Goal: Task Accomplishment & Management: Complete application form

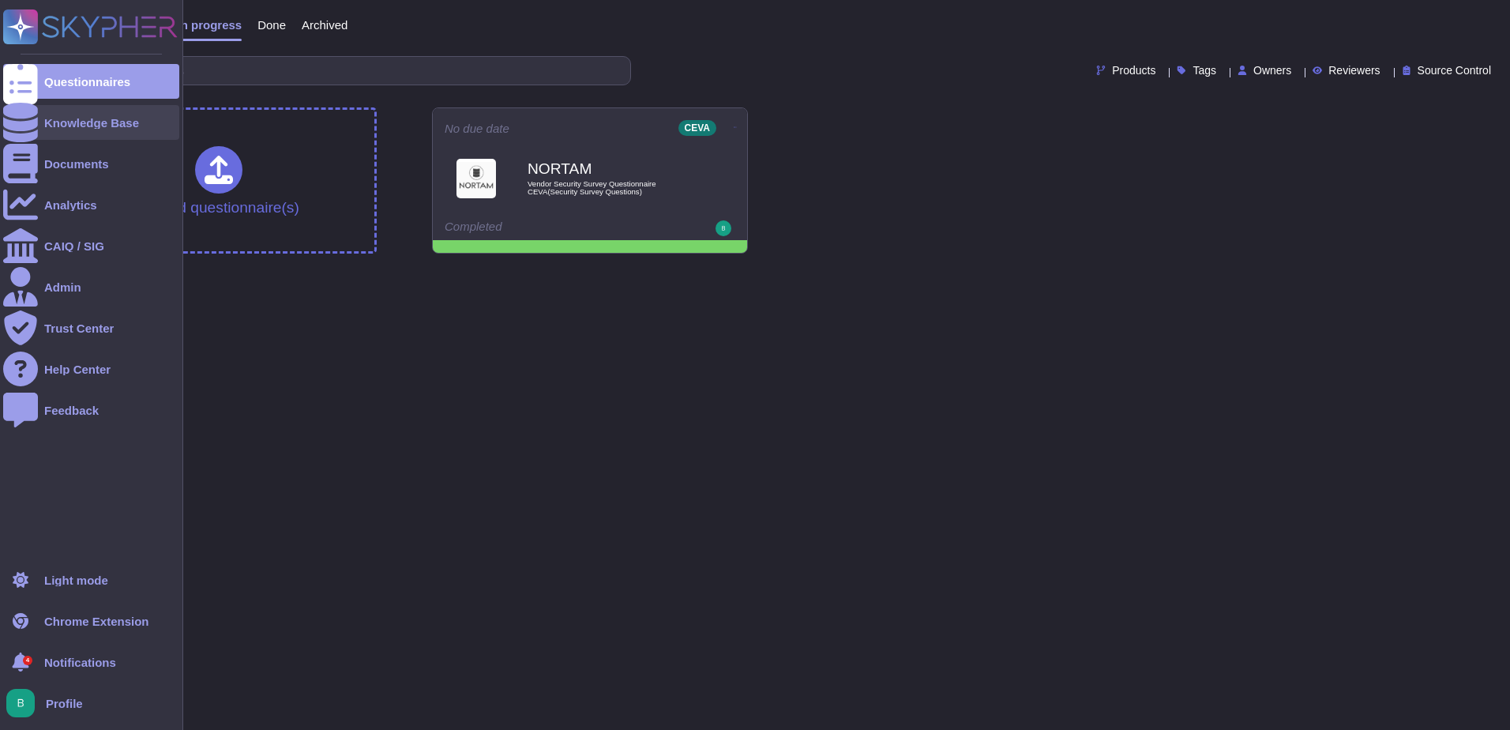
click at [60, 117] on div "Knowledge Base" at bounding box center [91, 123] width 95 height 12
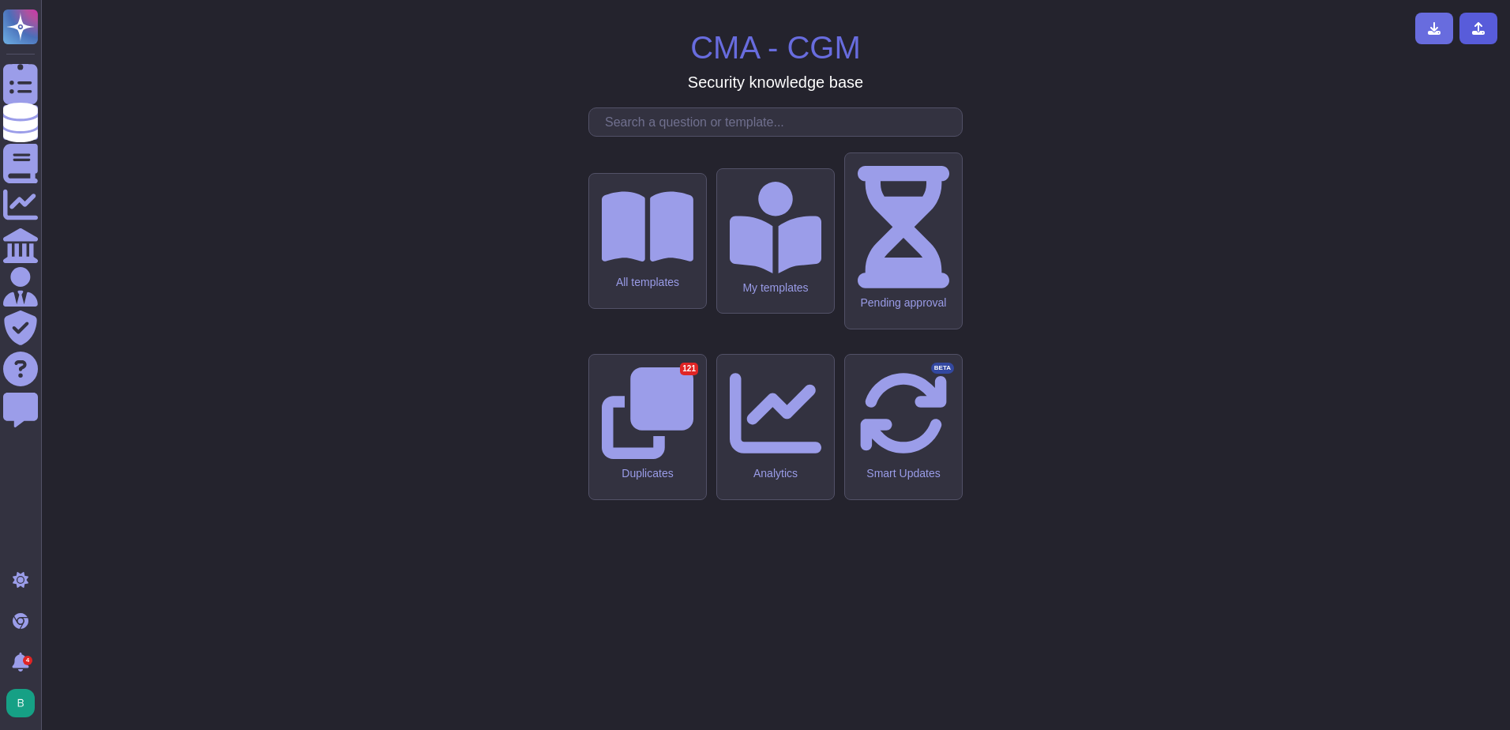
click at [1480, 29] on icon at bounding box center [1478, 28] width 13 height 13
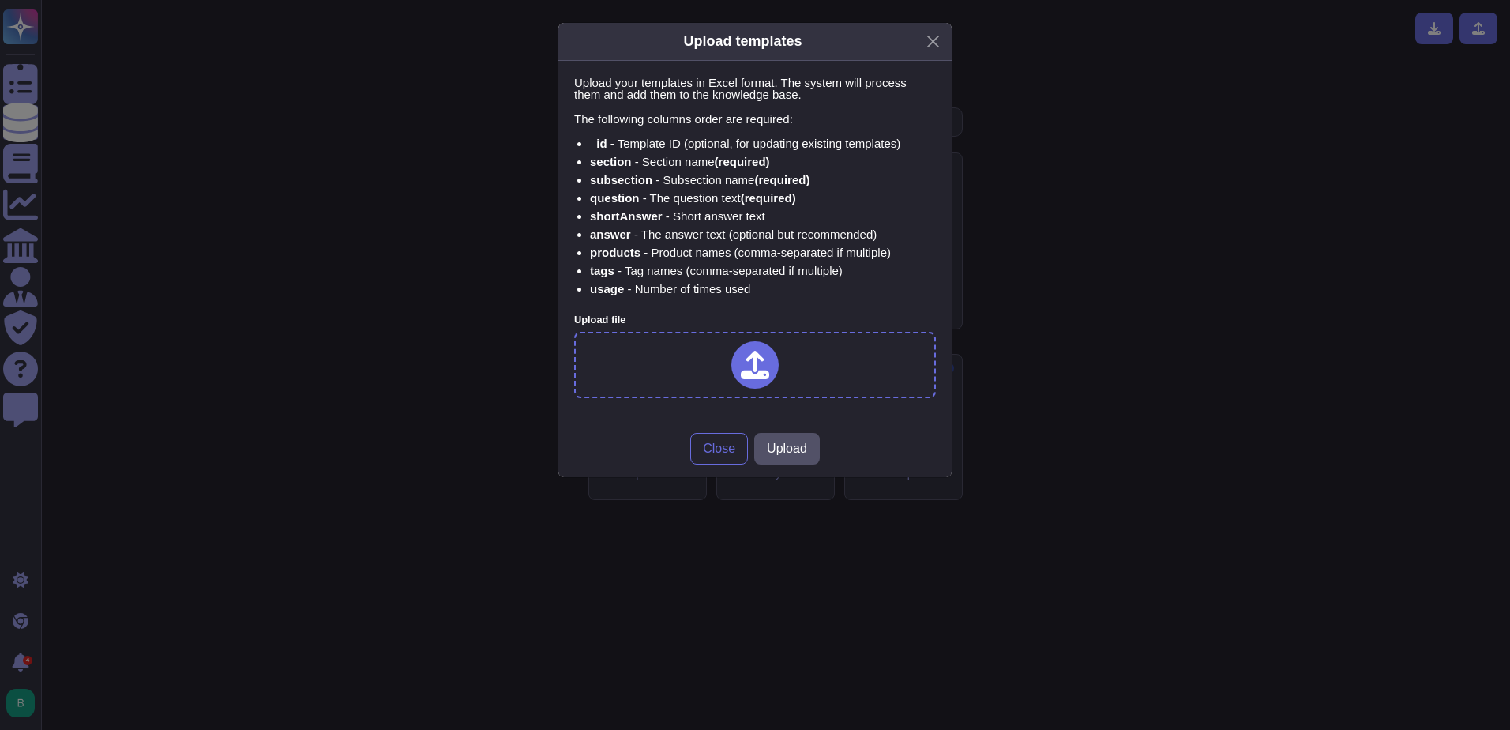
click at [753, 364] on icon at bounding box center [755, 365] width 28 height 28
click at [788, 456] on span "Upload" at bounding box center [787, 460] width 40 height 13
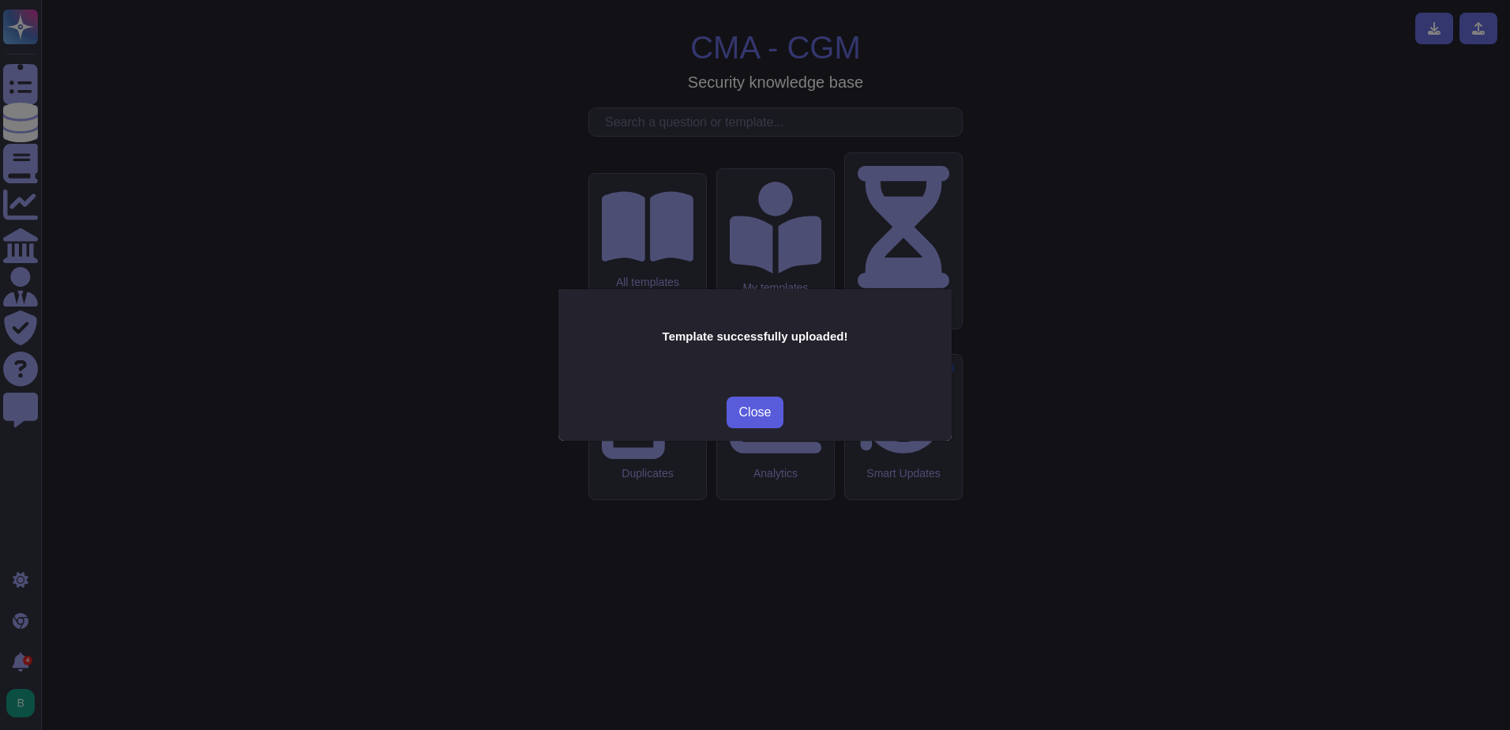
click at [768, 416] on span "Close" at bounding box center [755, 412] width 32 height 13
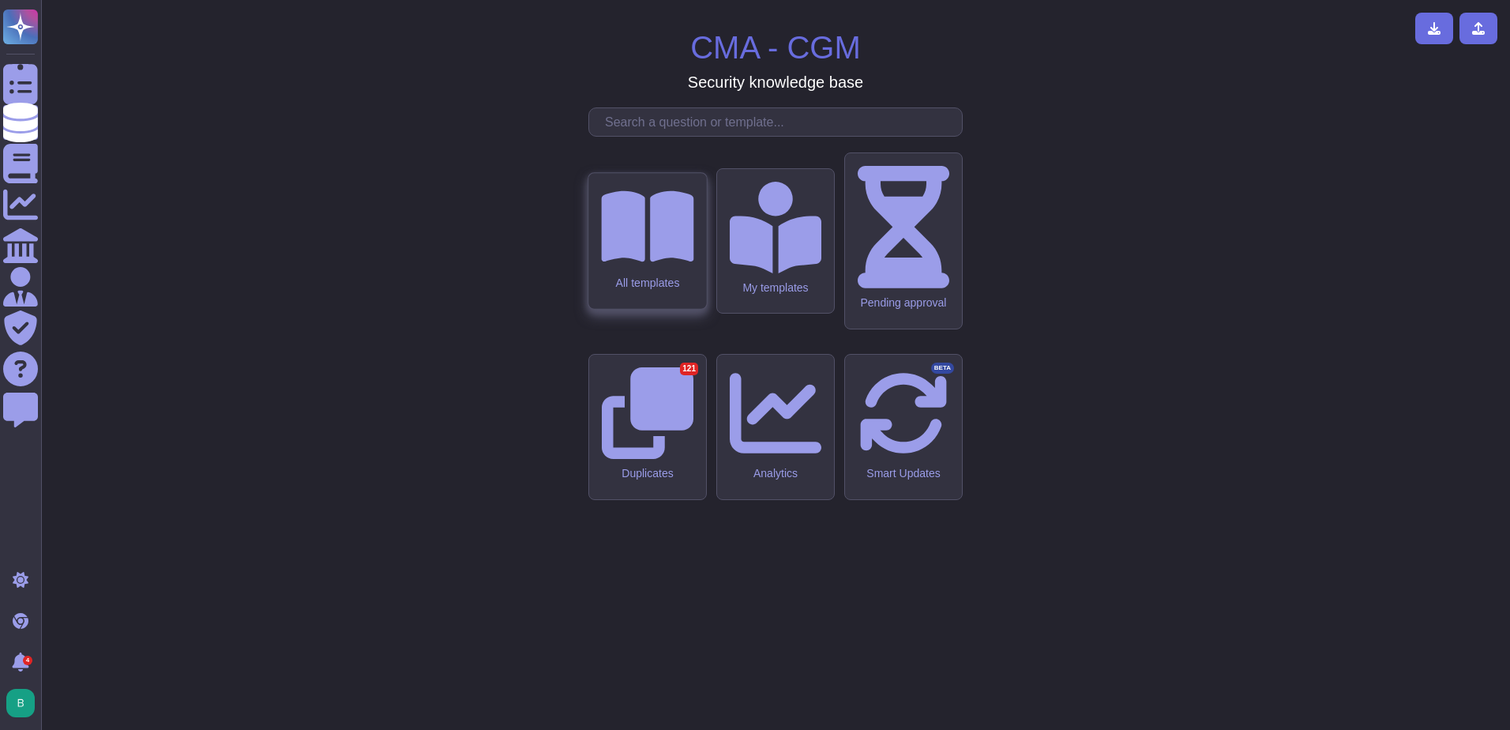
click at [677, 309] on div "All templates" at bounding box center [647, 241] width 118 height 136
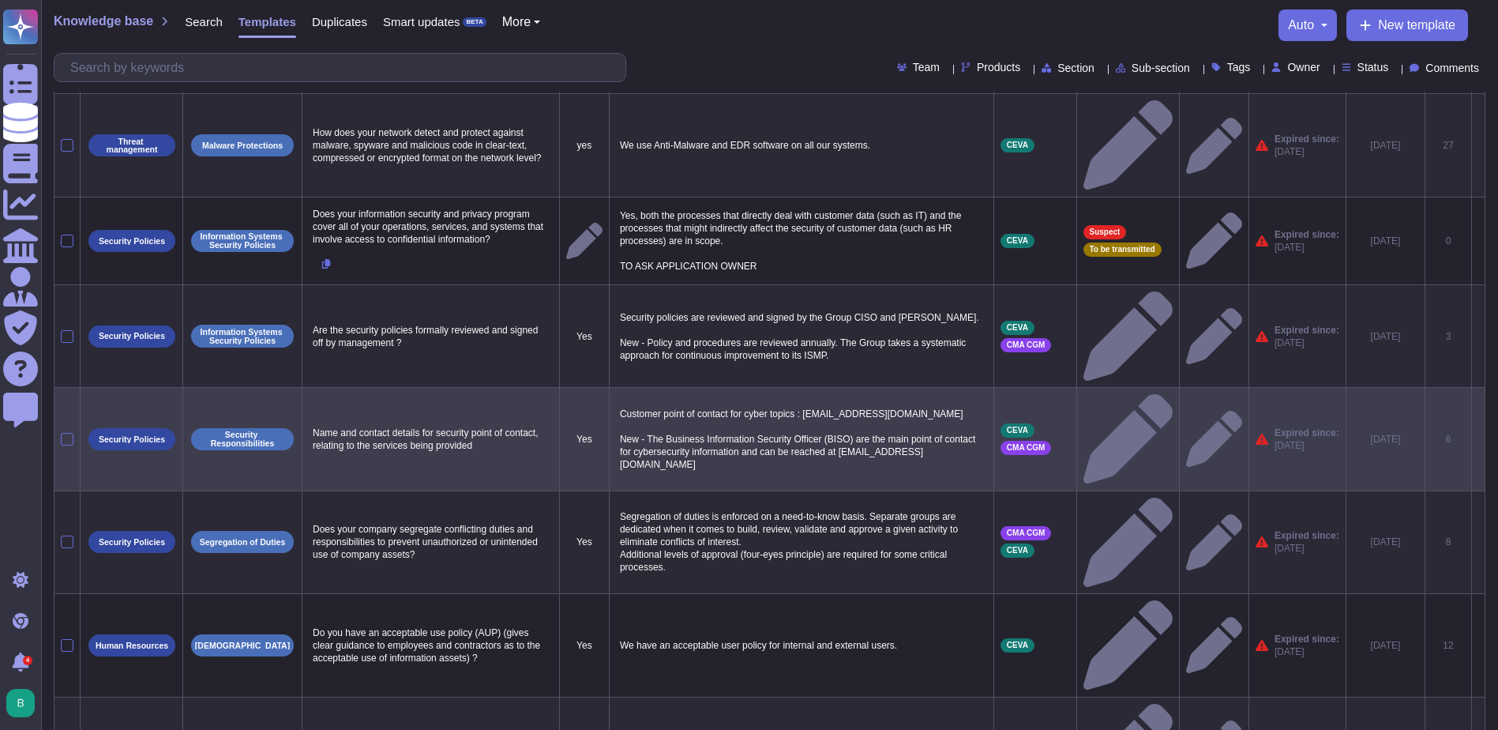
scroll to position [135, 0]
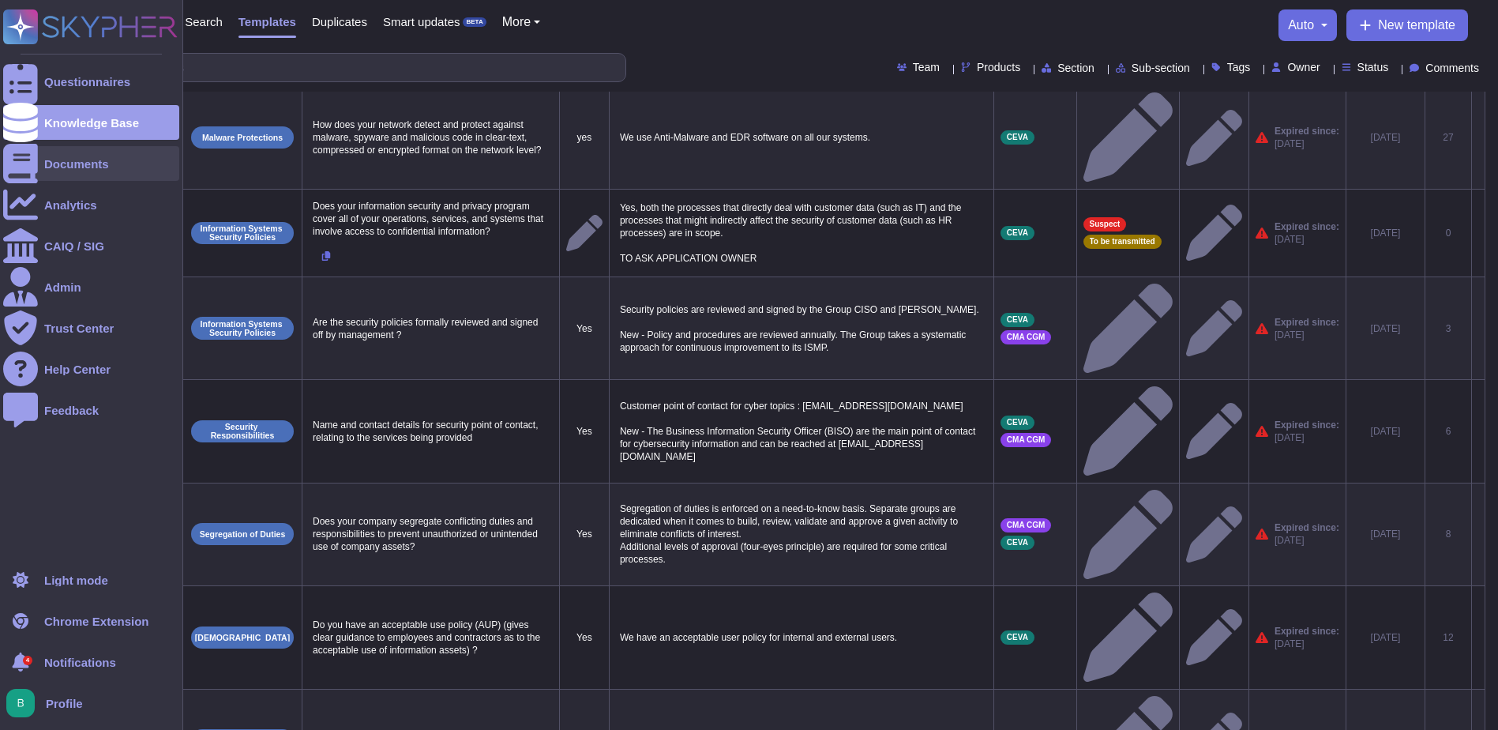
click at [47, 164] on div "Documents" at bounding box center [76, 164] width 65 height 12
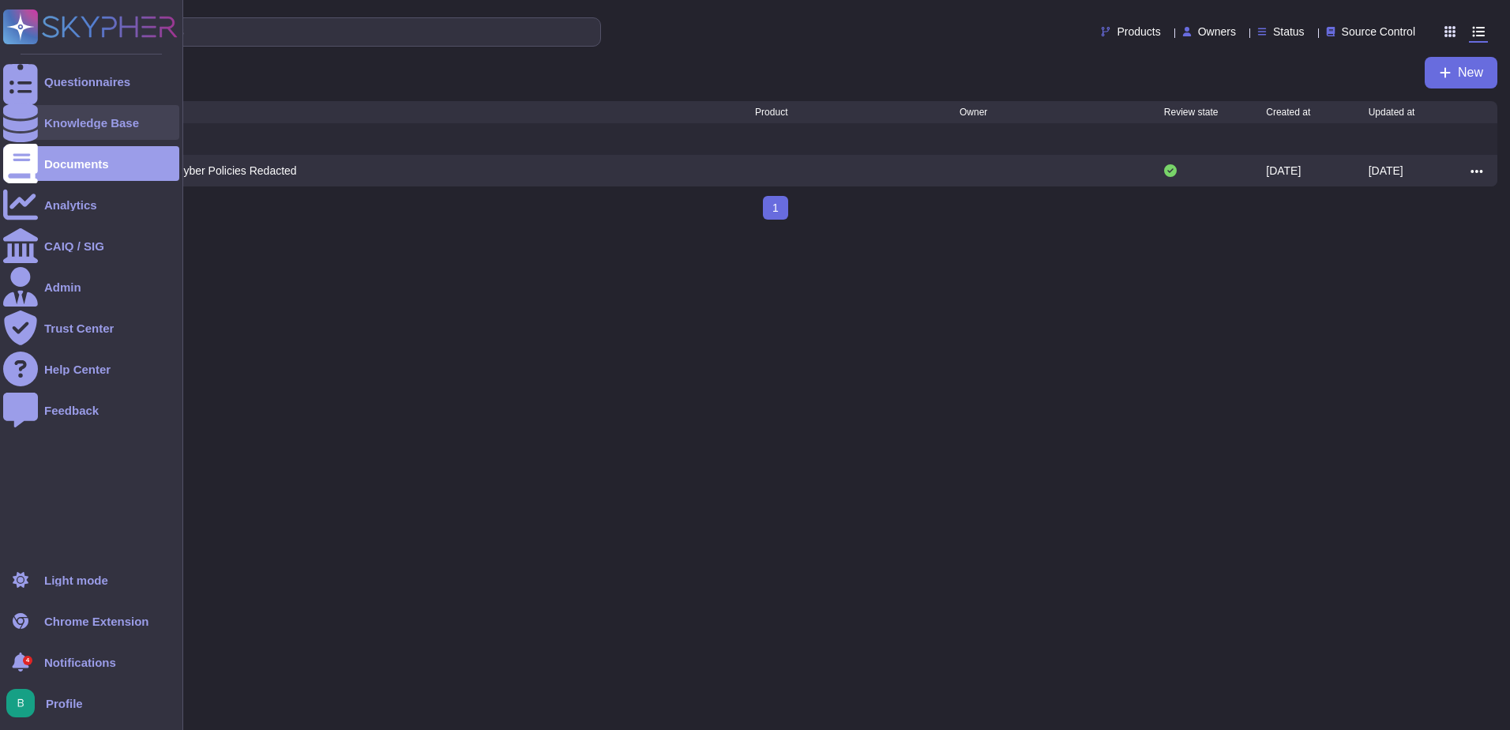
click at [58, 122] on div "Knowledge Base" at bounding box center [91, 123] width 95 height 12
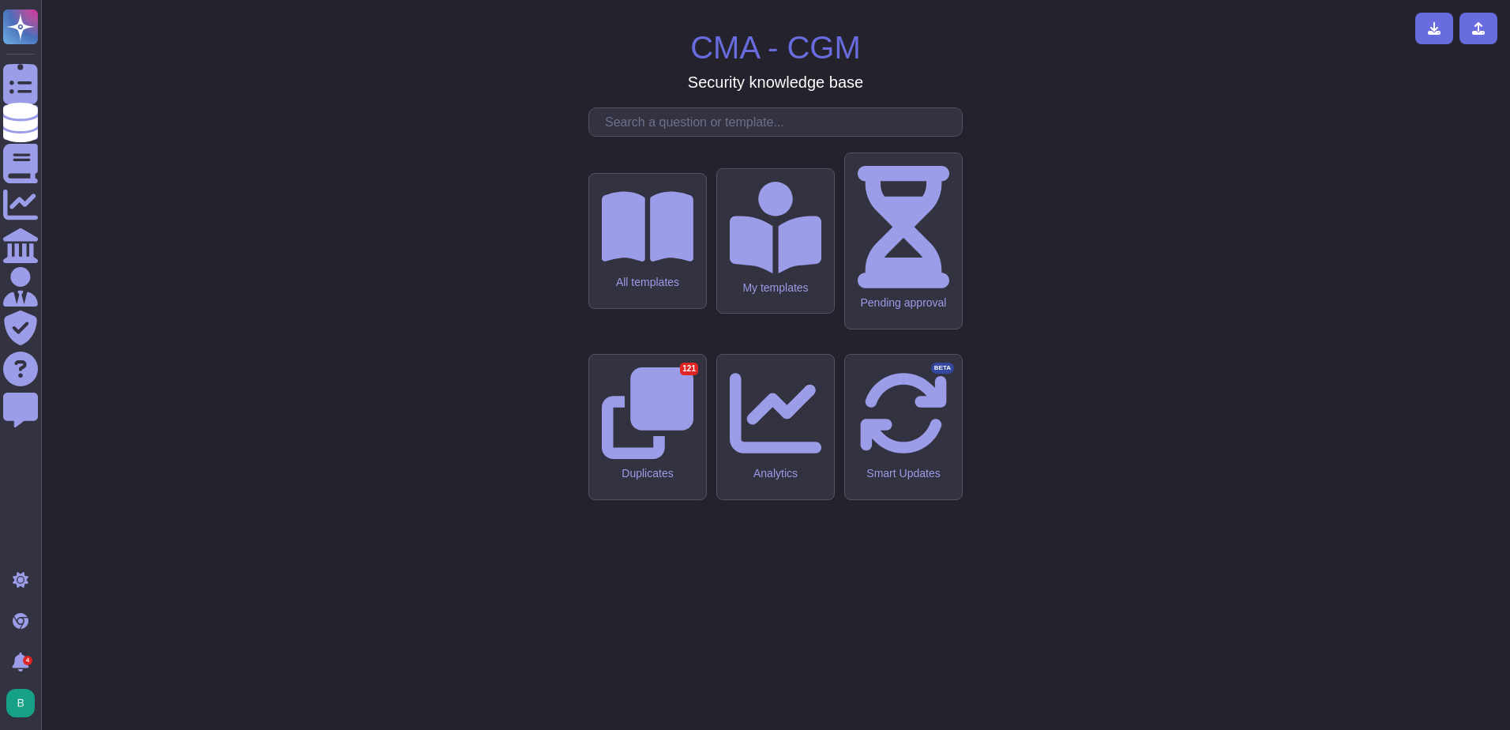
click at [502, 184] on div "CMA - CGM Security knowledge base All templates My templates Pending approval D…" at bounding box center [776, 365] width 1444 height 705
click at [614, 185] on div "CMA - CGM Security knowledge base All templates My templates Pending approval D…" at bounding box center [776, 365] width 1444 height 705
click at [604, 309] on div "All templates" at bounding box center [647, 241] width 118 height 136
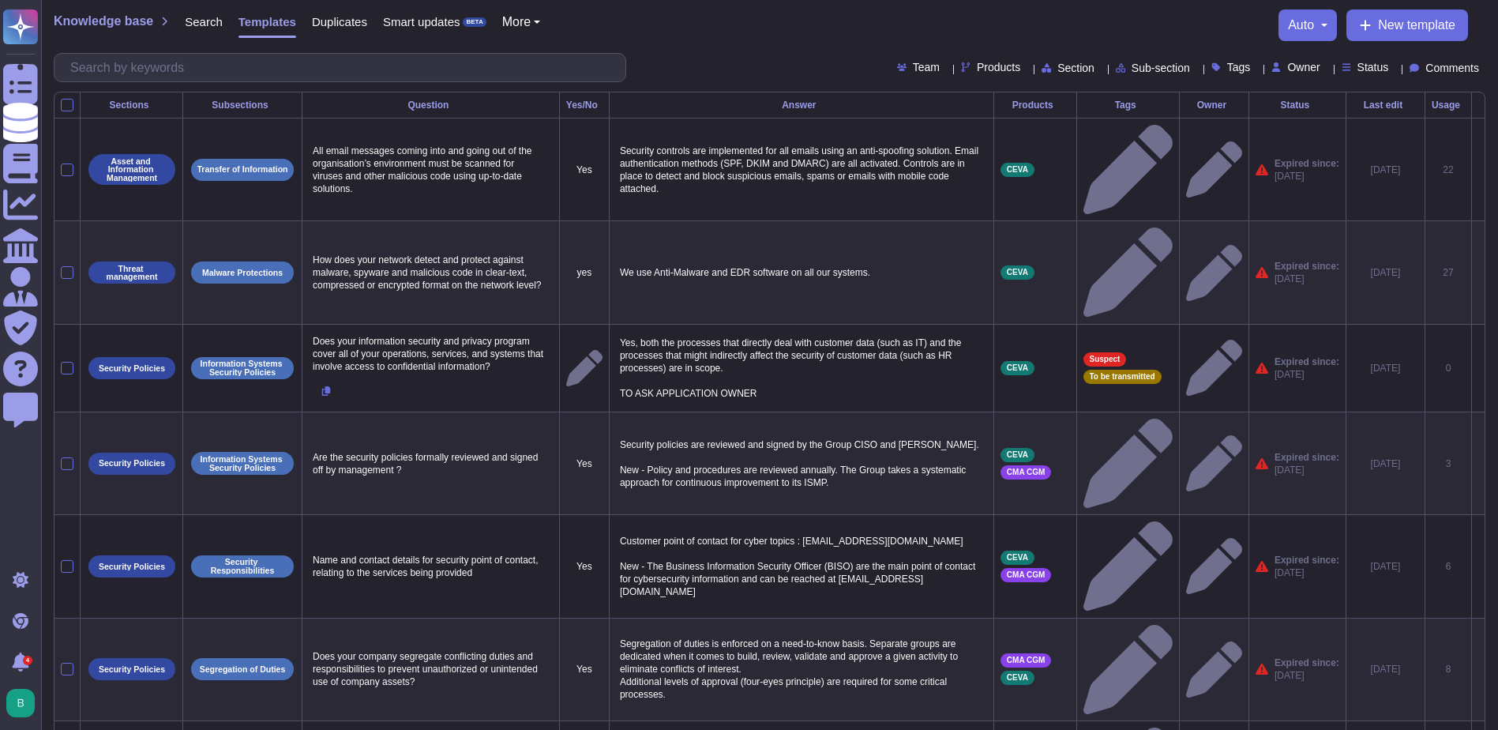
click at [1325, 21] on div "auto" at bounding box center [1308, 25] width 58 height 32
click at [1317, 22] on button "auto" at bounding box center [1307, 25] width 39 height 13
drag, startPoint x: 1089, startPoint y: 23, endPoint x: 961, endPoint y: 41, distance: 129.3
click at [1089, 24] on div "Knowledge base Search Templates Duplicates Smart updates BETA More auto Auto di…" at bounding box center [770, 25] width 1432 height 32
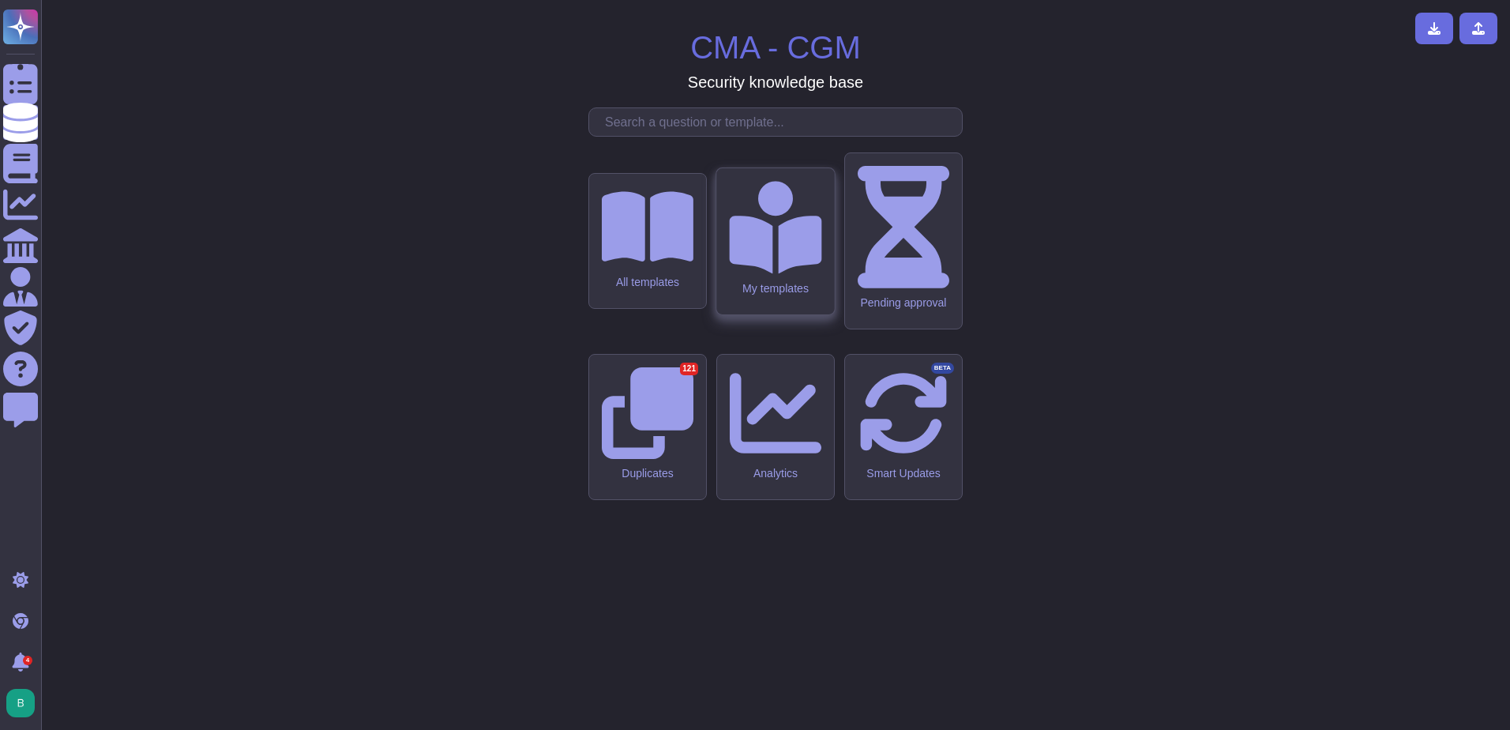
click at [776, 314] on div "My templates" at bounding box center [775, 241] width 118 height 146
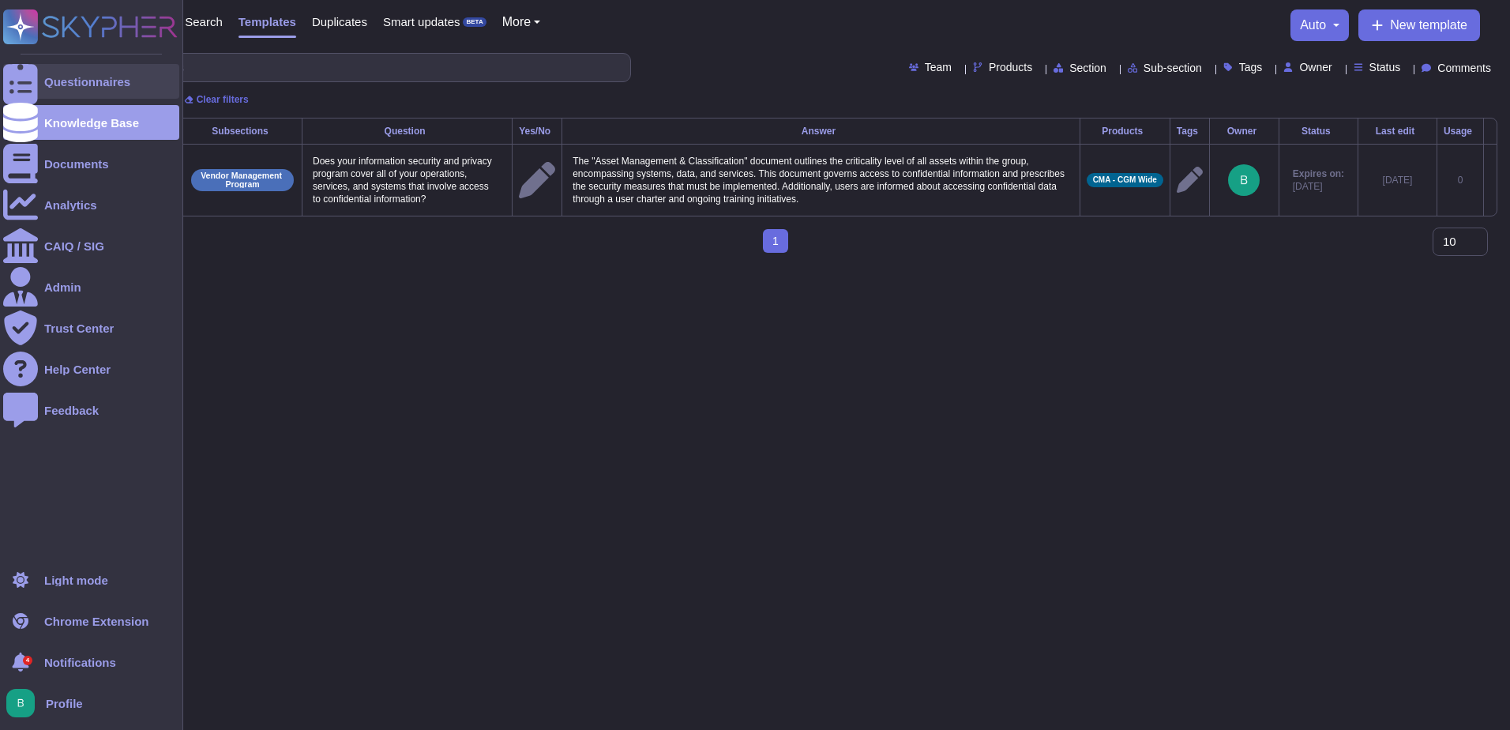
click at [50, 93] on div "Questionnaires" at bounding box center [91, 81] width 176 height 35
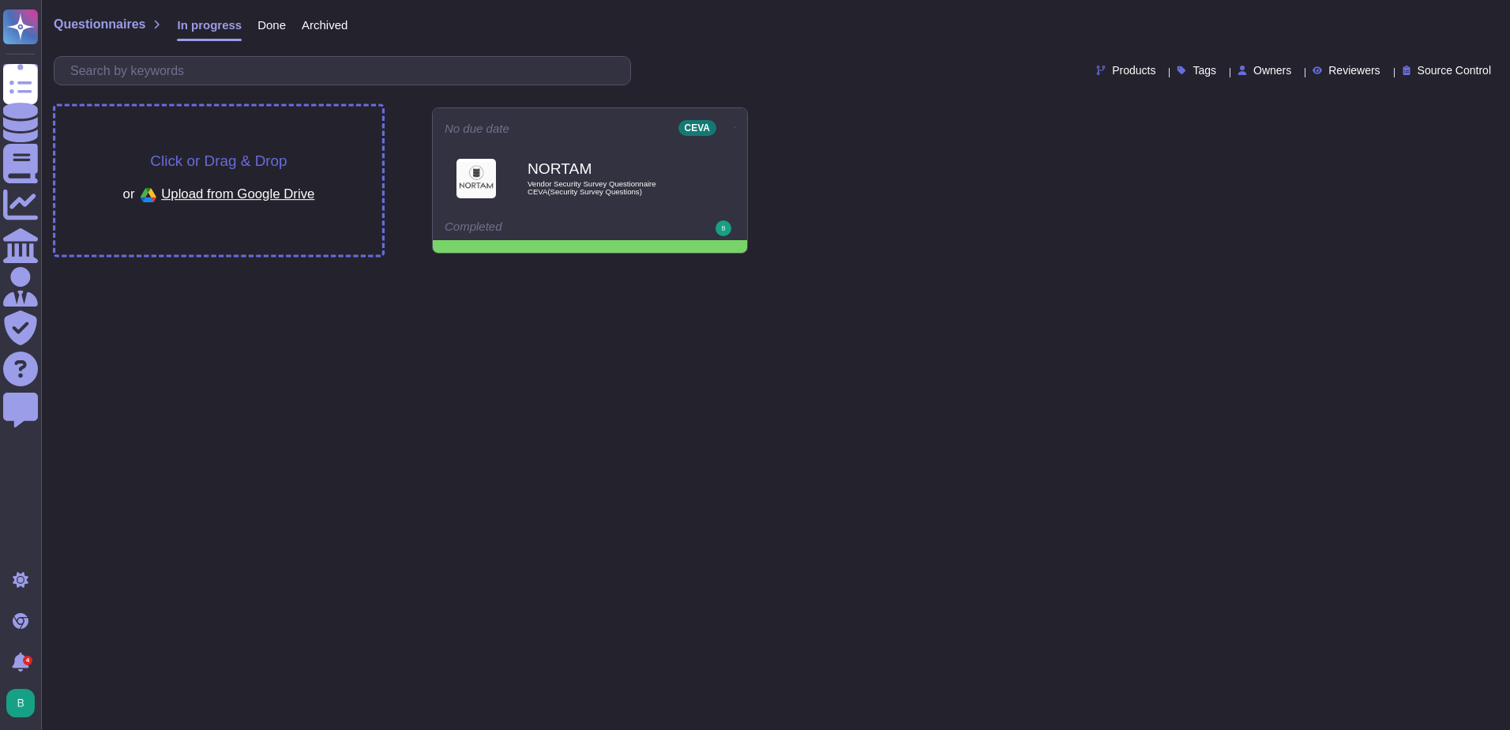
click at [265, 153] on span "Click or Drag & Drop" at bounding box center [218, 160] width 137 height 15
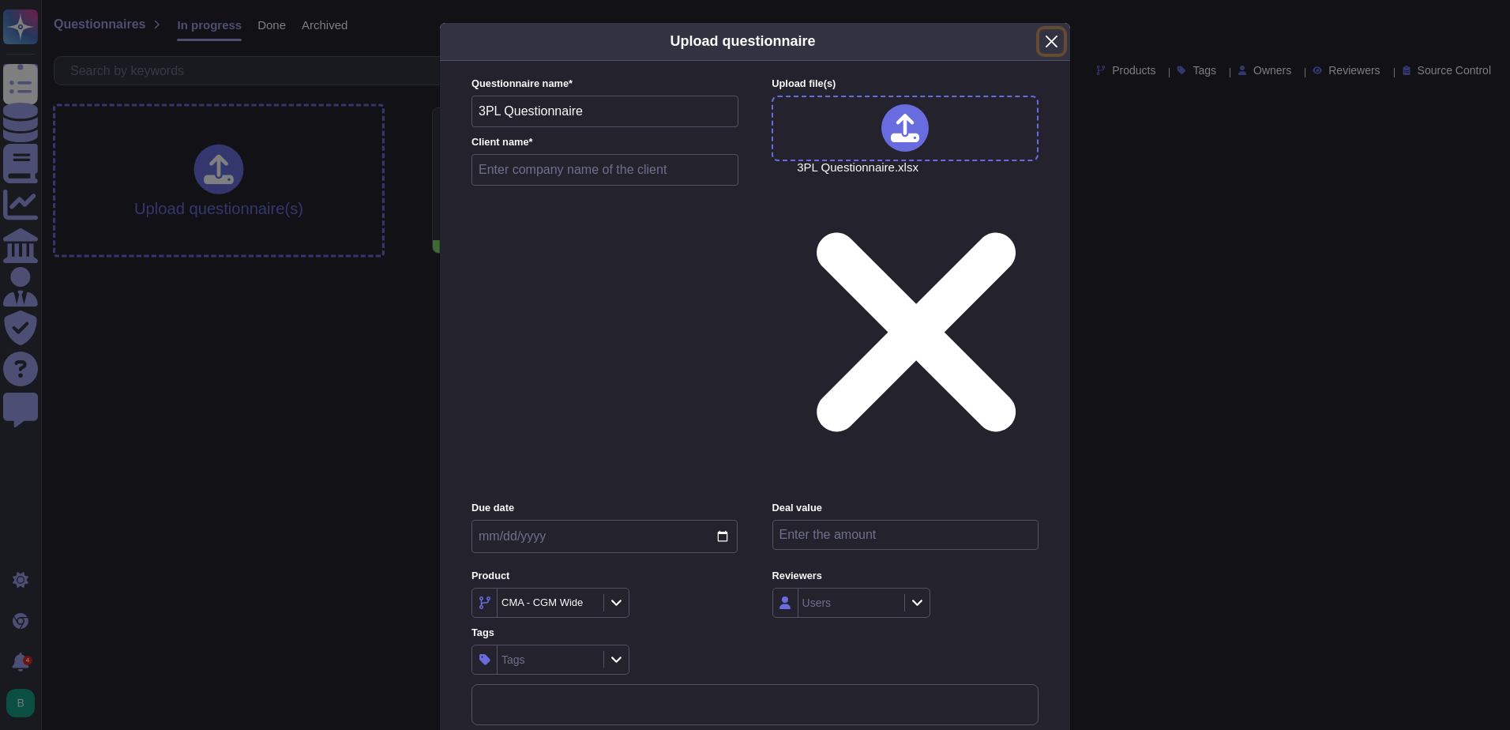
click at [1055, 54] on button "Close" at bounding box center [1052, 41] width 24 height 24
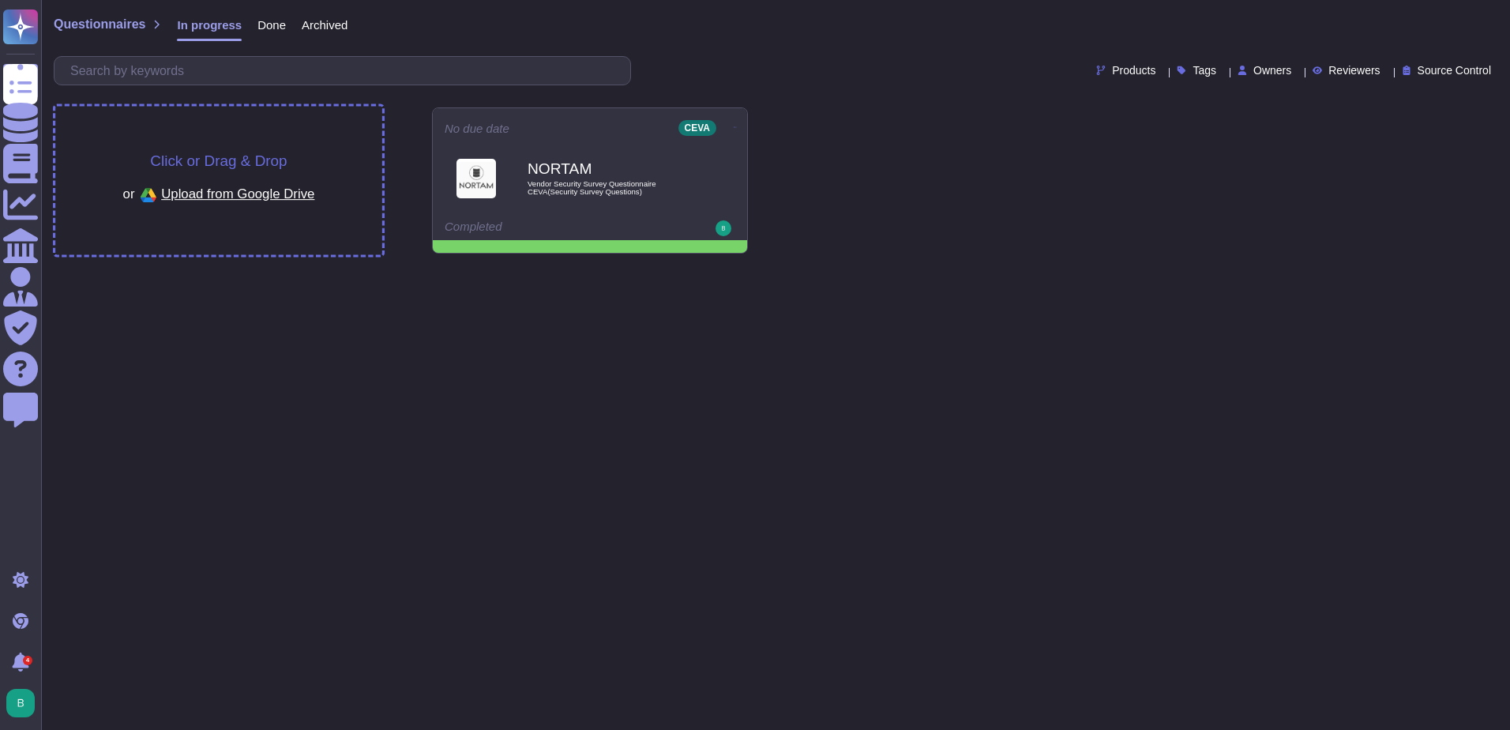
click at [194, 175] on div "Click or Drag & Drop or Upload from Google Drive" at bounding box center [219, 180] width 192 height 55
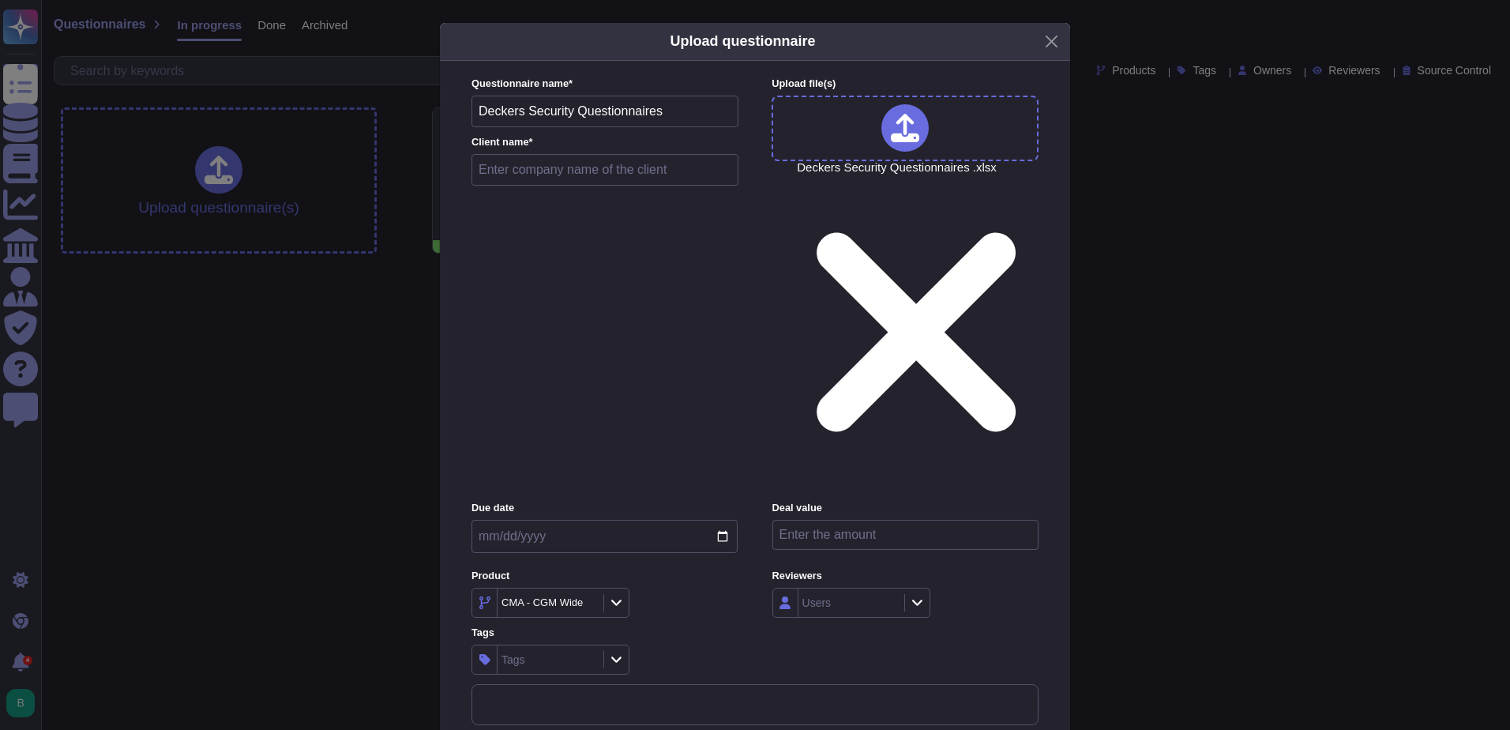
click at [515, 186] on input "text" at bounding box center [605, 170] width 267 height 32
type input "Deckers"
drag, startPoint x: 690, startPoint y: 405, endPoint x: 675, endPoint y: 398, distance: 15.9
click at [690, 588] on div "CMA - CGM Wide" at bounding box center [605, 603] width 266 height 30
click at [623, 594] on div at bounding box center [616, 602] width 25 height 17
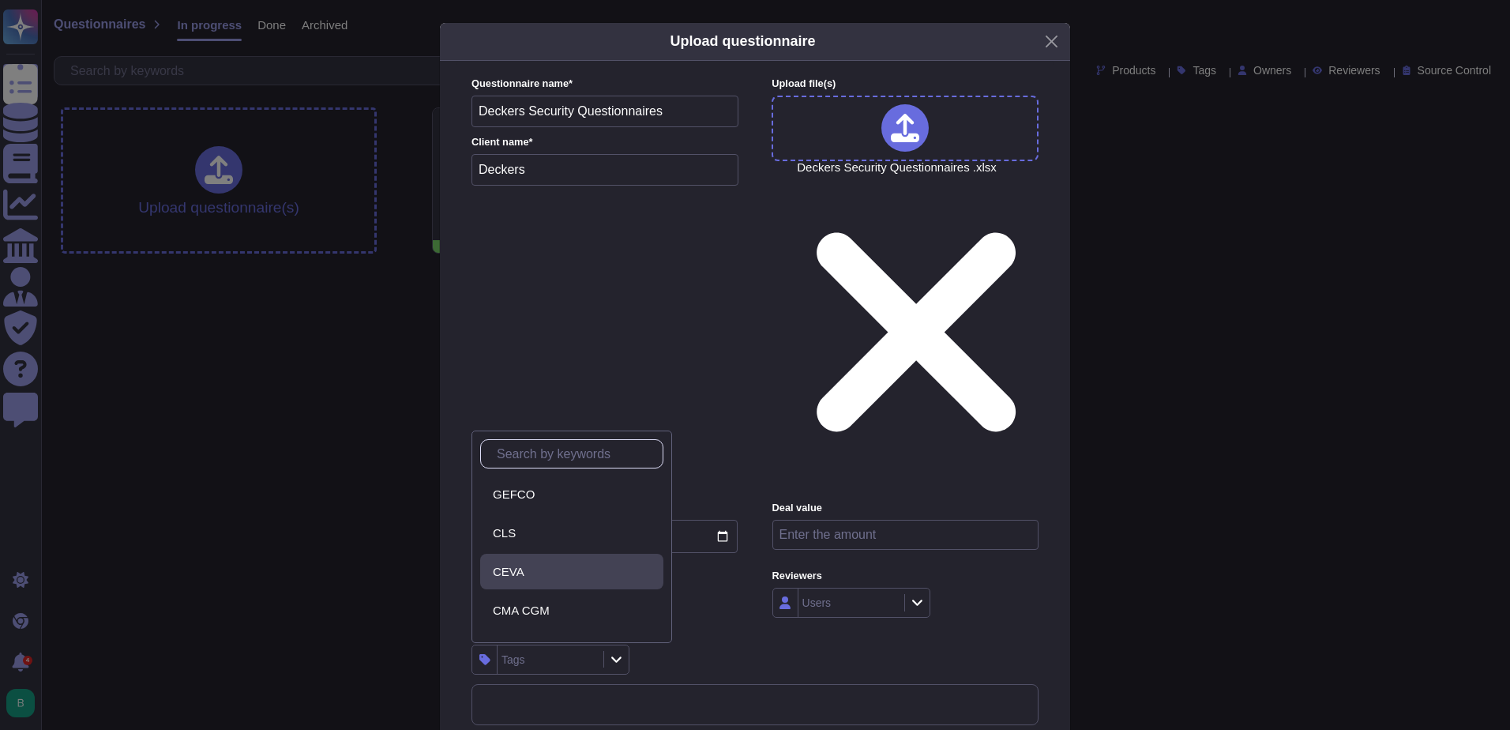
click at [547, 577] on div "CEVA" at bounding box center [575, 572] width 164 height 14
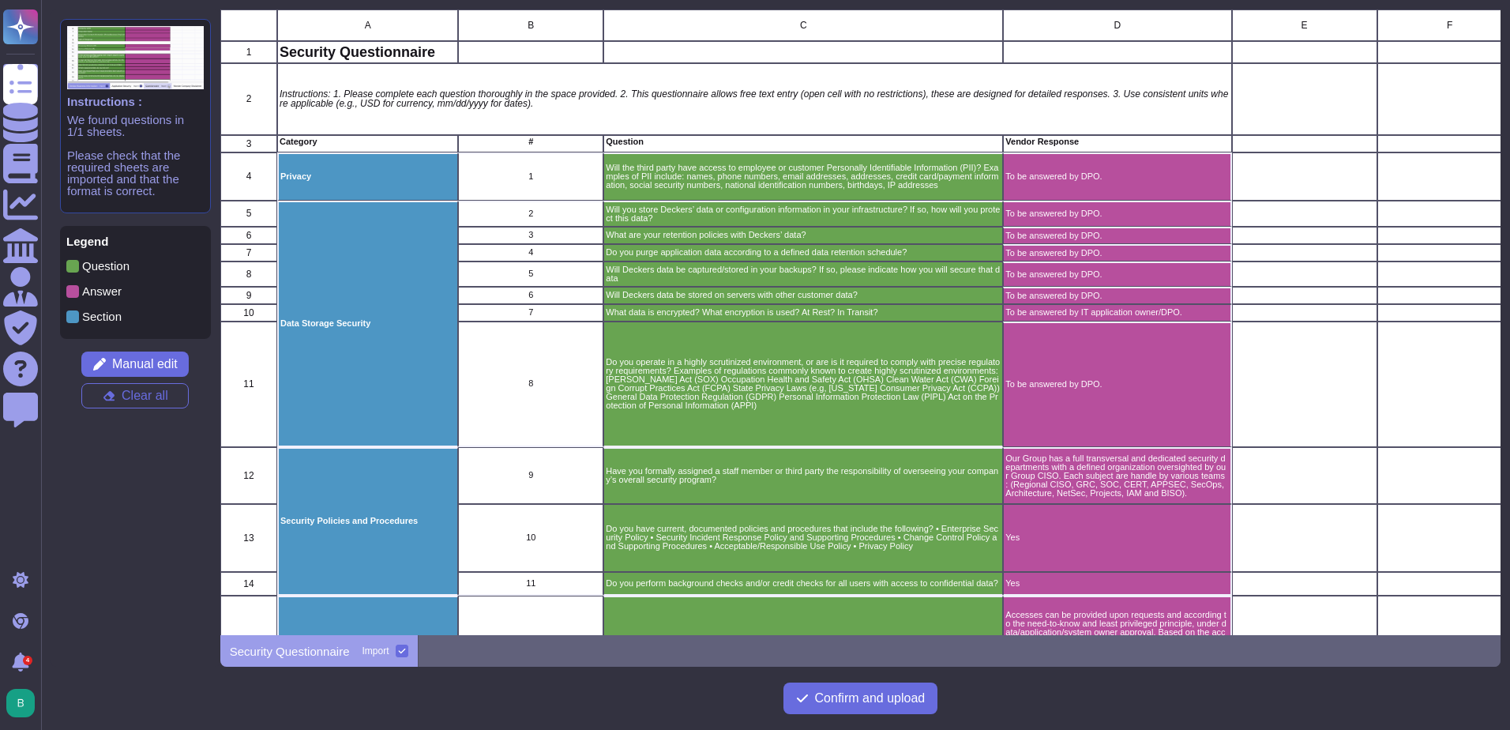
click at [344, 176] on p "Privacy" at bounding box center [367, 176] width 175 height 9
click at [120, 370] on span "Manual edit" at bounding box center [145, 364] width 66 height 13
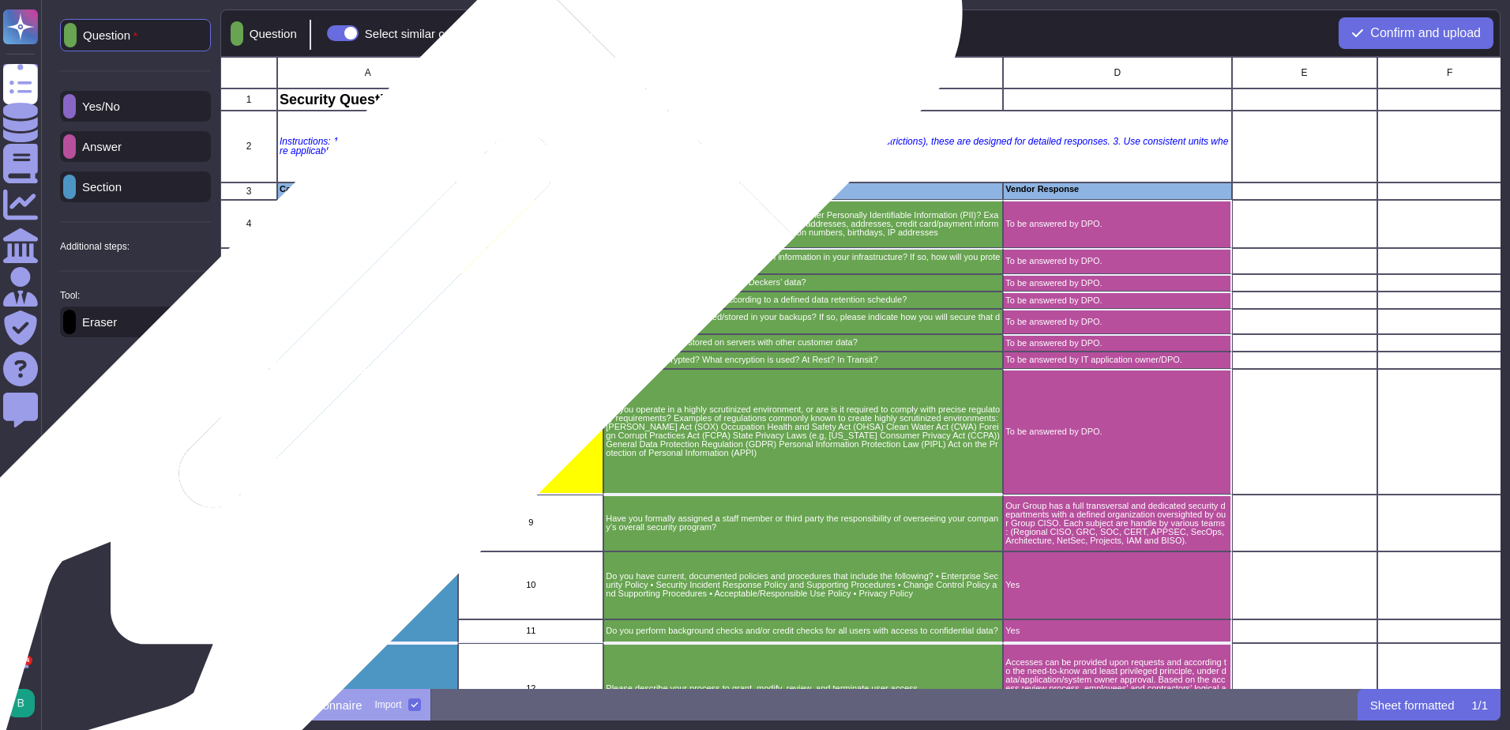
scroll to position [620, 1269]
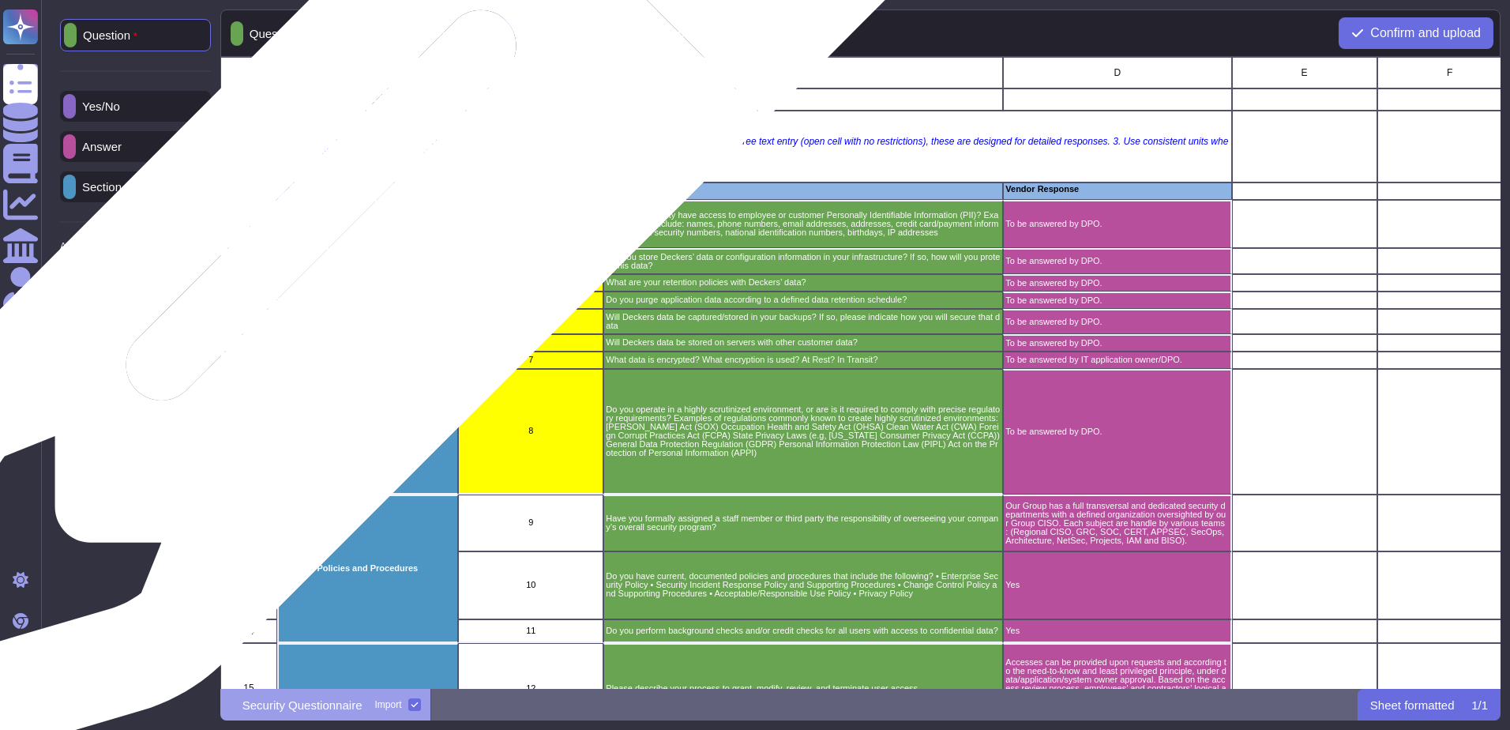
drag, startPoint x: 368, startPoint y: 232, endPoint x: 373, endPoint y: 244, distance: 12.8
click at [369, 232] on div "Privacy" at bounding box center [367, 224] width 181 height 48
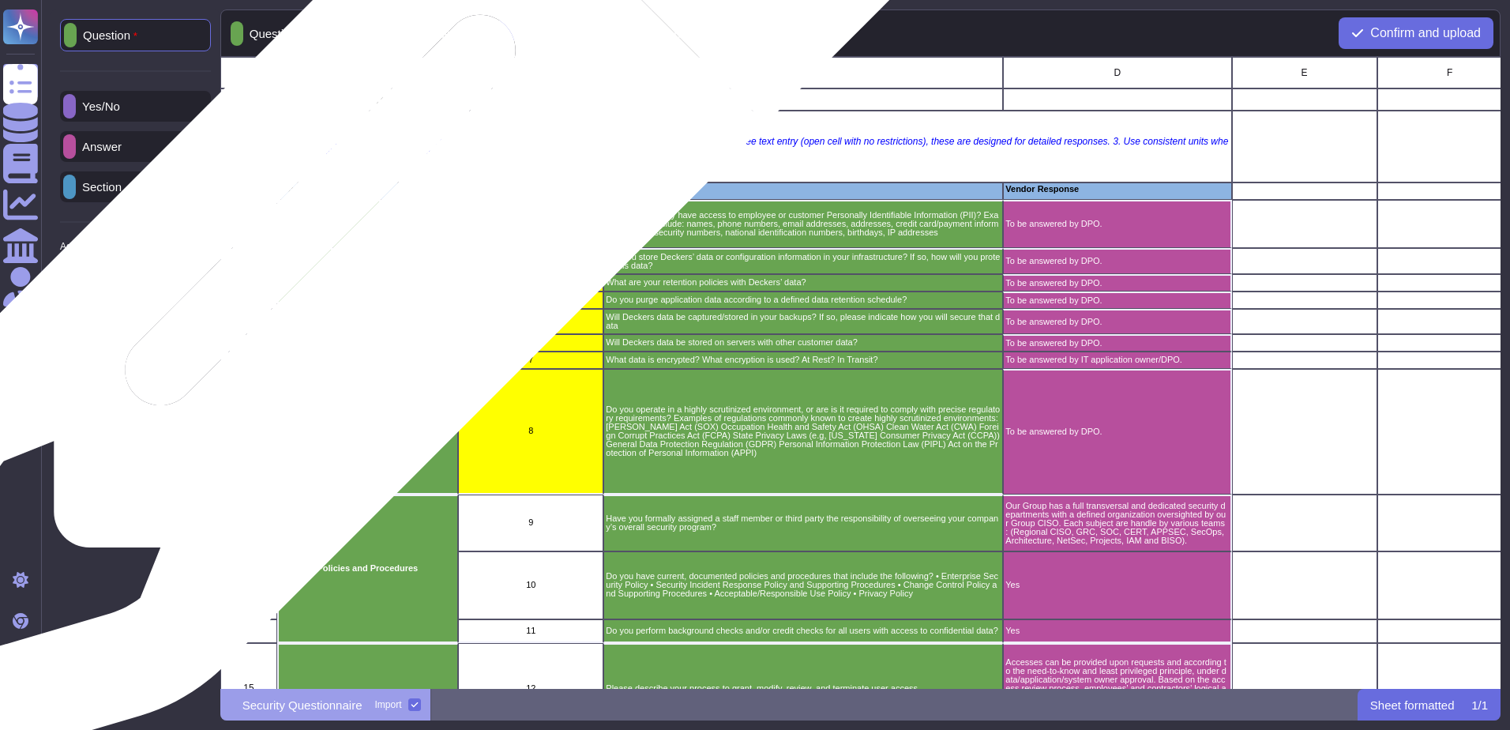
click at [367, 233] on div "Privacy" at bounding box center [367, 224] width 181 height 48
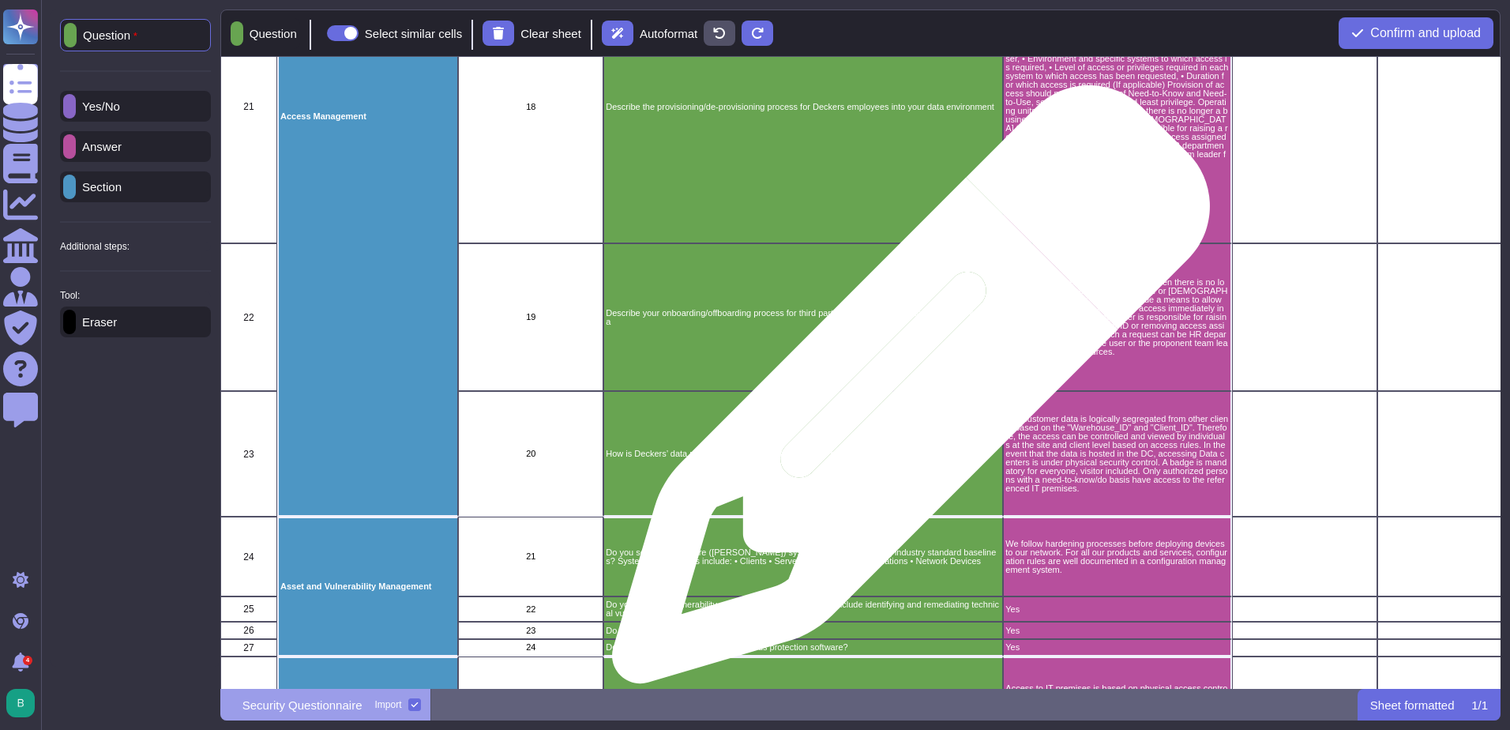
scroll to position [620, 0]
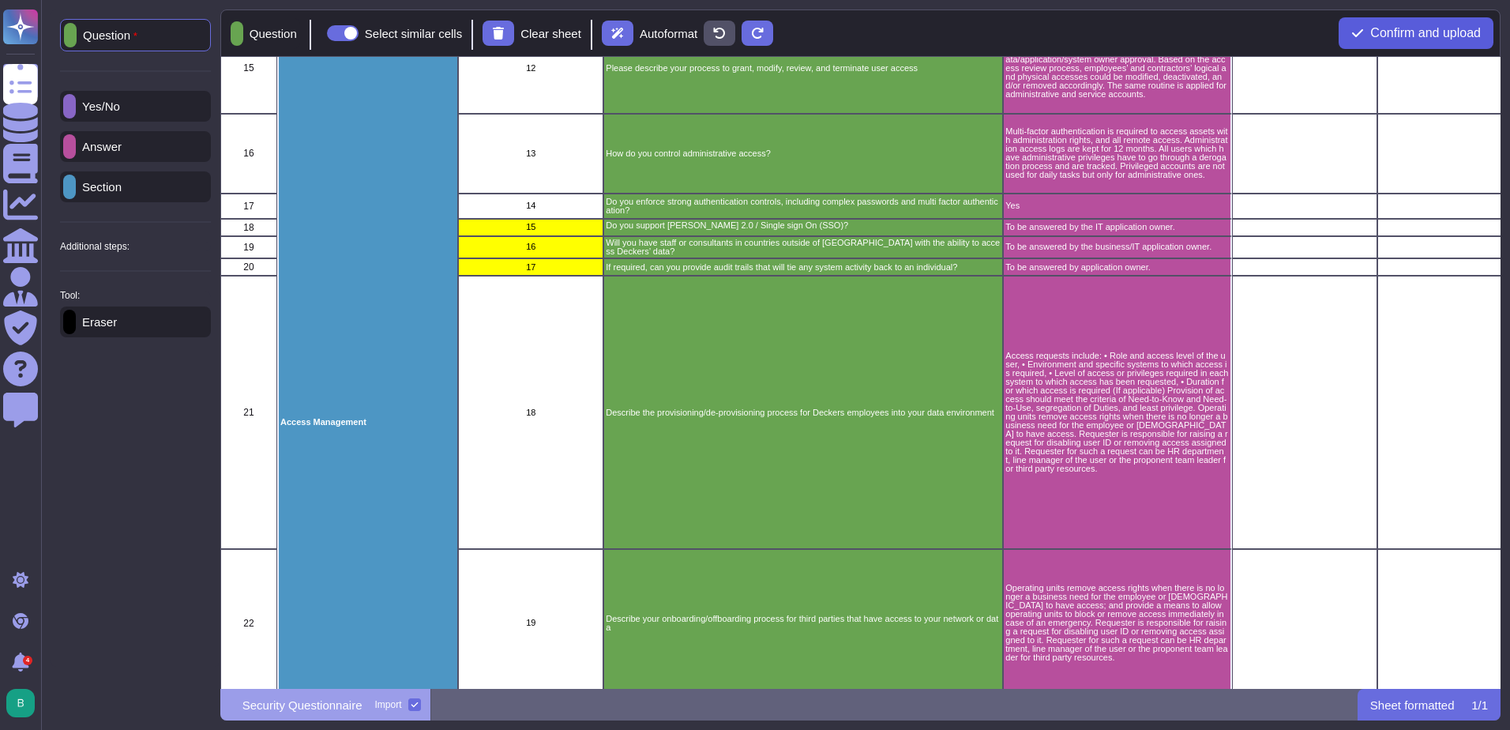
click at [1423, 30] on span "Confirm and upload" at bounding box center [1426, 33] width 111 height 13
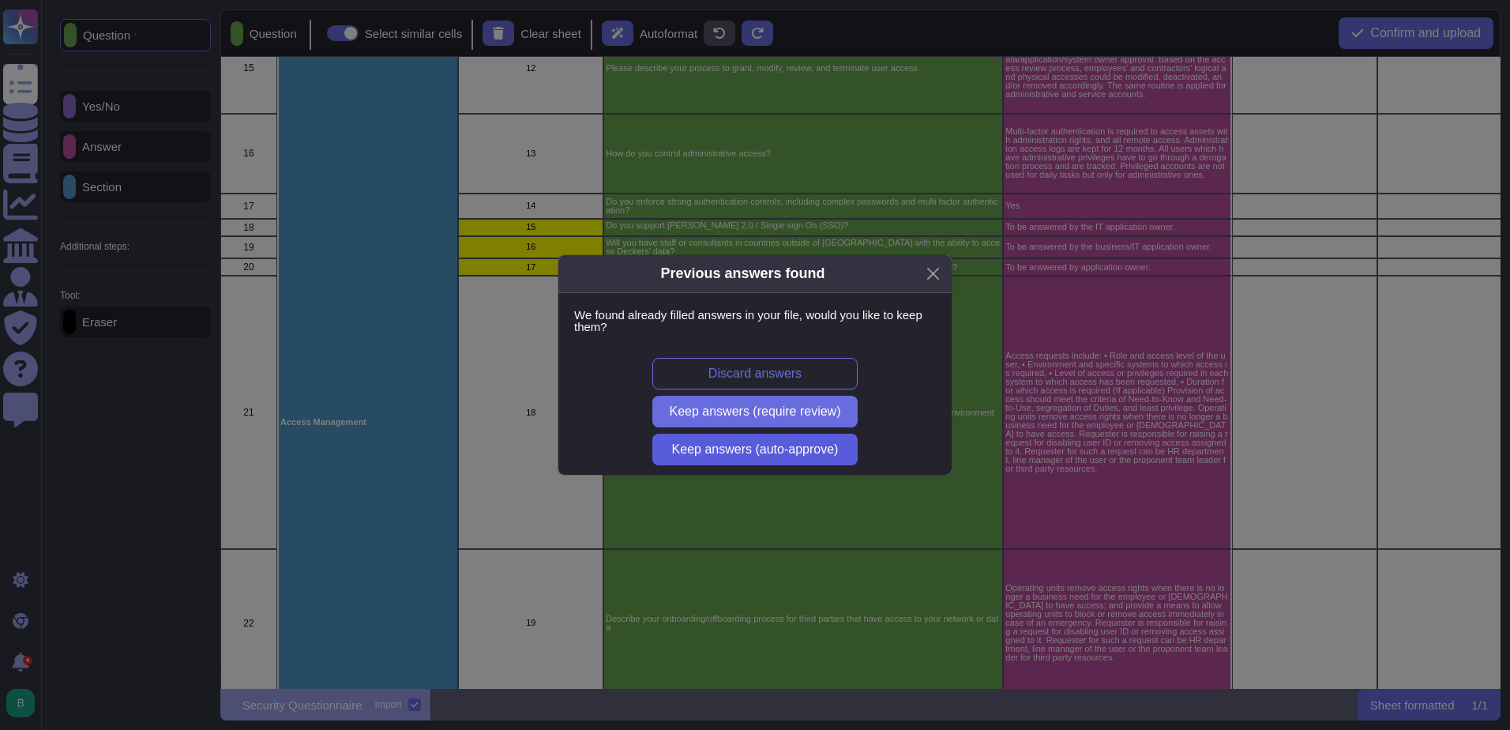
click at [773, 447] on span "Keep answers (auto-approve)" at bounding box center [755, 449] width 167 height 13
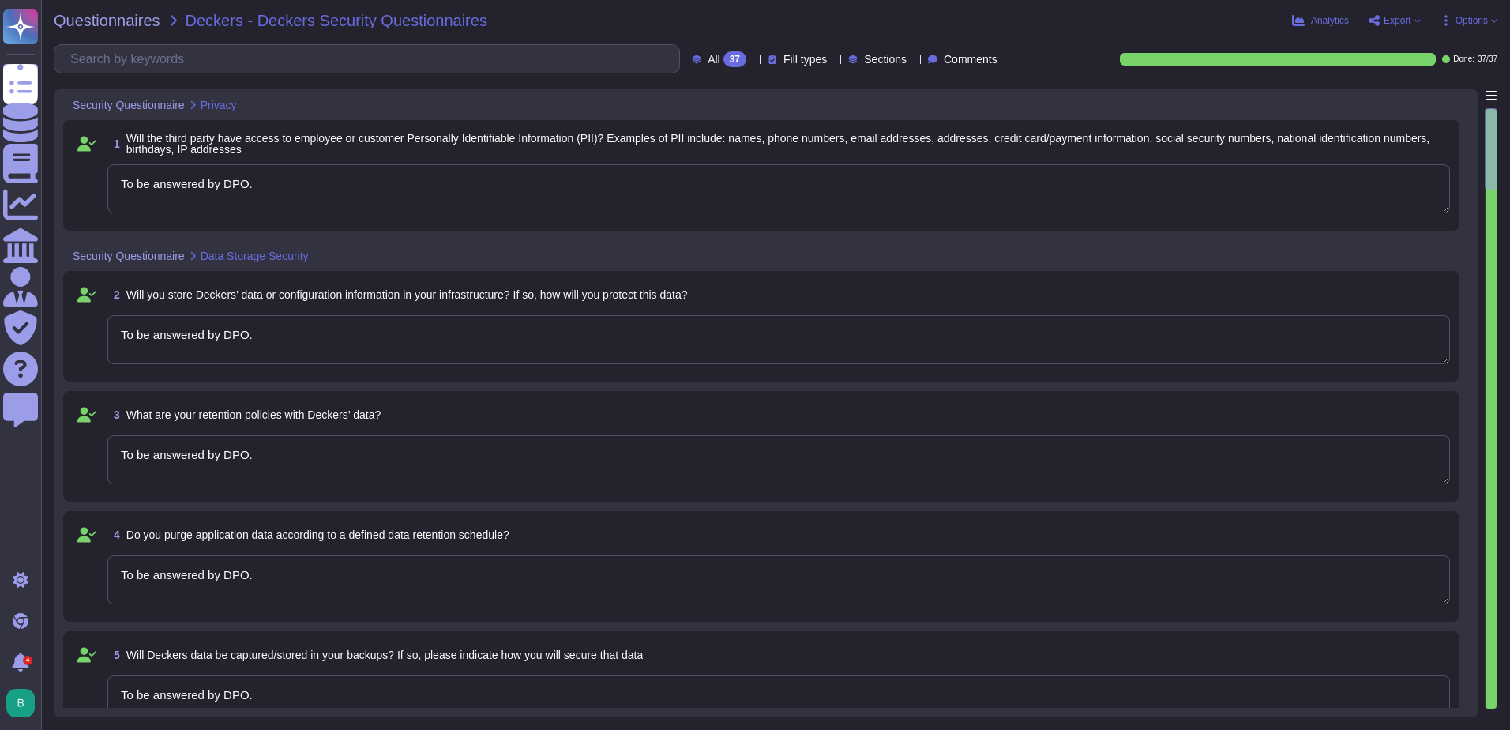
type textarea "To be answered by DPO."
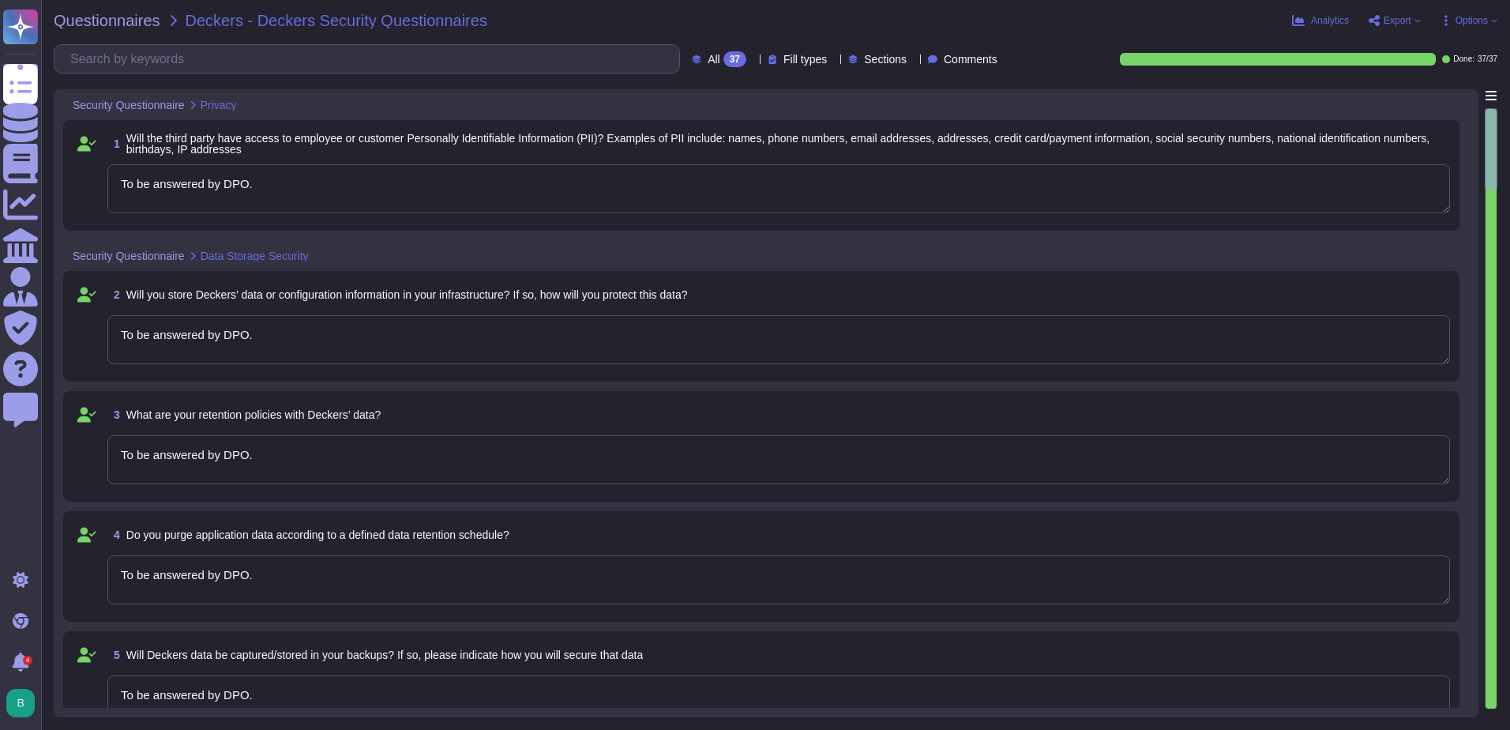
type textarea "To be answered by DPO."
type textarea "To be answered by IT application owner/DPO."
type textarea "To be answered by DPO."
click at [1486, 20] on span "Options" at bounding box center [1472, 20] width 32 height 9
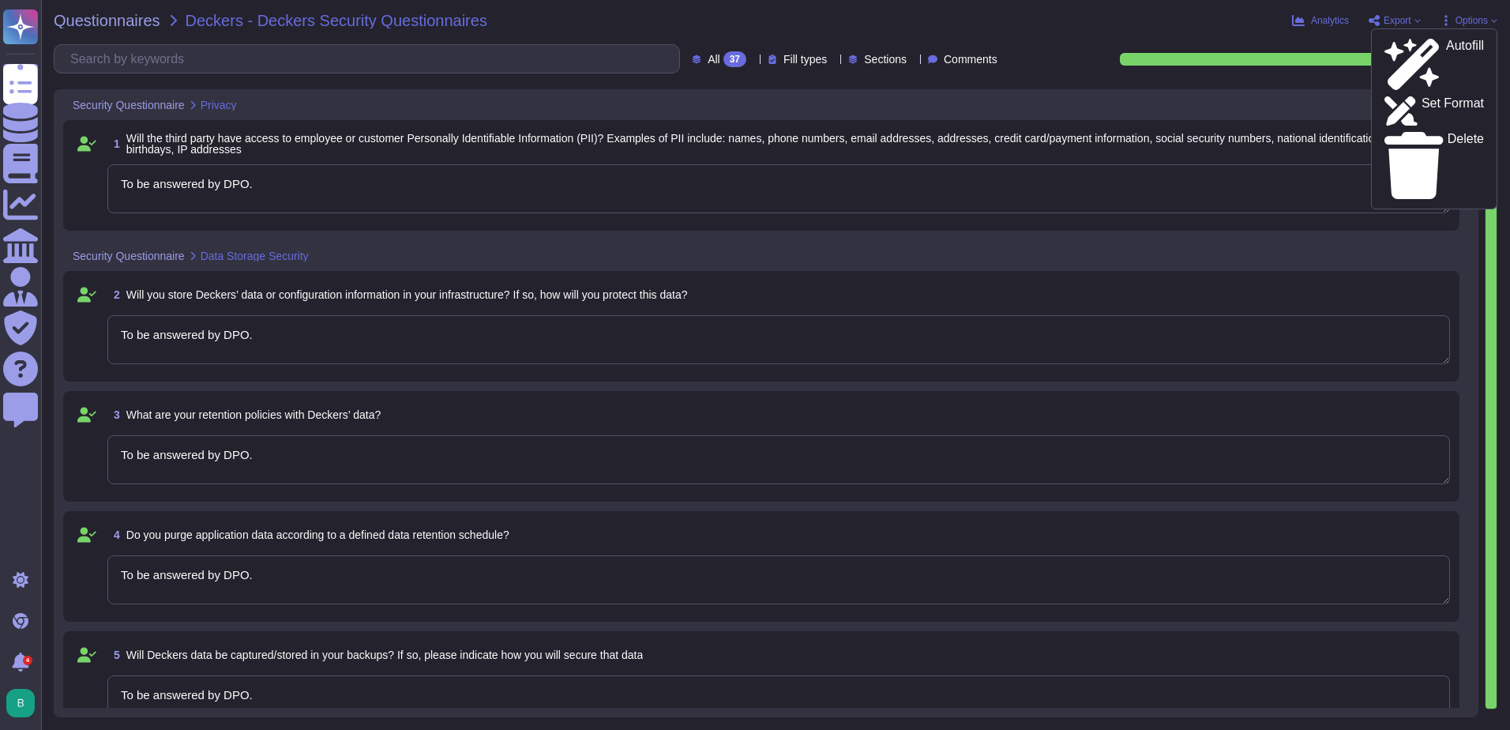
click at [1224, 20] on div "Analytics Export Options Autofill Set Format Delete" at bounding box center [1247, 21] width 499 height 16
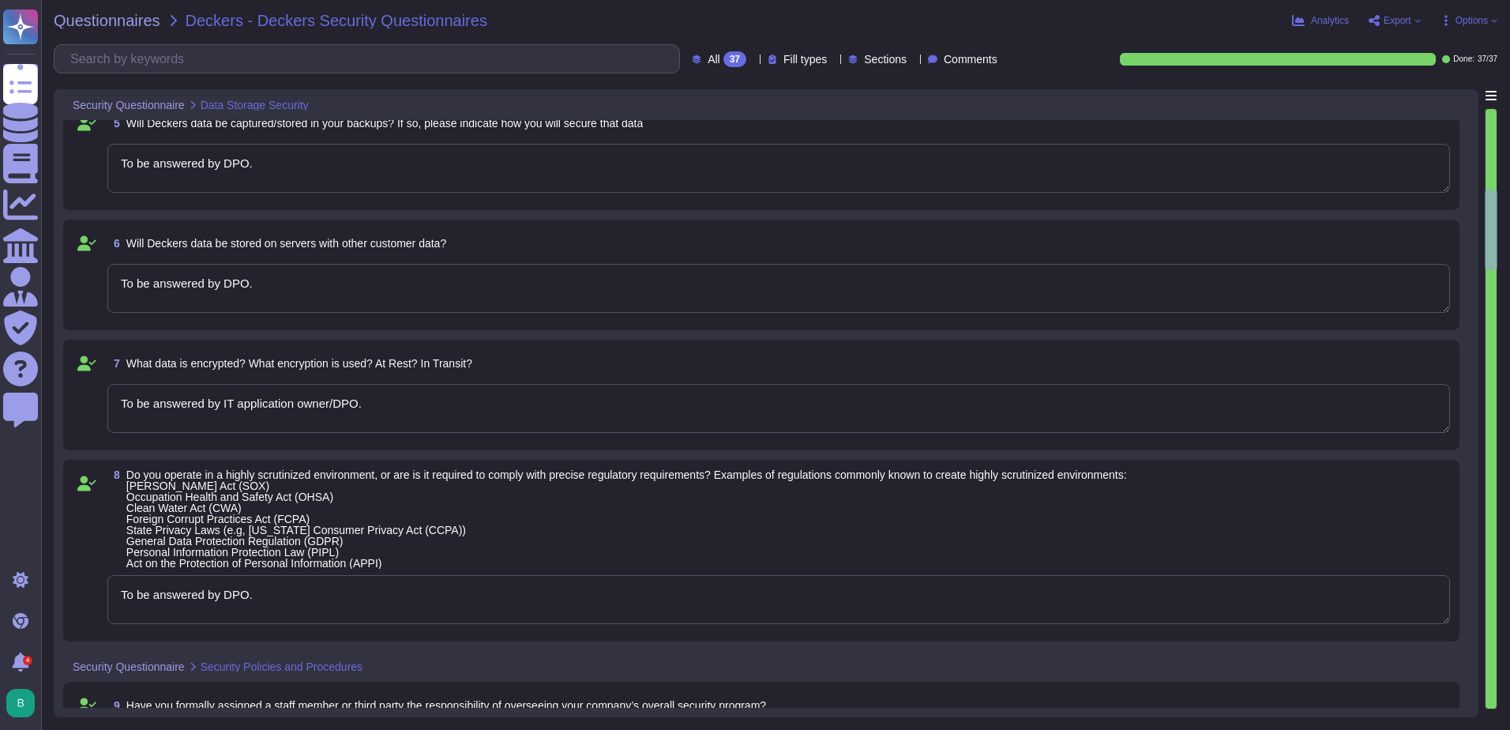
type textarea "Our Group has a full transversal and dedicated security departments with a defi…"
type textarea "Yes"
type textarea "Accesses can be provided upon requests and according to the need-to-know and le…"
type textarea "Multi-factor authentication is required to access assets with administration ri…"
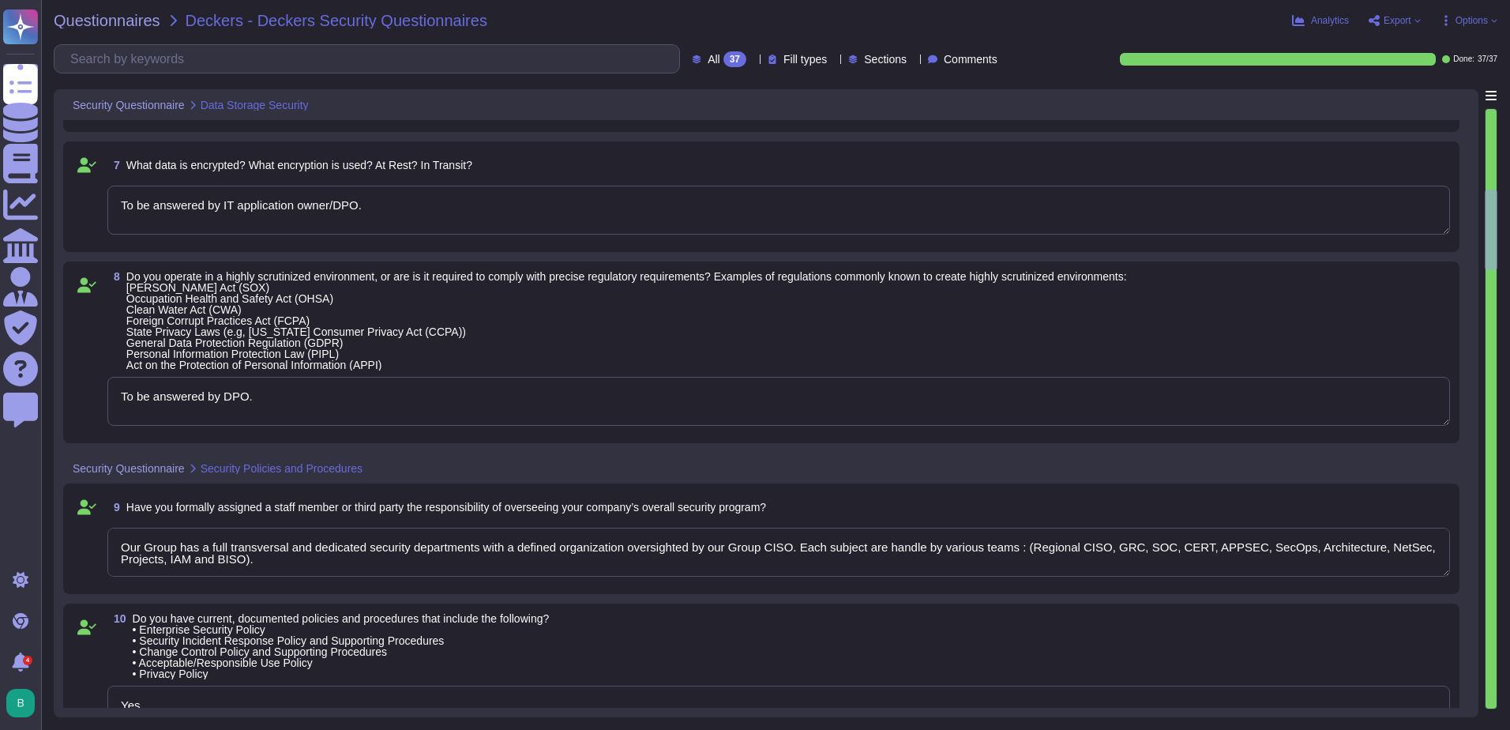
type textarea "Accesses can be provided upon requests and according to the need-to-know and le…"
type textarea "Multi-factor authentication is required to access assets with administration ri…"
type textarea "Accesses can be provided upon requests and according to the need-to-know and le…"
type textarea "Multi-factor authentication is required to access assets with administration ri…"
type textarea "Accesses can be provided upon requests and according to the need-to-know and le…"
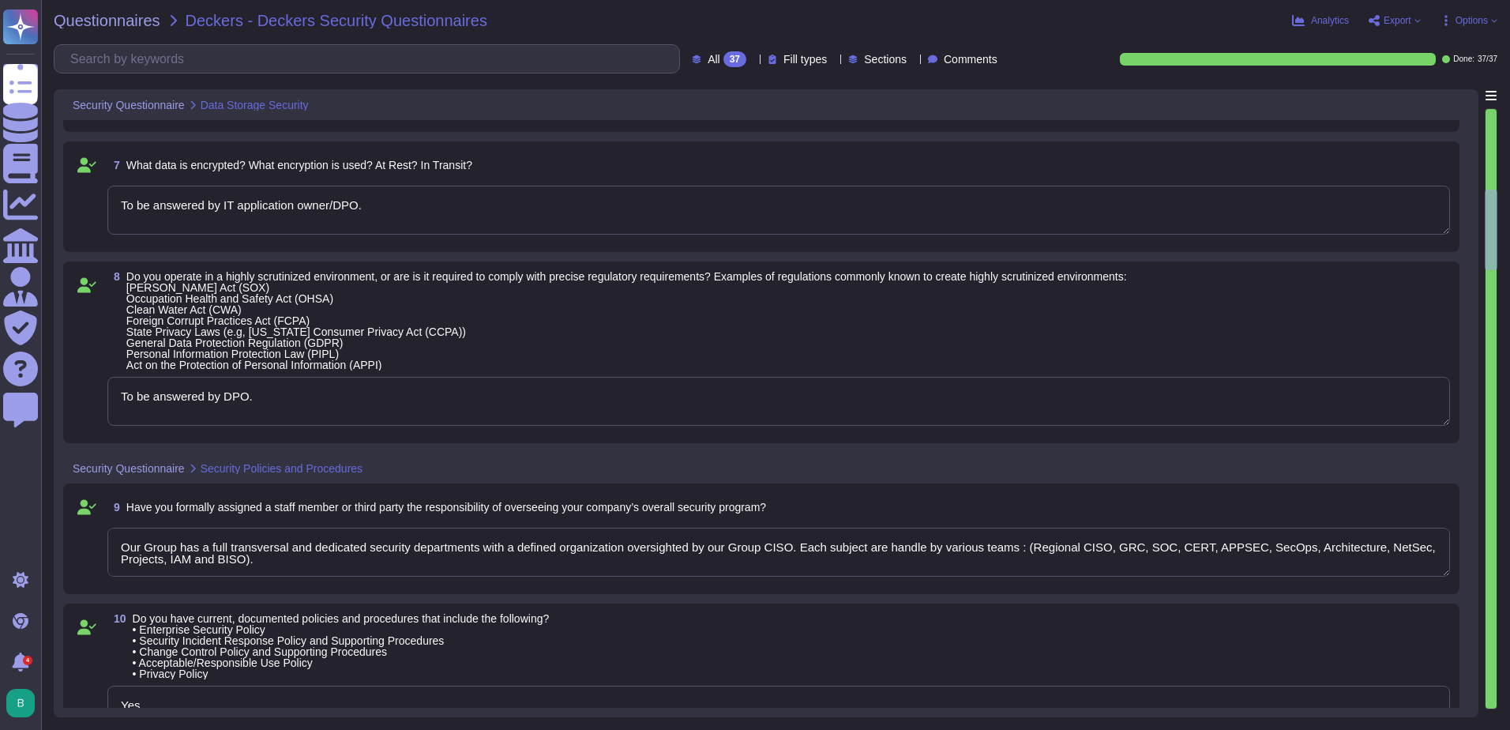
type textarea "Multi-factor authentication is required to access assets with administration ri…"
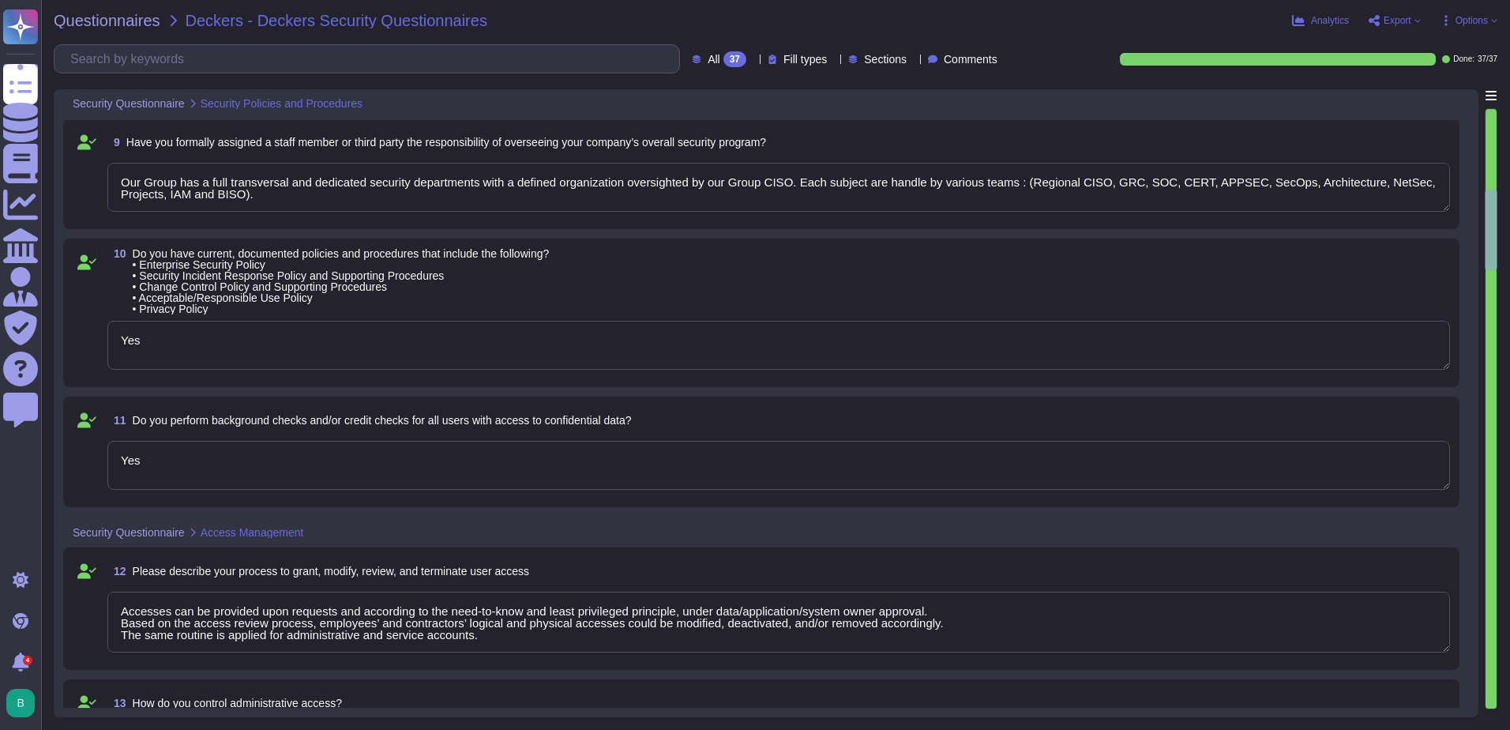
type textarea "Accesses can be provided upon requests and according to the need-to-know and le…"
type textarea "Multi-factor authentication is required to access assets with administration ri…"
type textarea "Accesses can be provided upon requests and according to the need-to-know and le…"
type textarea "Multi-factor authentication is required to access assets with administration ri…"
type textarea "Accesses can be provided upon requests and according to the need-to-know and le…"
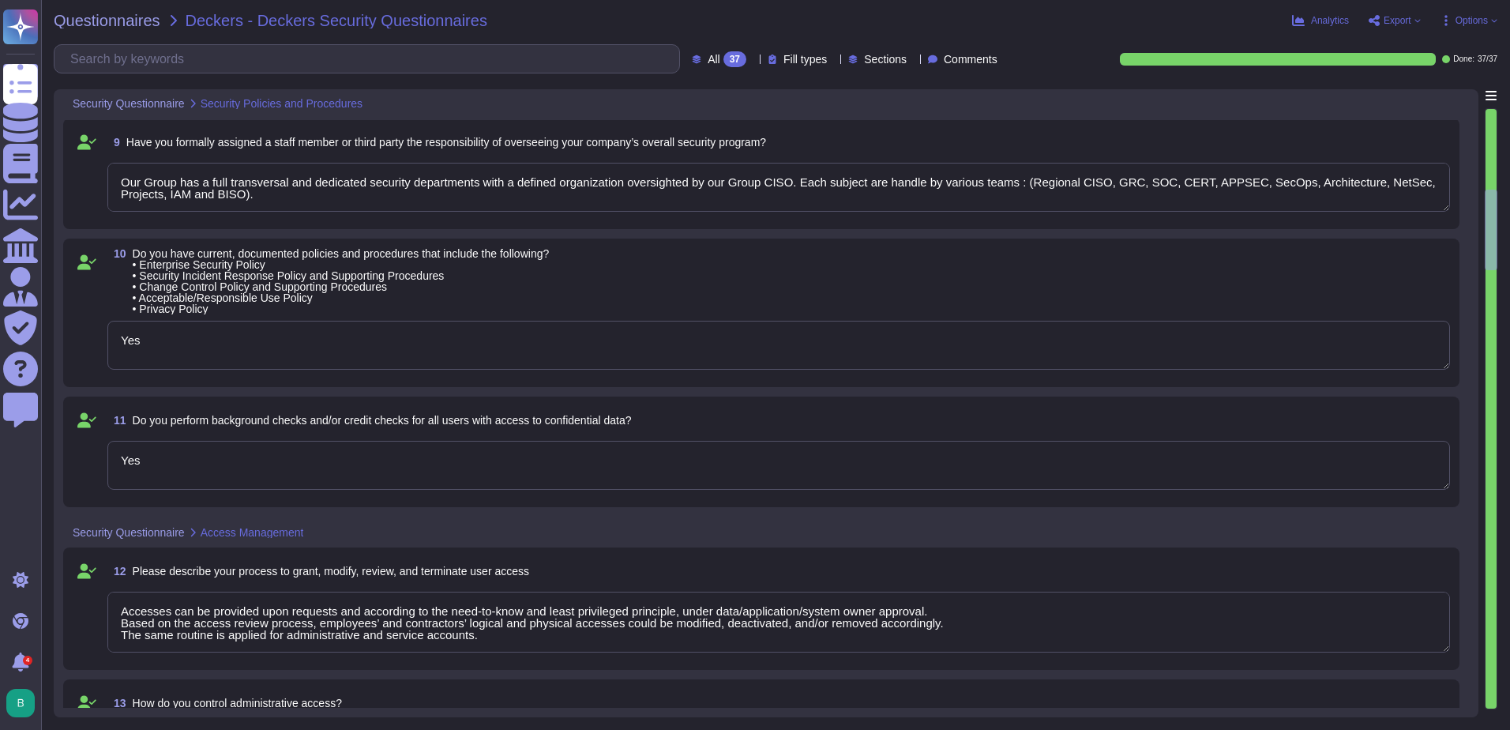
type textarea "Multi-factor authentication is required to access assets with administration ri…"
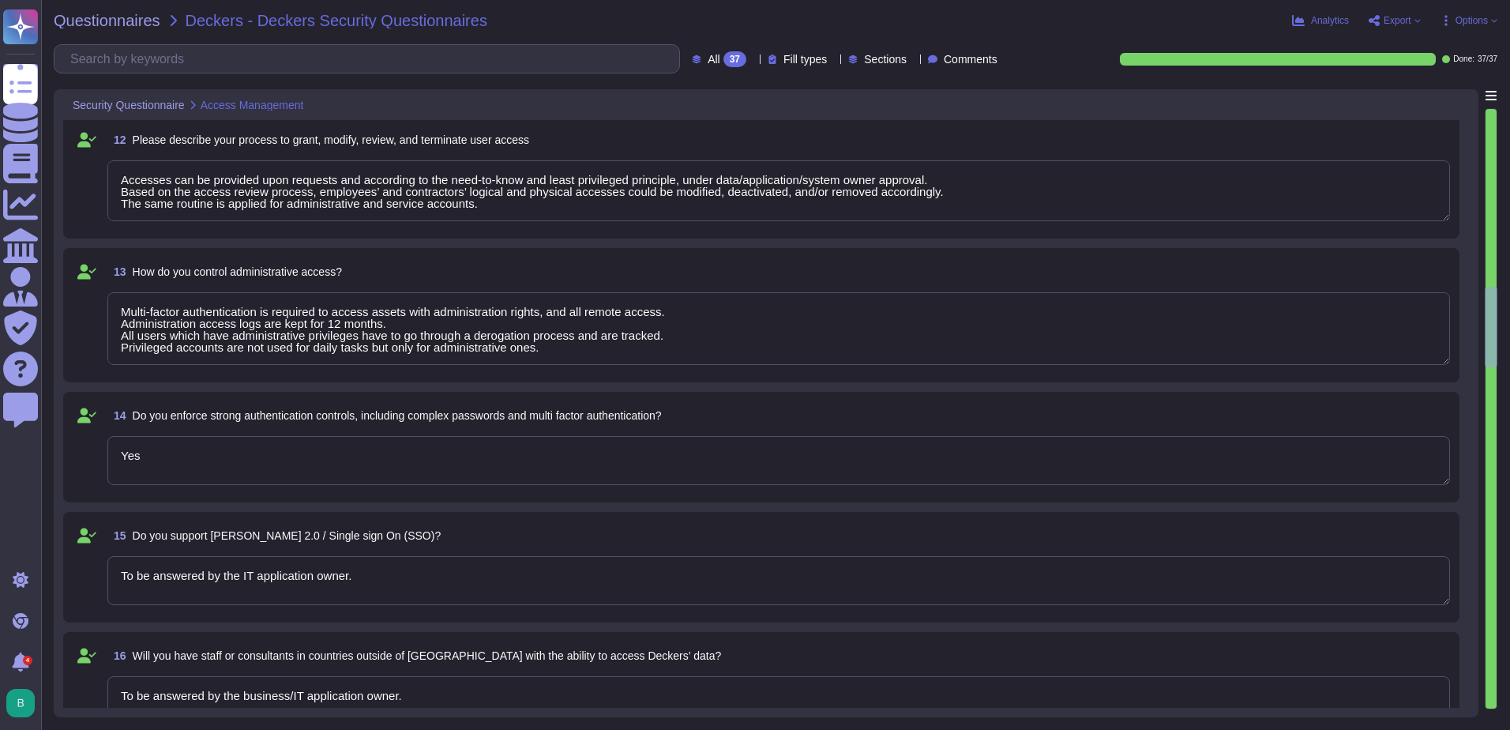
type textarea "Yes"
type textarea "To be answered by the IT application owner."
type textarea "To be answered by the business/IT application owner."
type textarea "To be answered by application owner."
type textarea "Access requests include: • Role and access level of the user, • Environment and…"
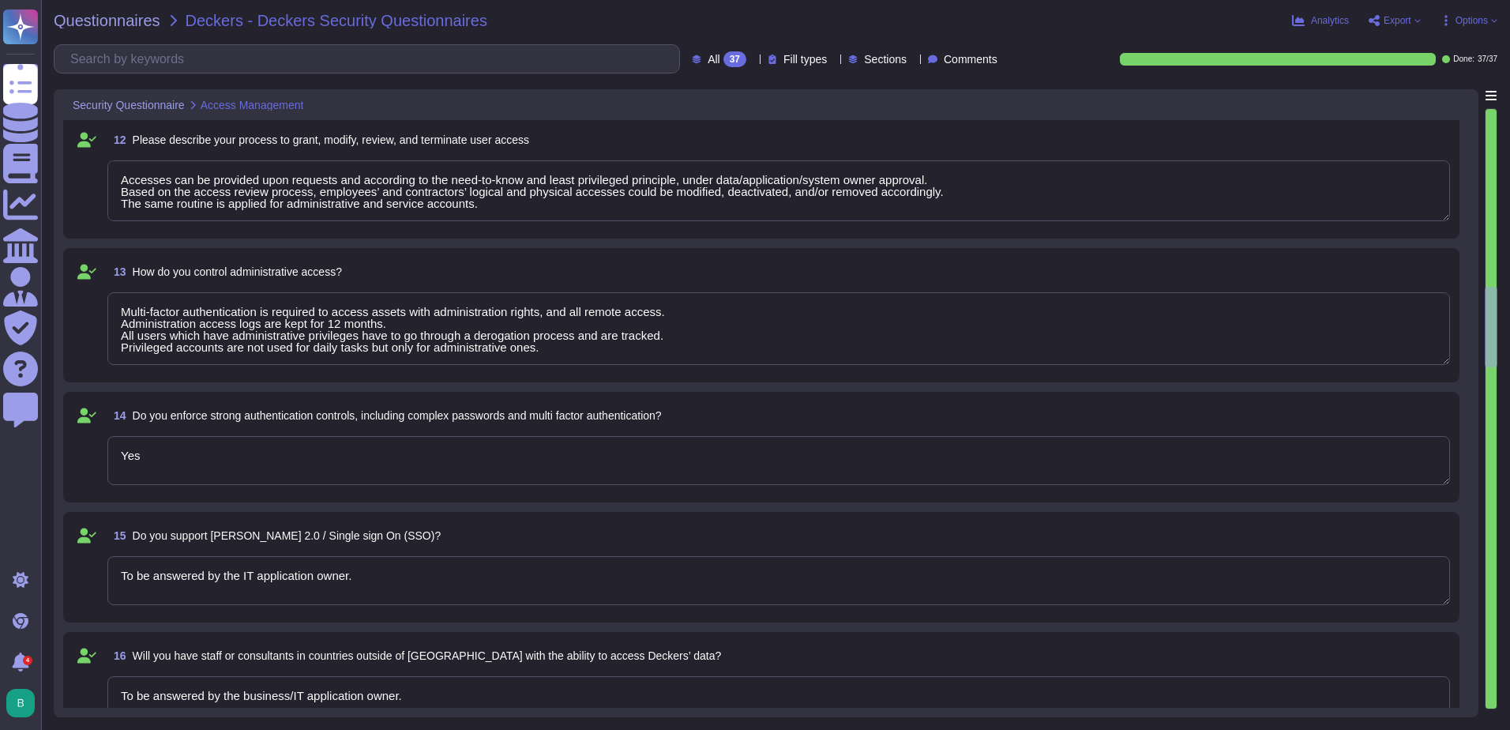
type textarea "Accesses can be provided upon requests and according to the need-to-know and le…"
type textarea "Multi-factor authentication is required to access assets with administration ri…"
type textarea "Access requests include: • Role and access level of the user, • Environment and…"
type textarea "Accesses can be provided upon requests and according to the need-to-know and le…"
type textarea "Multi-factor authentication is required to access assets with administration ri…"
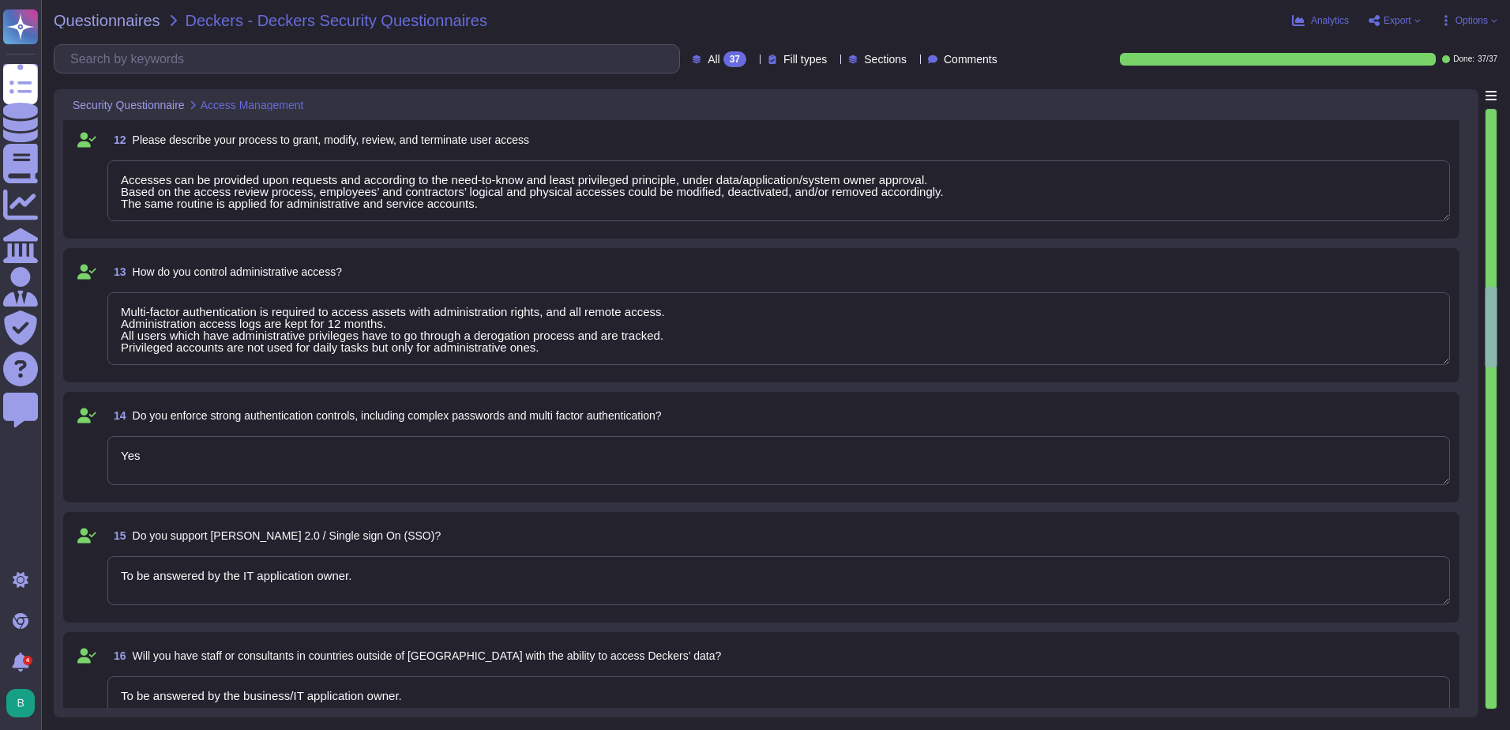
type textarea "Access requests include: • Role and access level of the user, • Environment and…"
type textarea "Accesses can be provided upon requests and according to the need-to-know and le…"
type textarea "Multi-factor authentication is required to access assets with administration ri…"
type textarea "Access requests include: • Role and access level of the user, • Environment and…"
type textarea "Accesses can be provided upon requests and according to the need-to-know and le…"
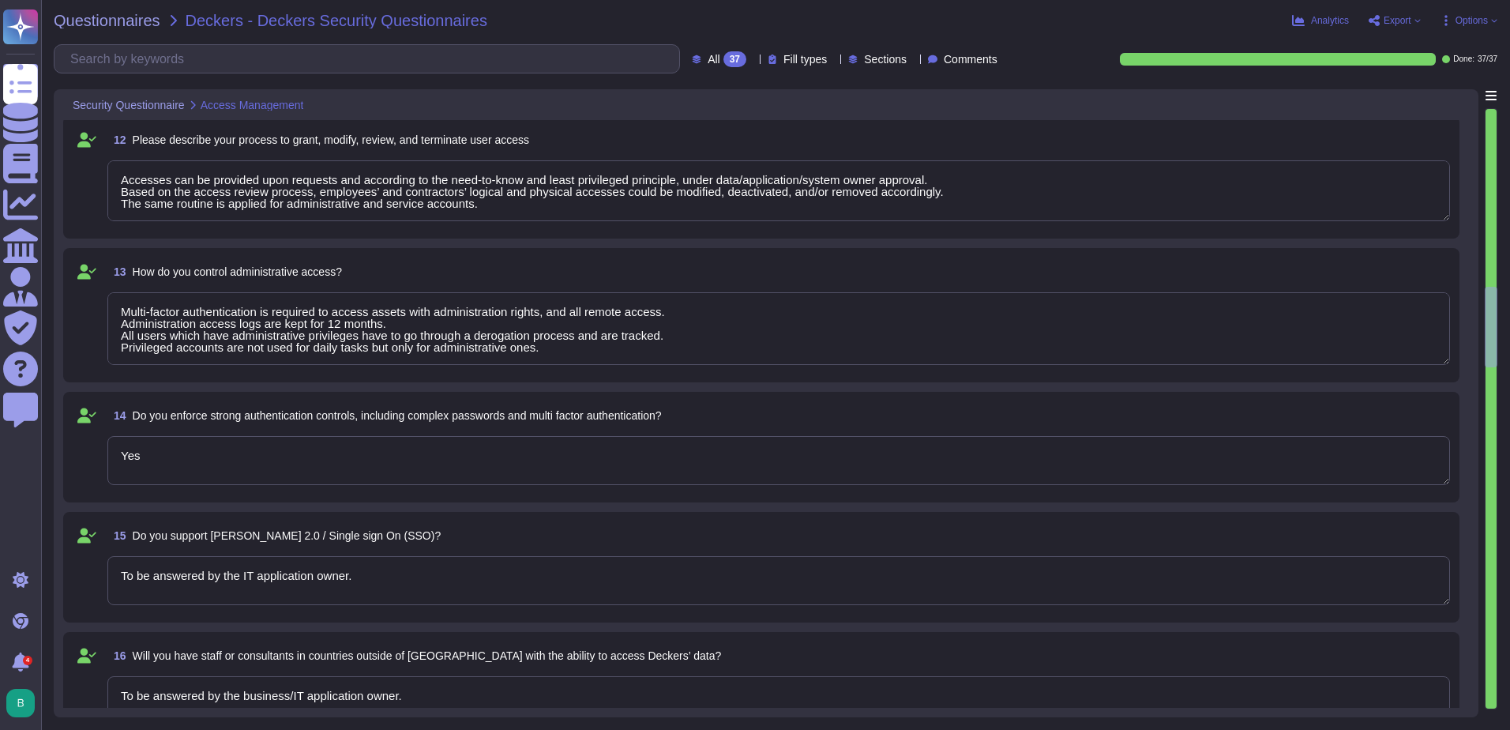
type textarea "Multi-factor authentication is required to access assets with administration ri…"
type textarea "Access requests include: • Role and access level of the user, • Environment and…"
type textarea "Accesses can be provided upon requests and according to the need-to-know and le…"
type textarea "Multi-factor authentication is required to access assets with administration ri…"
type textarea "Access requests include: • Role and access level of the user, • Environment and…"
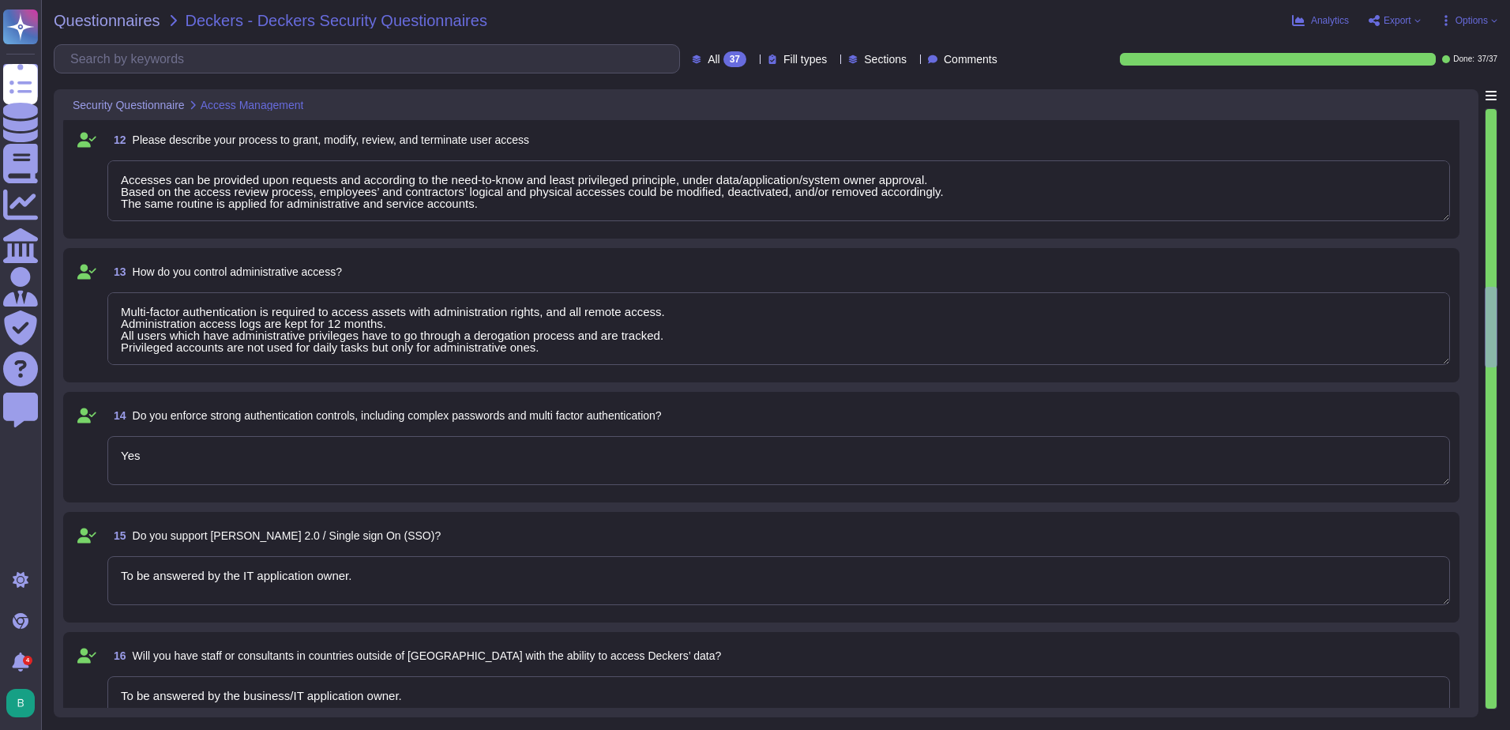
type textarea "Accesses can be provided upon requests and according to the need-to-know and le…"
type textarea "Multi-factor authentication is required to access assets with administration ri…"
type textarea "Access requests include: • Role and access level of the user, • Environment and…"
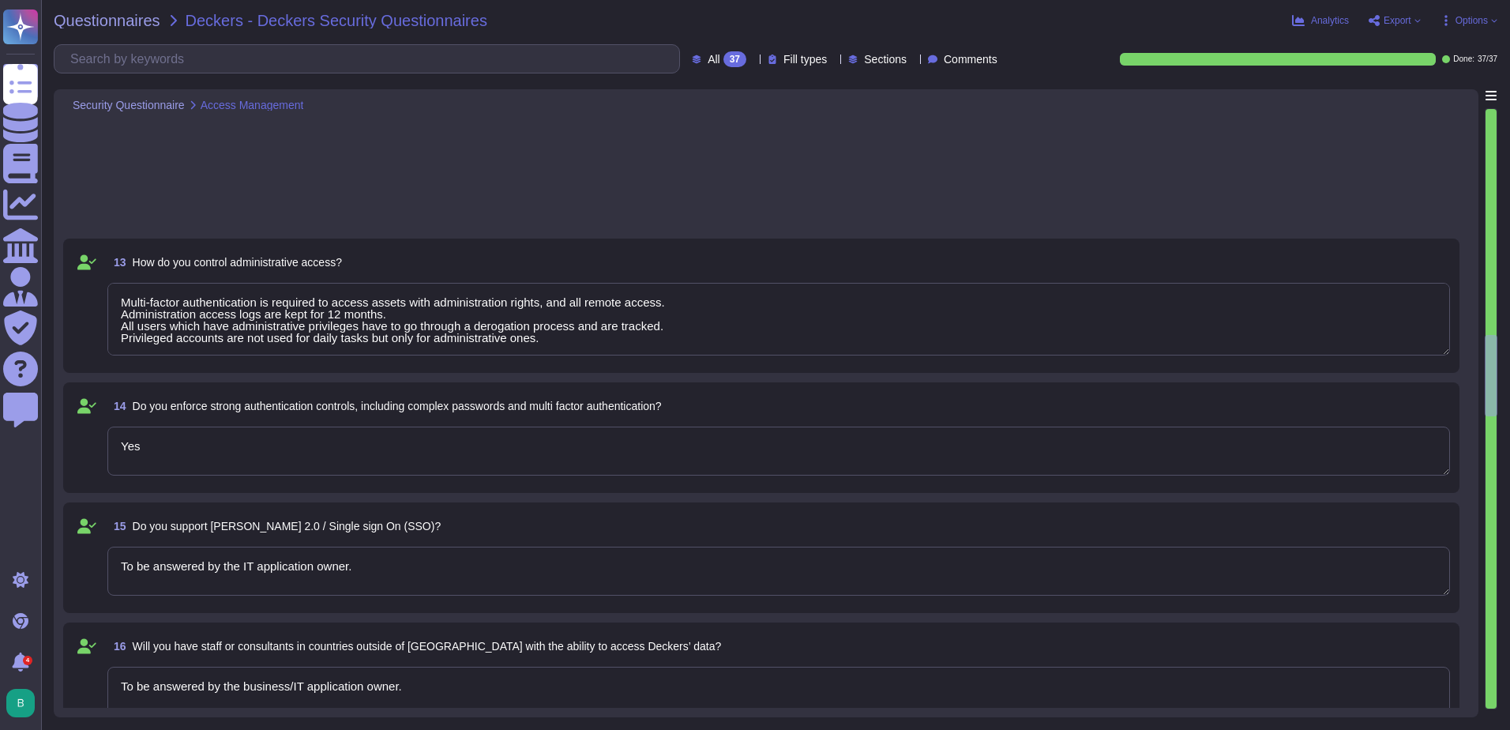
type textarea "Multi-factor authentication is required to access assets with administration ri…"
type textarea "Access requests include: • Role and access level of the user, • Environment and…"
type textarea "Multi-factor authentication is required to access assets with administration ri…"
type textarea "Access requests include: • Role and access level of the user, • Environment and…"
type textarea "Multi-factor authentication is required to access assets with administration ri…"
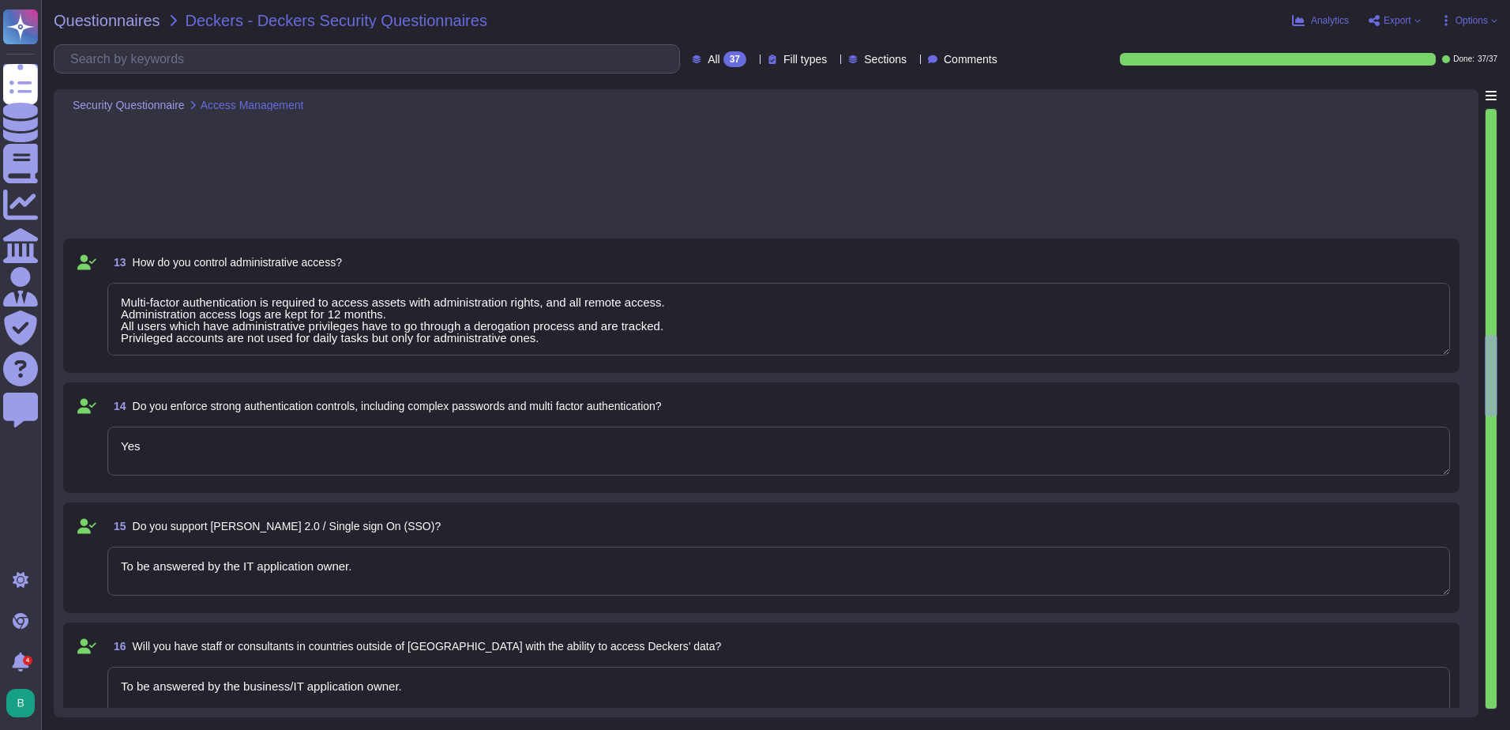
type textarea "Access requests include: • Role and access level of the user, • Environment and…"
type textarea "Multi-factor authentication is required to access assets with administration ri…"
type textarea "Access requests include: • Role and access level of the user, • Environment and…"
type textarea "Multi-factor authentication is required to access assets with administration ri…"
type textarea "Access requests include: • Role and access level of the user, • Environment and…"
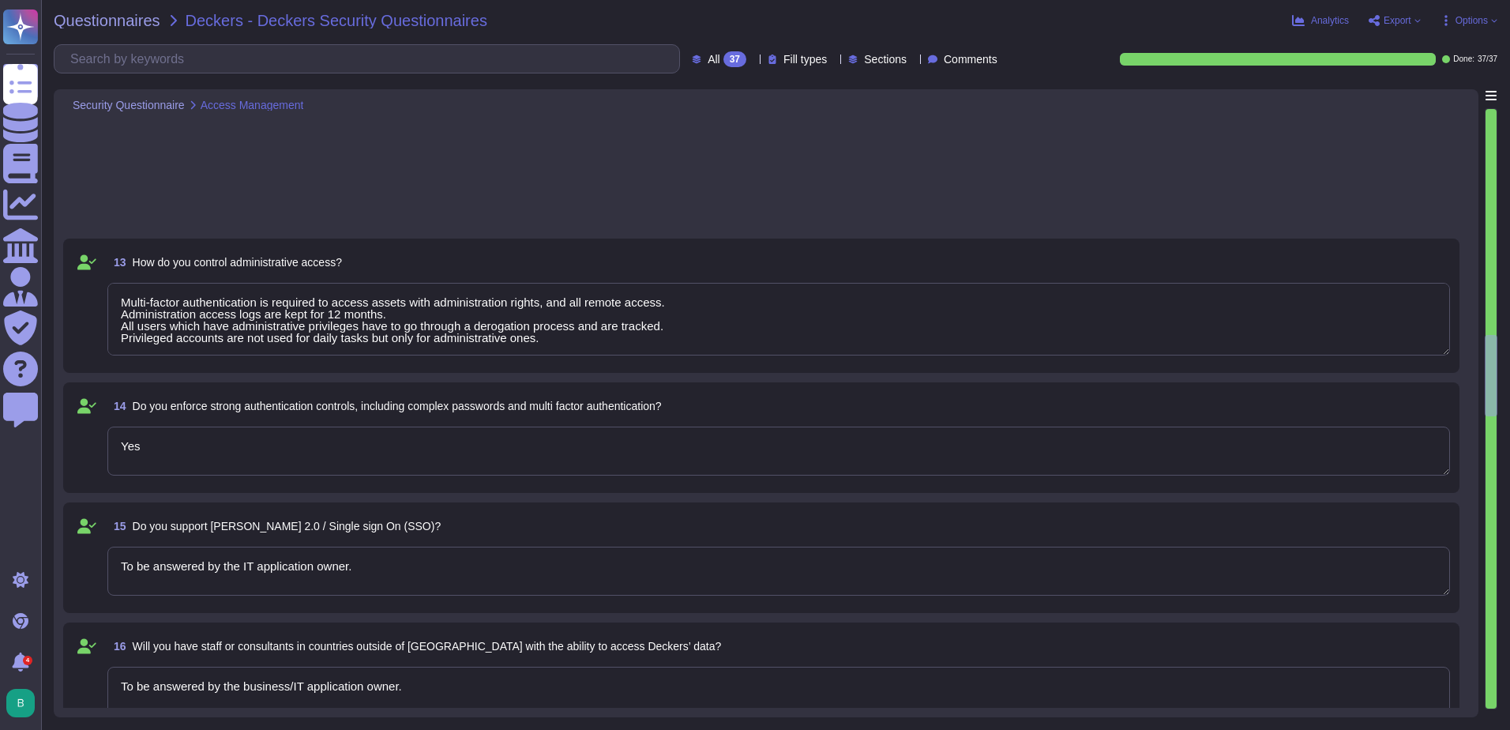
type textarea "Operating units remove access rights when there is no longer a business need fo…"
type textarea "The customer data is logically segregated from other clients based on the "Ware…"
type textarea "We follow hardening processes before deploying devices to our network. For all …"
type textarea "Yes"
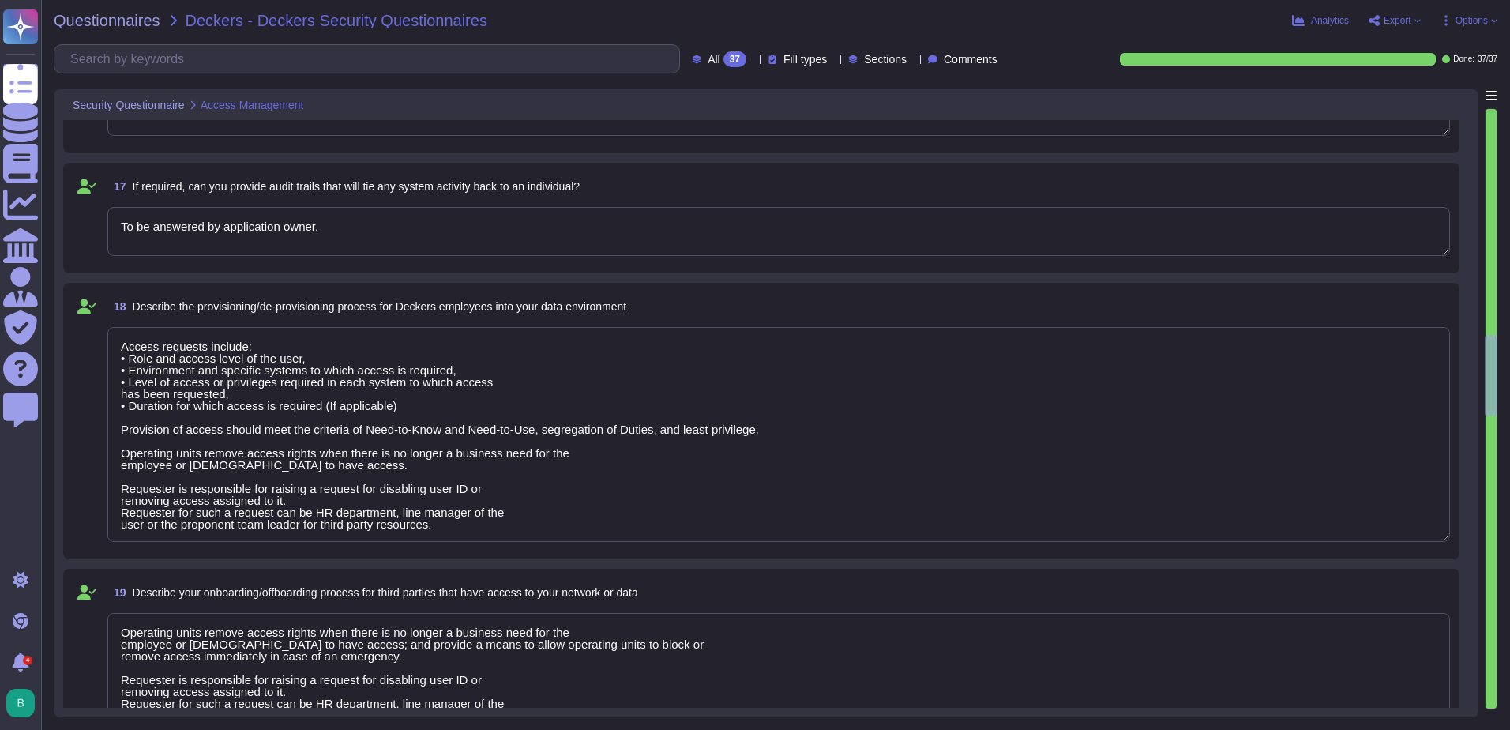
type textarea "Access requests include: • Role and access level of the user, • Environment and…"
type textarea "Operating units remove access rights when there is no longer a business need fo…"
type textarea "The customer data is logically segregated from other clients based on the "Ware…"
type textarea "We follow hardening processes before deploying devices to our network. For all …"
type textarea "Access requests include: • Role and access level of the user, • Environment and…"
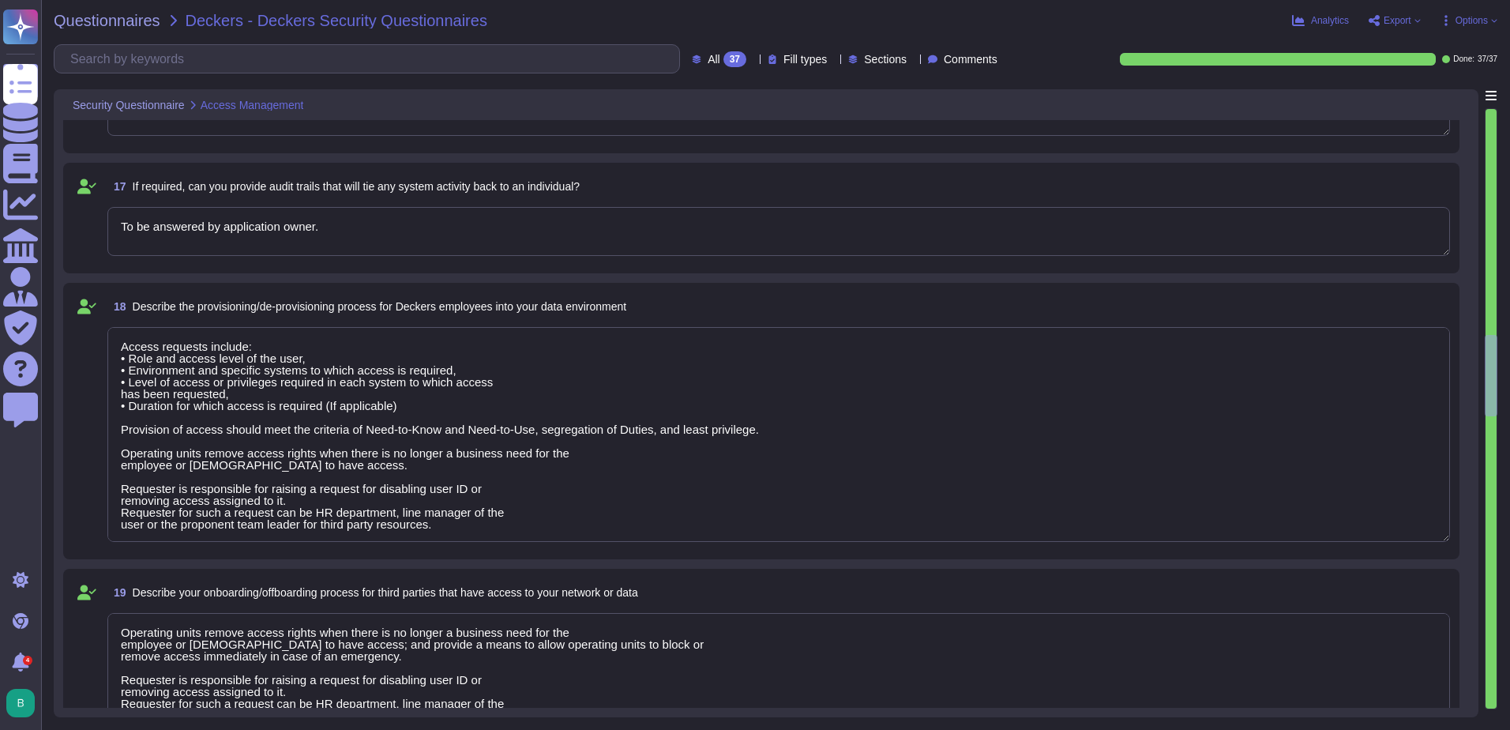
type textarea "Operating units remove access rights when there is no longer a business need fo…"
type textarea "The customer data is logically segregated from other clients based on the "Ware…"
type textarea "We follow hardening processes before deploying devices to our network. For all …"
type textarea "Access requests include: • Role and access level of the user, • Environment and…"
type textarea "Operating units remove access rights when there is no longer a business need fo…"
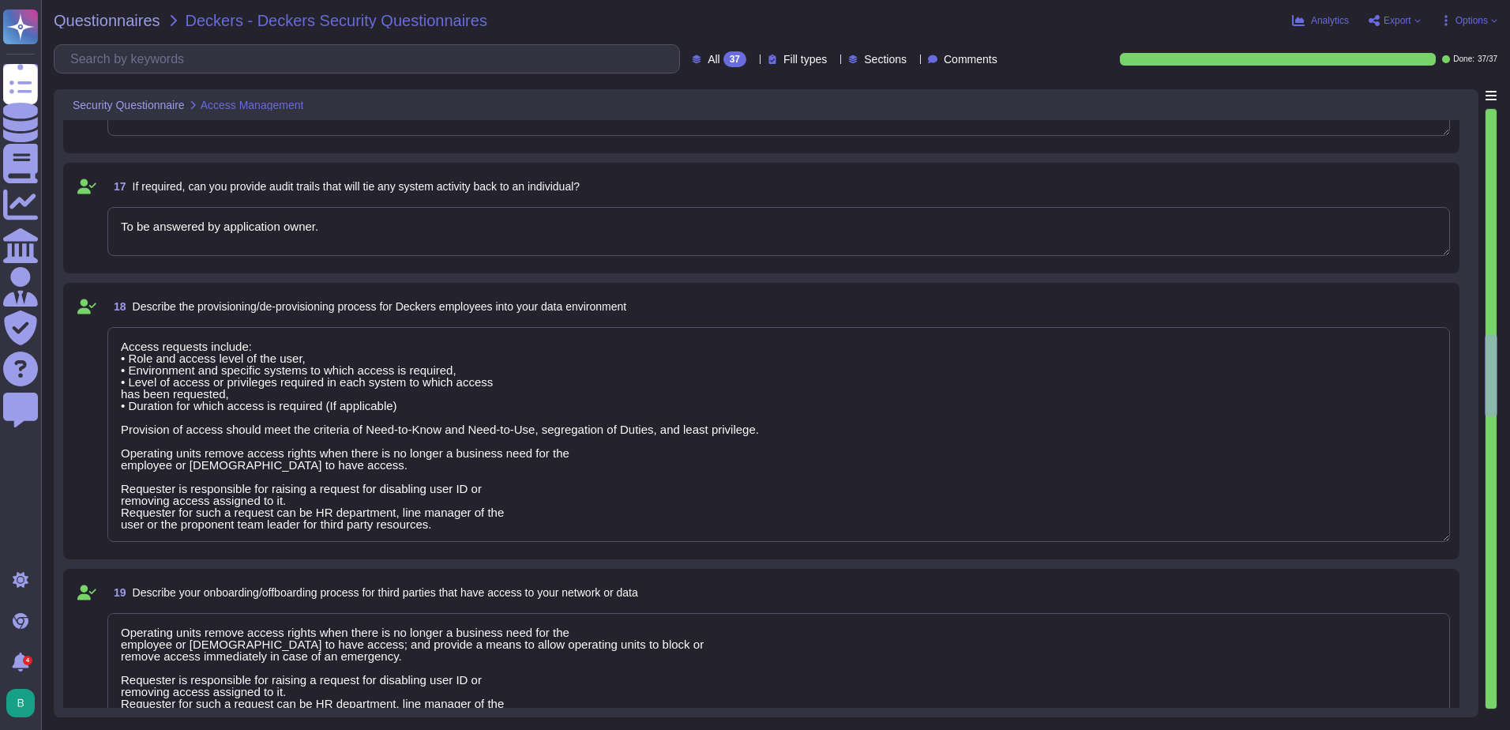
type textarea "The customer data is logically segregated from other clients based on the "Ware…"
type textarea "We follow hardening processes before deploying devices to our network. For all …"
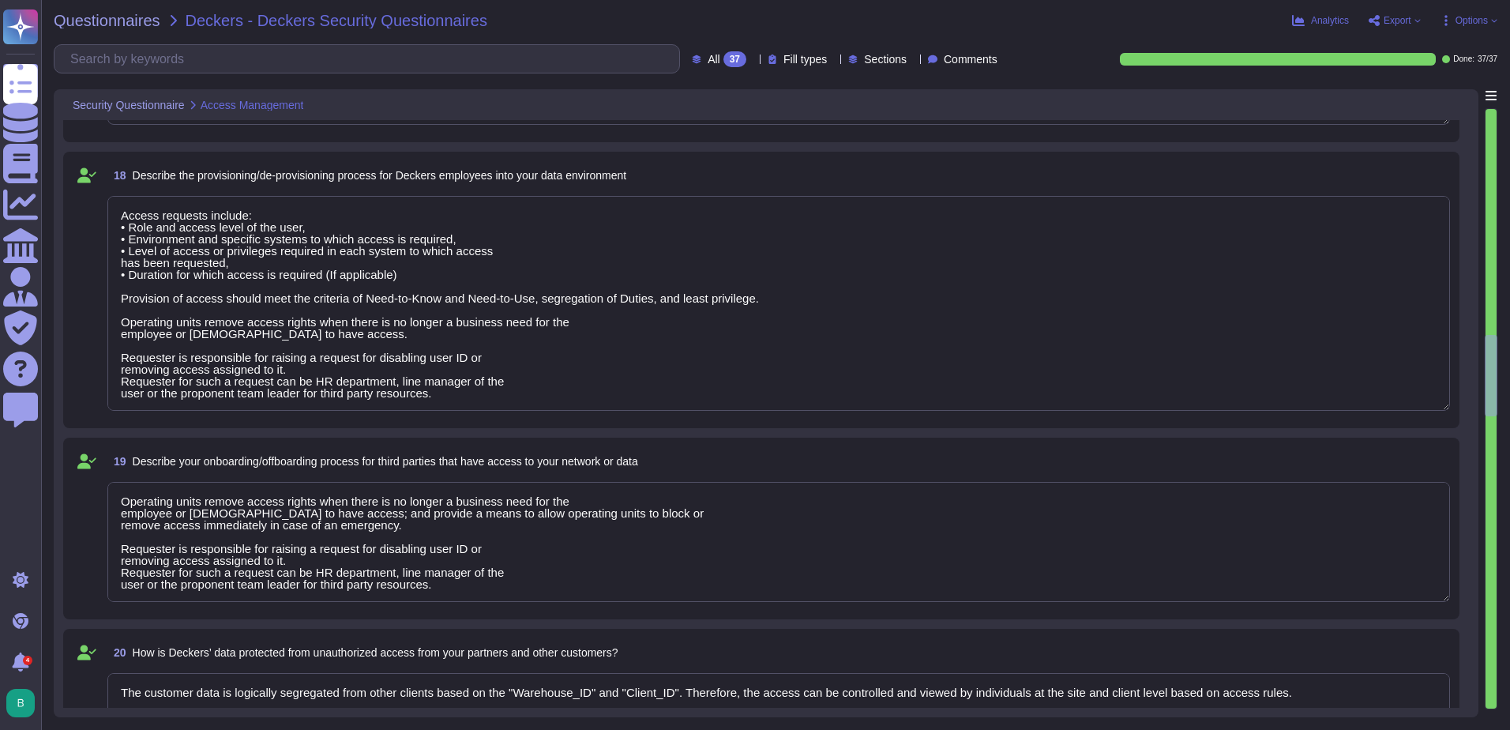
type textarea "Access requests include: • Role and access level of the user, • Environment and…"
type textarea "Operating units remove access rights when there is no longer a business need fo…"
type textarea "The customer data is logically segregated from other clients based on the "Ware…"
type textarea "We follow hardening processes before deploying devices to our network. For all …"
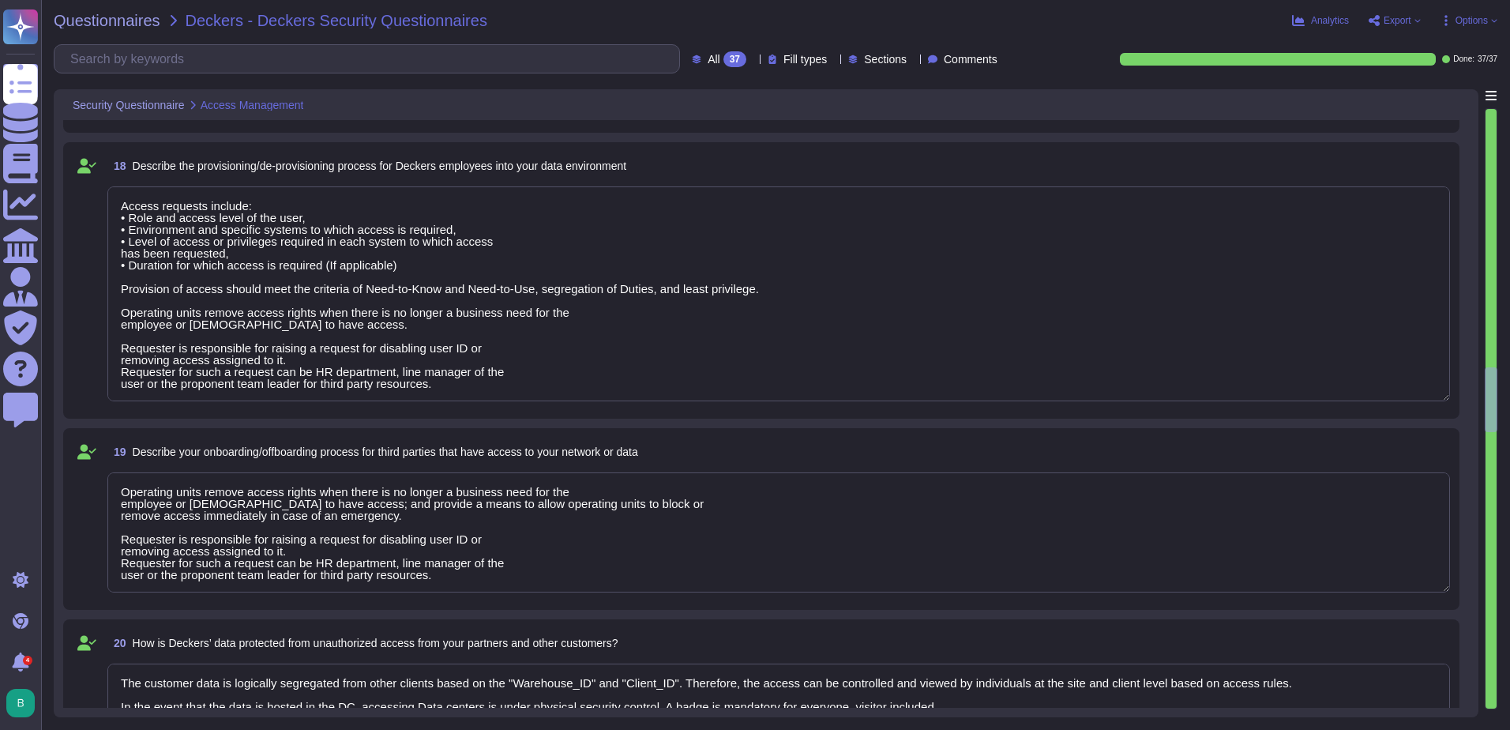
type textarea "Yes"
type textarea "Access requests include: • Role and access level of the user, • Environment and…"
type textarea "Operating units remove access rights when there is no longer a business need fo…"
type textarea "The customer data is logically segregated from other clients based on the "Ware…"
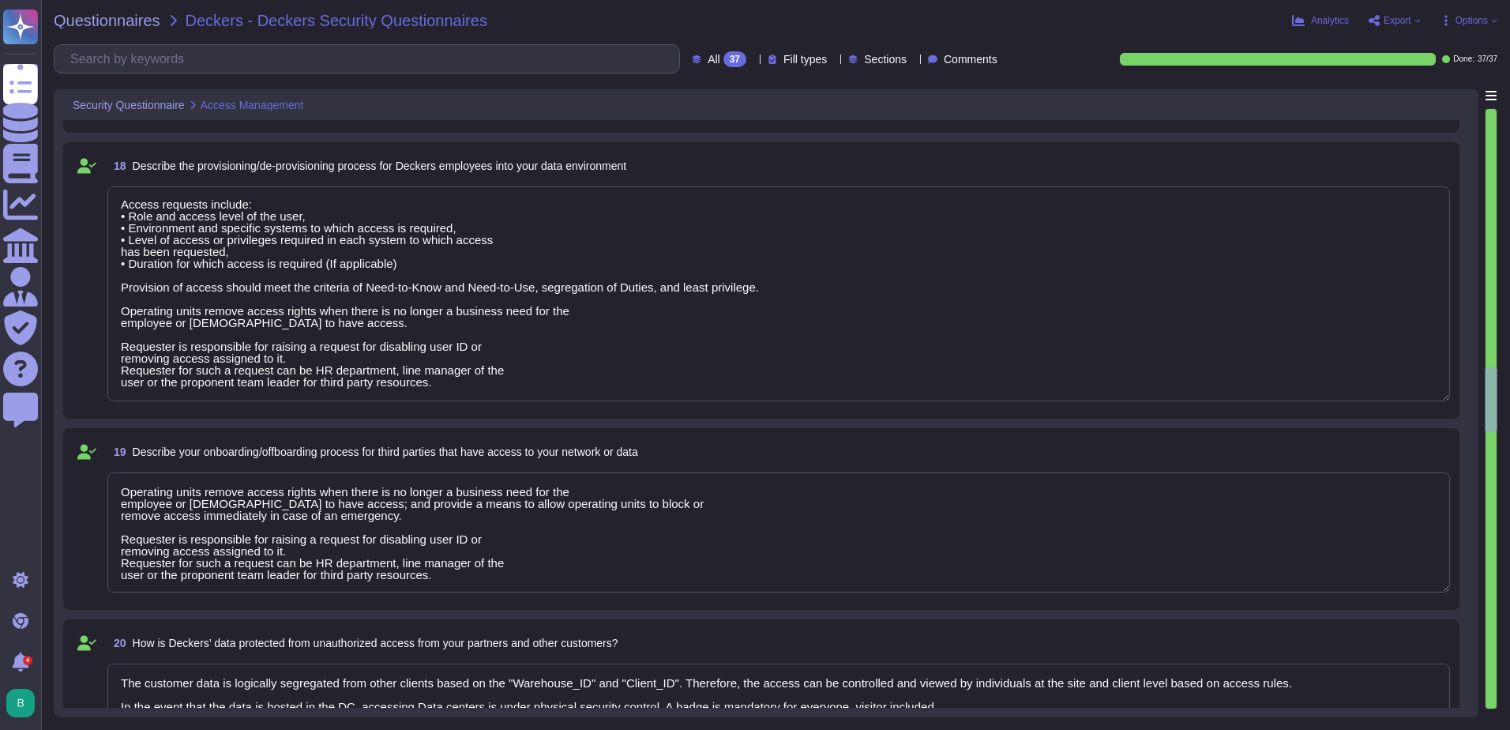
type textarea "We follow hardening processes before deploying devices to our network. For all …"
type textarea "Access requests include: • Role and access level of the user, • Environment and…"
type textarea "Operating units remove access rights when there is no longer a business need fo…"
type textarea "The customer data is logically segregated from other clients based on the "Ware…"
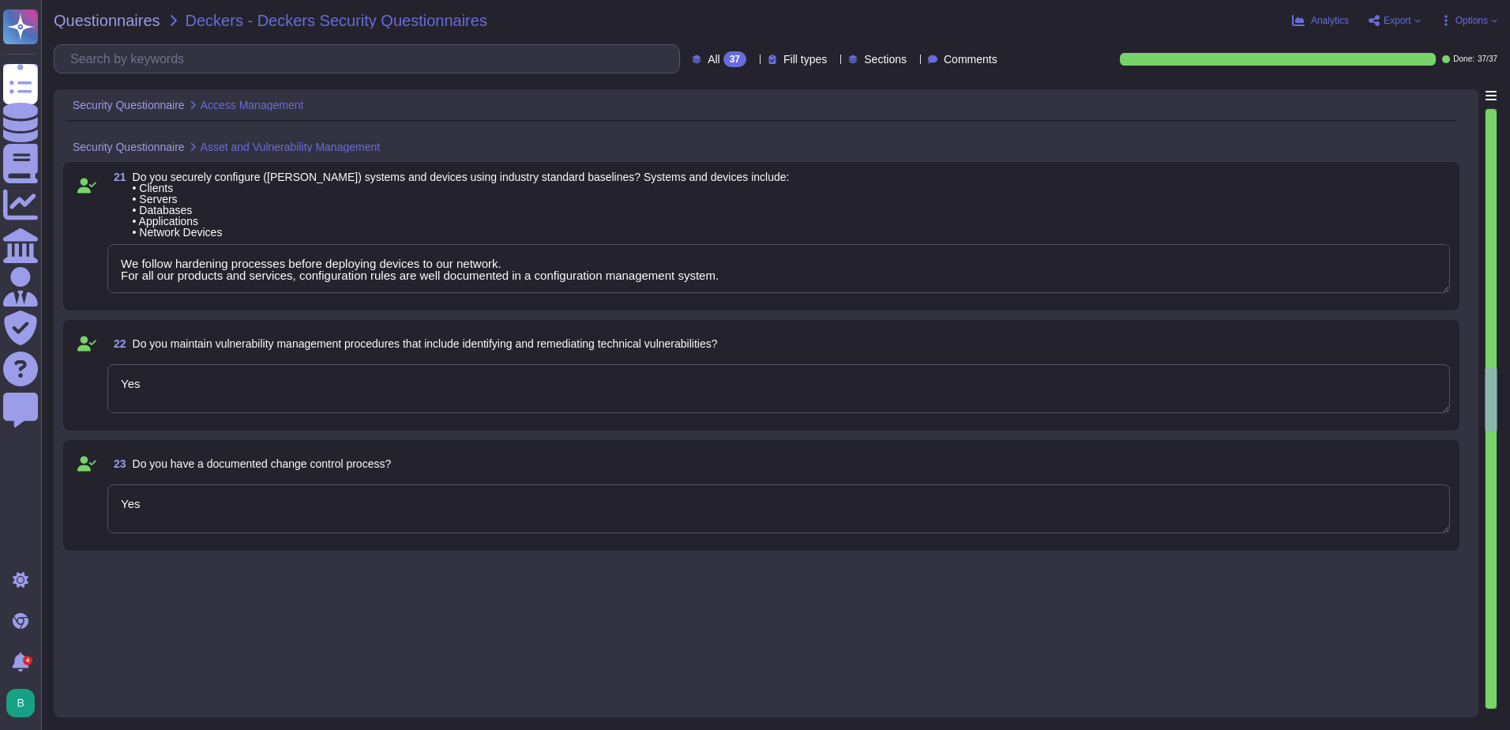
type textarea "We follow hardening processes before deploying devices to our network. For all …"
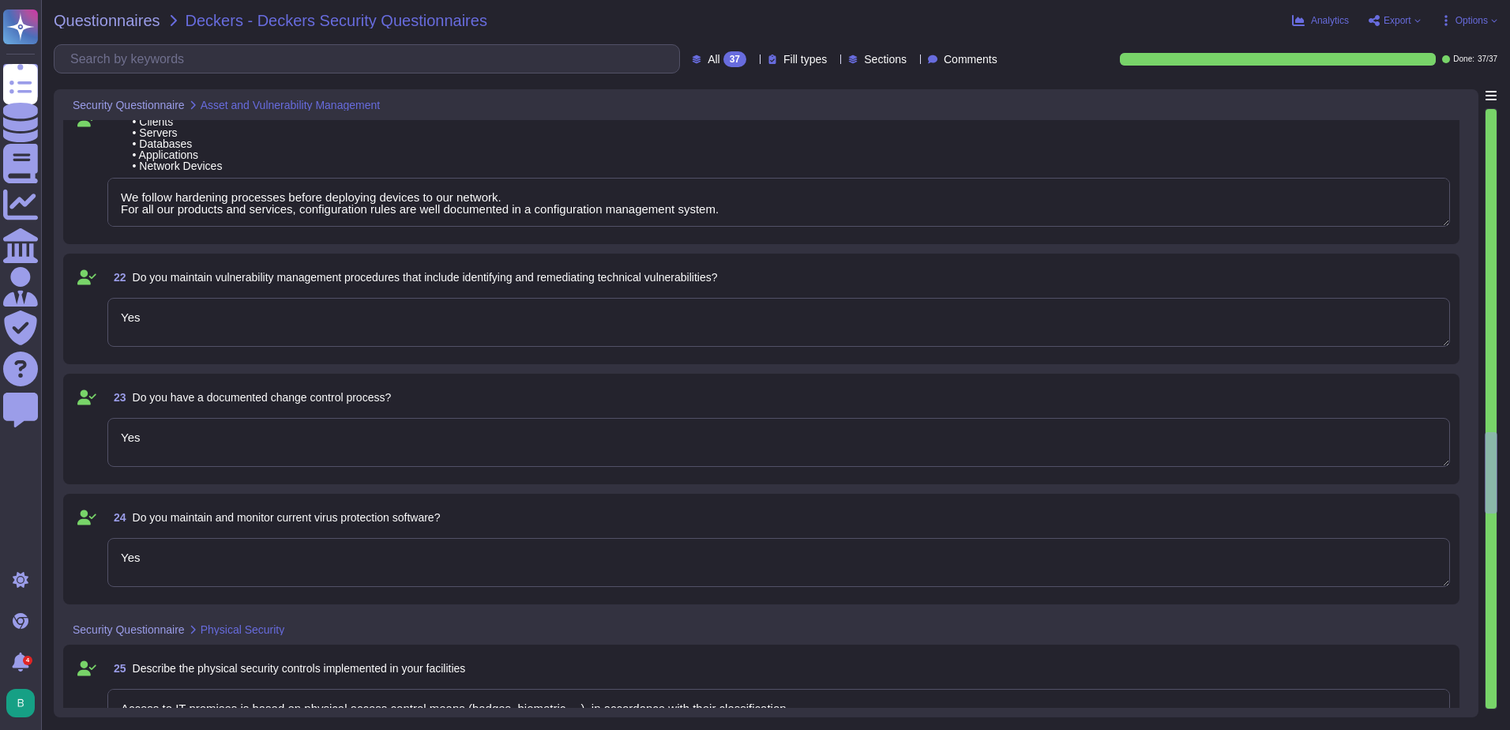
type textarea "Yes"
type textarea "Access to IT premises is based on physical access control means (badges, biomet…"
type textarea "Our CTI (center threats intelligence) and our CERT Teams monitor incidents. We …"
type textarea "CEVA would notify the customer whenever an incident has an impact on the custom…"
type textarea "We follow hardening processes before deploying devices to our network. For all …"
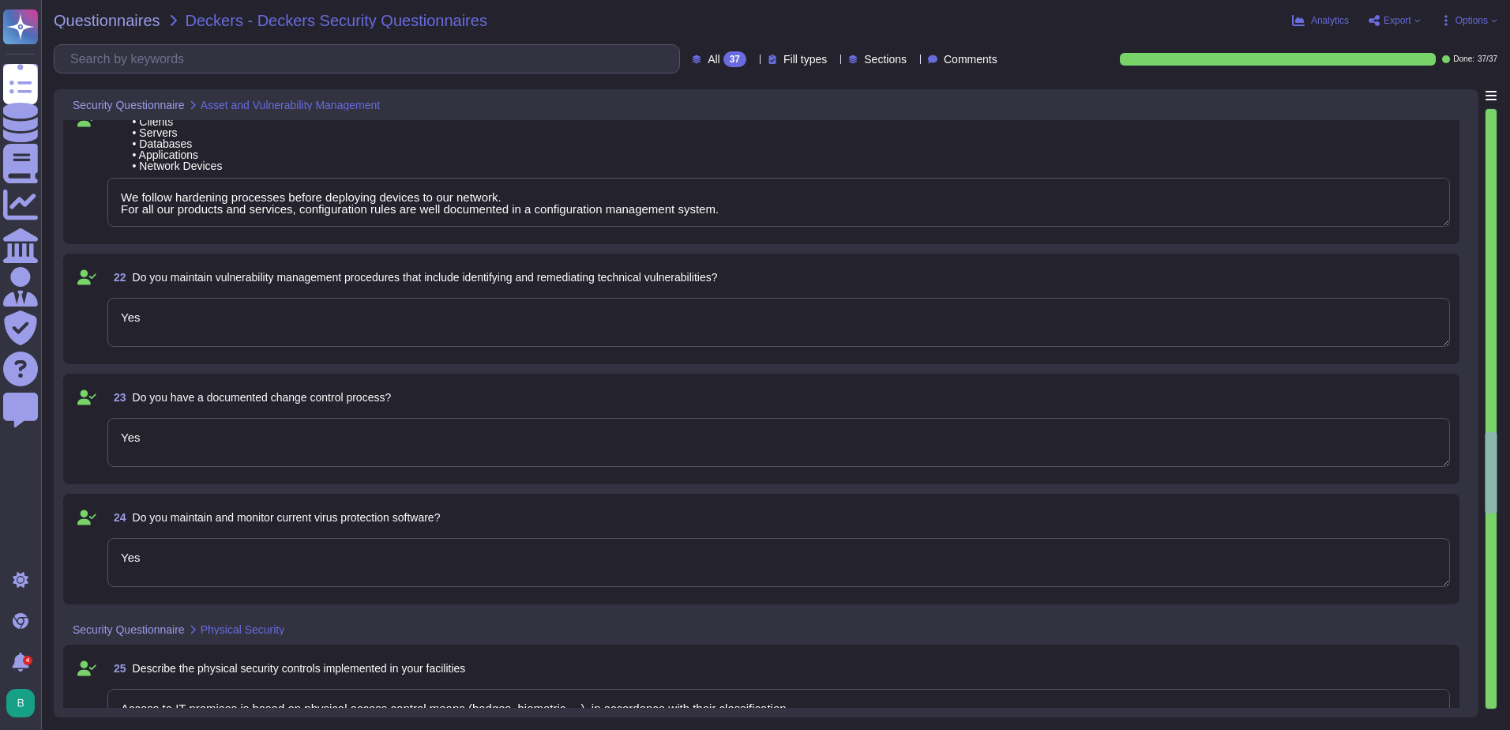
type textarea "Access to IT premises is based on physical access control means (badges, biomet…"
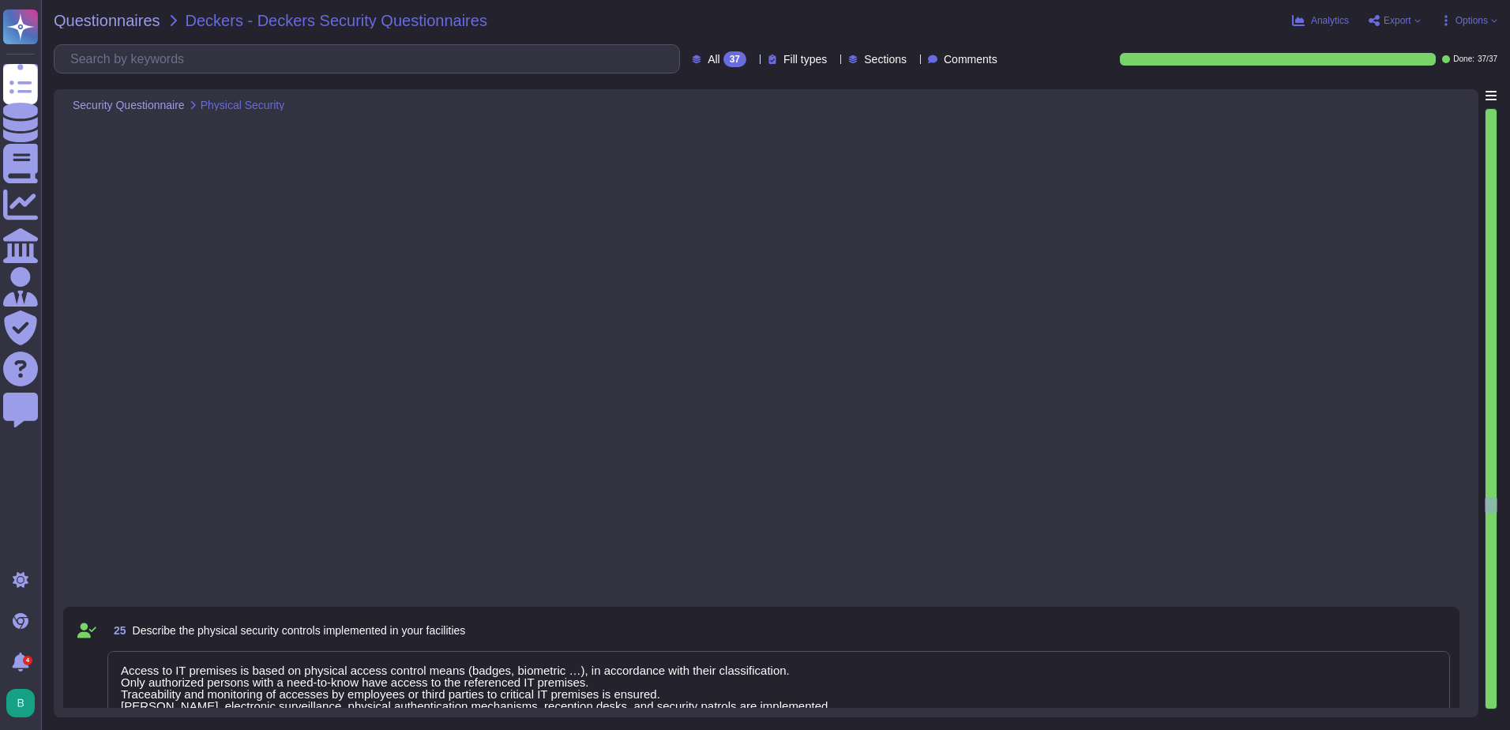
type textarea "Our CTI (center threats intelligence) and our CERT Teams monitor incidents. We …"
type textarea "To be answered by insurance specialist. (MALHERBE, Jessica)"
type textarea "The group SOC/SIEM is used to collect and analyze centrally all our logs. It is…"
type textarea "We have an Internal Audit team which performs reviews regularly. External secur…"
type textarea "External pentests are performed at least annually by worldwide third parties. M…"
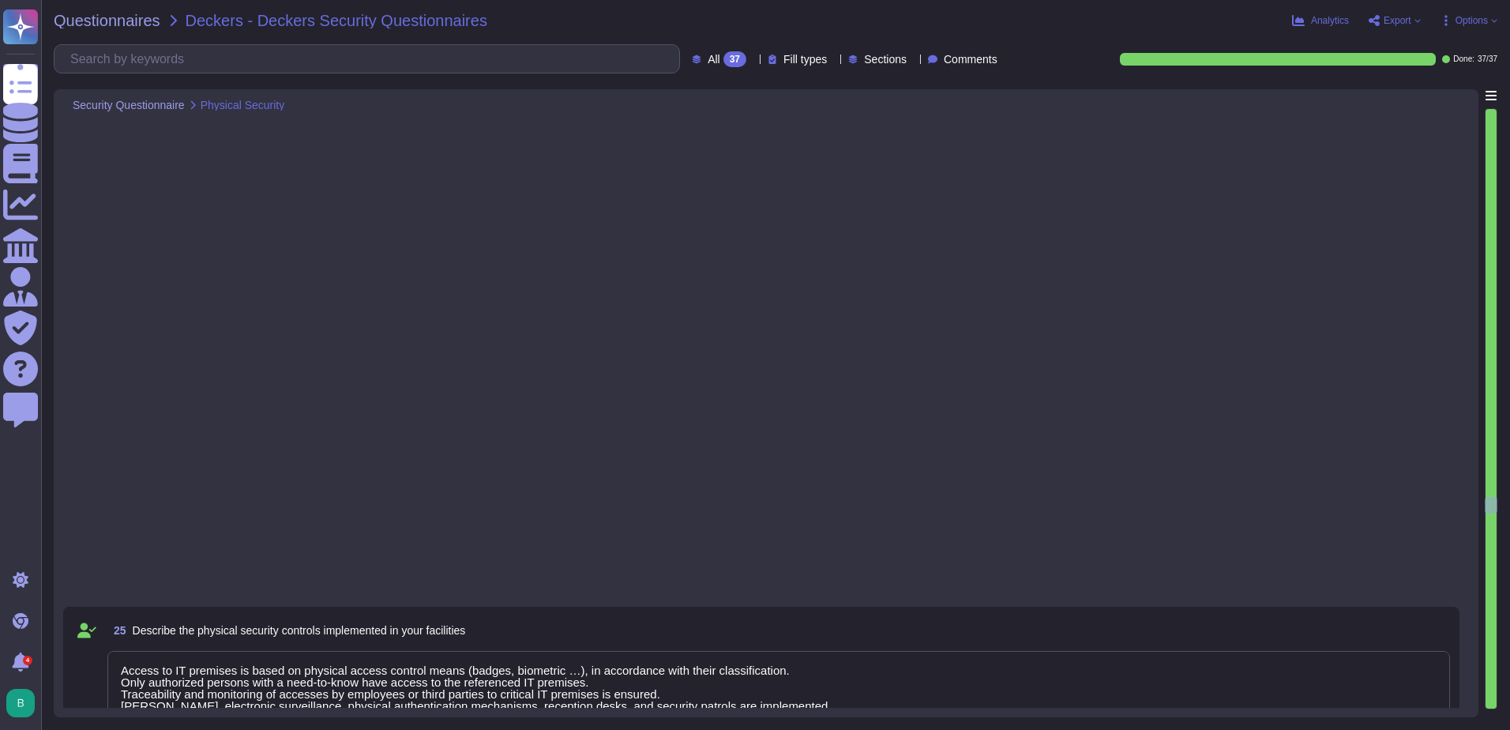
type textarea "We are compliant with GDPR. CEVA privacy policy is available at : https://www.c…"
type textarea "Our CTI (center threats intelligence) and our CERT Teams monitor incidents. We …"
type textarea "The group SOC/SIEM is used to collect and analyze centrally all our logs. It is…"
type textarea "We have an Internal Audit team which performs reviews regularly. External secur…"
type textarea "External pentests are performed at least annually by worldwide third parties. M…"
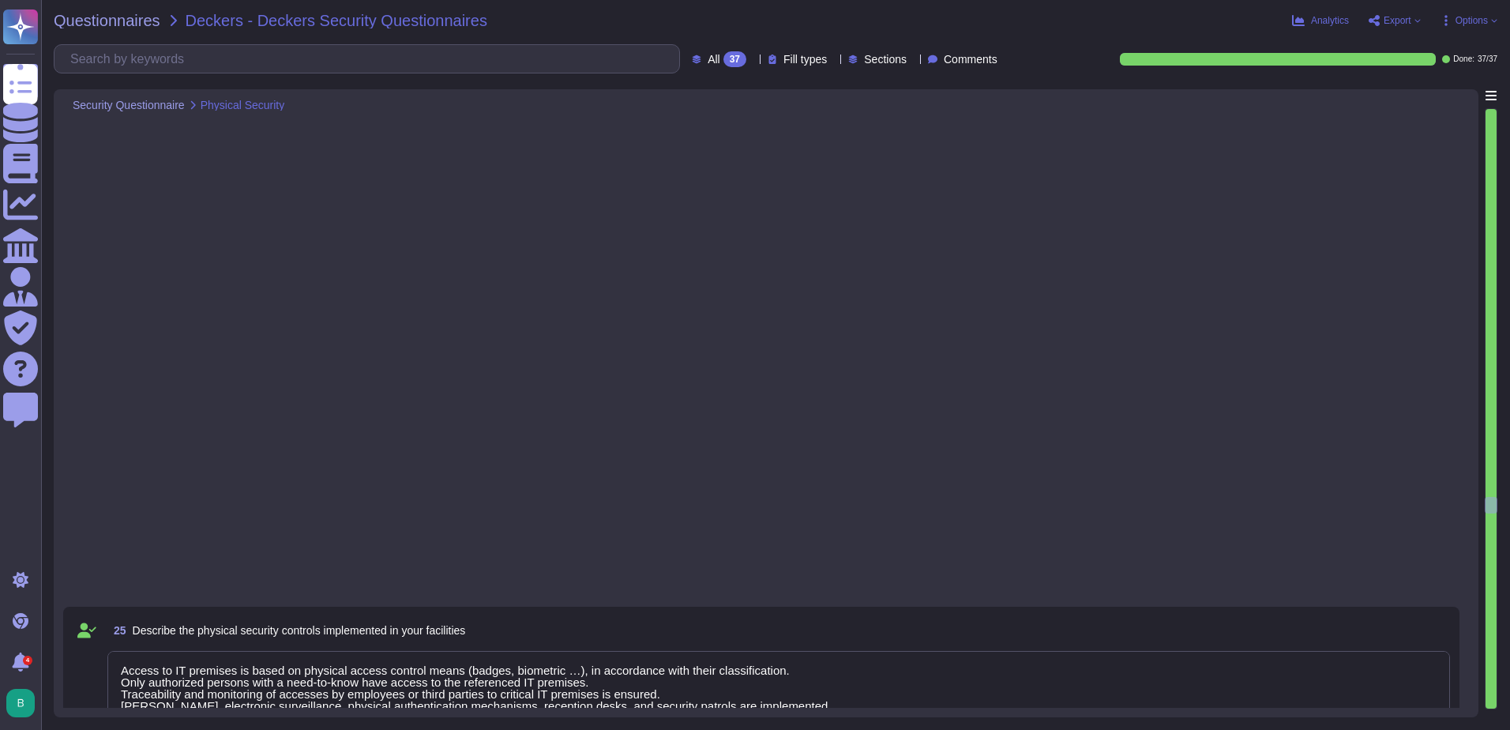
type textarea "We are compliant with GDPR. CEVA privacy policy is available at : https://www.c…"
type textarea "Our CTI (center threats intelligence) and our CERT Teams monitor incidents. We …"
type textarea "The group SOC/SIEM is used to collect and analyze centrally all our logs. It is…"
type textarea "We have an Internal Audit team which performs reviews regularly. External secur…"
type textarea "External pentests are performed at least annually by worldwide third parties. M…"
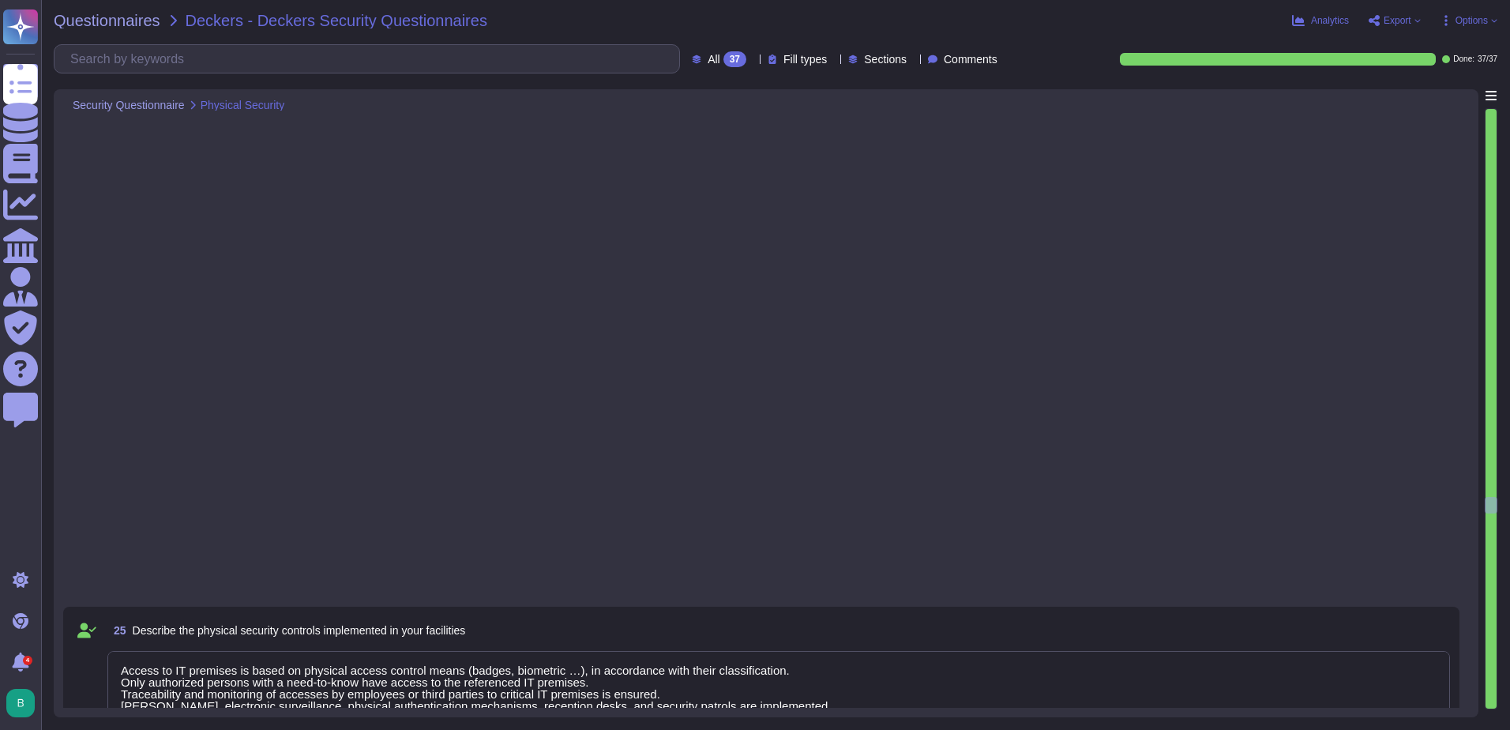
type textarea "We are compliant with GDPR. CEVA privacy policy is available at : https://www.c…"
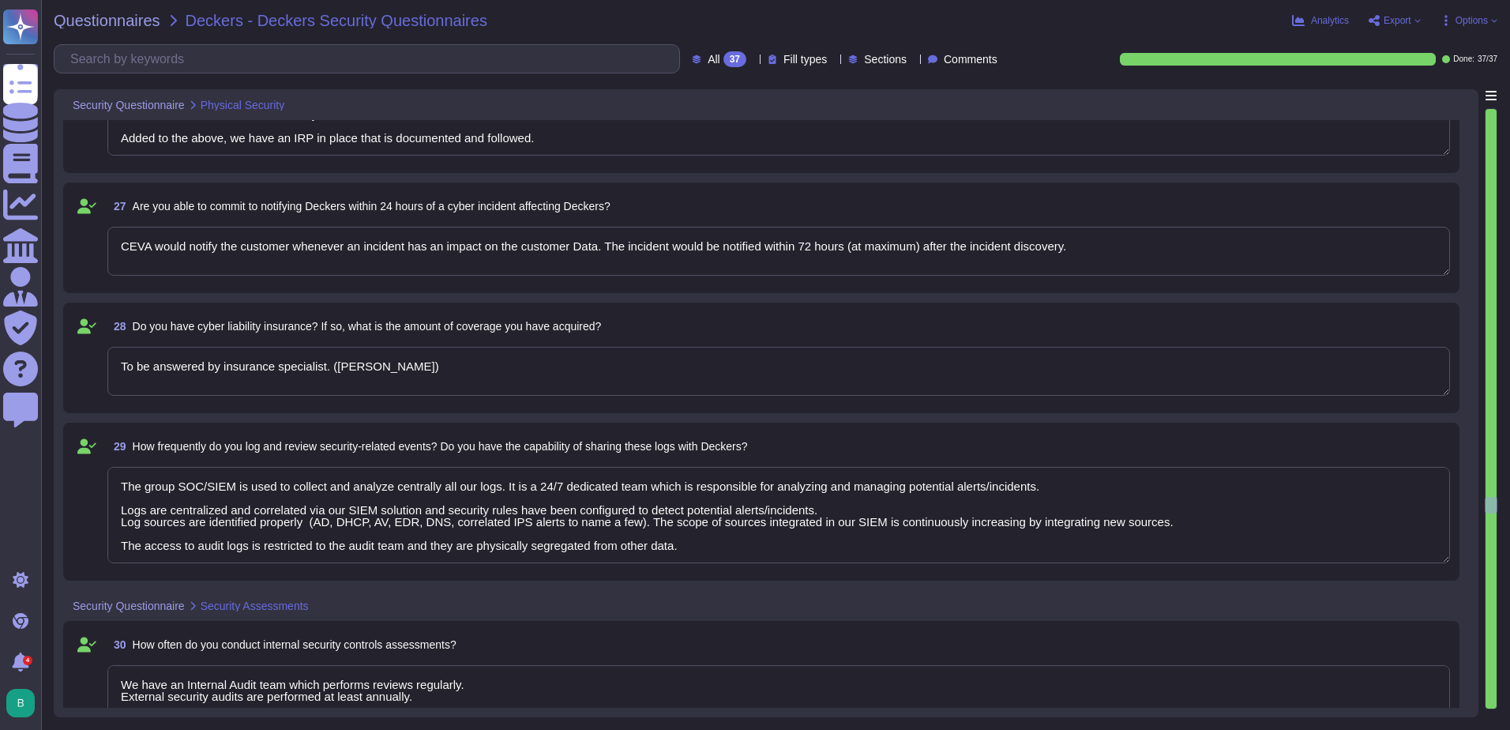
type textarea "Our CTI (center threats intelligence) and our CERT Teams monitor incidents. We …"
type textarea "The group SOC/SIEM is used to collect and analyze centrally all our logs. It is…"
type textarea "We have an Internal Audit team which performs reviews regularly. External secur…"
type textarea "External pentests are performed at least annually by worldwide third parties. M…"
type textarea "We are compliant with GDPR. CEVA privacy policy is available at : https://www.c…"
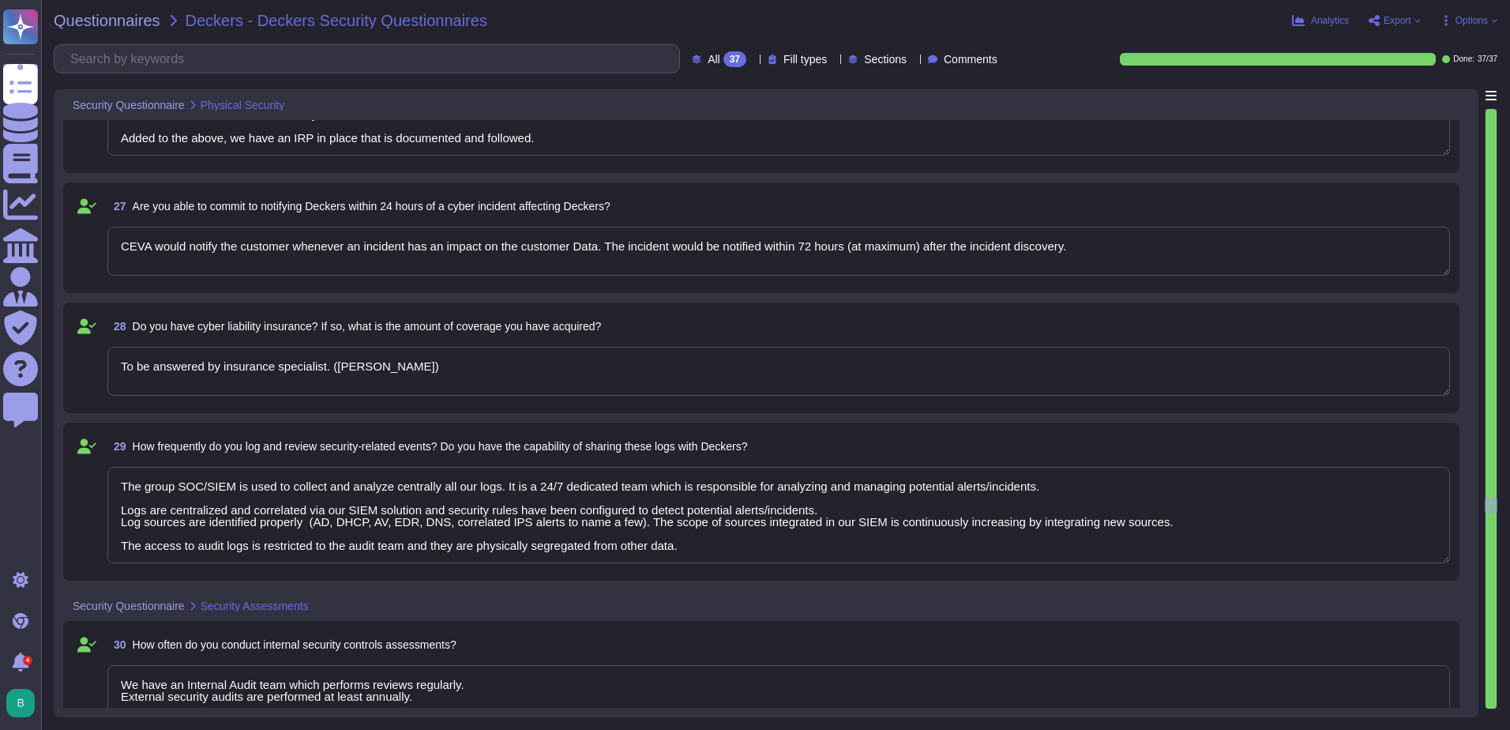
type textarea "Our CTI (center threats intelligence) and our CERT Teams monitor incidents. We …"
type textarea "The group SOC/SIEM is used to collect and analyze centrally all our logs. It is…"
type textarea "We have an Internal Audit team which performs reviews regularly. External secur…"
type textarea "External pentests are performed at least annually by worldwide third parties. M…"
type textarea "We are compliant with GDPR. CEVA privacy policy is available at : https://www.c…"
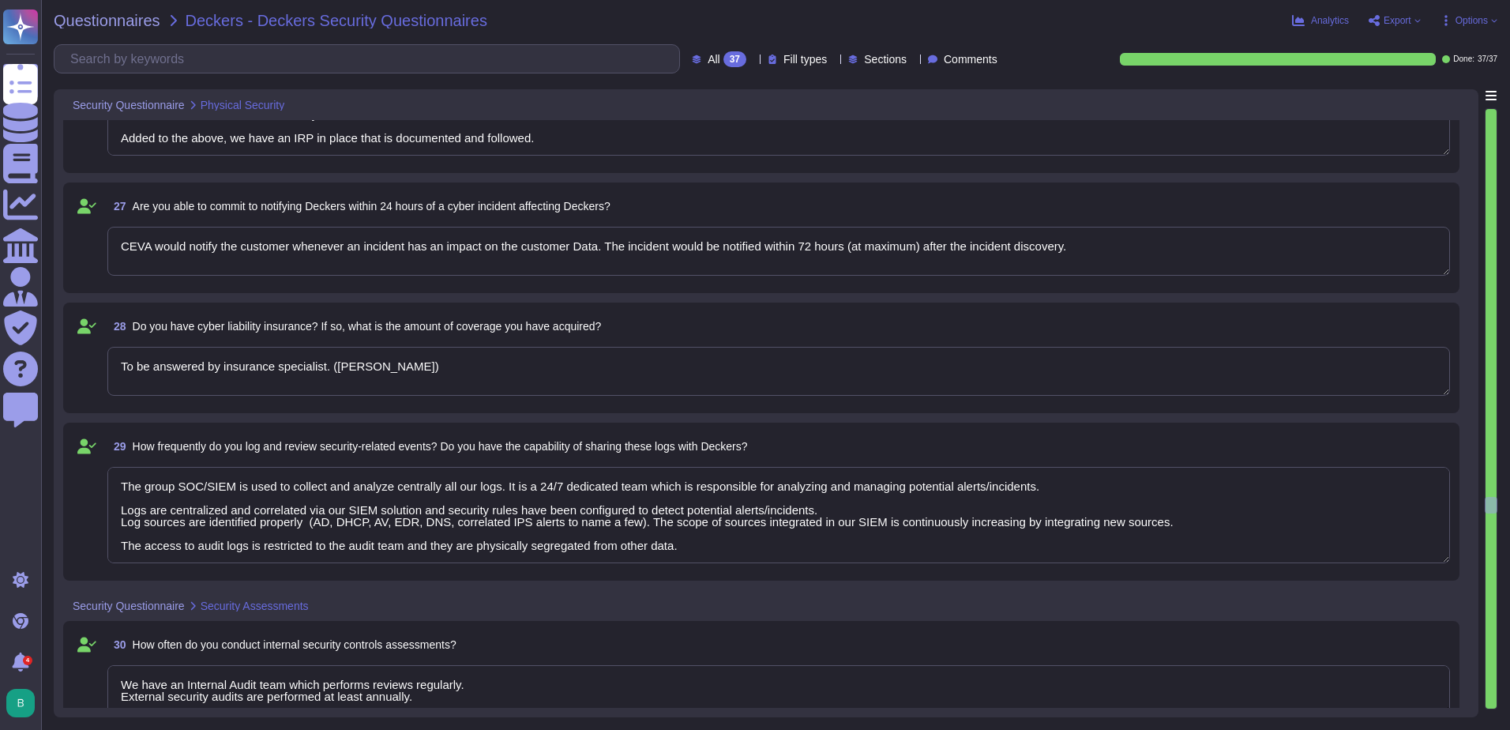
type textarea "Our CTI (center threats intelligence) and our CERT Teams monitor incidents. We …"
type textarea "The group SOC/SIEM is used to collect and analyze centrally all our logs. It is…"
type textarea "We have an Internal Audit team which performs reviews regularly. External secur…"
type textarea "External pentests are performed at least annually by worldwide third parties. M…"
type textarea "We are compliant with GDPR. CEVA privacy policy is available at : https://www.c…"
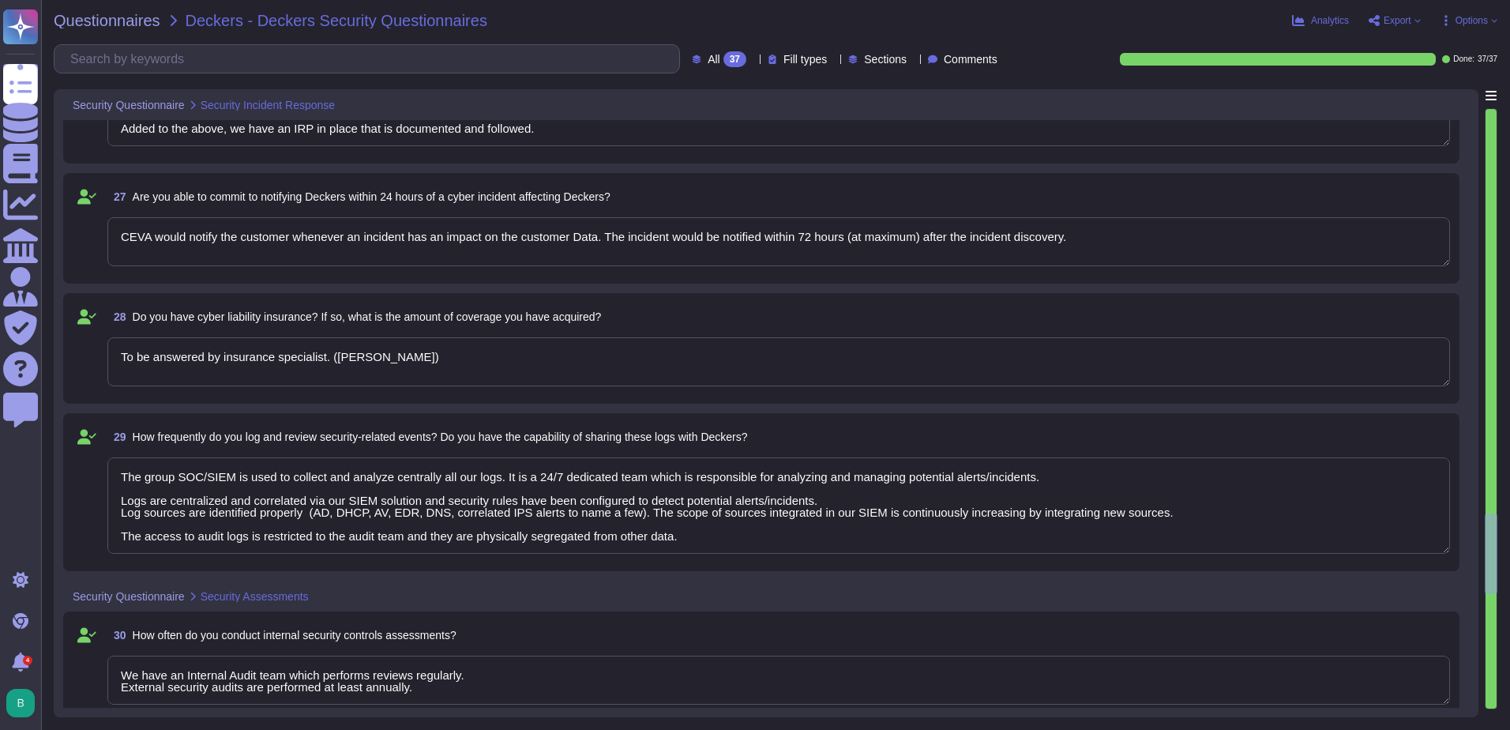
type textarea "Our CTI (center threats intelligence) and our CERT Teams monitor incidents. We …"
type textarea "The group SOC/SIEM is used to collect and analyze centrally all our logs. It is…"
type textarea "We have an Internal Audit team which performs reviews regularly. External secur…"
type textarea "External pentests are performed at least annually by worldwide third parties. M…"
type textarea "We are compliant with GDPR. CEVA privacy policy is available at : https://www.c…"
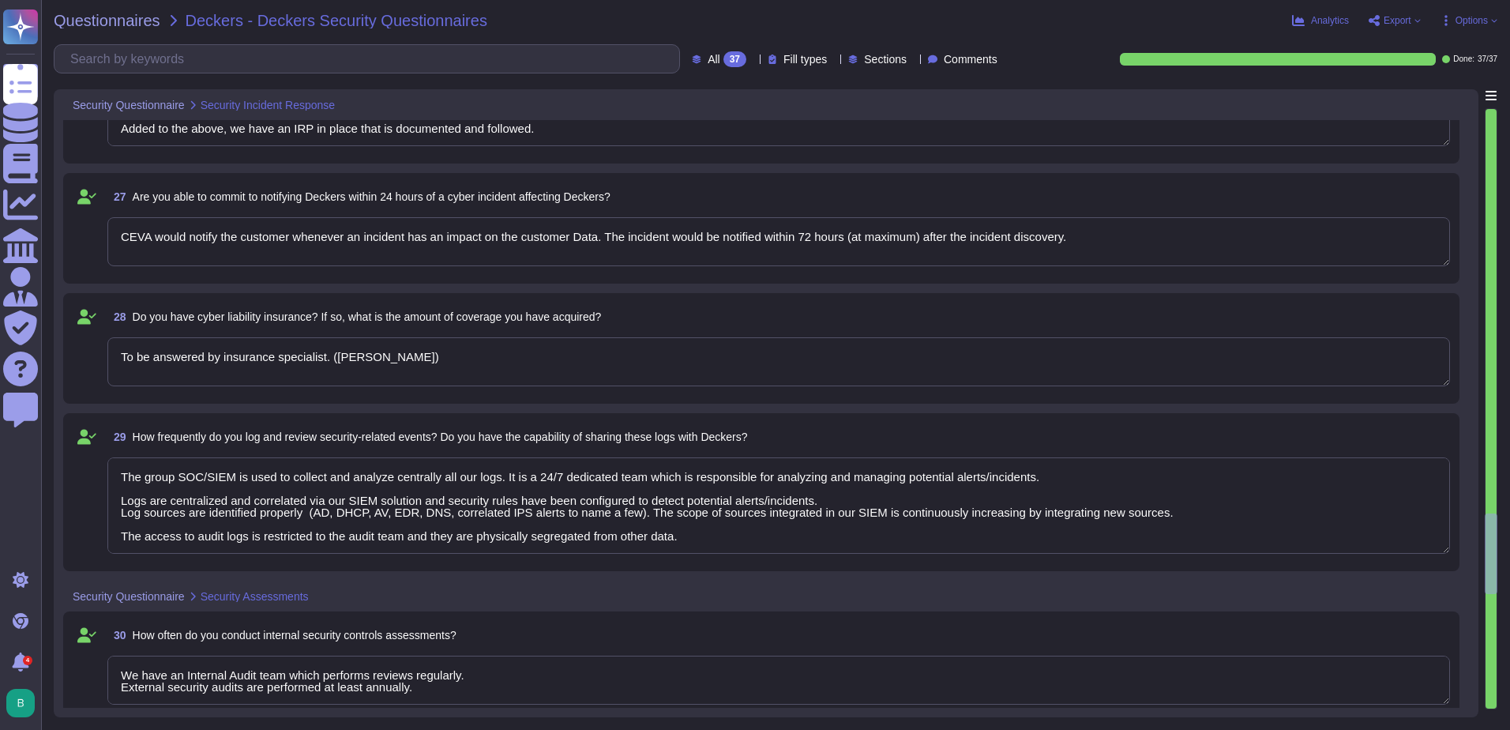
type textarea "CEVA is ISO 27001:2022 certified. We cannot share assessment results but we can…"
type textarea "Our CTI (center threats intelligence) and our CERT Teams monitor incidents. We …"
type textarea "The group SOC/SIEM is used to collect and analyze centrally all our logs. It is…"
type textarea "We have an Internal Audit team which performs reviews regularly. External secur…"
type textarea "External pentests are performed at least annually by worldwide third parties. M…"
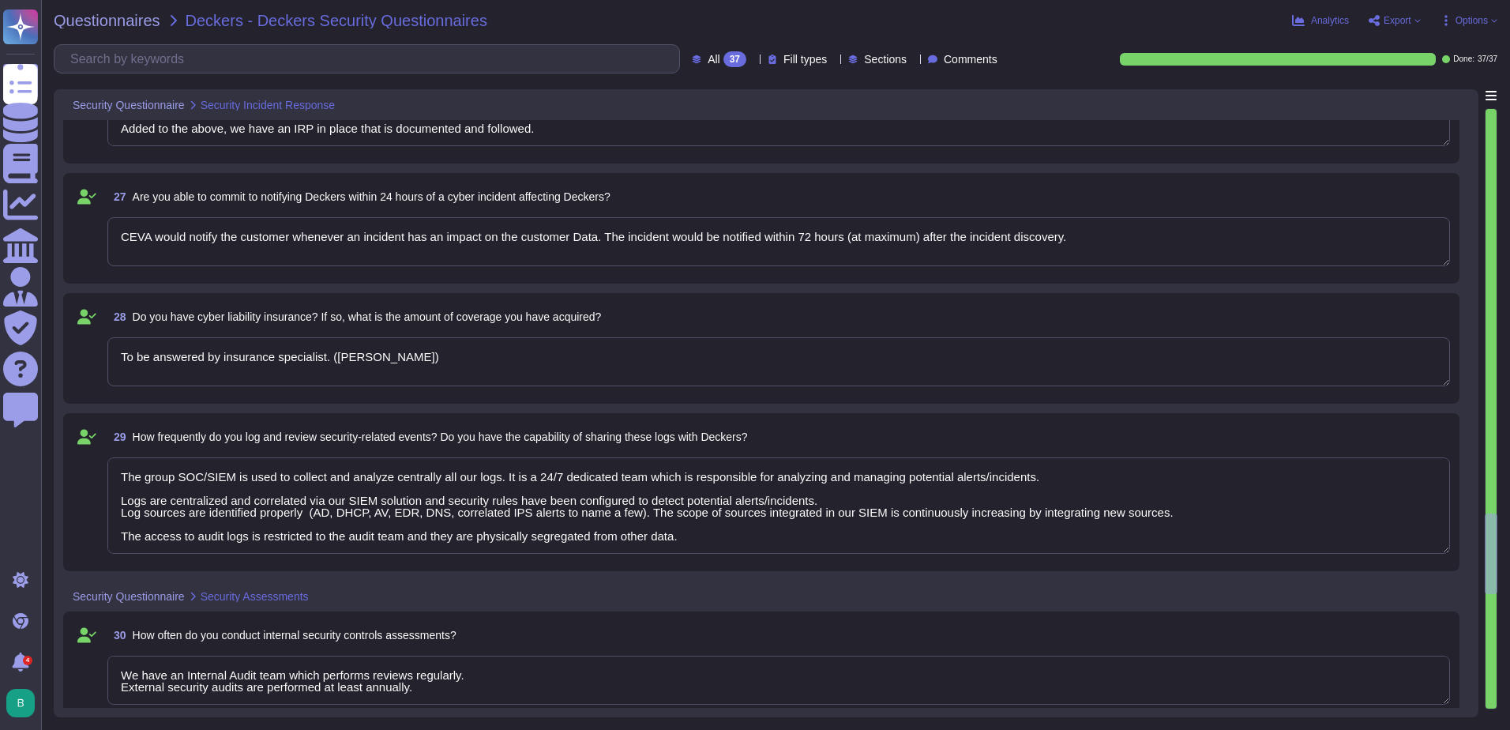
type textarea "We are compliant with GDPR. CEVA privacy policy is available at : https://www.c…"
type textarea "CEVA is ISO 27001:2022 certified. We cannot share assessment results but we can…"
type textarea "Our CTI (center threats intelligence) and our CERT Teams monitor incidents. We …"
type textarea "The group SOC/SIEM is used to collect and analyze centrally all our logs. It is…"
type textarea "We have an Internal Audit team which performs reviews regularly. External secur…"
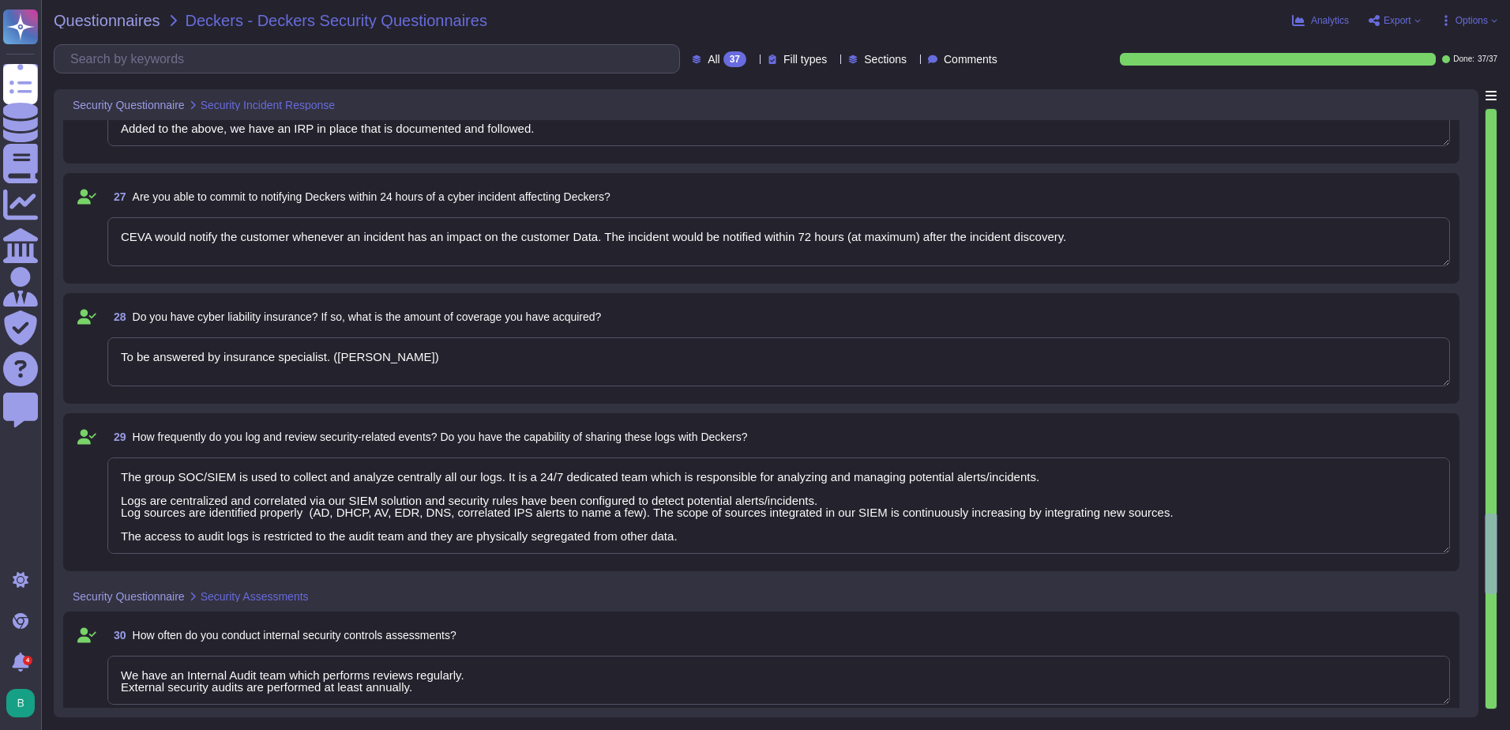
type textarea "External pentests are performed at least annually by worldwide third parties. M…"
type textarea "We are compliant with GDPR. CEVA privacy policy is available at : https://www.c…"
type textarea "CEVA is ISO 27001:2022 certified. We cannot share assessment results but we can…"
type textarea "Our CTI (center threats intelligence) and our CERT Teams monitor incidents. We …"
type textarea "The group SOC/SIEM is used to collect and analyze centrally all our logs. It is…"
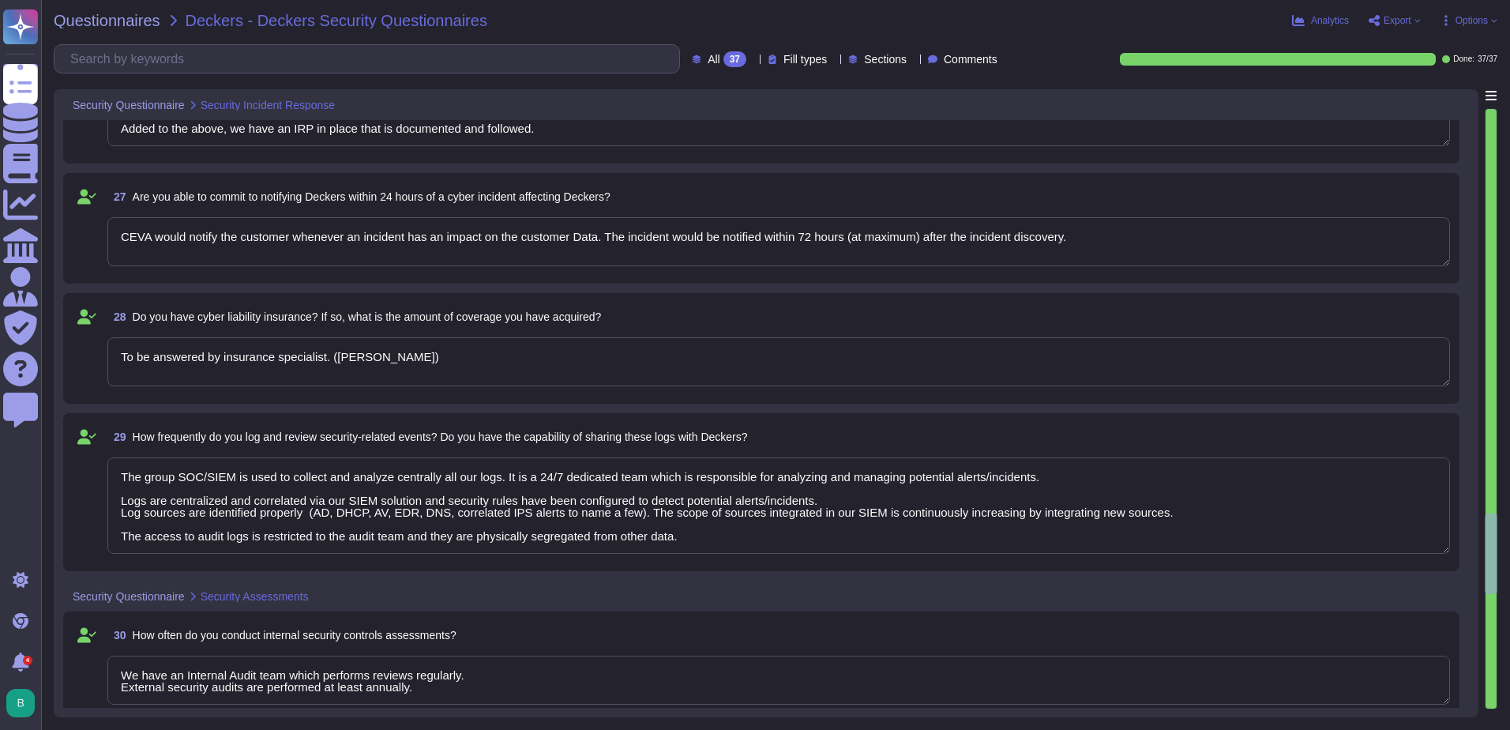
type textarea "We have an Internal Audit team which performs reviews regularly. External secur…"
type textarea "External pentests are performed at least annually by worldwide third parties. M…"
type textarea "We are compliant with GDPR. CEVA privacy policy is available at : https://www.c…"
type textarea "CEVA is ISO 27001:2022 certified. We cannot share assessment results but we can…"
type textarea "Our CTI (center threats intelligence) and our CERT Teams monitor incidents. We …"
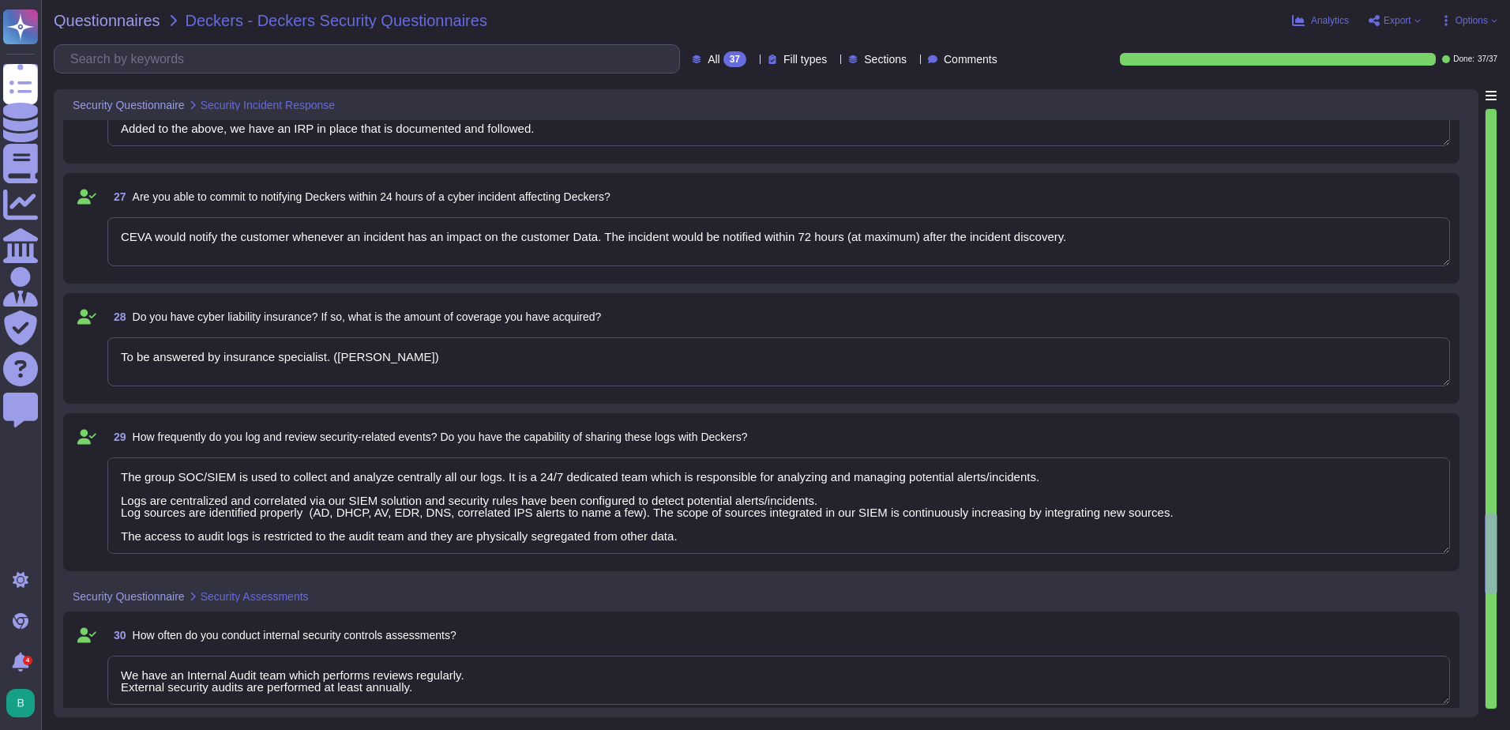
type textarea "The group SOC/SIEM is used to collect and analyze centrally all our logs. It is…"
type textarea "We have an Internal Audit team which performs reviews regularly. External secur…"
type textarea "External pentests are performed at least annually by worldwide third parties. M…"
type textarea "We are compliant with GDPR. CEVA privacy policy is available at : https://www.c…"
type textarea "CEVA is ISO 27001:2022 certified. We cannot share assessment results but we can…"
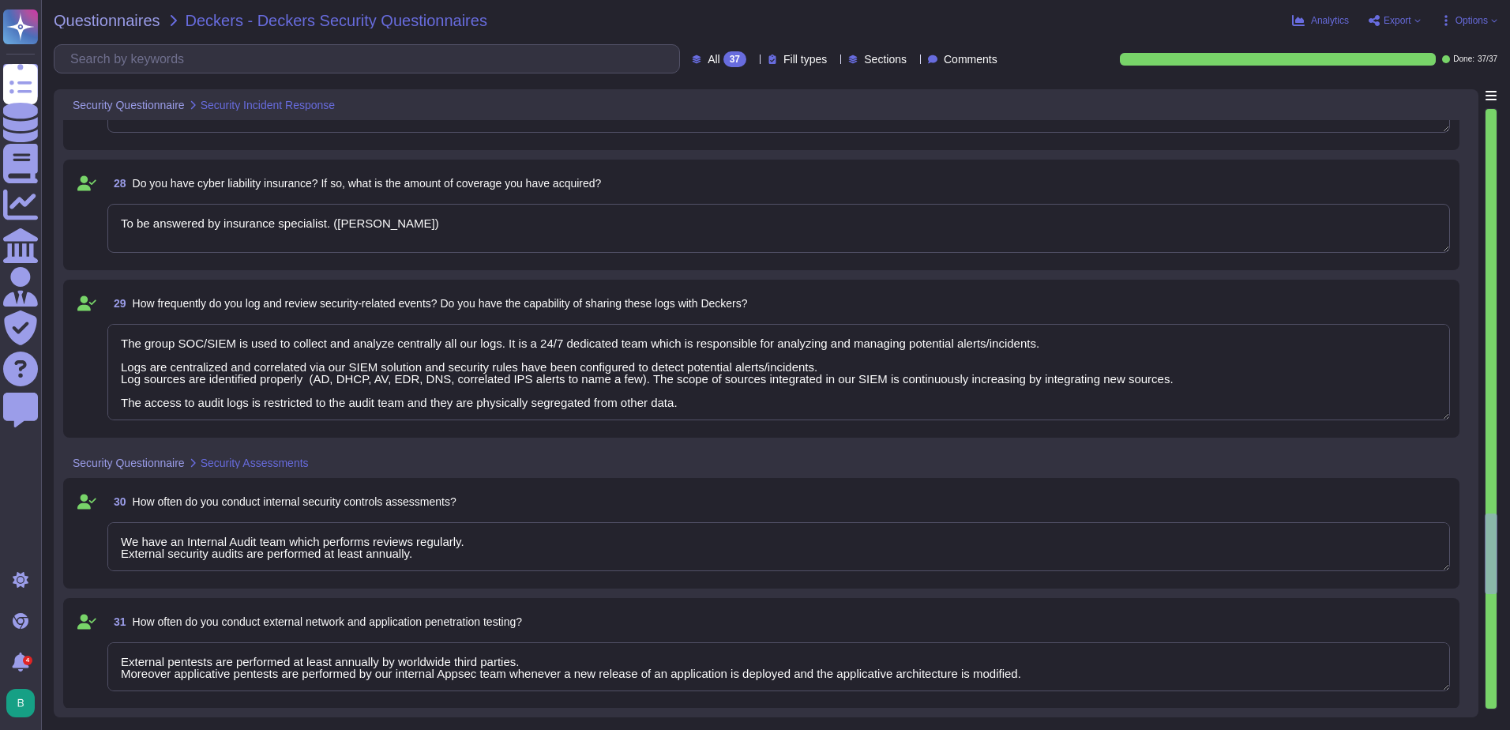
type textarea "We have an Internal Audit team which performs reviews regularly. External secur…"
type textarea "External pentests are performed at least annually by worldwide third parties. M…"
type textarea "We are compliant with GDPR. CEVA privacy policy is available at : https://www.c…"
type textarea "CEVA is ISO 27001:2022 certified. We cannot share assessment results but we can…"
type textarea "We have an Internal Audit team which performs reviews regularly. External secur…"
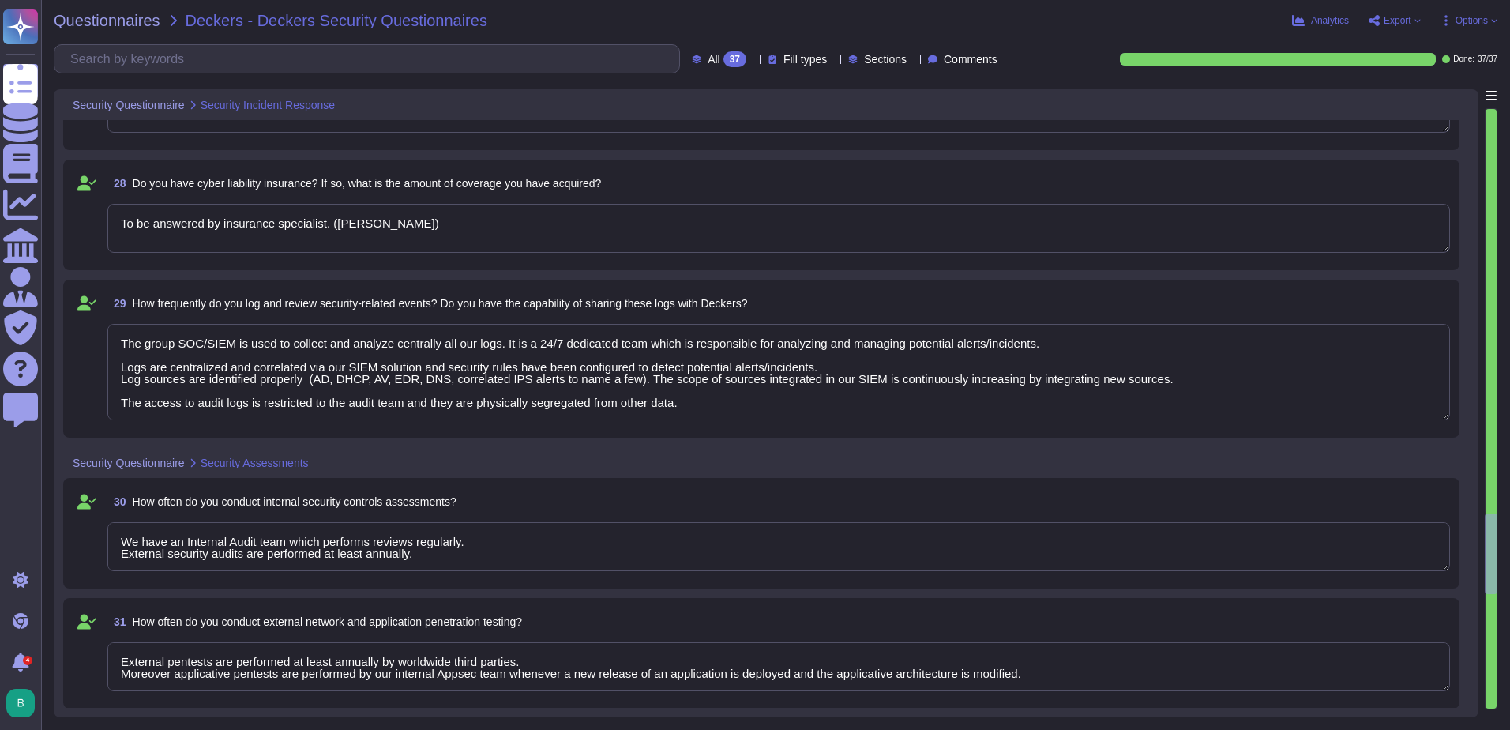
type textarea "External pentests are performed at least annually by worldwide third parties. M…"
type textarea "We are compliant with GDPR. CEVA privacy policy is available at : https://www.c…"
type textarea "CEVA is ISO 27001:2022 certified. We cannot share assessment results but we can…"
type textarea "We have an Internal Audit team which performs reviews regularly. External secur…"
type textarea "External pentests are performed at least annually by worldwide third parties. M…"
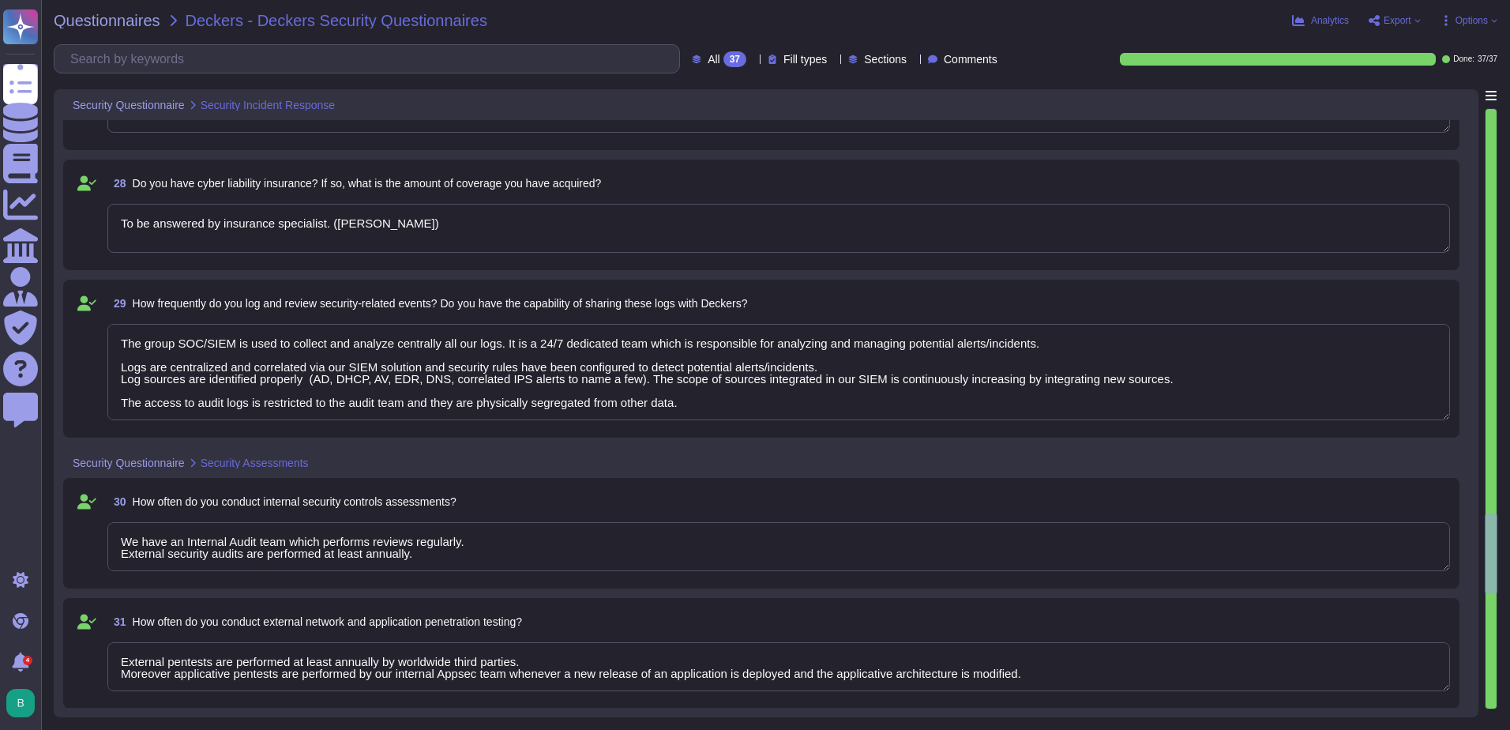
type textarea "We are compliant with GDPR. CEVA privacy policy is available at : https://www.c…"
type textarea "CEVA is ISO 27001:2022 certified. We cannot share assessment results but we can…"
type textarea "We have an Internal Audit team which performs reviews regularly. External secur…"
type textarea "External pentests are performed at least annually by worldwide third parties. M…"
type textarea "We are compliant with GDPR. CEVA privacy policy is available at : https://www.c…"
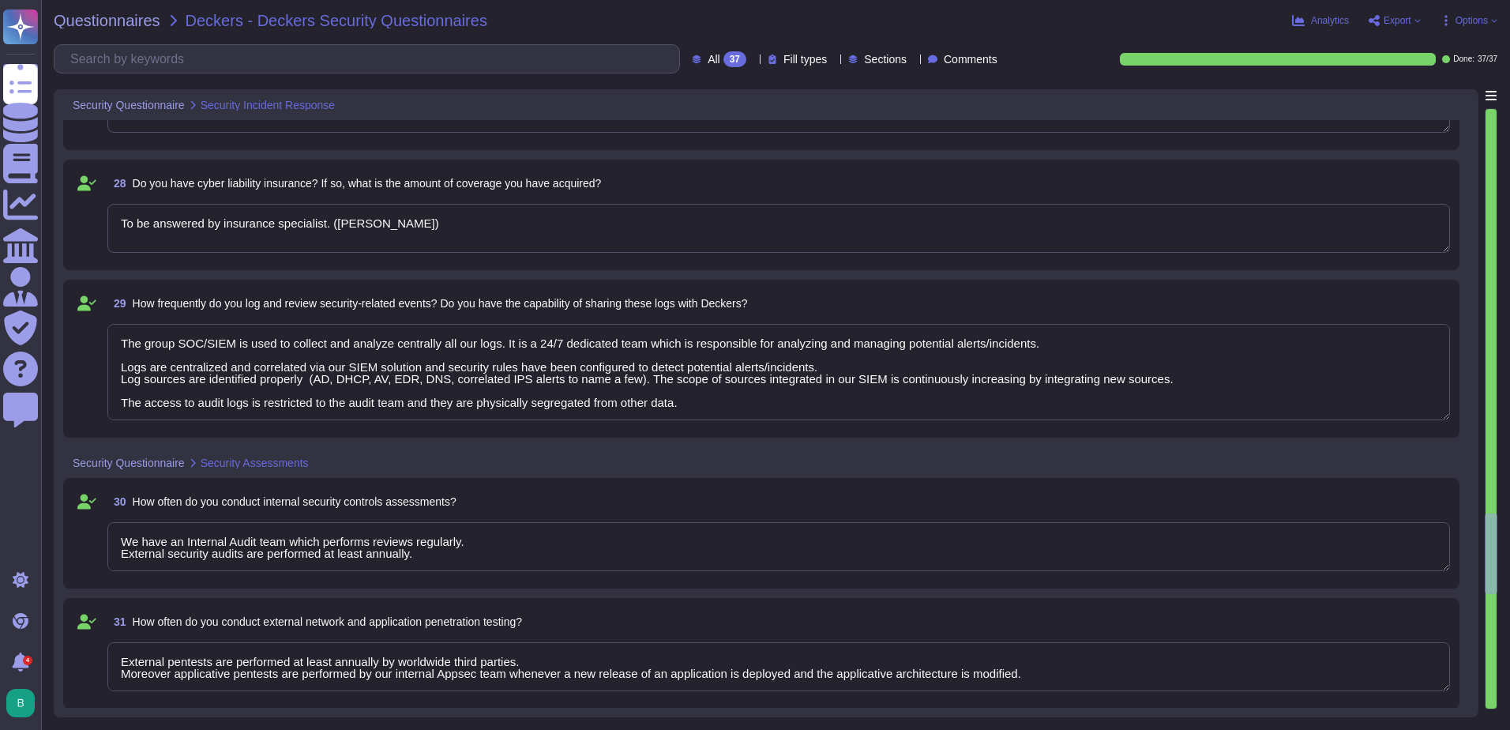
type textarea "CEVA is ISO 27001:2022 certified. We cannot share assessment results but we can…"
type textarea "We have an Internal Audit team which performs reviews regularly. External secur…"
type textarea "External pentests are performed at least annually by worldwide third parties. M…"
type textarea "We are compliant with GDPR. CEVA privacy policy is available at : https://www.c…"
type textarea "CEVA is ISO 27001:2022 certified. We cannot share assessment results but we can…"
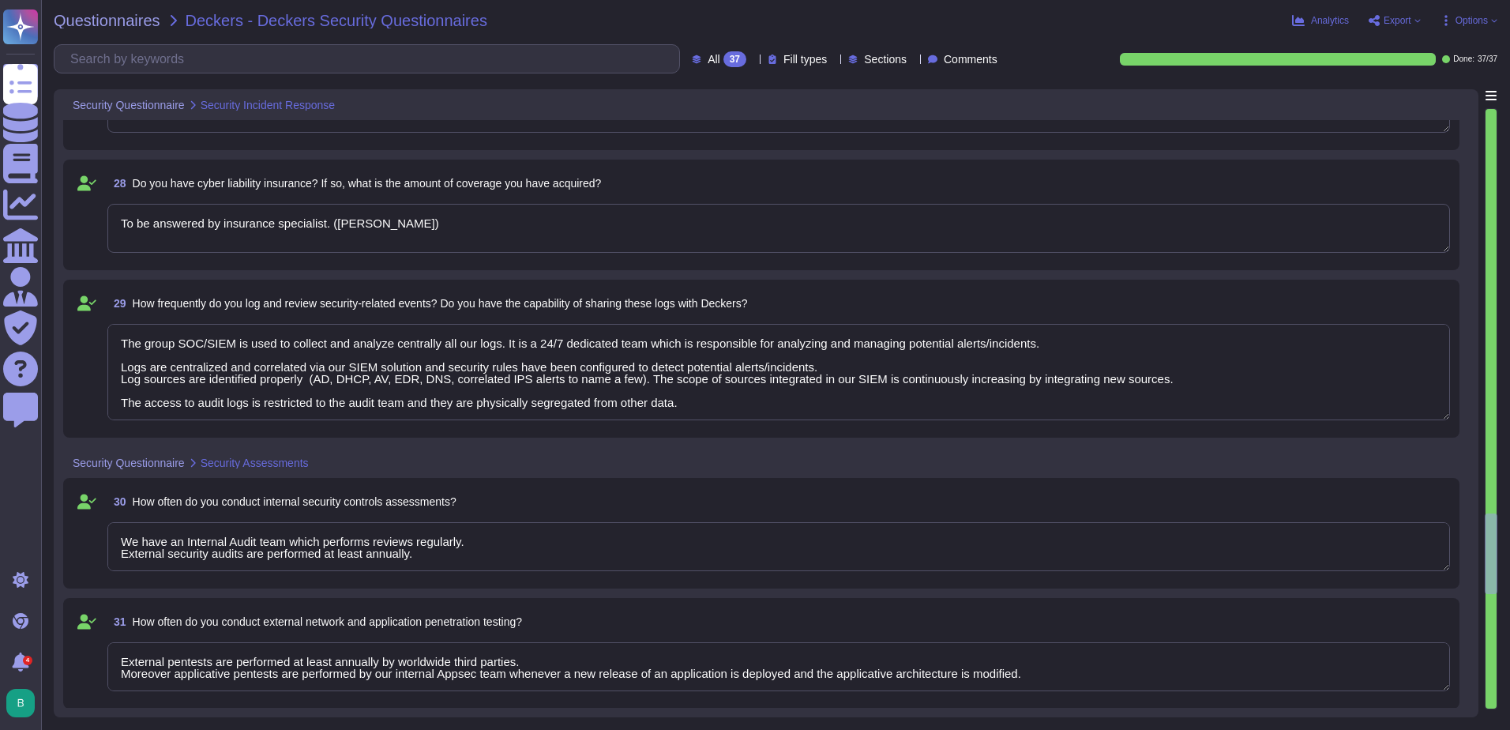
type textarea "We have an Internal Audit team which performs reviews regularly. External secur…"
type textarea "External pentests are performed at least annually by worldwide third parties. M…"
type textarea "We are compliant with GDPR. CEVA privacy policy is available at : https://www.c…"
type textarea "CEVA is ISO 27001:2022 certified. We cannot share assessment results but we can…"
type textarea "We have an Internal Audit team which performs reviews regularly. External secur…"
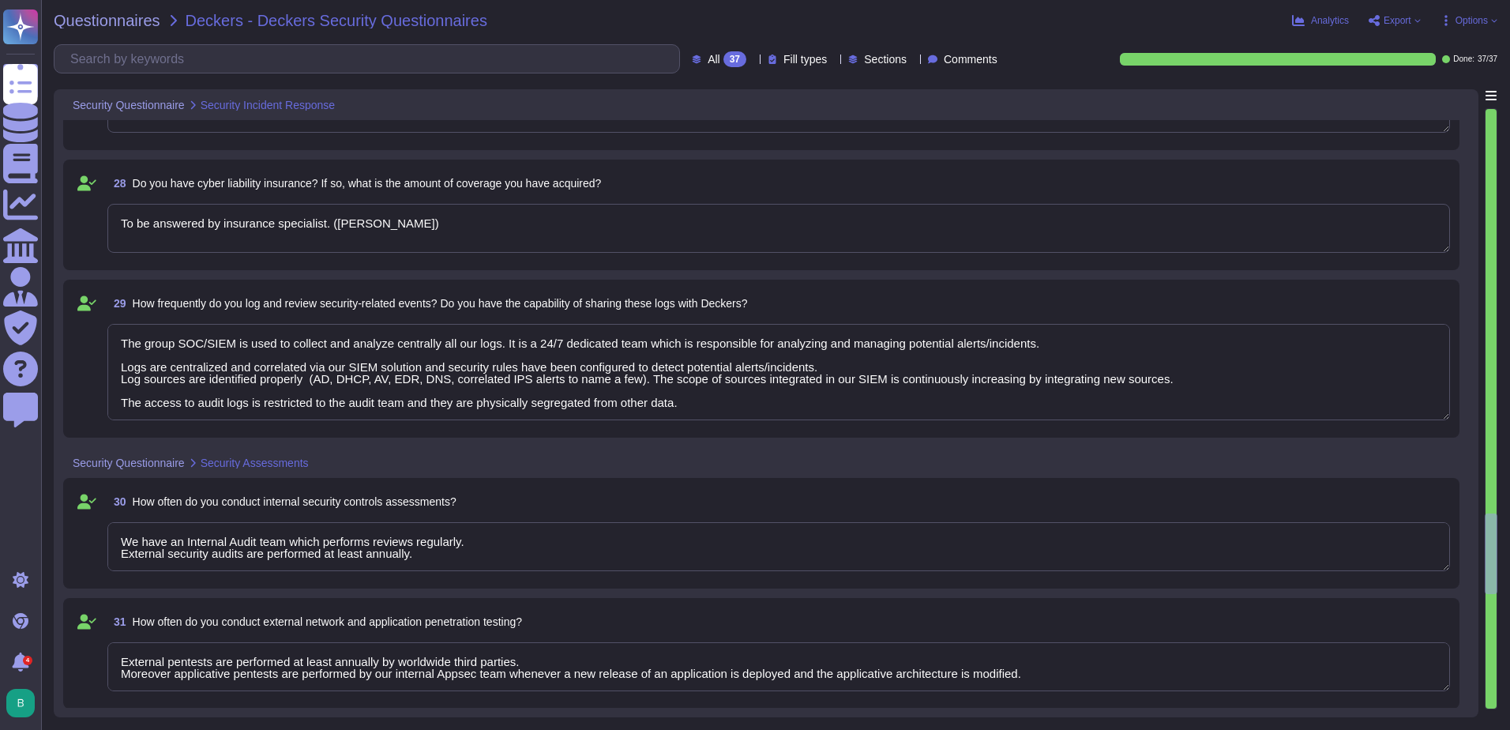
type textarea "External pentests are performed at least annually by worldwide third parties. M…"
type textarea "We are compliant with GDPR. CEVA privacy policy is available at : https://www.c…"
type textarea "CEVA is ISO 27001:2022 certified. We cannot share assessment results but we can…"
type textarea "We have an Internal Audit team which performs reviews regularly. External secur…"
type textarea "External pentests are performed at least annually by worldwide third parties. M…"
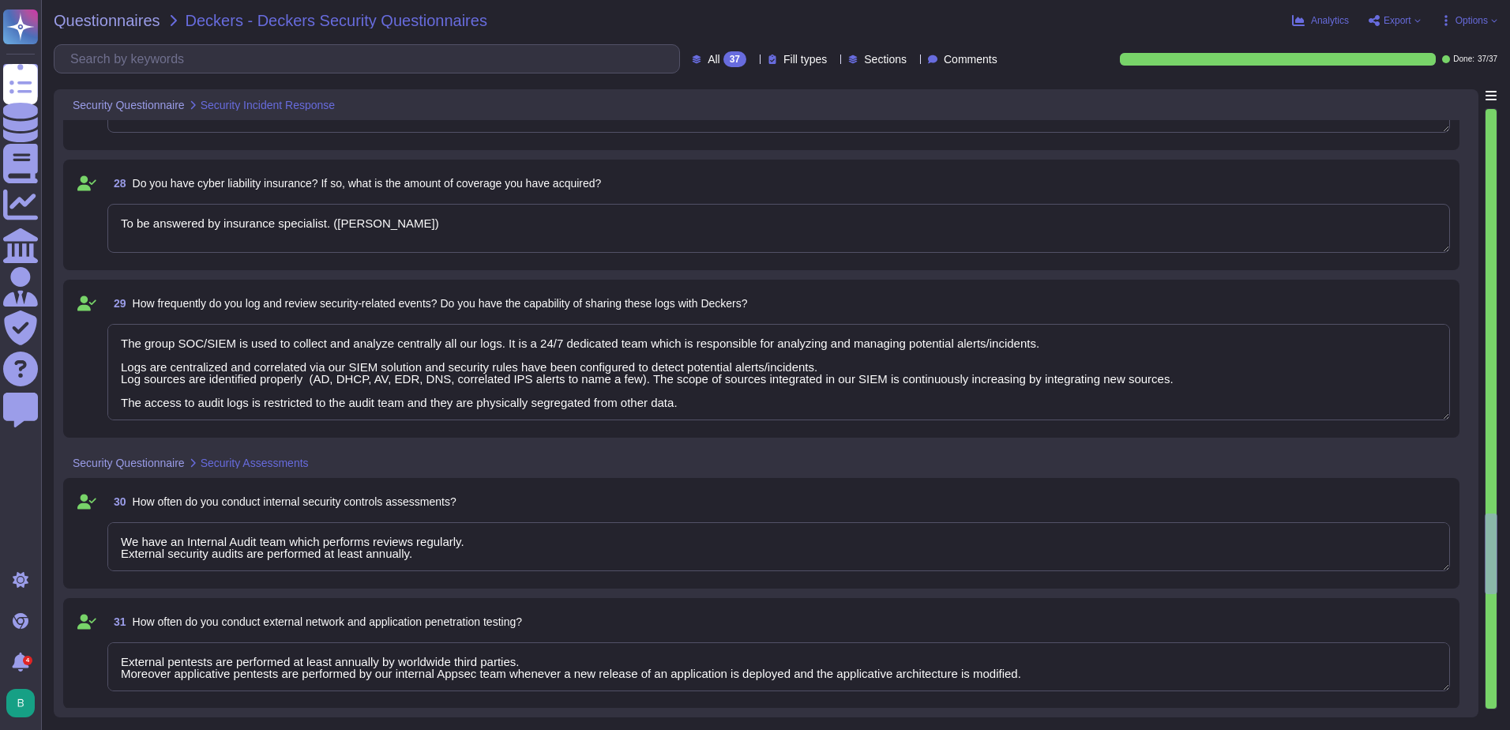
type textarea "We are compliant with GDPR. CEVA privacy policy is available at : https://www.c…"
type textarea "CEVA is ISO 27001:2022 certified. We cannot share assessment results but we can…"
type textarea "We have an Internal Audit team which performs reviews regularly. External secur…"
type textarea "External pentests are performed at least annually by worldwide third parties. M…"
type textarea "We are compliant with GDPR. CEVA privacy policy is available at : https://www.c…"
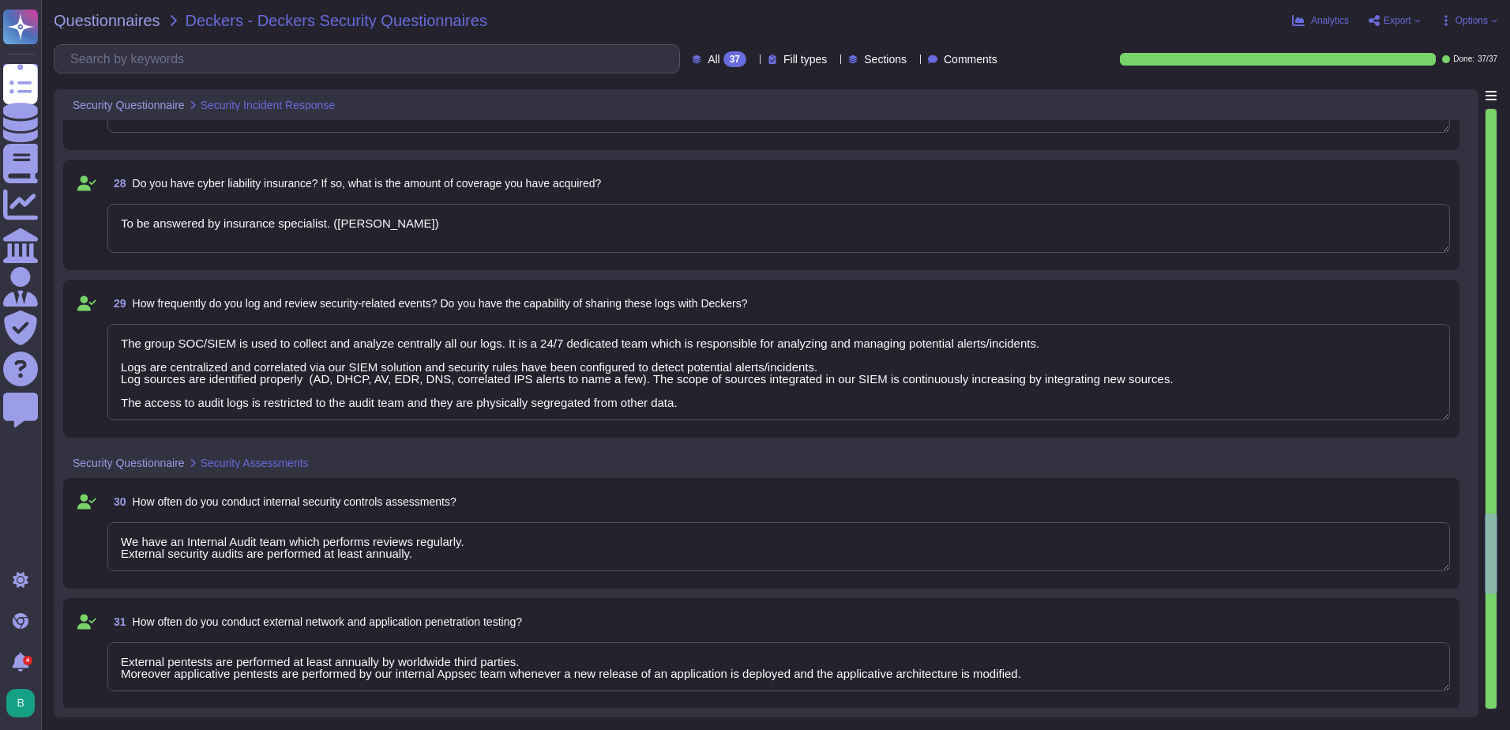
type textarea "CEVA is ISO 27001:2022 certified. We cannot share assessment results but we can…"
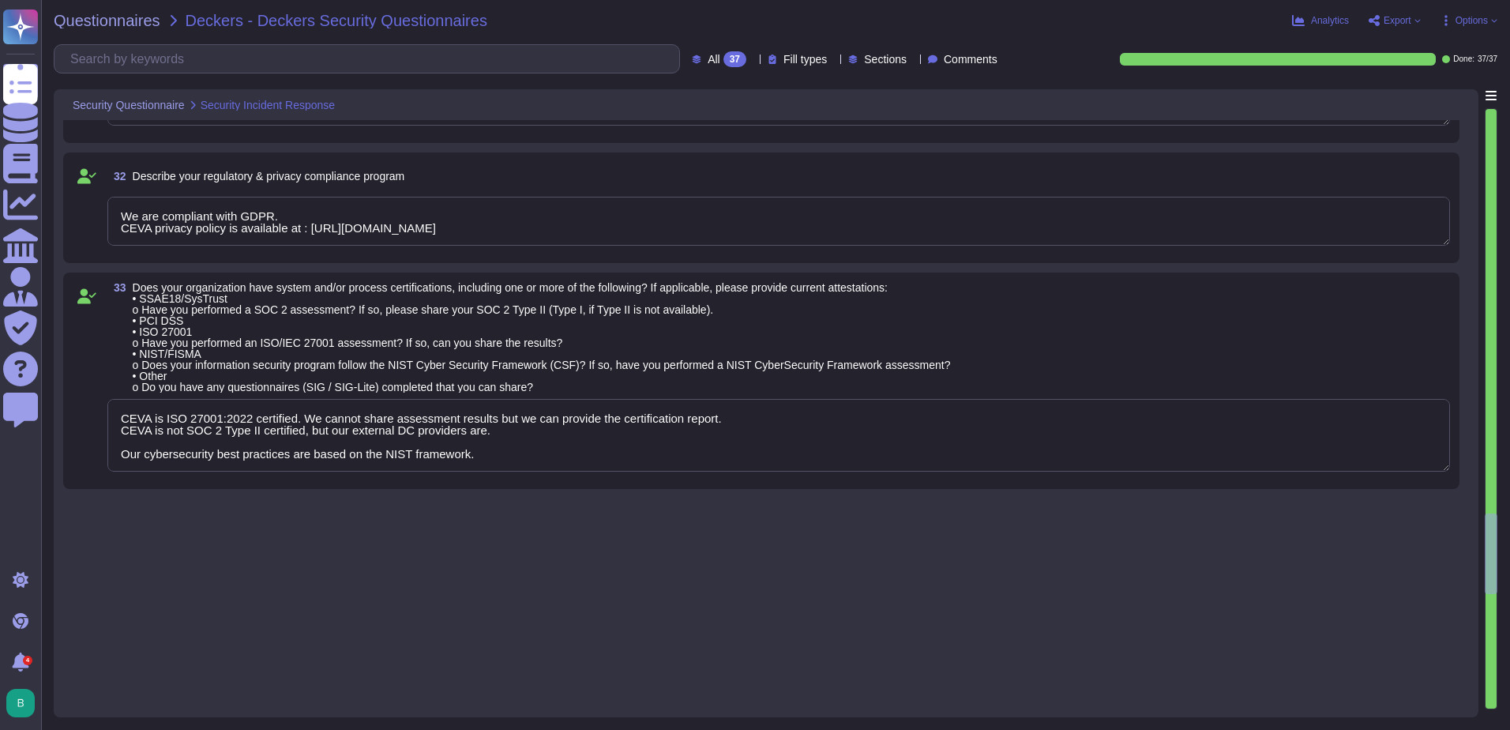
type textarea "We have an Internal Audit team which performs reviews regularly. External secur…"
type textarea "External pentests are performed at least annually by worldwide third parties. M…"
type textarea "We are compliant with GDPR. CEVA privacy policy is available at : https://www.c…"
type textarea "CEVA is ISO 27001:2022 certified. We cannot share assessment results but we can…"
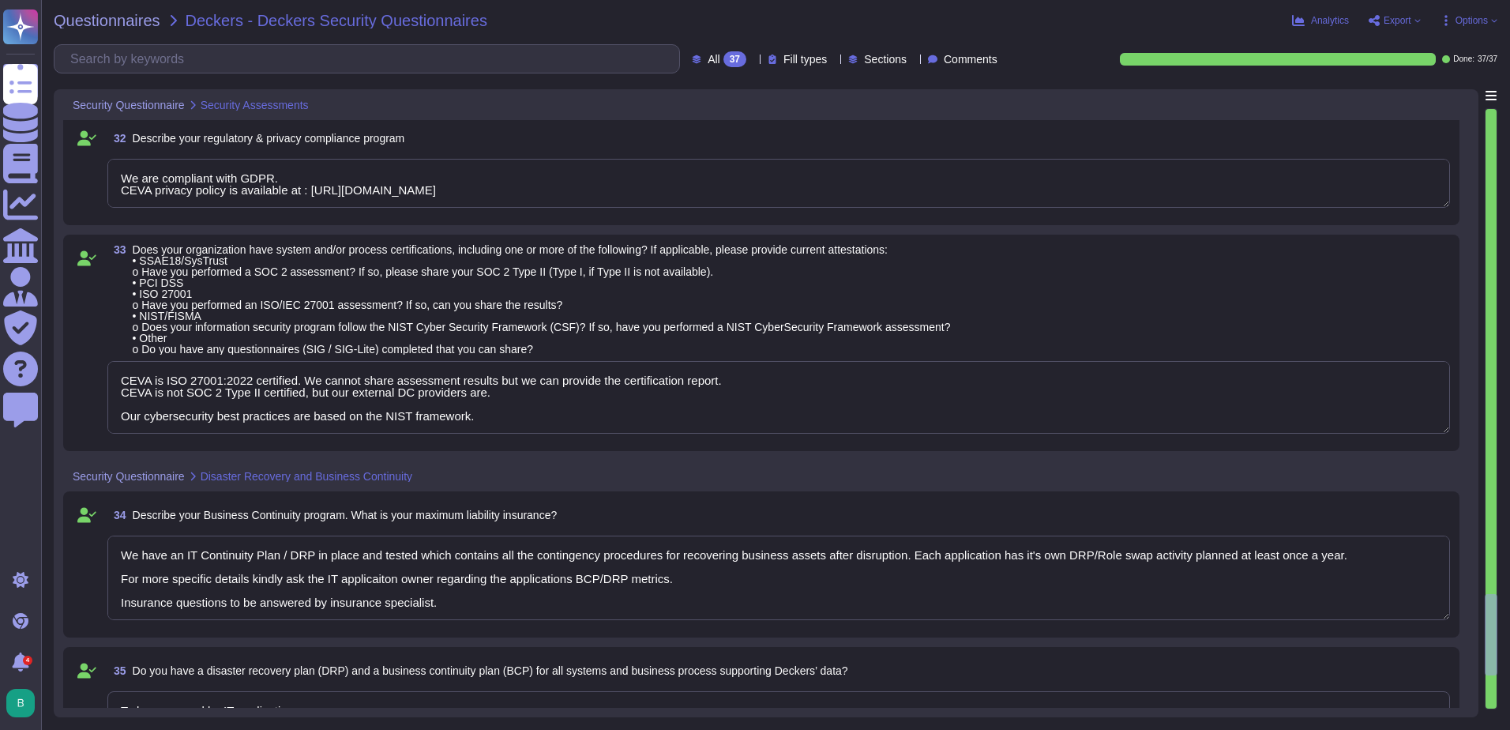
type textarea "We have an IT Continuity Plan / DRP in place and tested which contains all the …"
type textarea "To be answered by IT application owner."
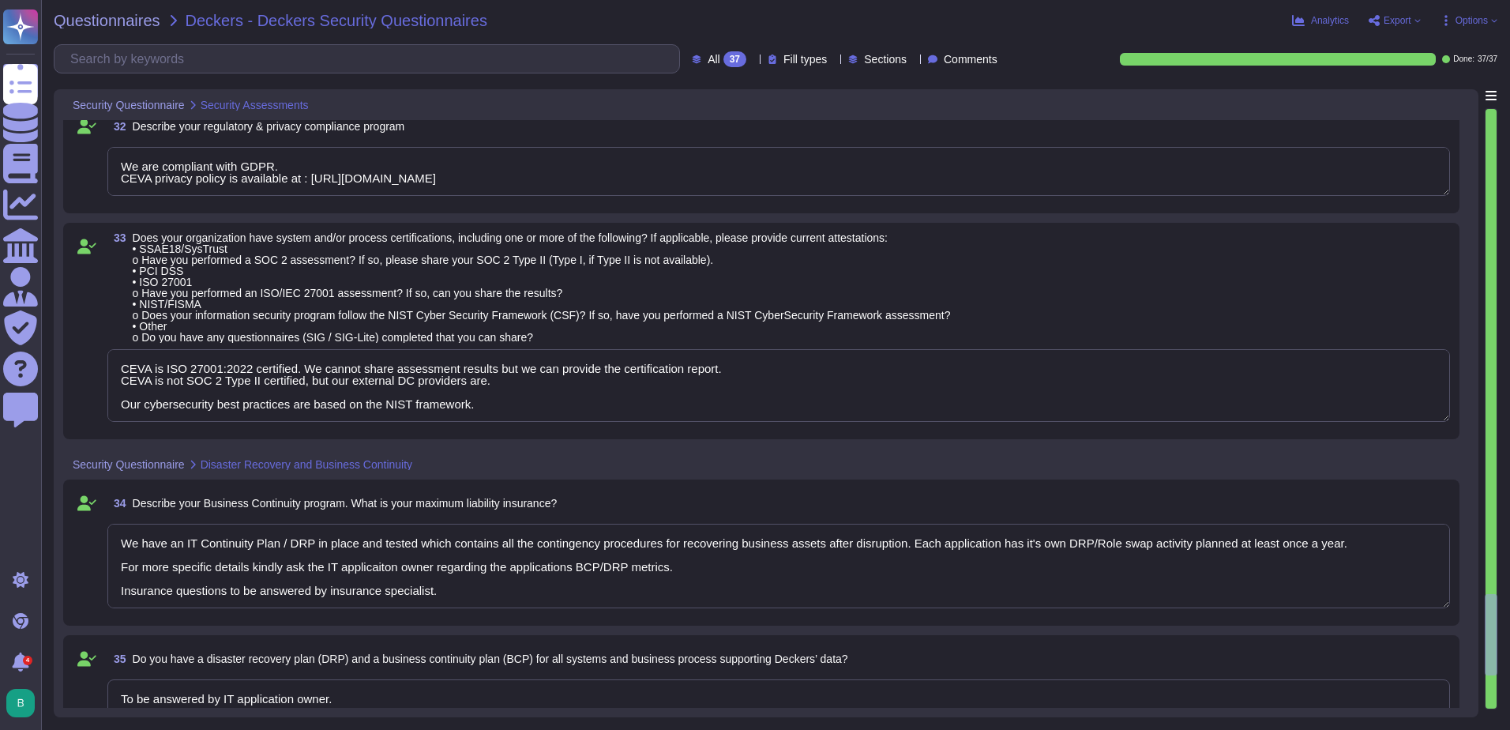
type textarea "We have an Internal Audit team which performs reviews regularly. External secur…"
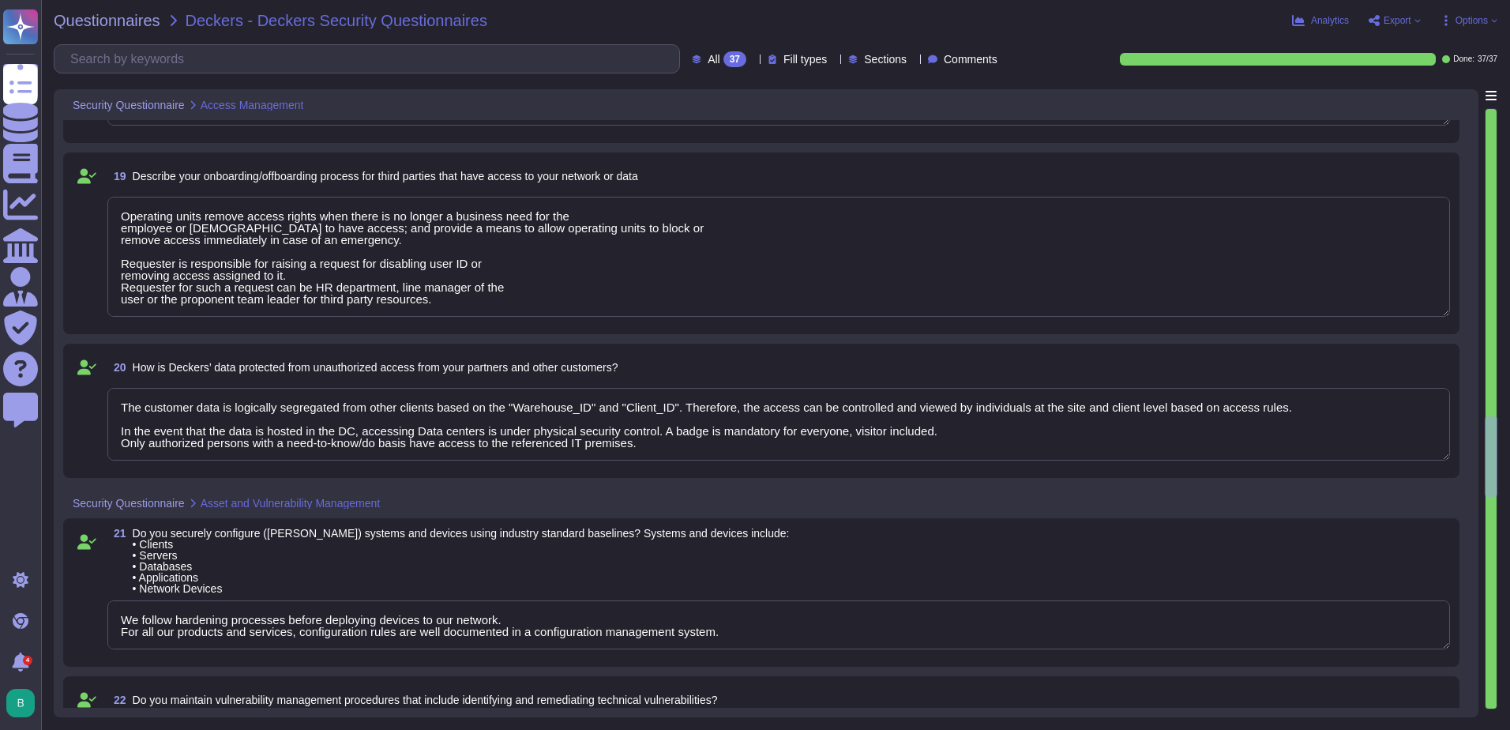
scroll to position [2085, 0]
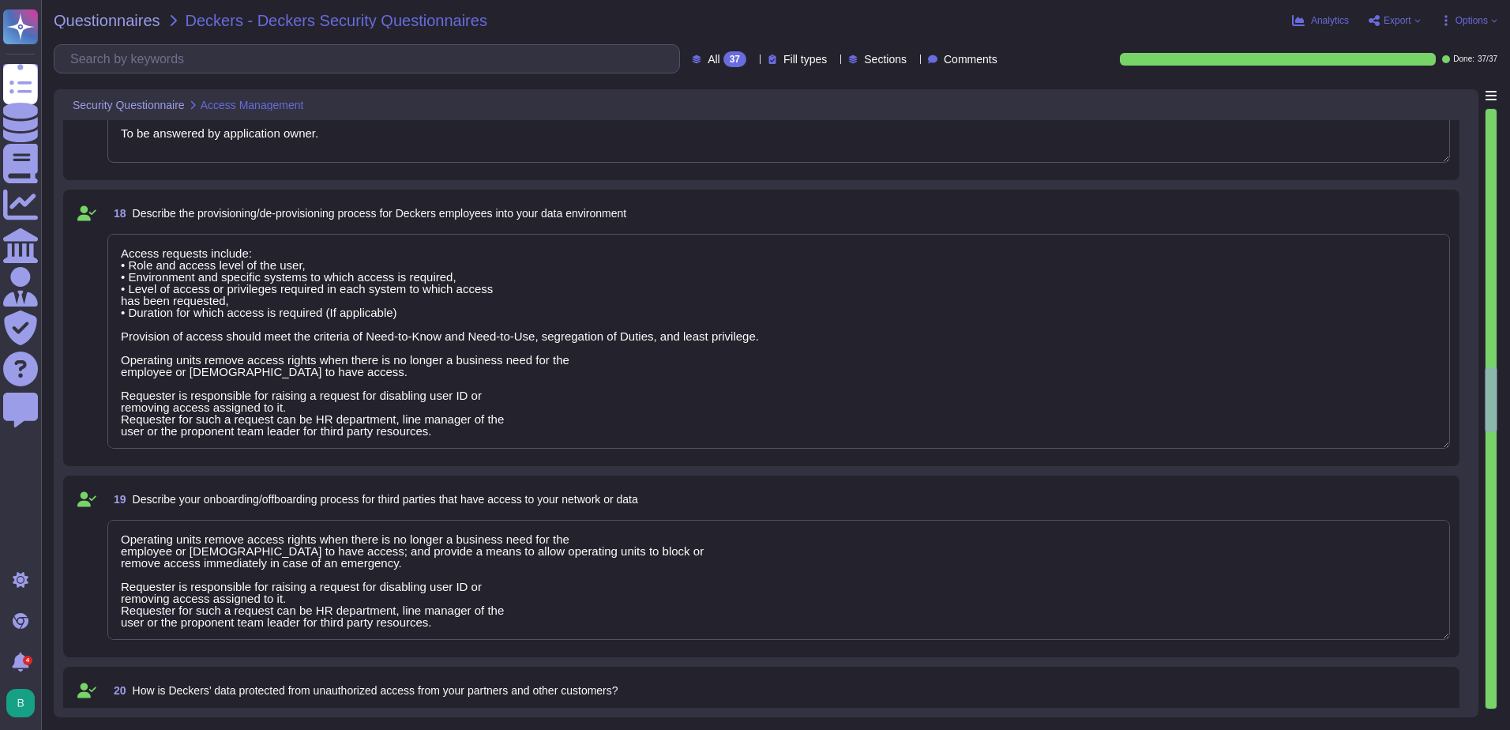
click at [1485, 17] on span "Options" at bounding box center [1472, 20] width 32 height 9
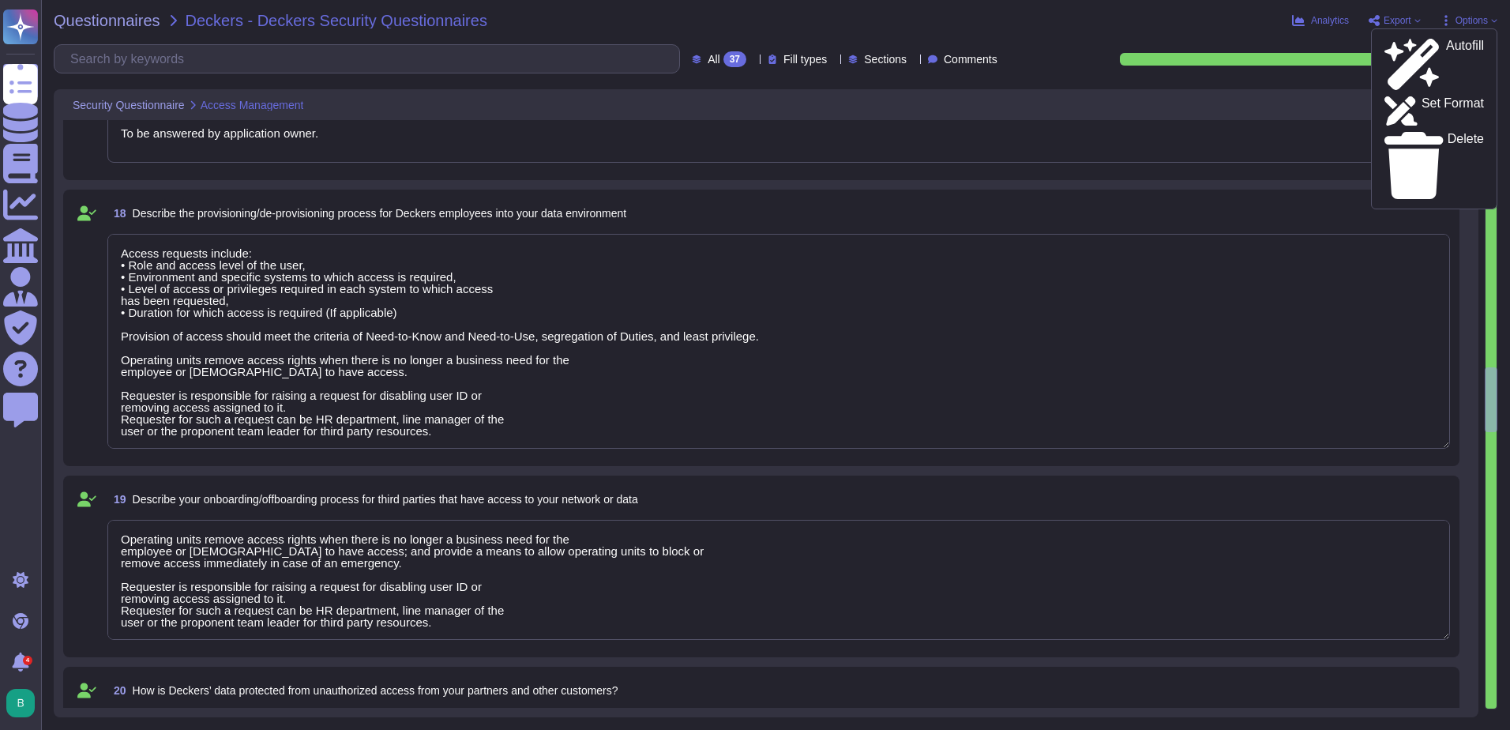
click at [1208, 14] on div "Analytics Export Options Autofill Set Format Delete" at bounding box center [1247, 21] width 499 height 16
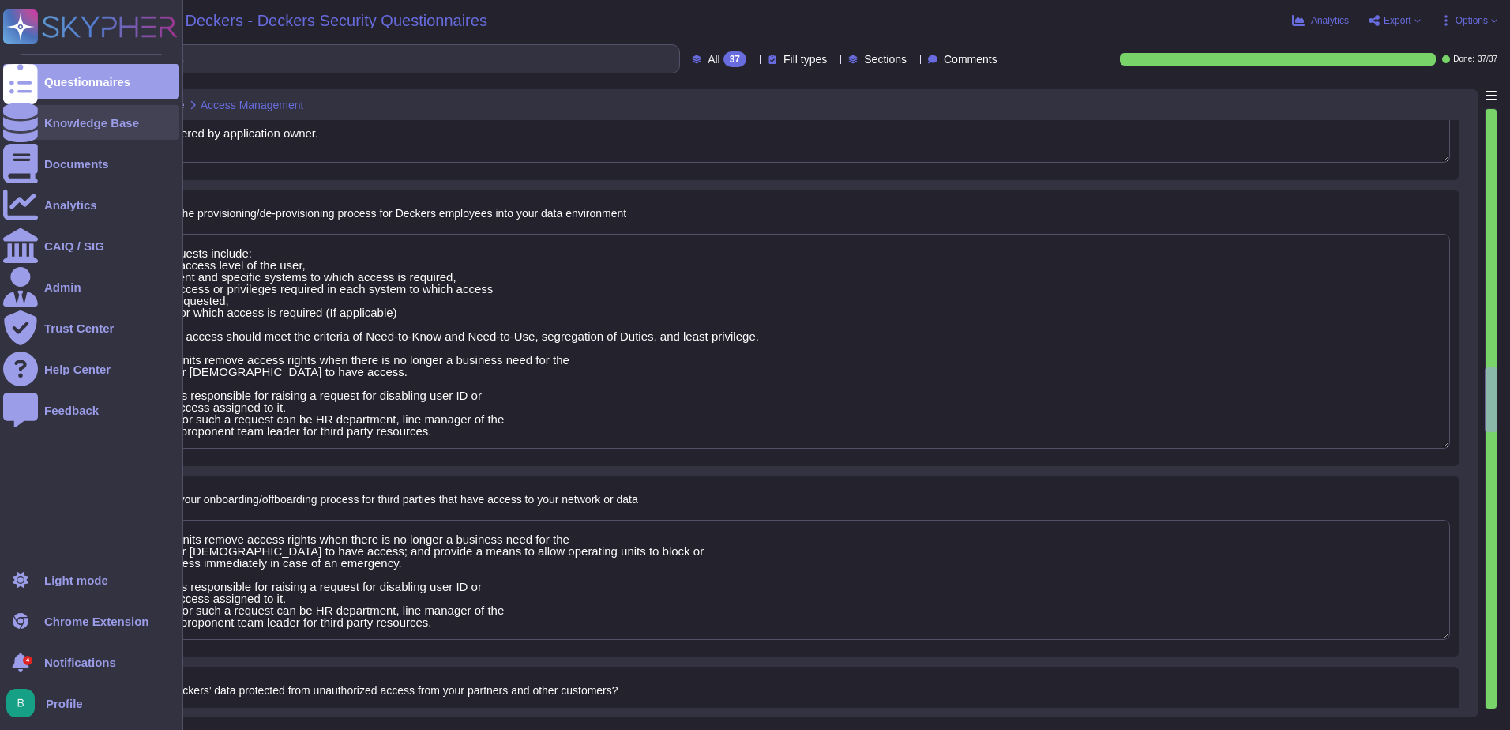
click at [50, 115] on div "Knowledge Base" at bounding box center [91, 122] width 176 height 35
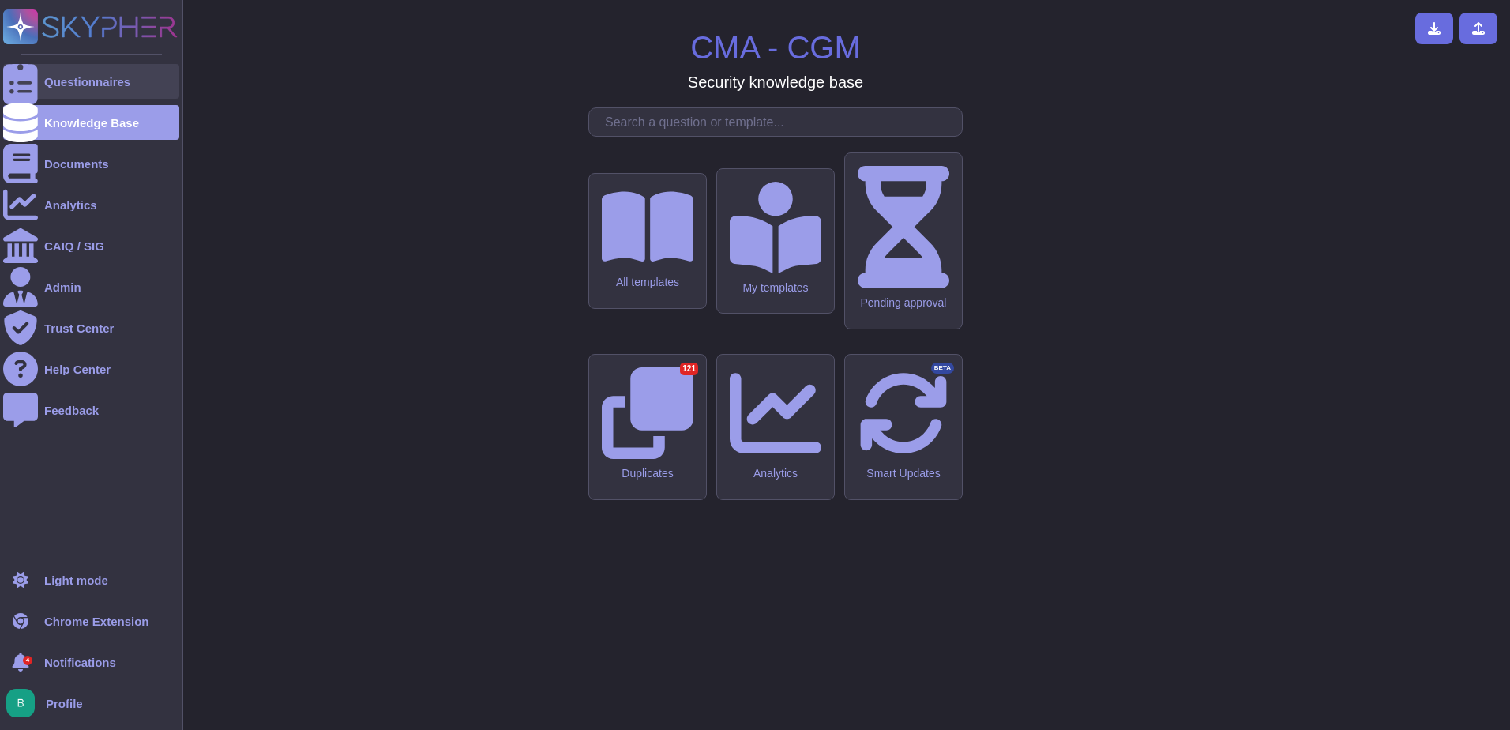
click at [55, 92] on div "Questionnaires" at bounding box center [91, 81] width 176 height 35
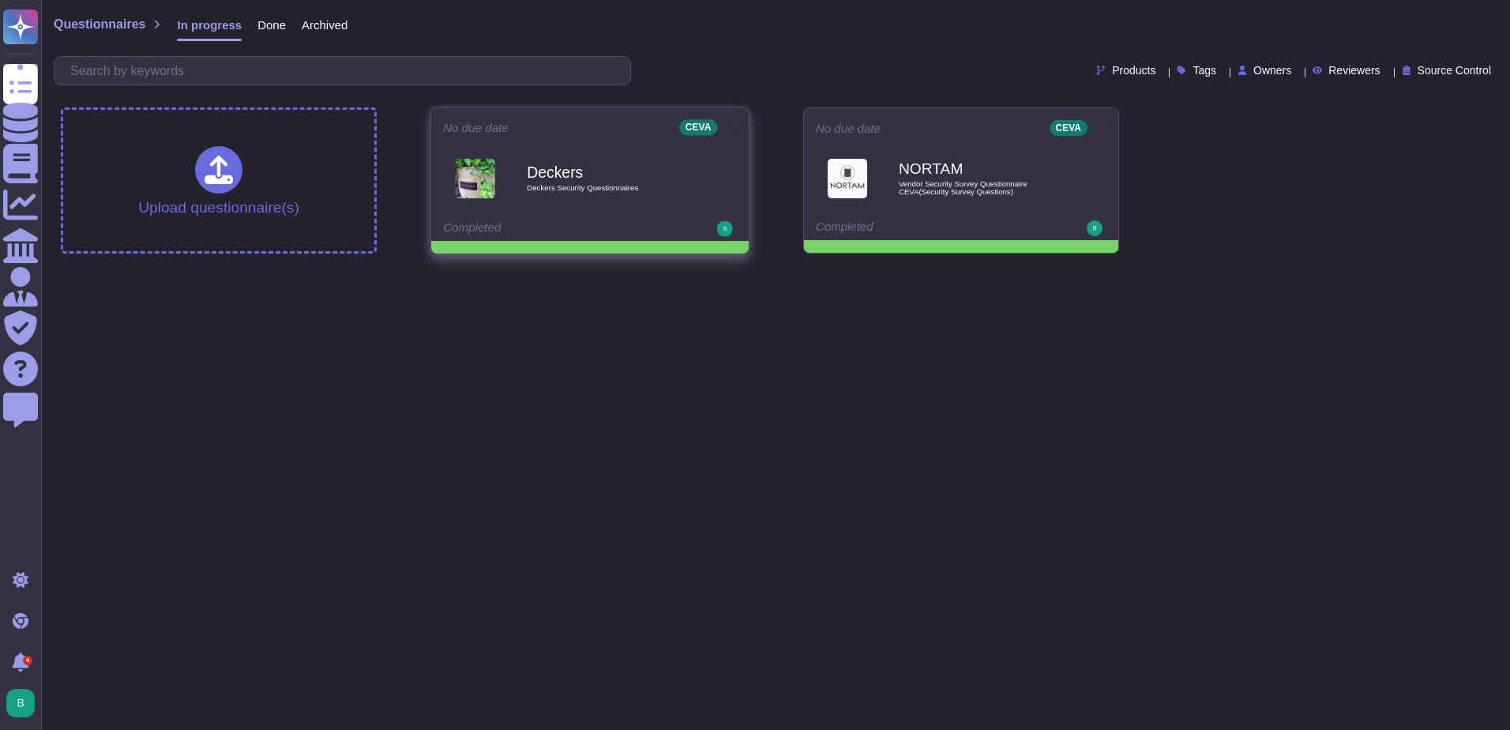
click at [735, 125] on icon at bounding box center [736, 127] width 3 height 4
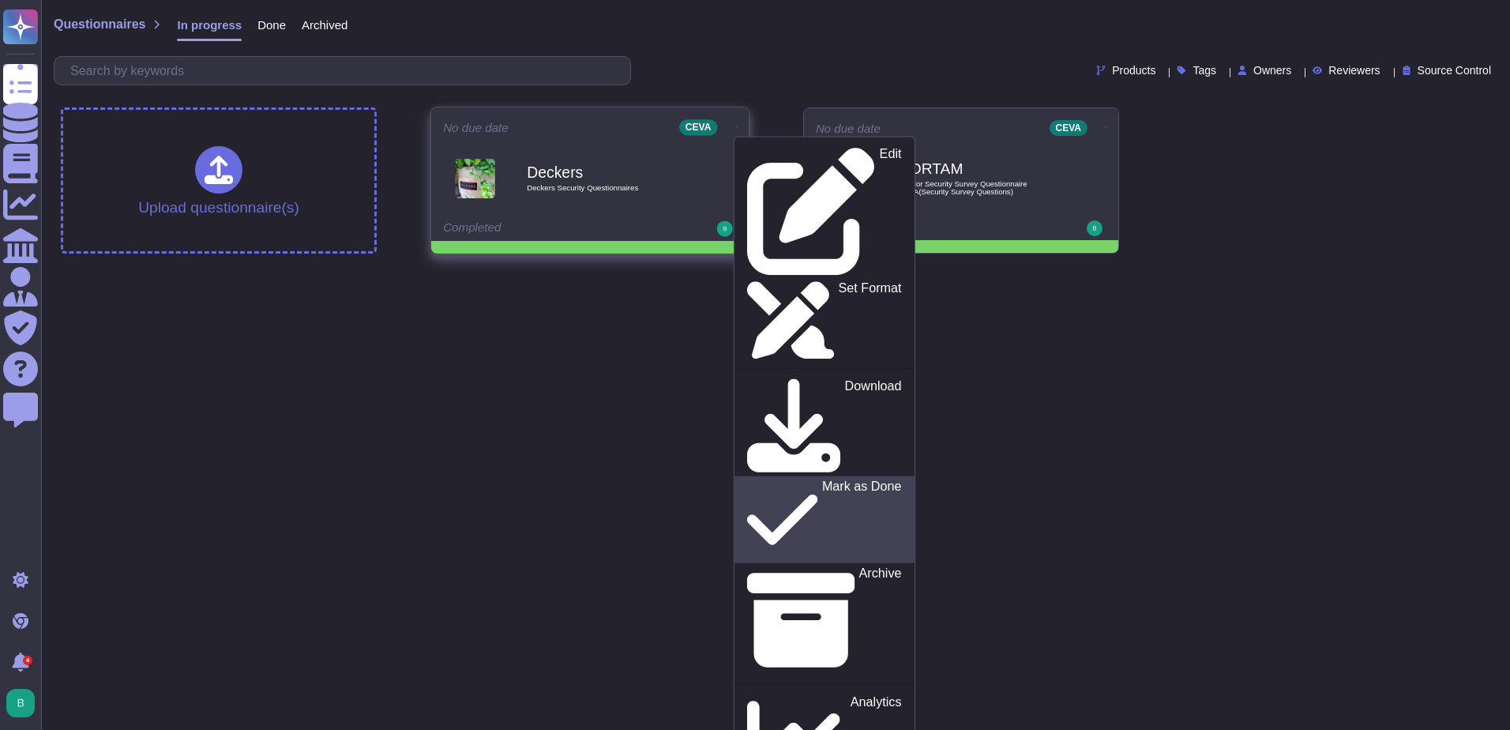
click at [822, 479] on p "Mark as Done" at bounding box center [862, 519] width 80 height 81
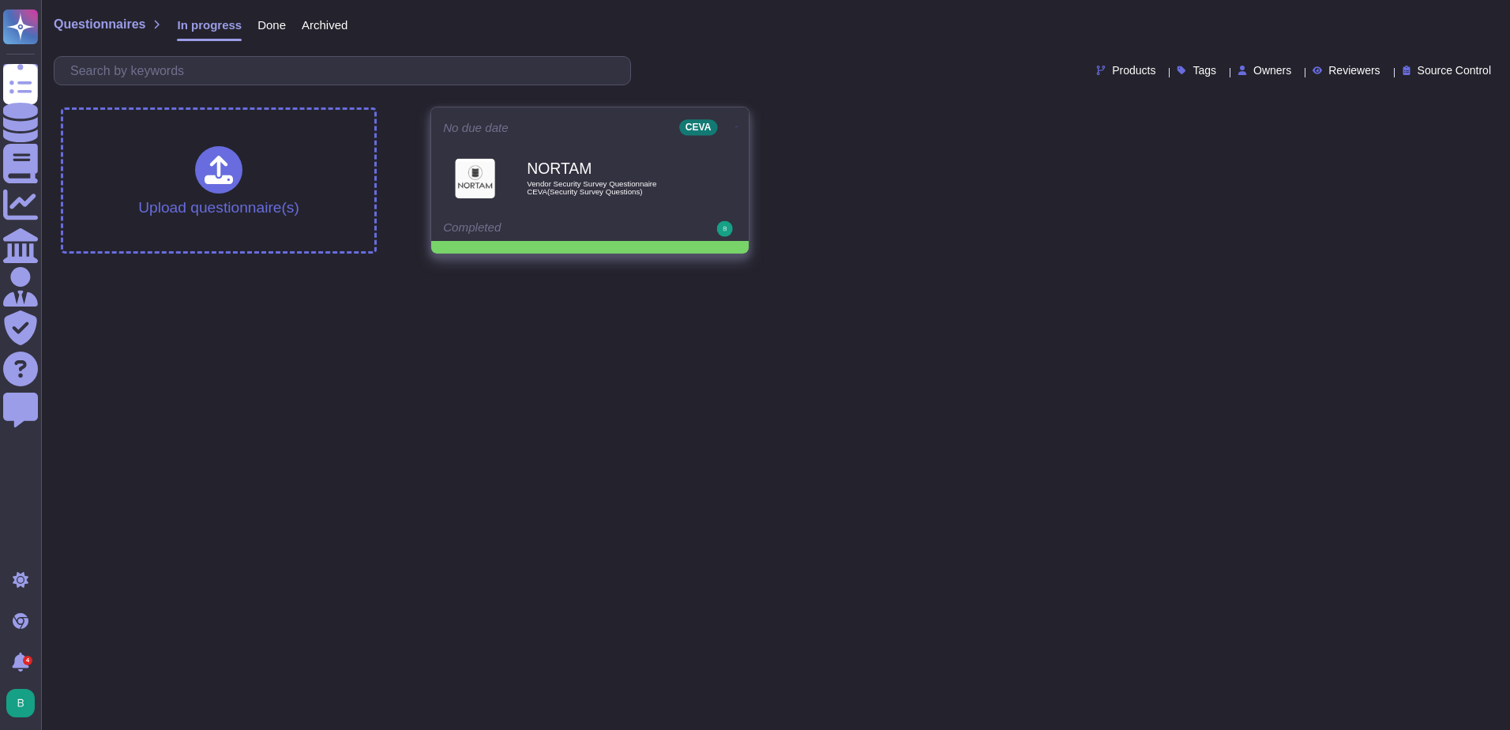
click at [735, 126] on icon at bounding box center [736, 126] width 3 height 1
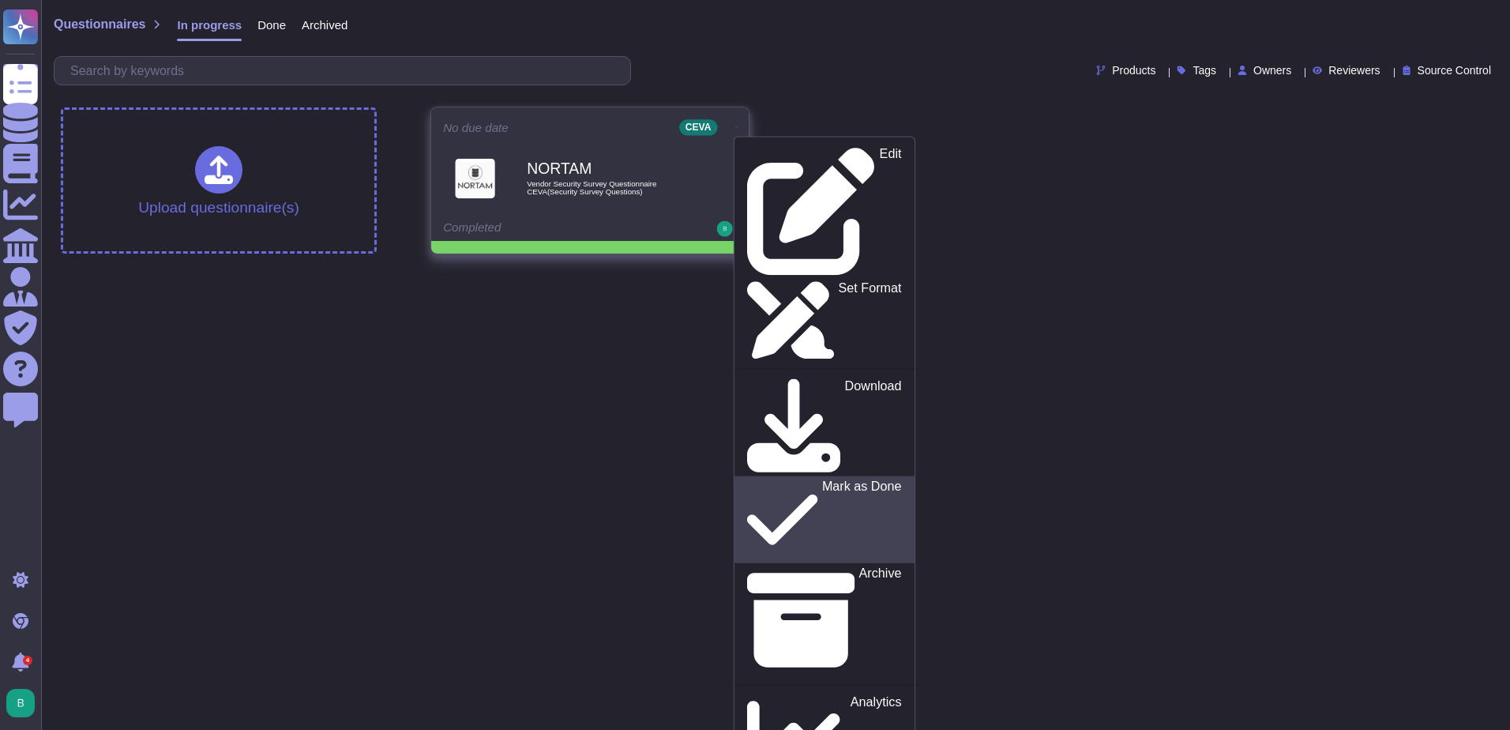
click at [822, 479] on p "Mark as Done" at bounding box center [862, 519] width 80 height 81
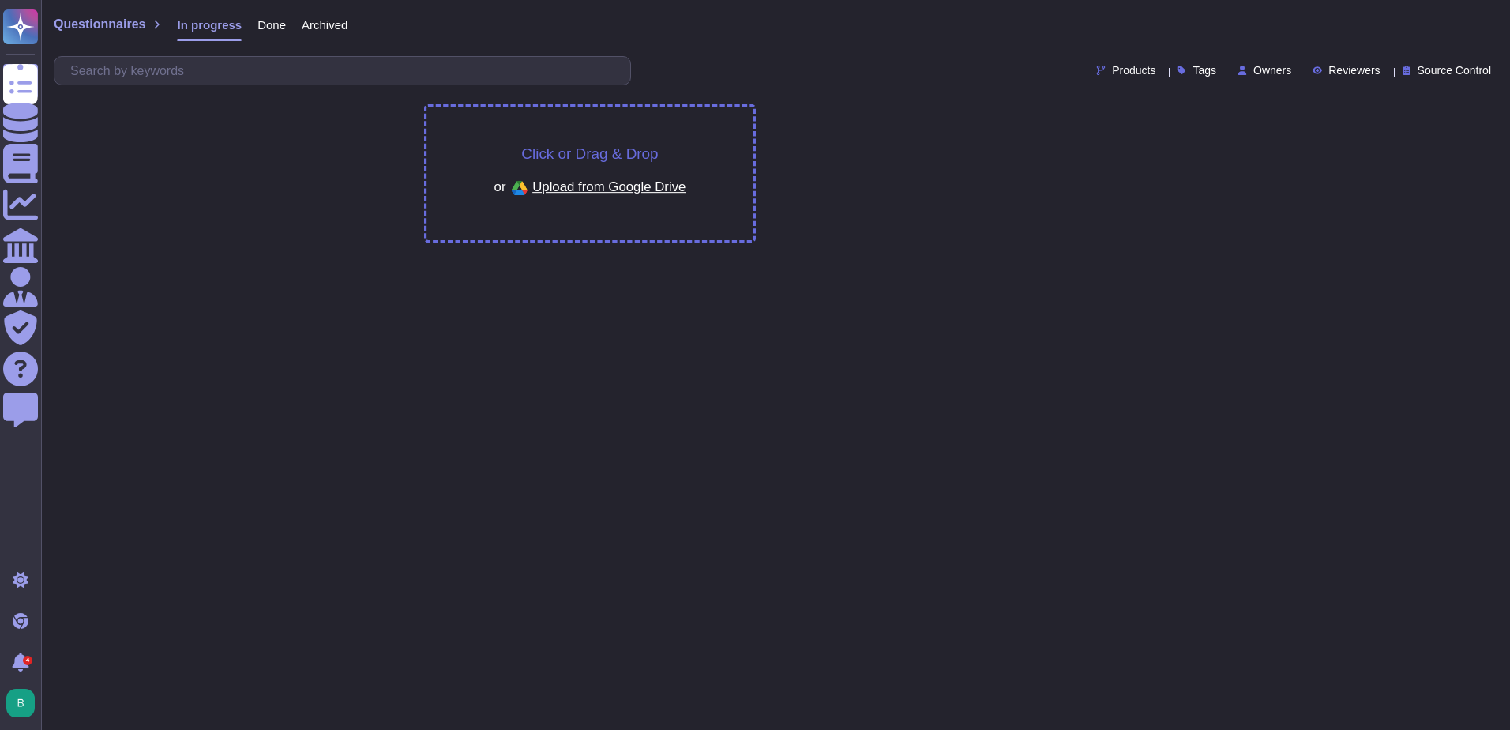
click at [551, 175] on div "or Upload from Google Drive" at bounding box center [590, 188] width 192 height 27
click at [593, 207] on div "Click or Drag & Drop or Upload from Google Drive" at bounding box center [590, 173] width 327 height 133
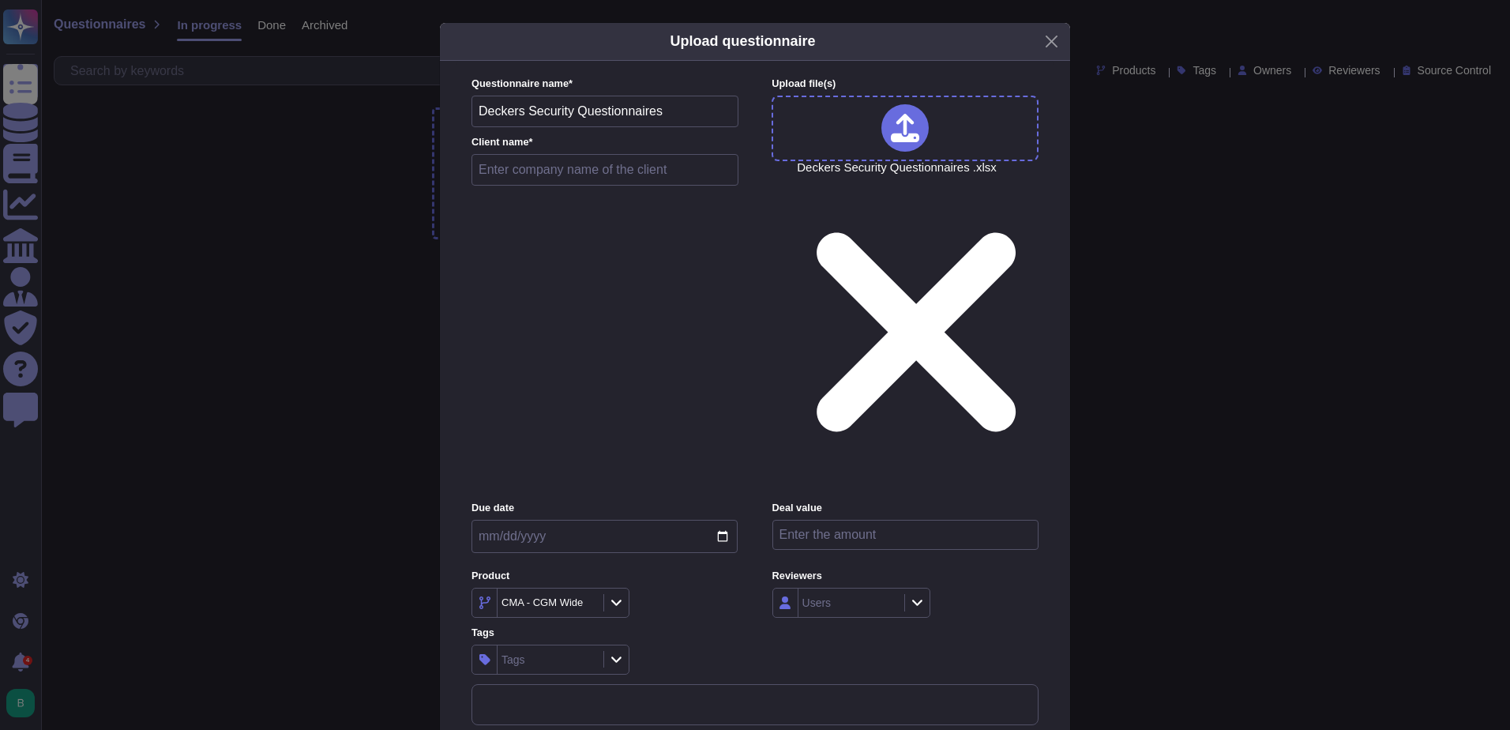
click at [595, 186] on input "text" at bounding box center [605, 170] width 267 height 32
click at [1049, 54] on button "Close" at bounding box center [1052, 41] width 24 height 24
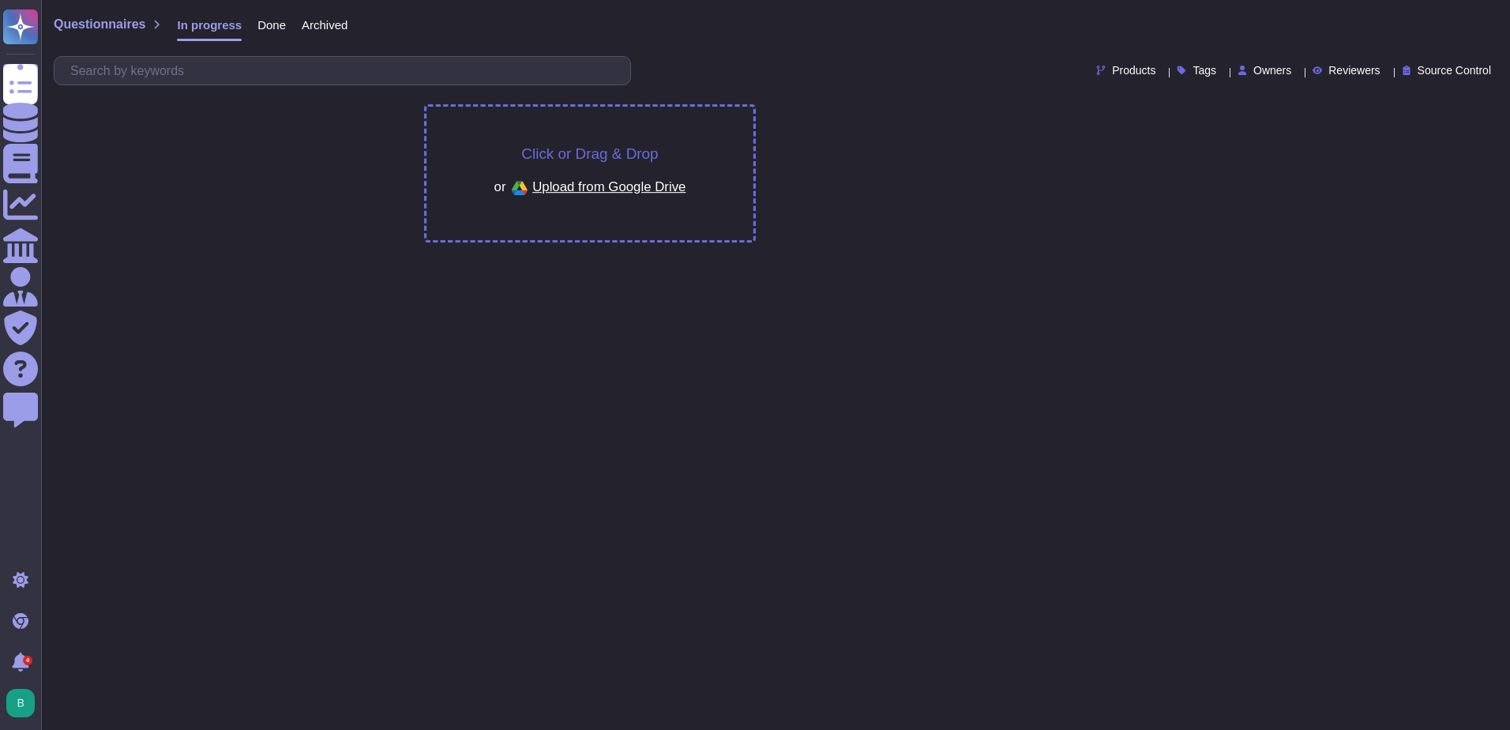
click at [596, 188] on span "Upload from Google Drive" at bounding box center [608, 186] width 153 height 14
click at [540, 146] on span "Click or Drag & Drop" at bounding box center [589, 153] width 137 height 15
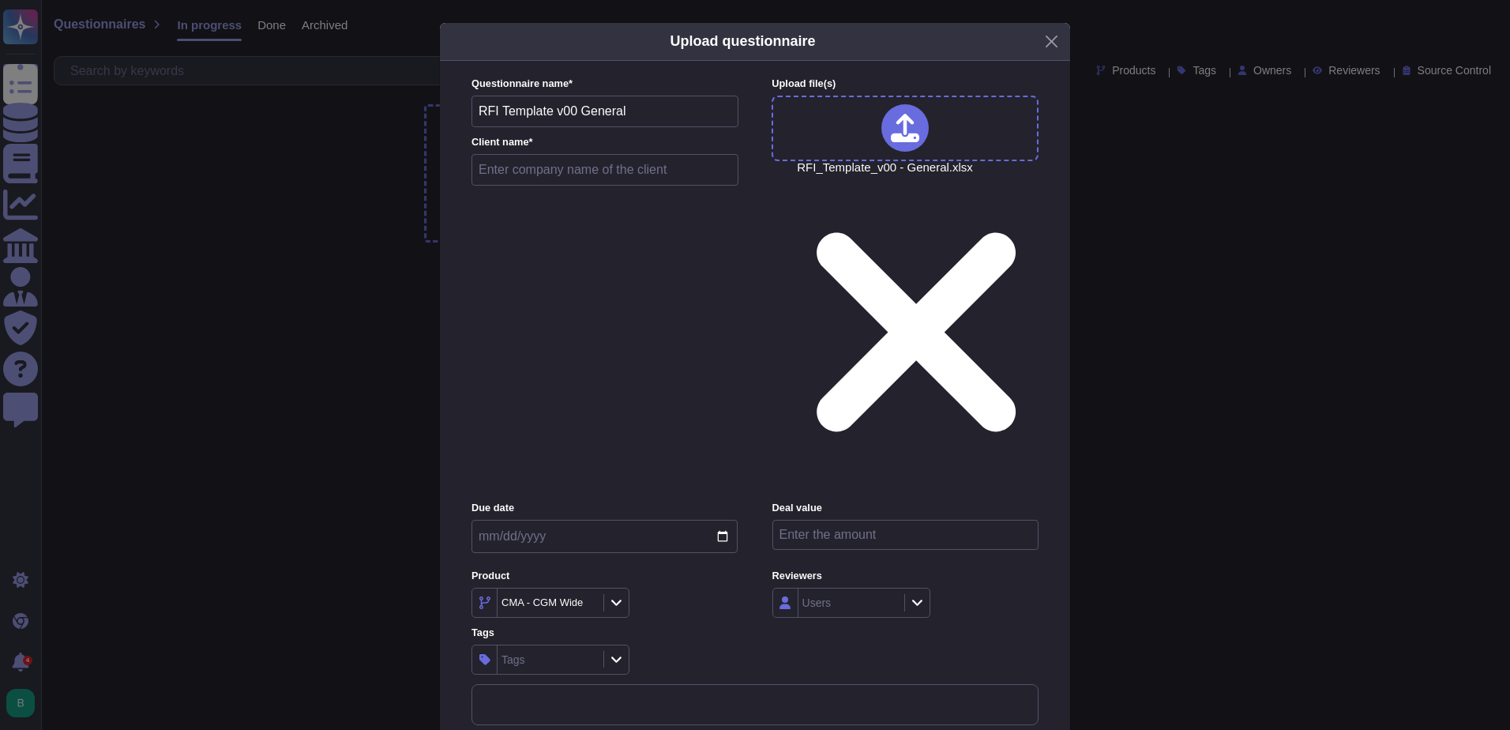
click at [539, 186] on input "text" at bounding box center [605, 170] width 267 height 32
click at [511, 186] on input "text" at bounding box center [605, 170] width 267 height 32
type input "Sanofi"
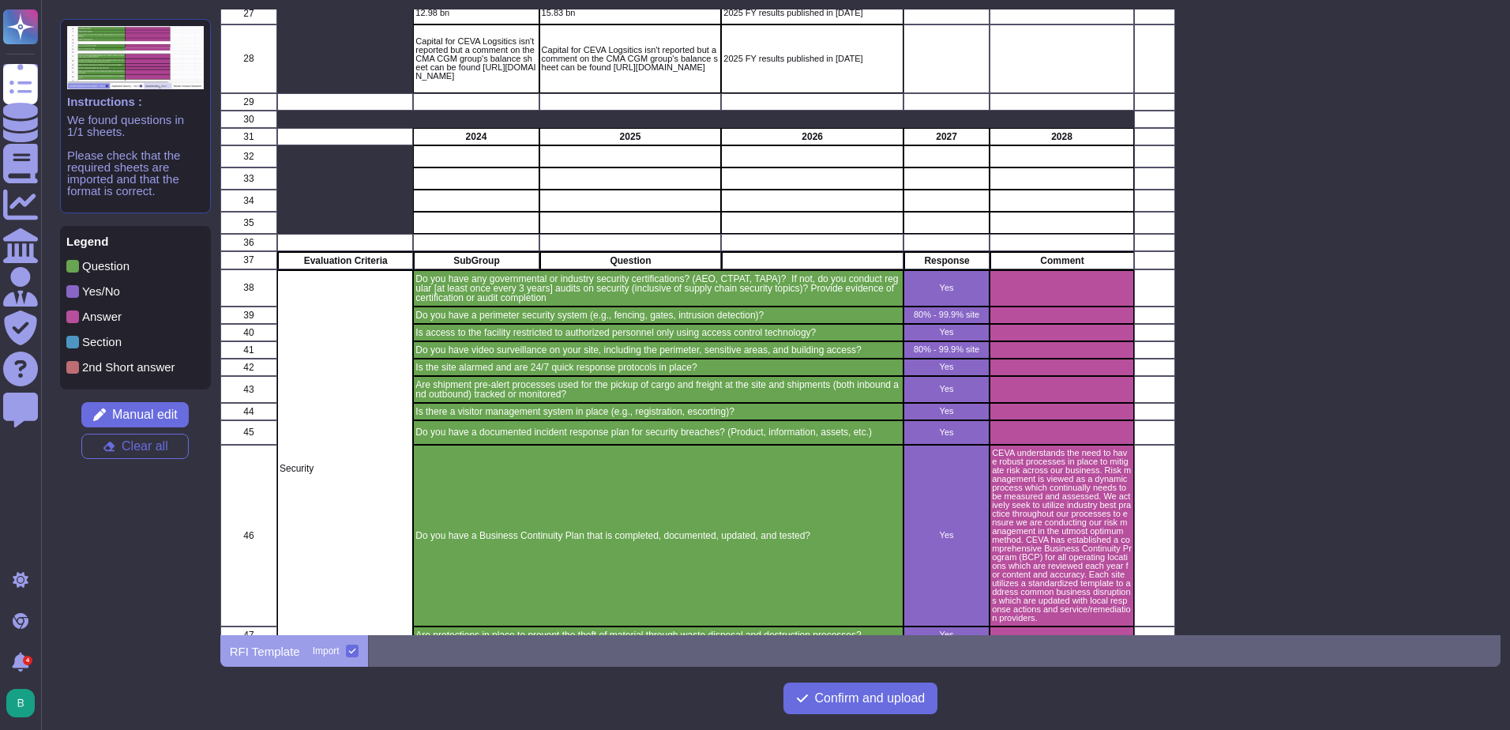
scroll to position [790, 0]
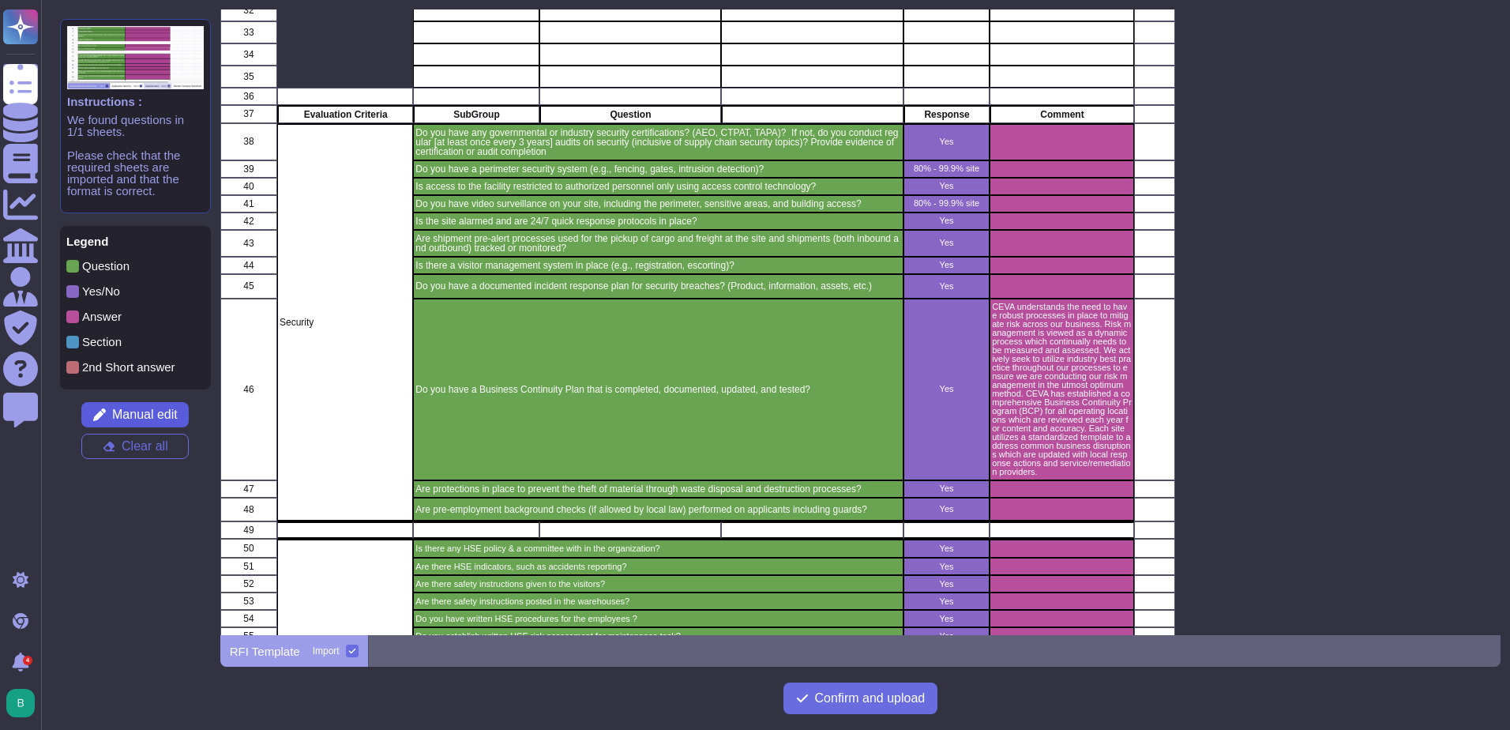
click at [143, 416] on span "Manual edit" at bounding box center [145, 414] width 66 height 13
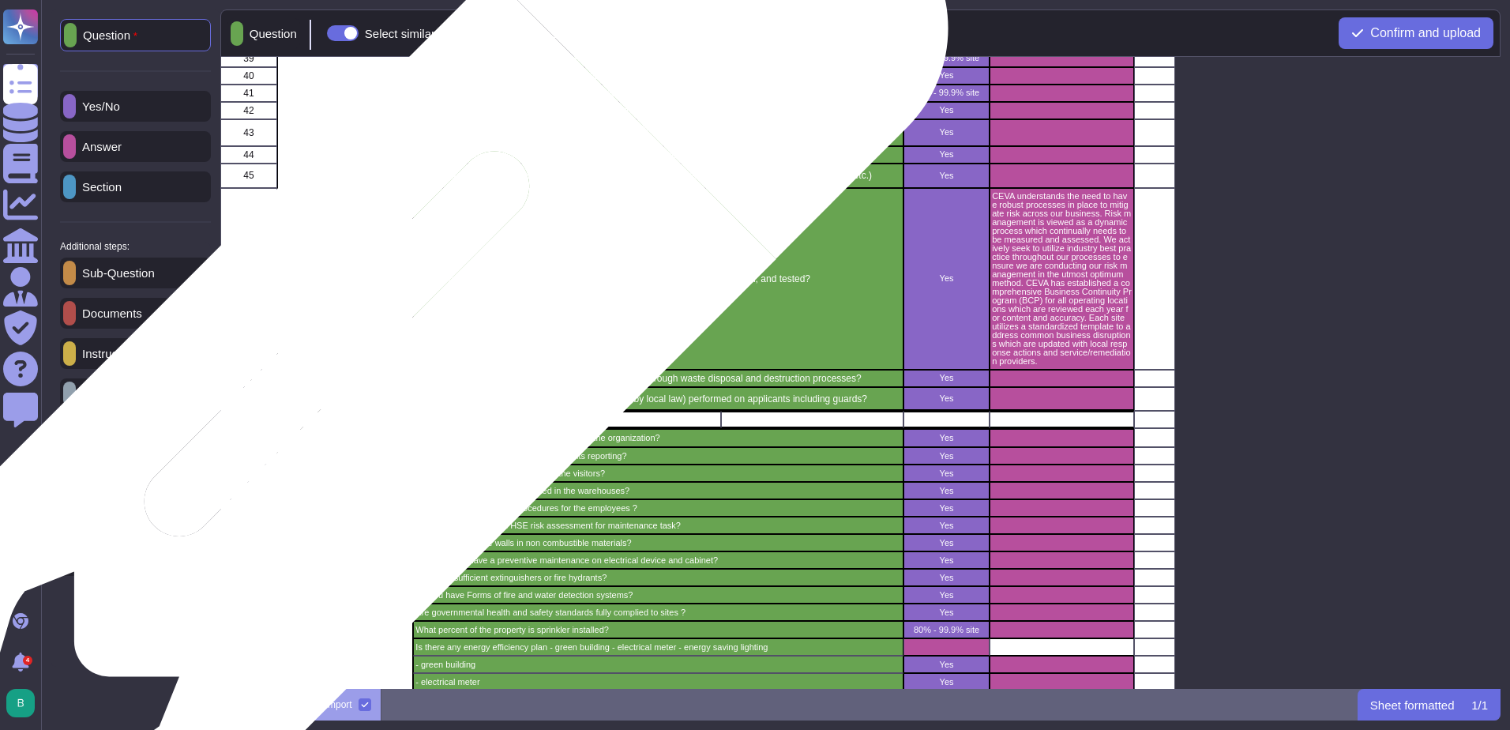
scroll to position [1106, 0]
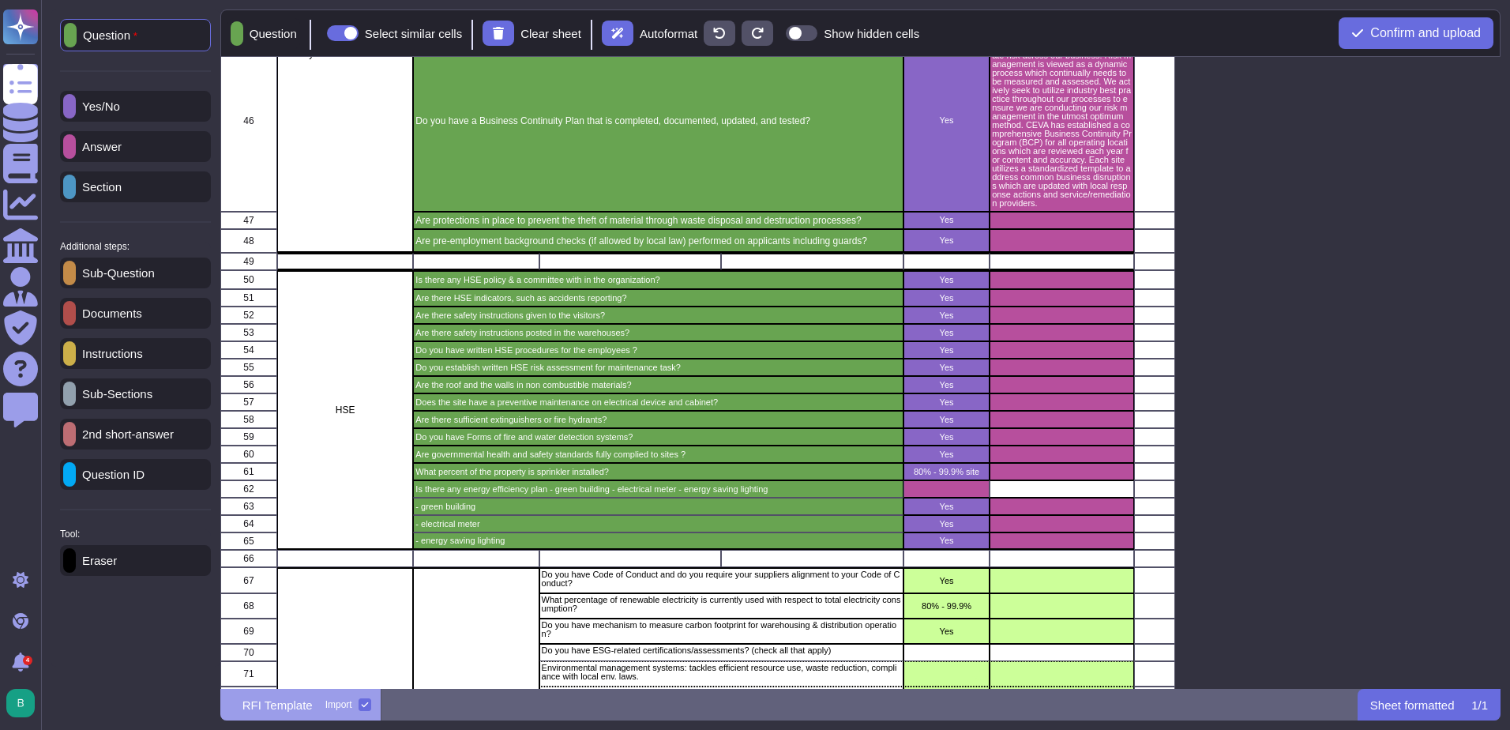
click at [110, 566] on p "Eraser" at bounding box center [96, 561] width 41 height 12
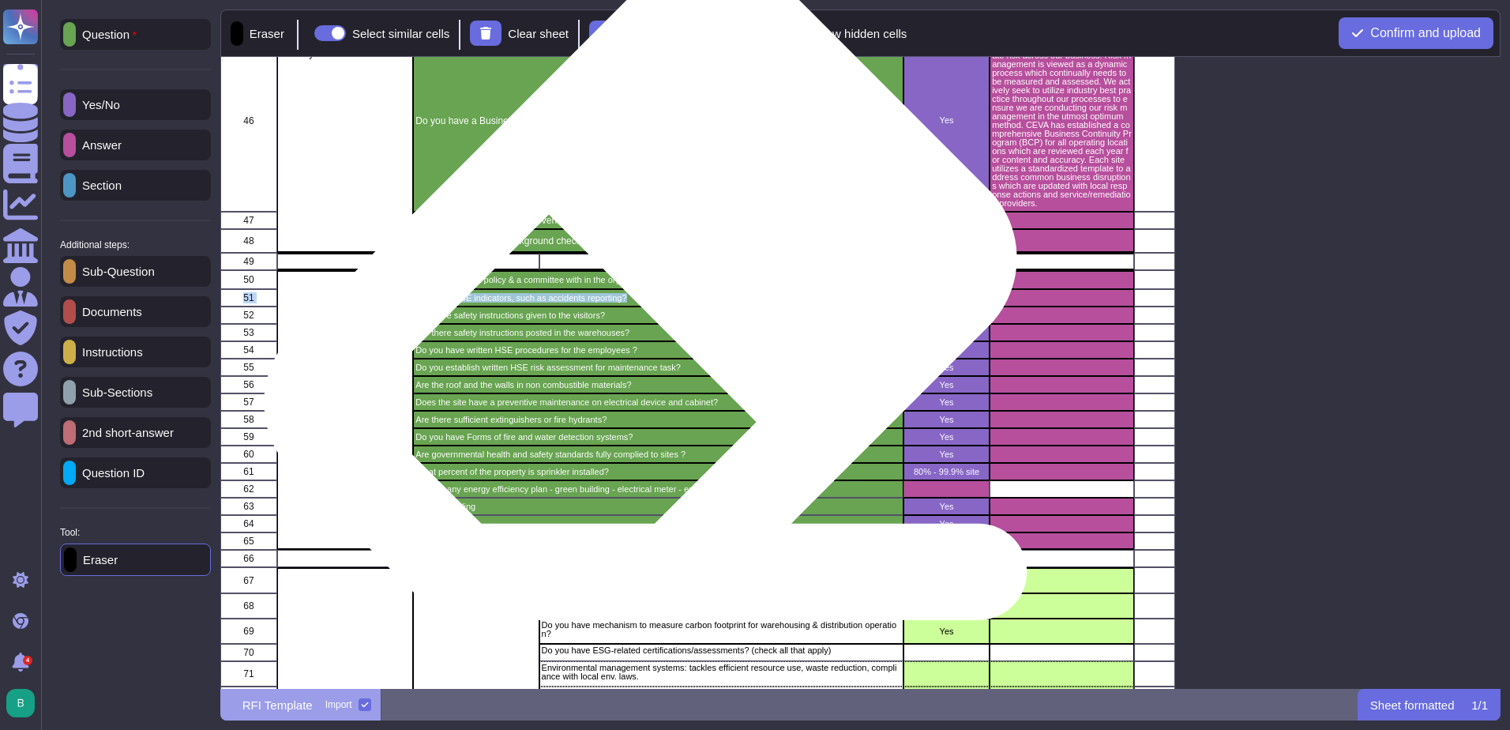
drag, startPoint x: 634, startPoint y: 290, endPoint x: 700, endPoint y: 277, distance: 66.8
click at [700, 277] on p "Is there any HSE policy & a committee with in the organization?" at bounding box center [659, 280] width 486 height 9
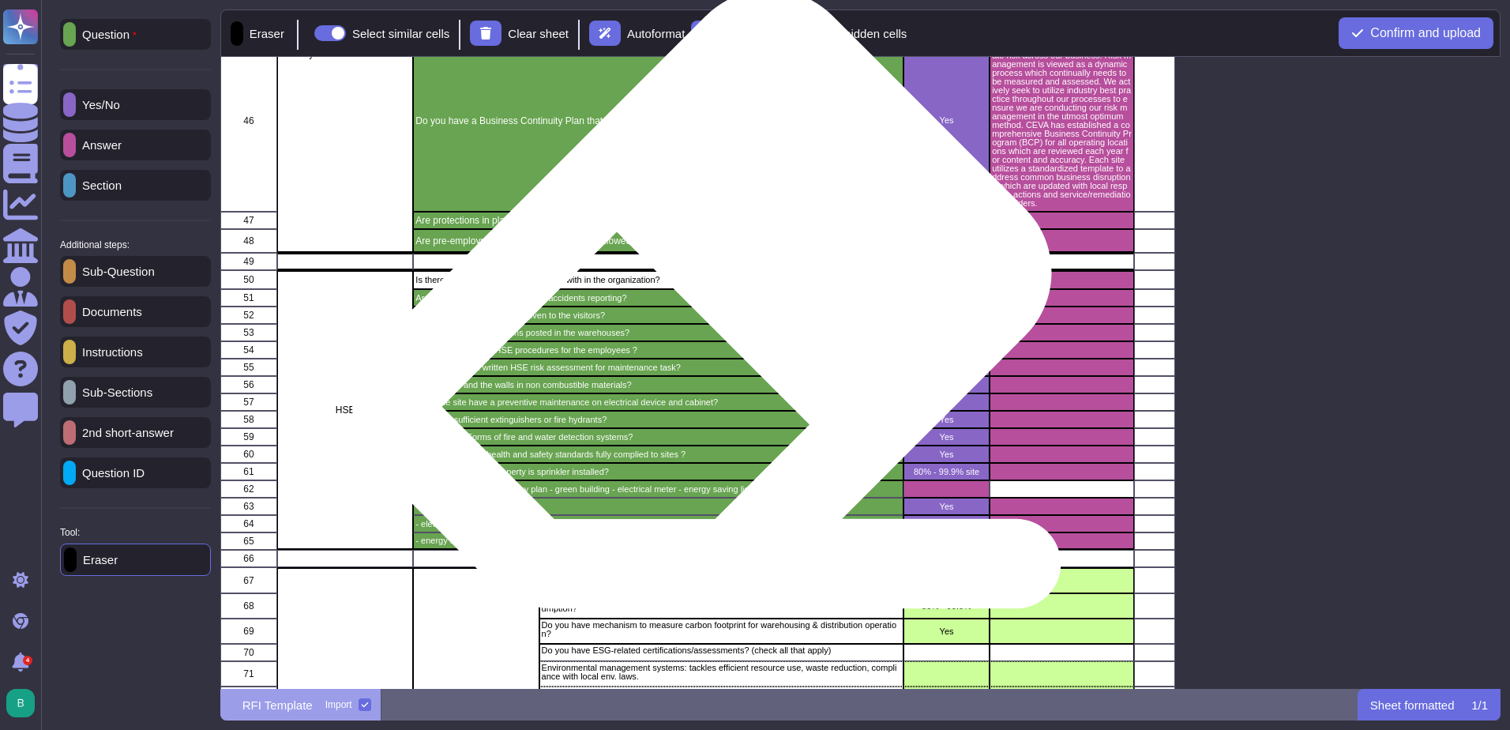
click at [696, 306] on div "Are there safety instructions given to the visitors?" at bounding box center [658, 314] width 491 height 17
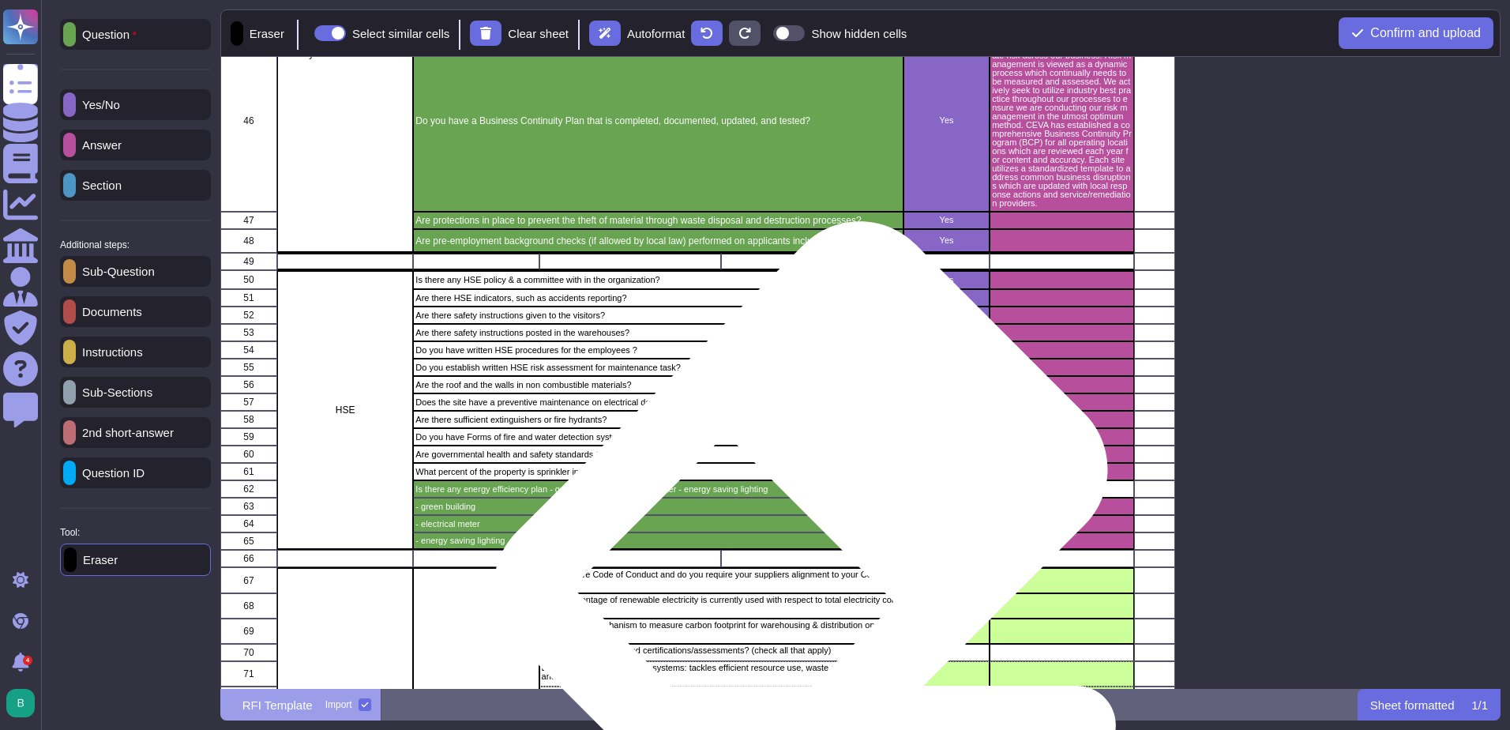
drag, startPoint x: 795, startPoint y: 497, endPoint x: 791, endPoint y: 509, distance: 12.5
click at [794, 497] on div "Is there any energy efficiency plan - green building - electrical meter - energ…" at bounding box center [658, 488] width 491 height 17
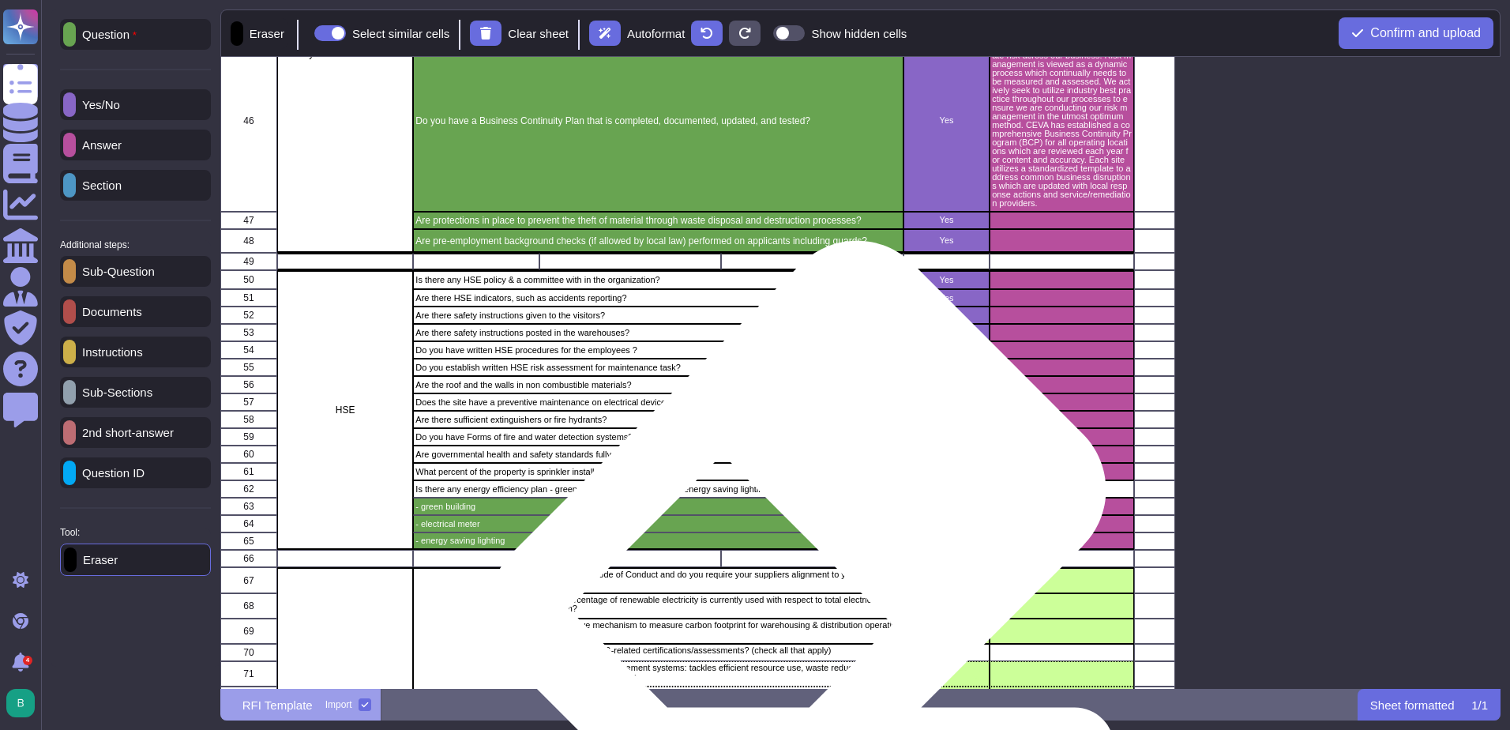
click at [792, 517] on div "- electrical meter" at bounding box center [658, 523] width 491 height 17
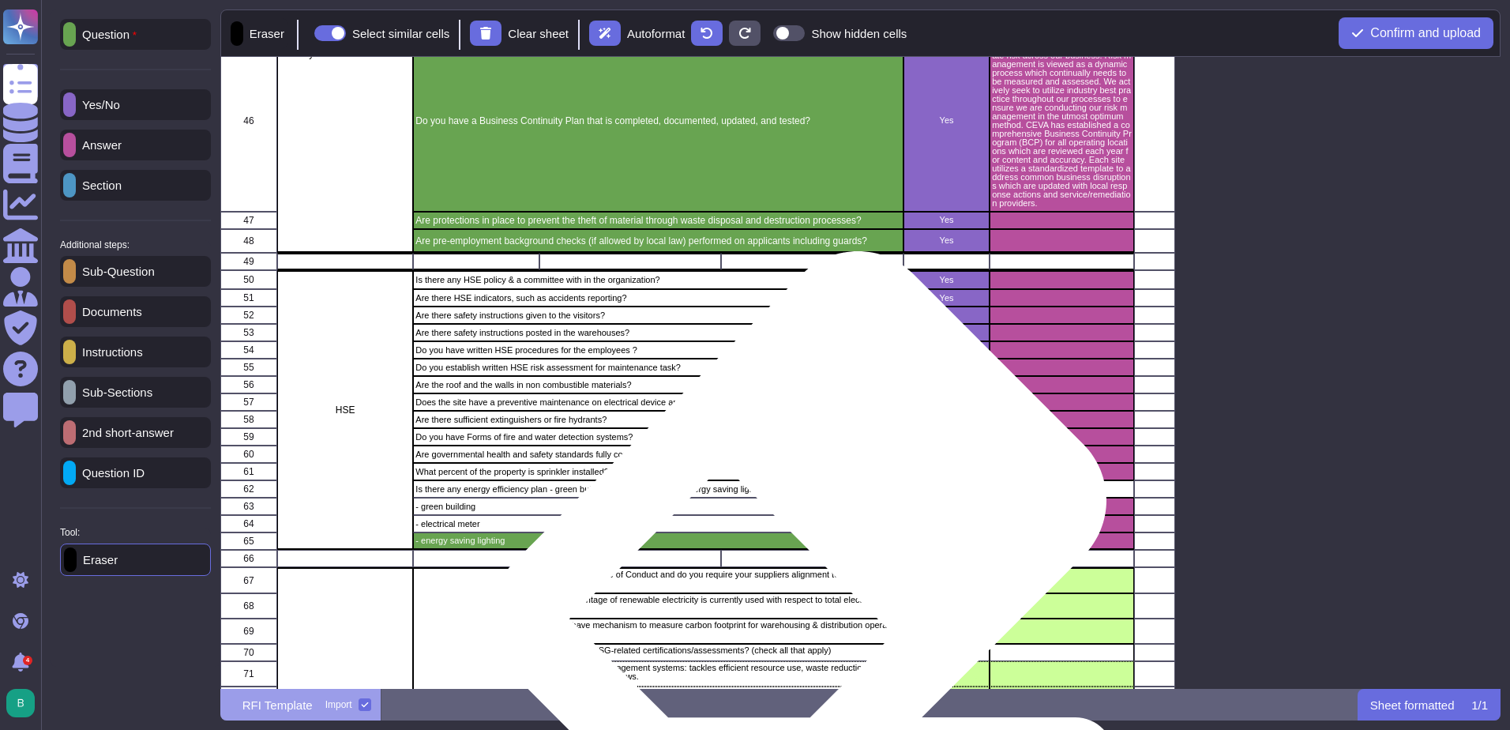
click at [792, 528] on p "- electrical meter" at bounding box center [659, 524] width 486 height 9
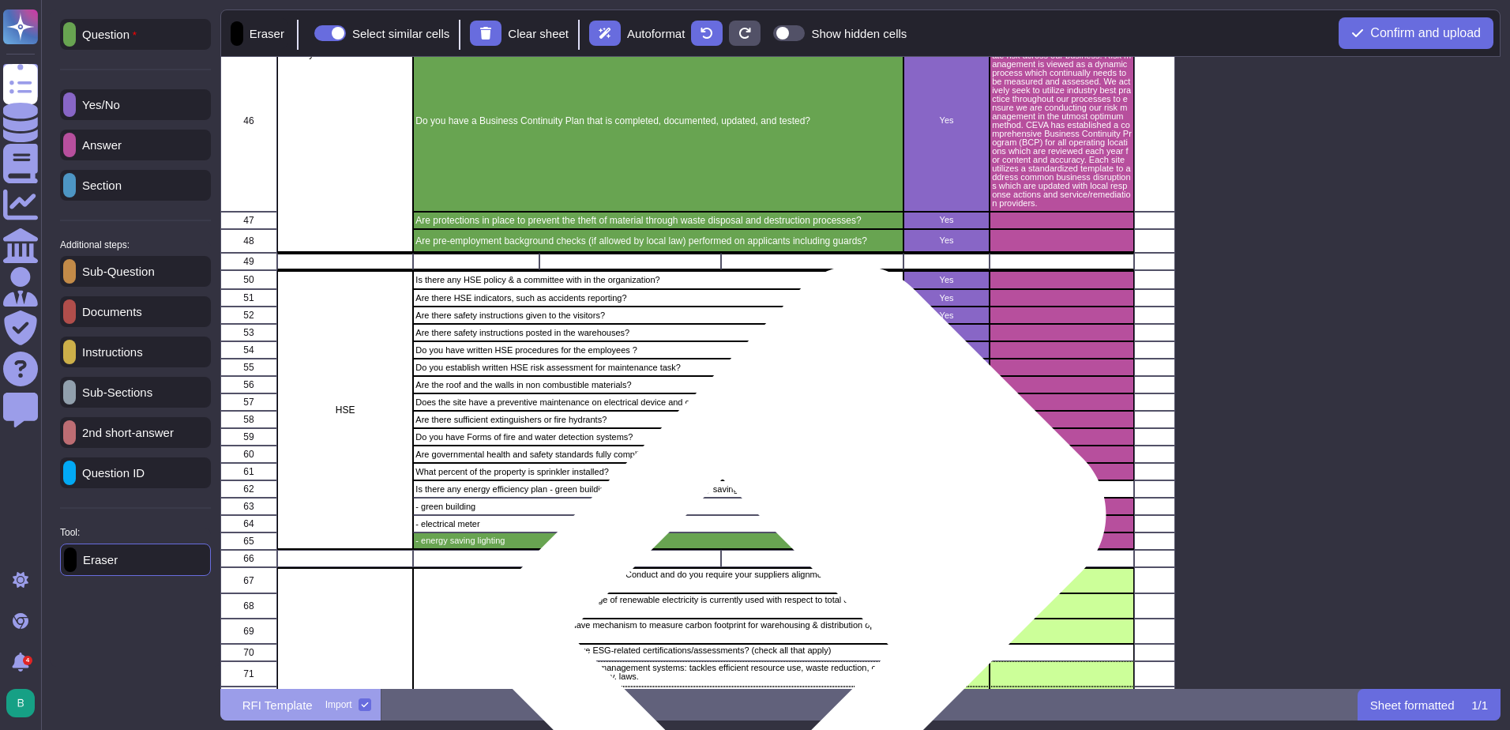
click at [792, 542] on p "- energy saving lighting" at bounding box center [659, 540] width 486 height 9
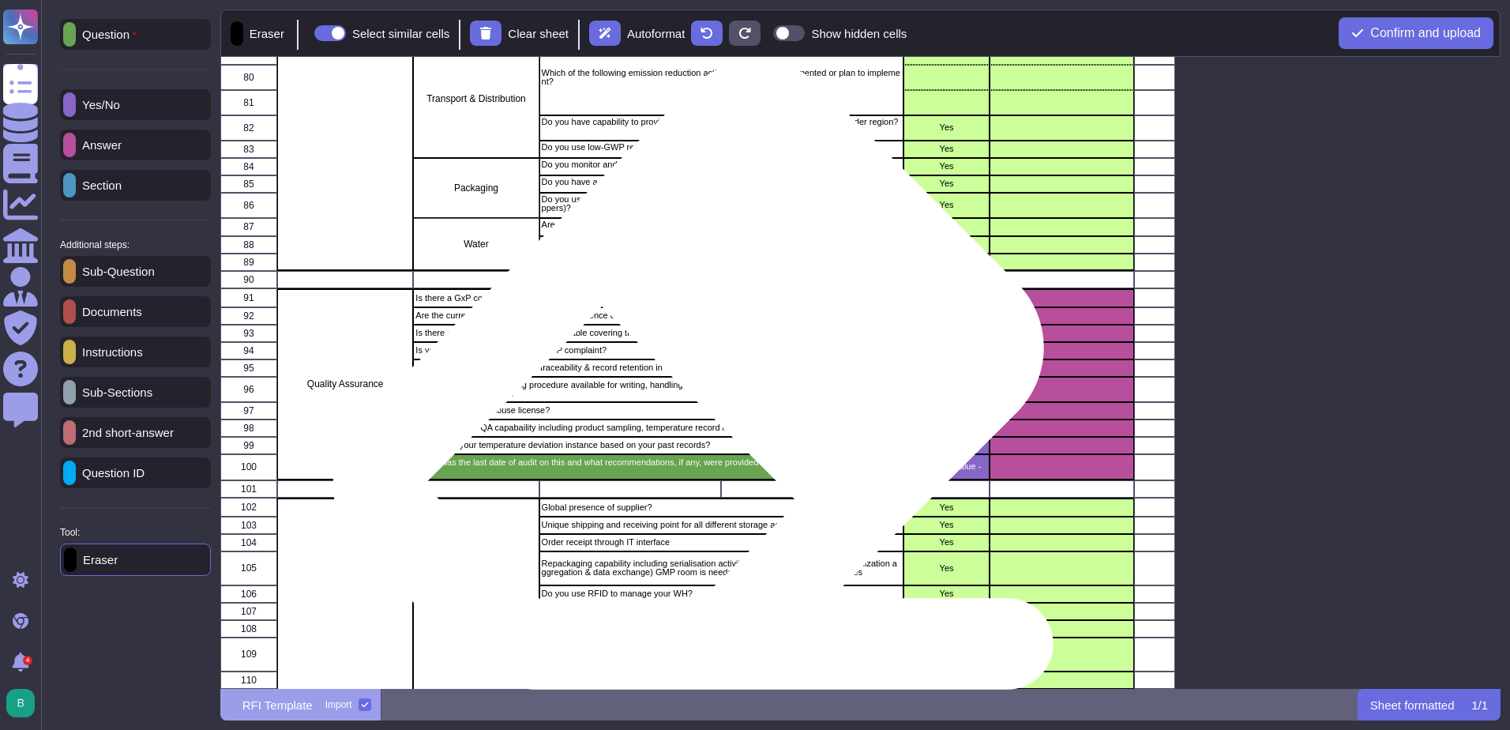
scroll to position [1896, 0]
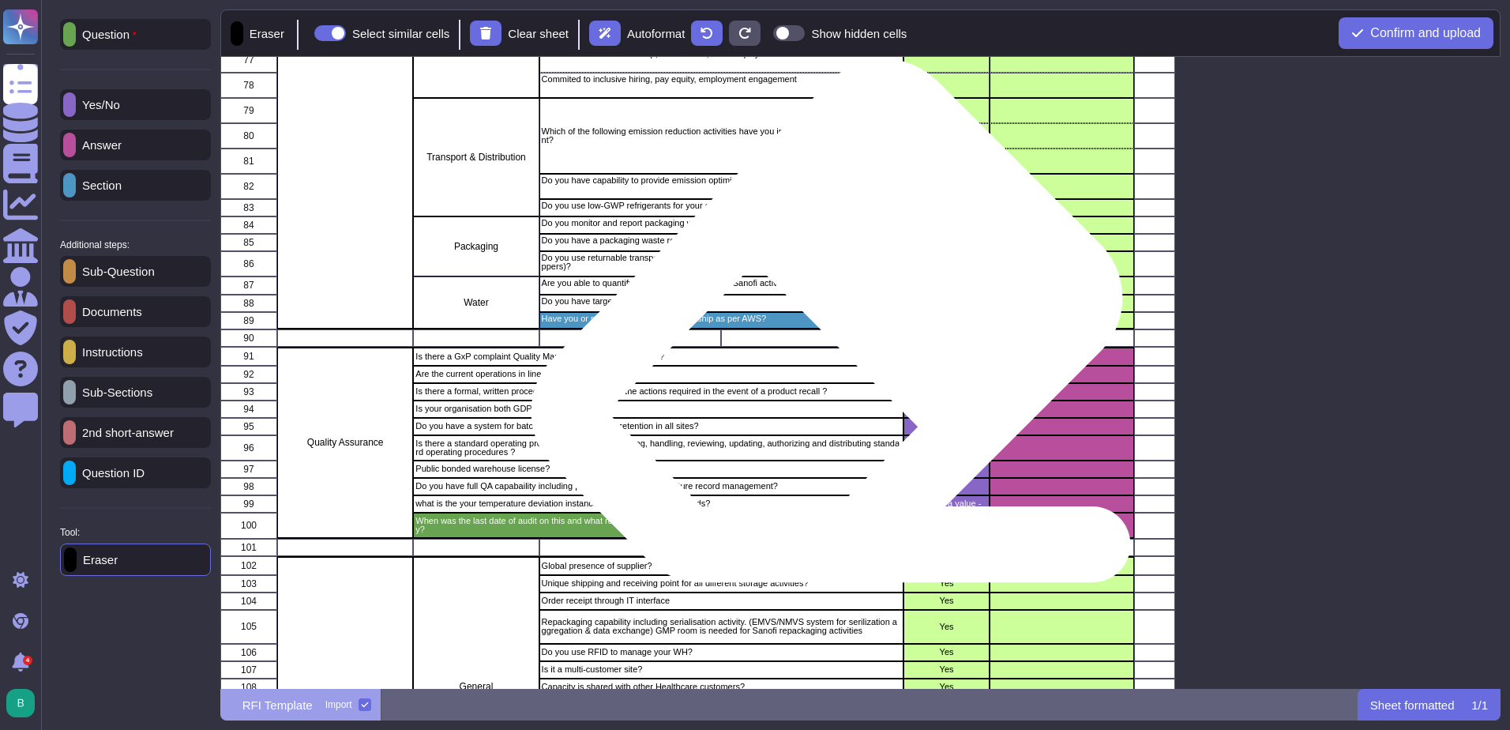
click at [821, 325] on div "Have you or plan to adopt water stewardship as per AWS?" at bounding box center [721, 320] width 364 height 17
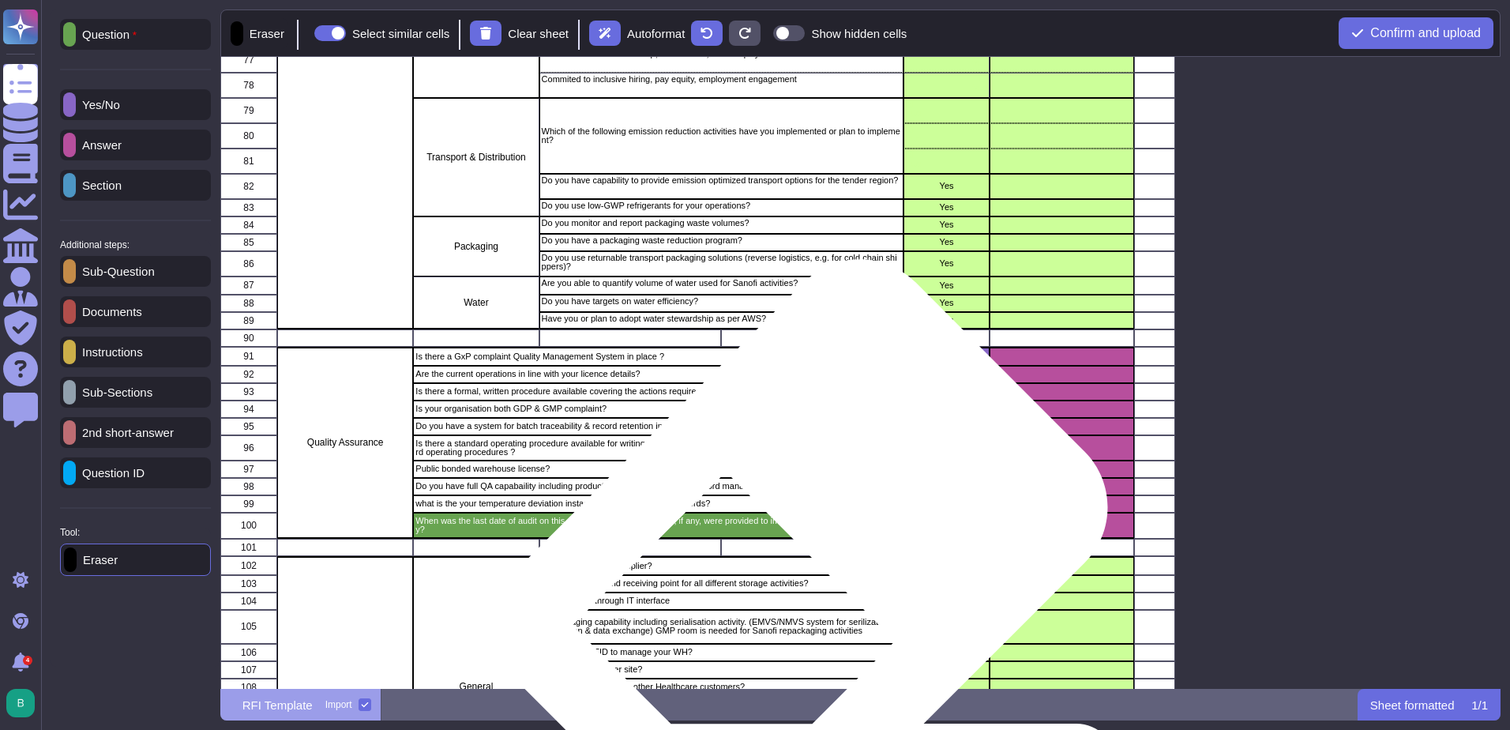
click at [795, 535] on div "When was the last date of audit on this and what recommendations, if any, were …" at bounding box center [658, 526] width 491 height 26
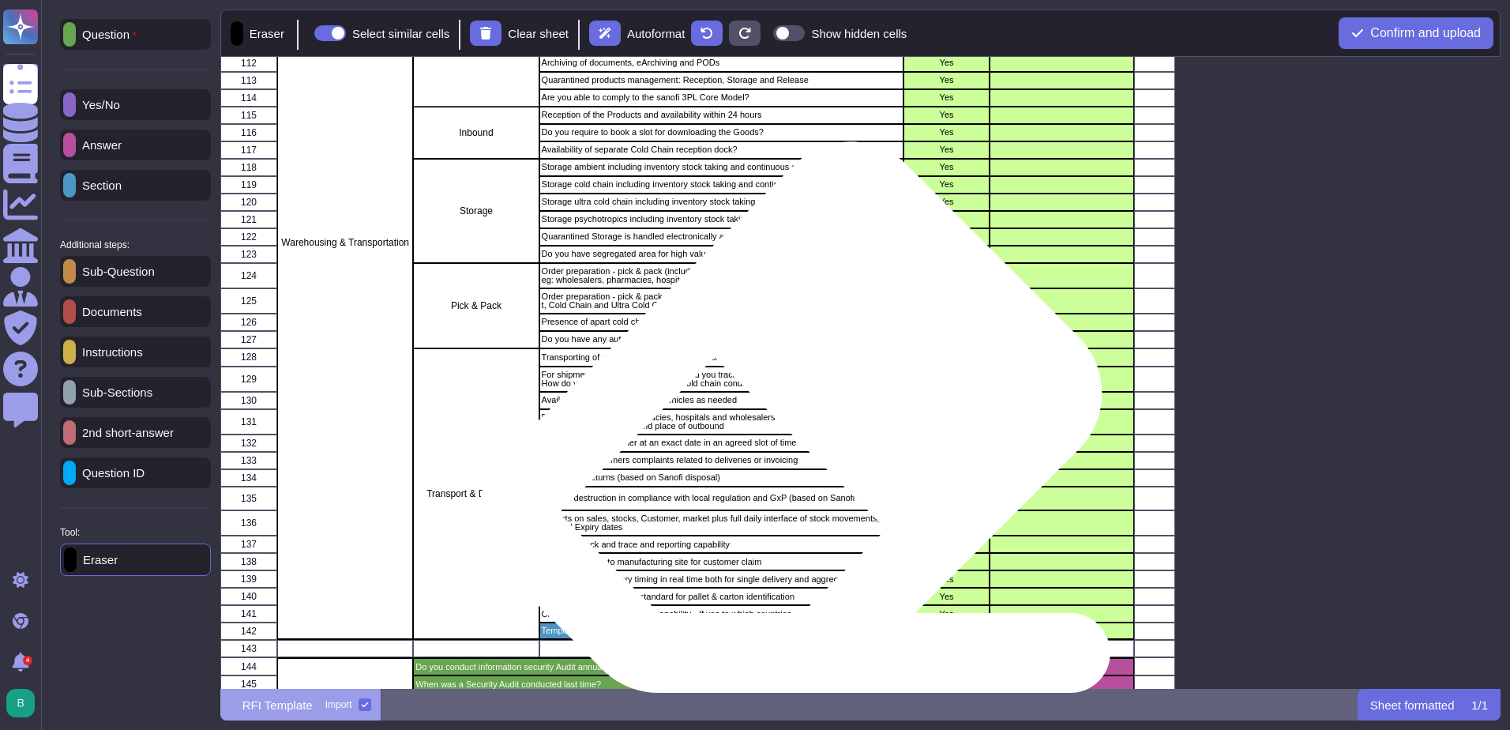
scroll to position [2054, 0]
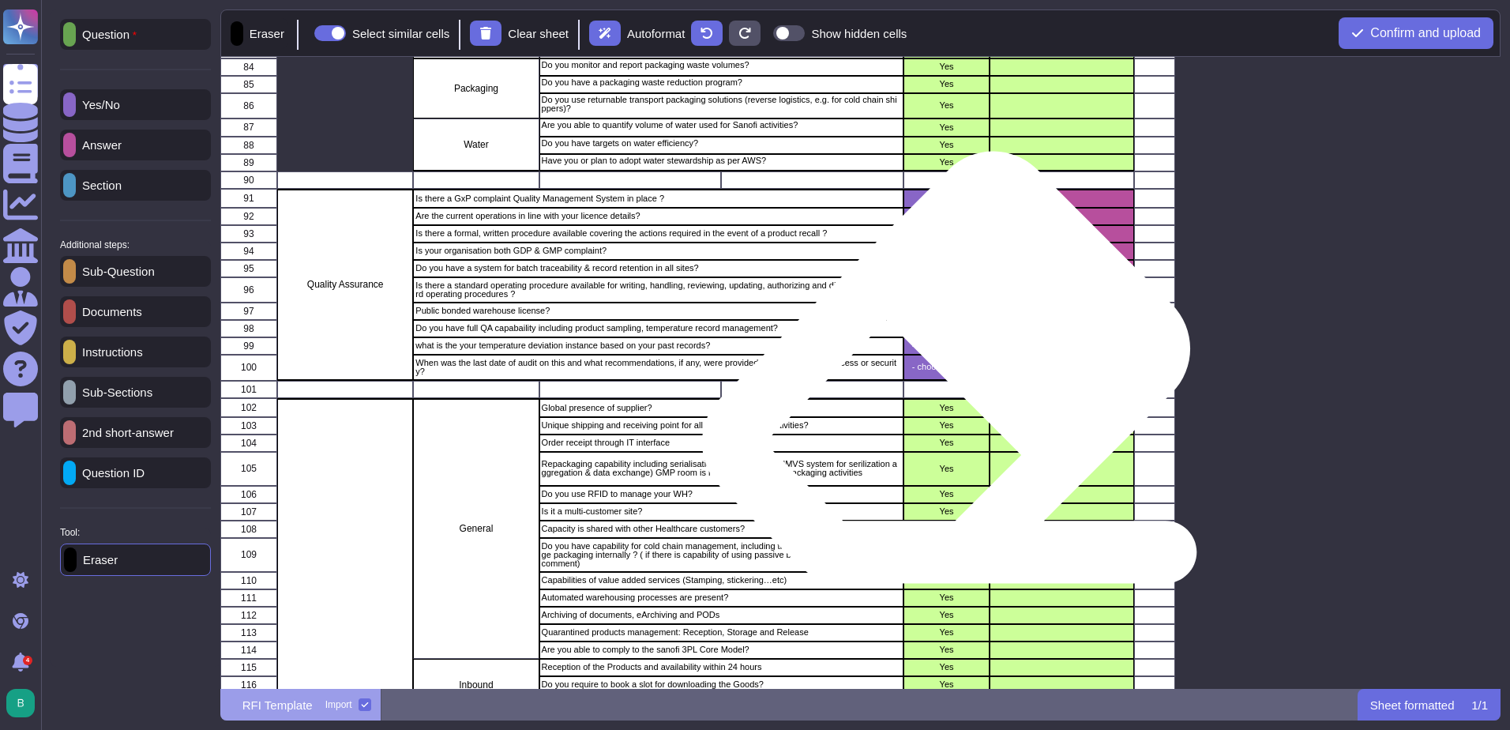
click at [940, 371] on p "- choose a value -" at bounding box center [946, 367] width 81 height 9
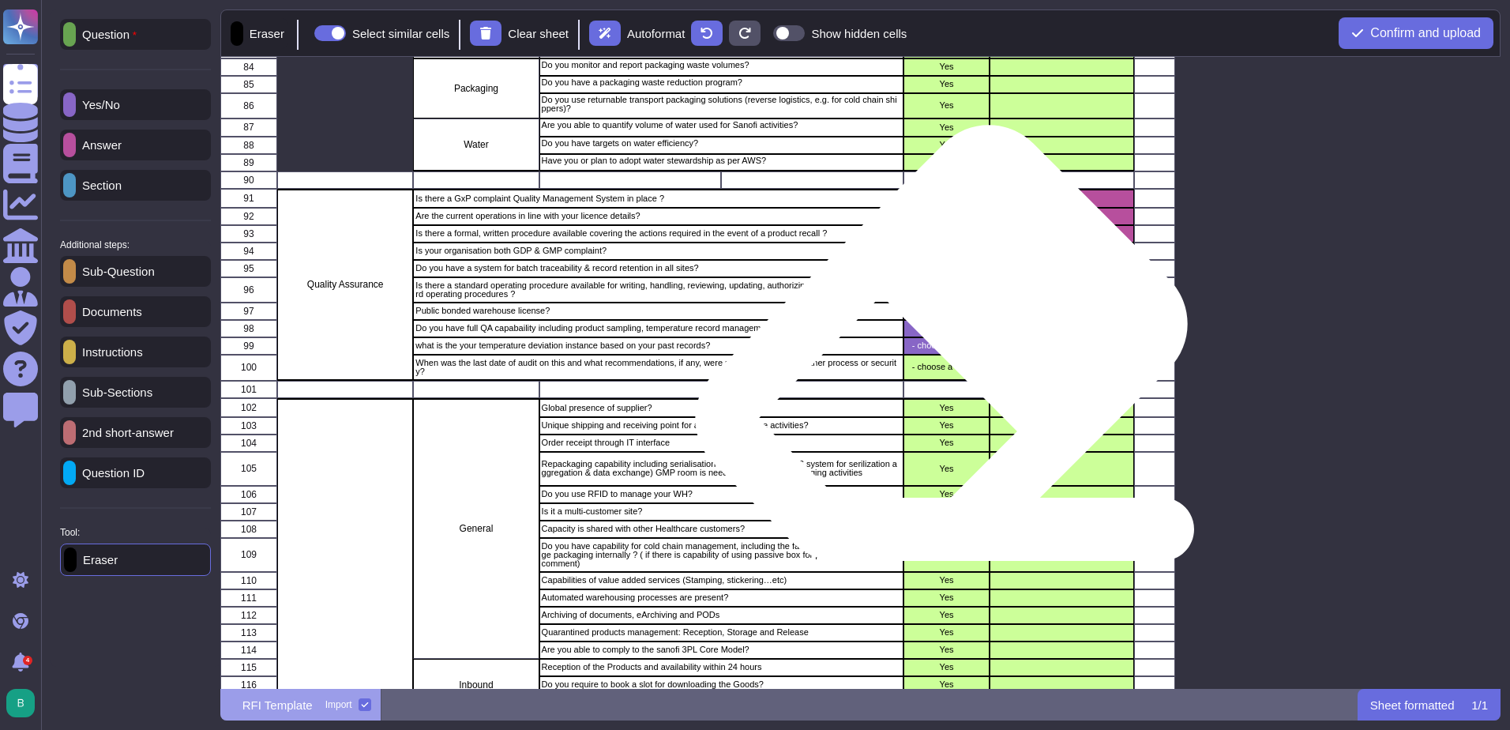
click at [935, 348] on p "- choose a value -" at bounding box center [946, 345] width 81 height 9
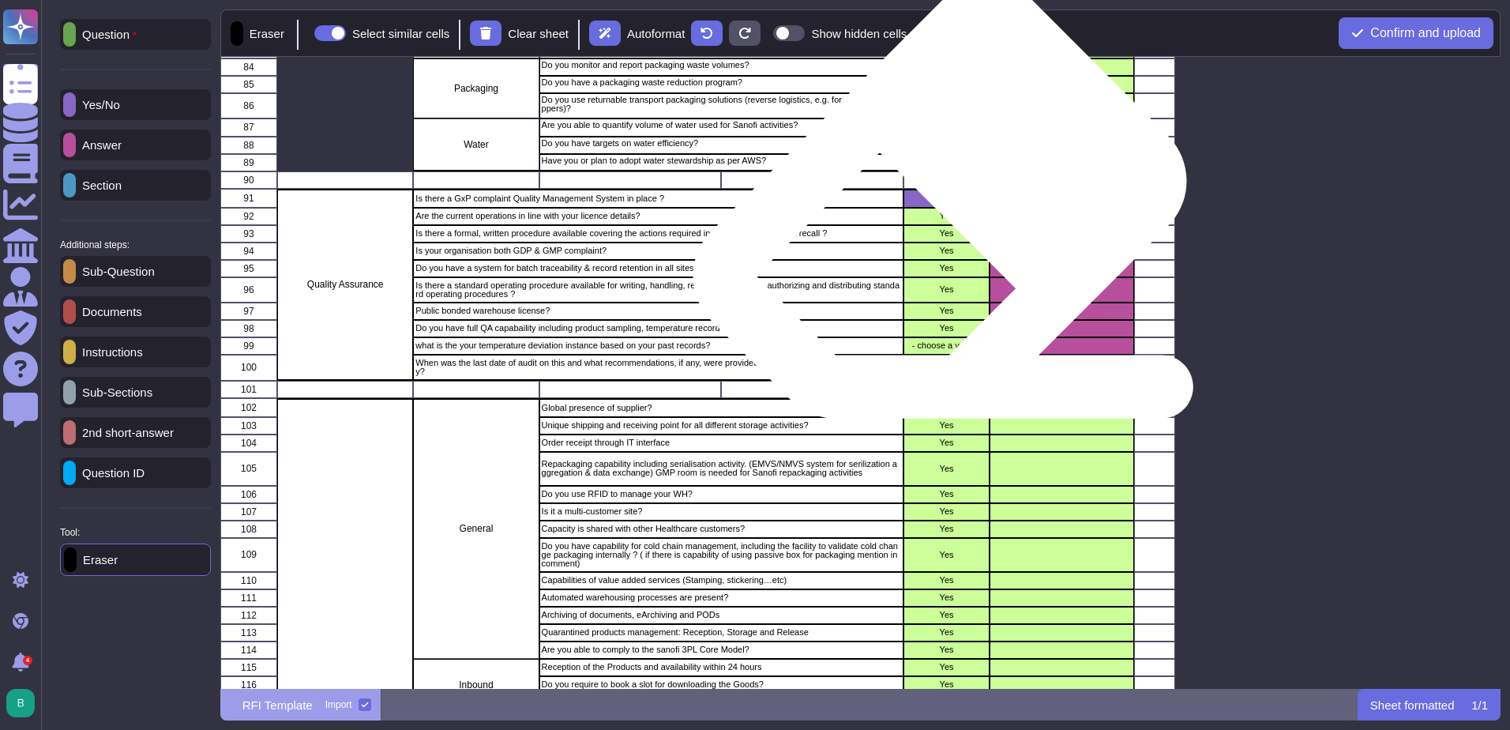
click at [934, 202] on p "Yes" at bounding box center [946, 198] width 81 height 9
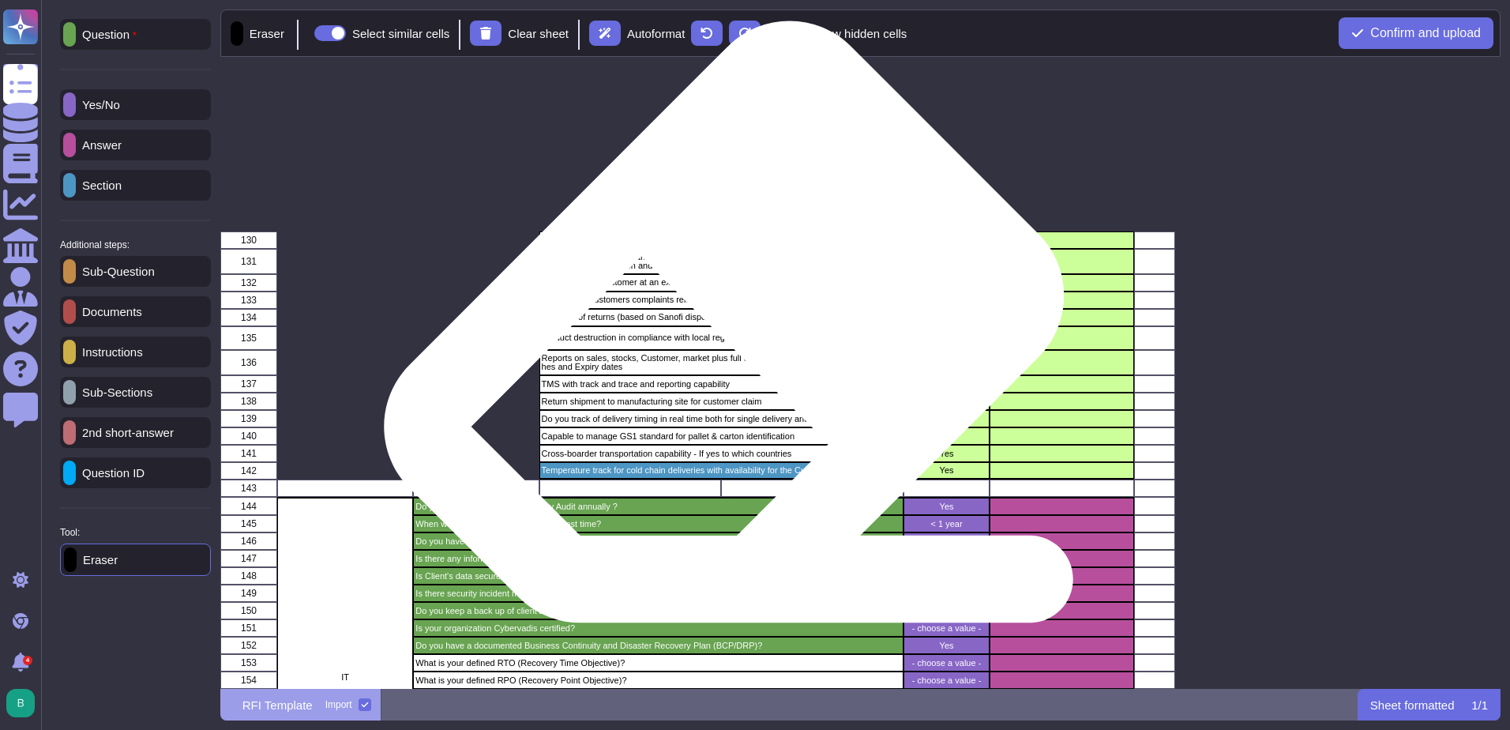
scroll to position [2722, 0]
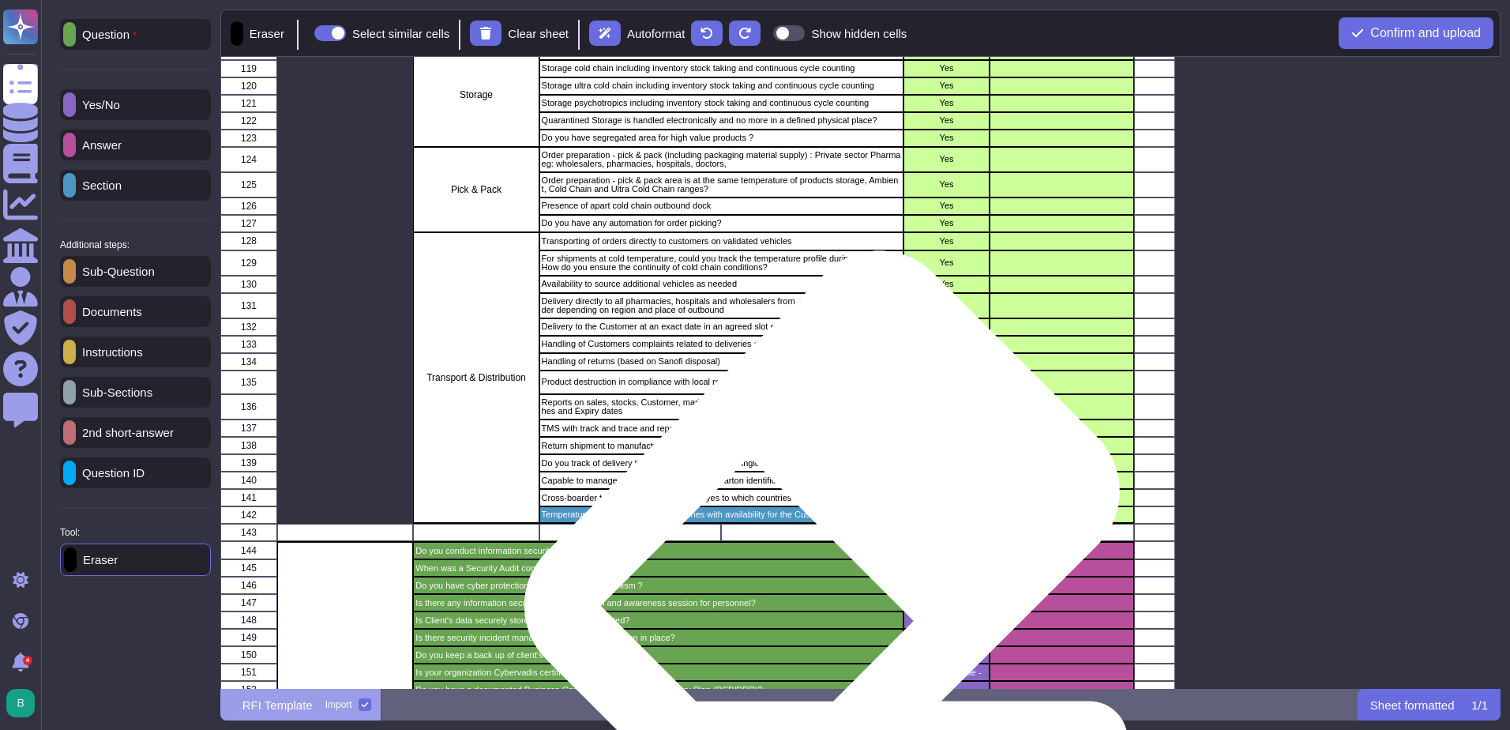
click at [816, 518] on p "Temperature track for cold chain deliveries with availability for the Customer …" at bounding box center [720, 514] width 359 height 9
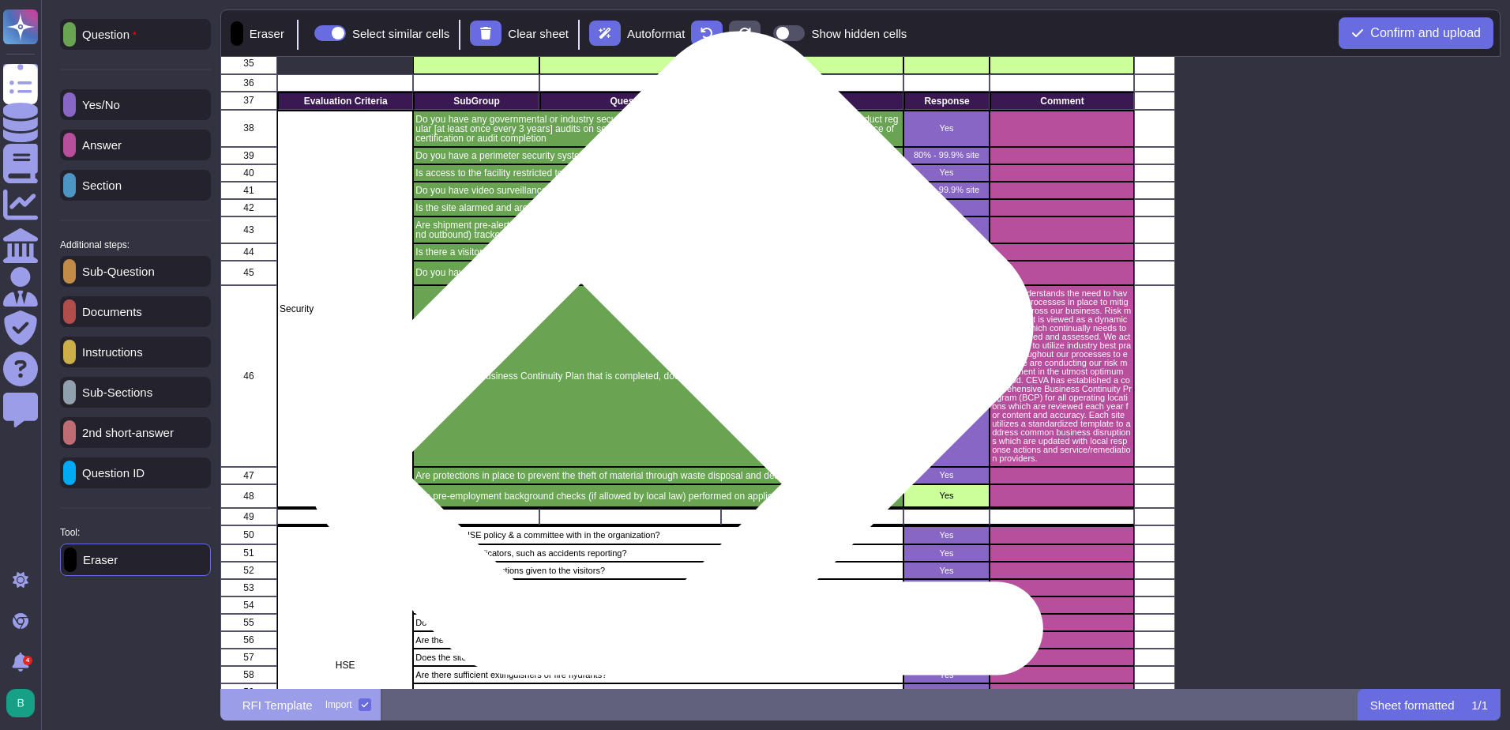
scroll to position [826, 0]
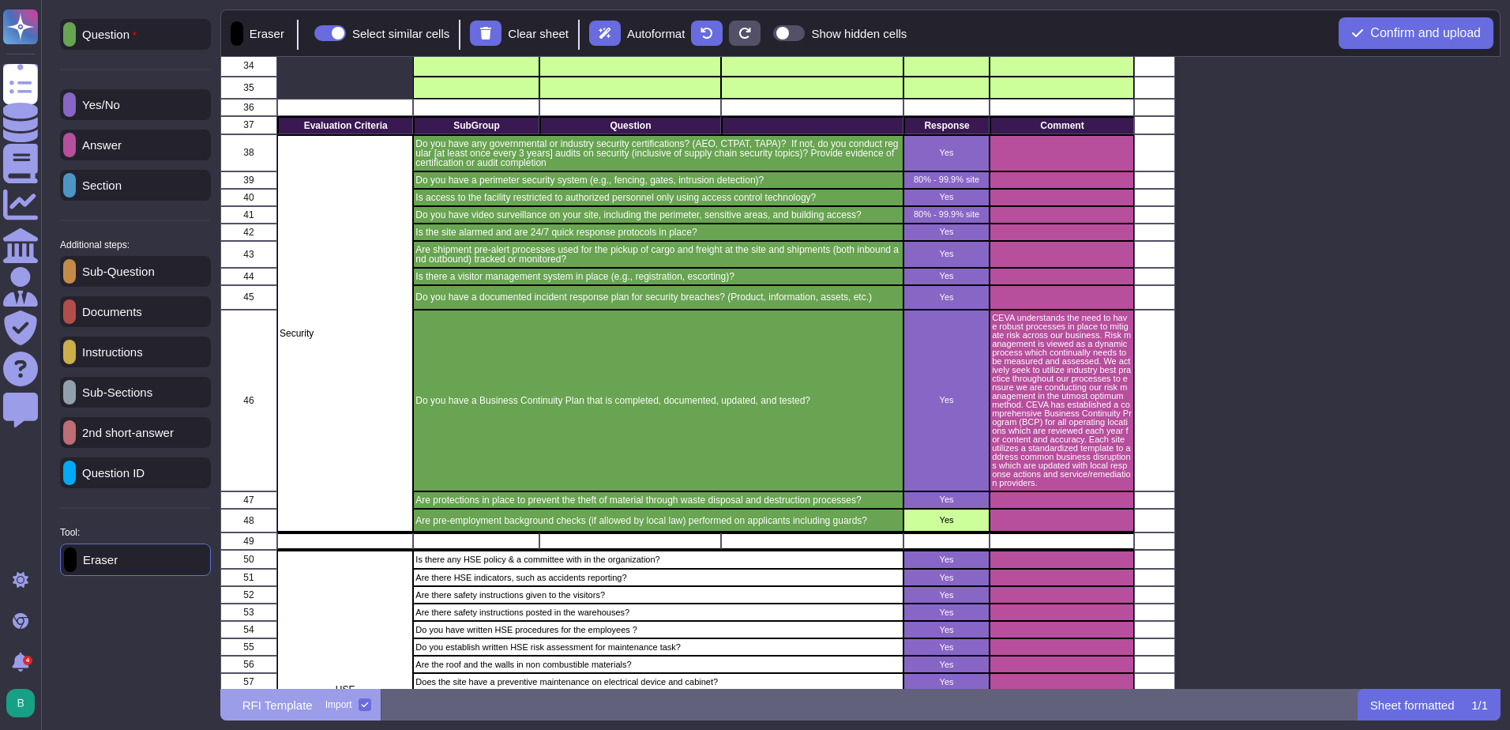
click at [119, 141] on p "Answer" at bounding box center [99, 145] width 46 height 12
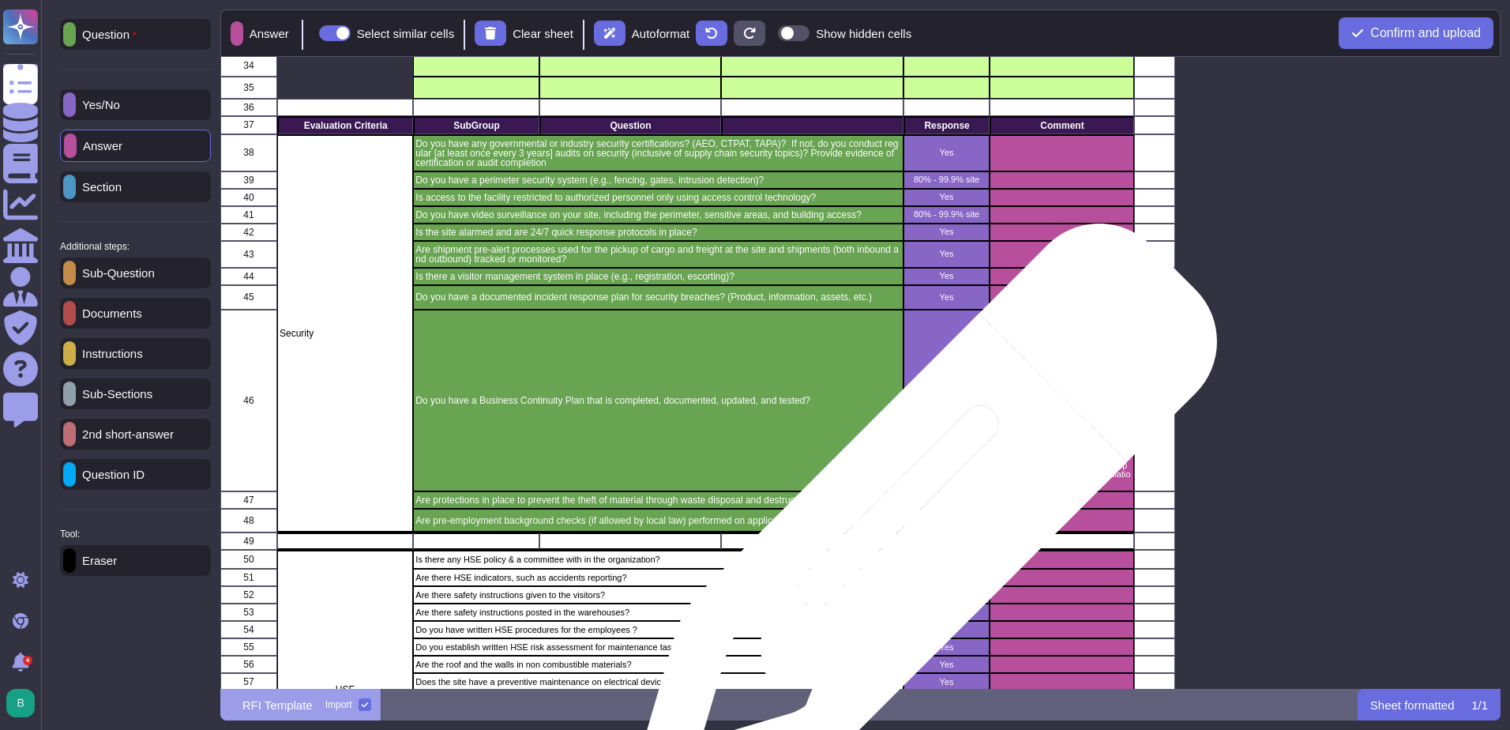
click at [919, 524] on p "Yes" at bounding box center [946, 520] width 81 height 9
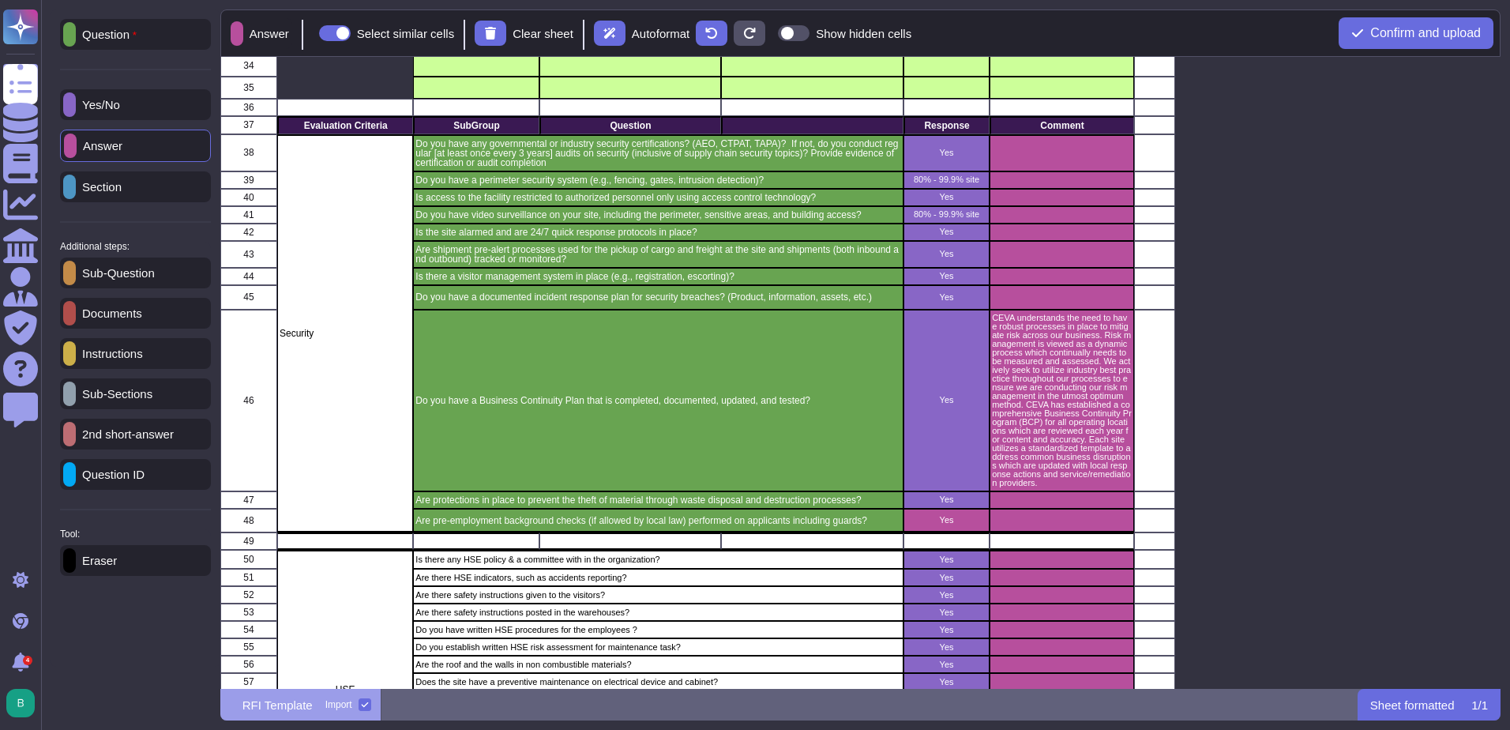
click at [146, 117] on div "Yes/No" at bounding box center [135, 104] width 151 height 31
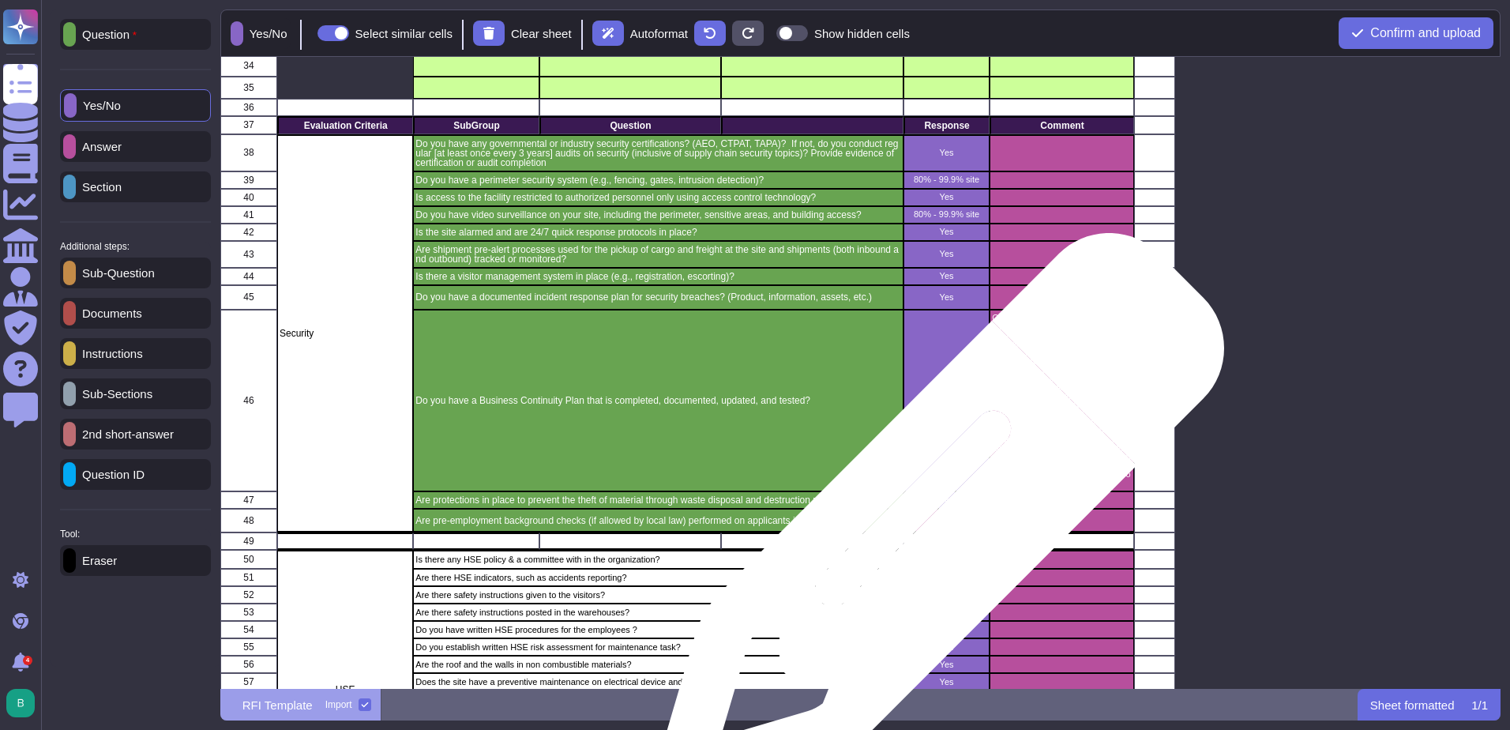
click at [934, 526] on div "Yes" at bounding box center [947, 521] width 86 height 24
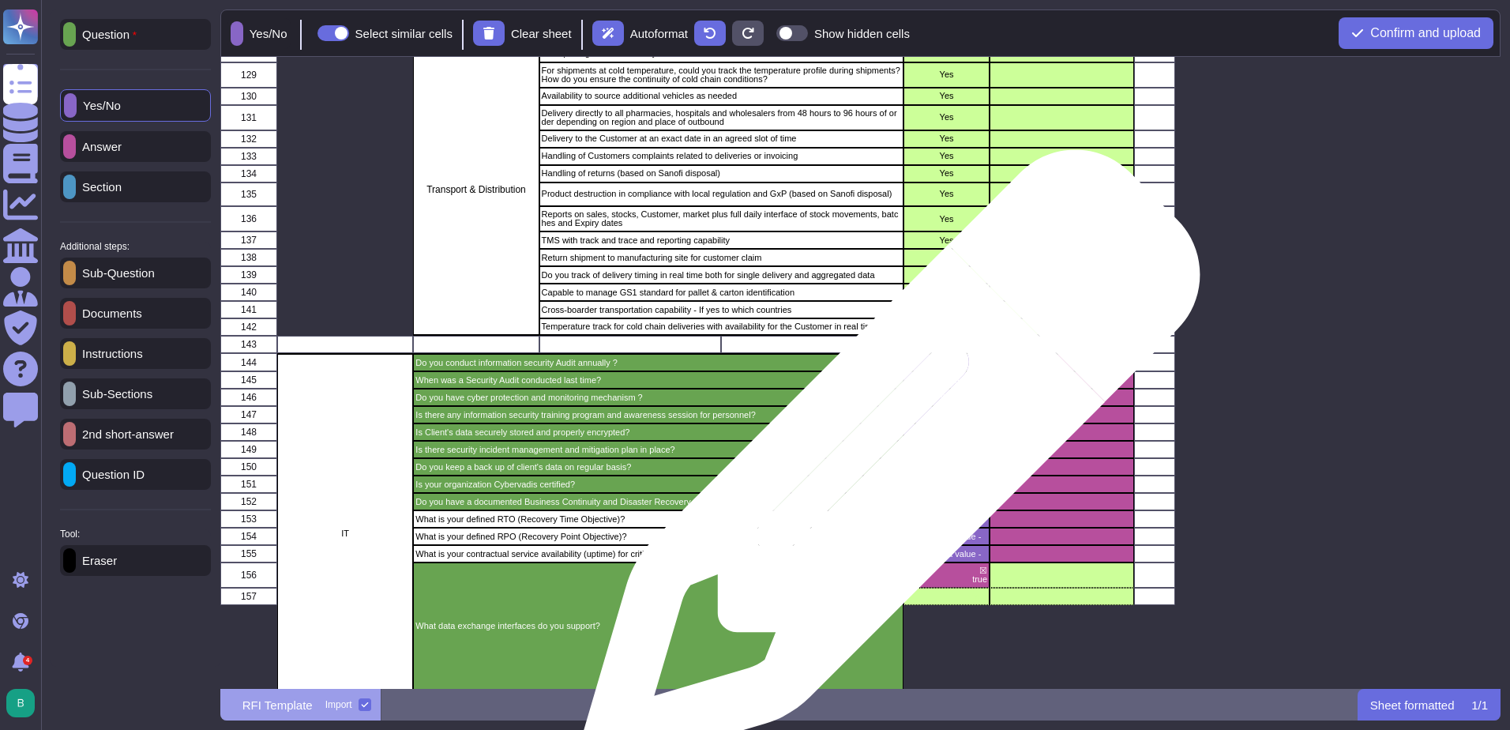
scroll to position [2643, 0]
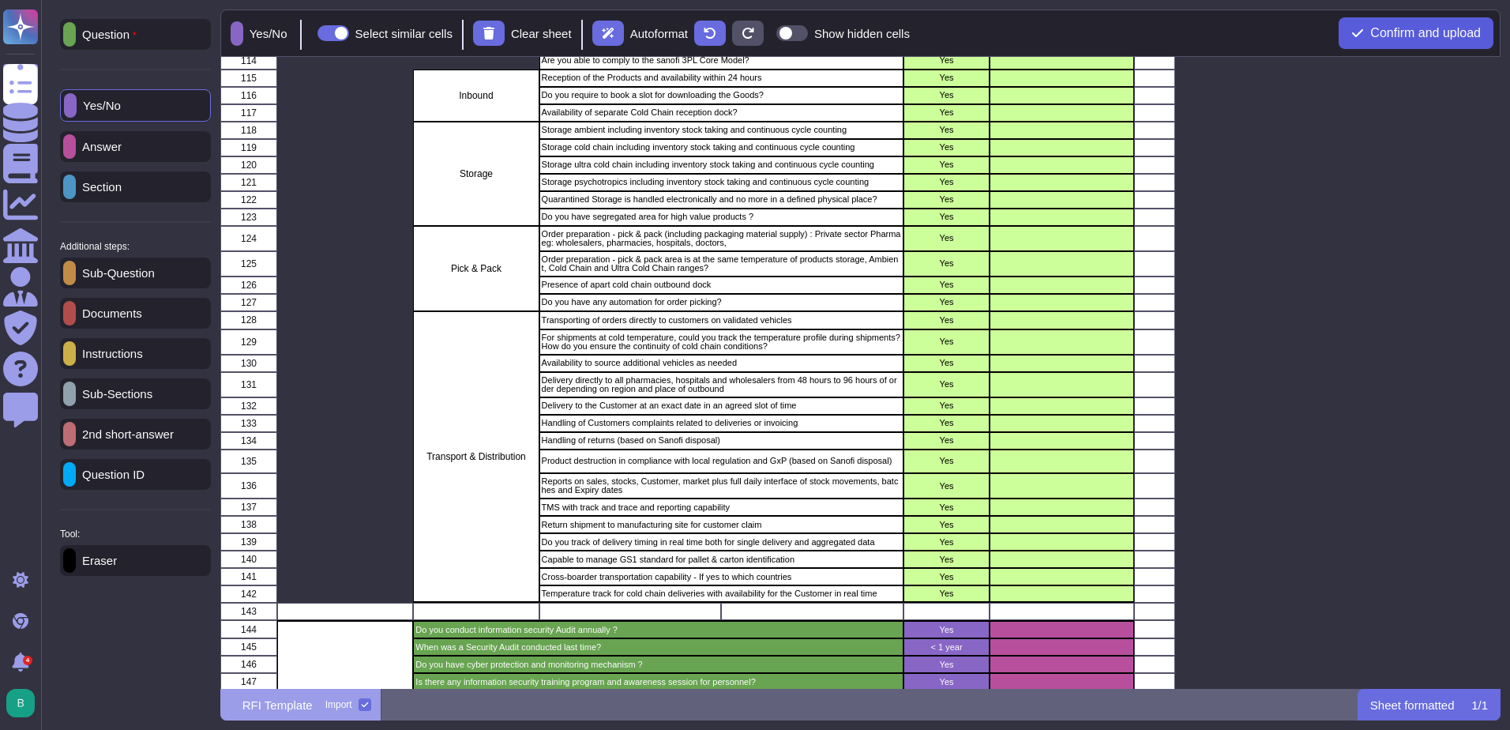
click at [1431, 35] on span "Confirm and upload" at bounding box center [1426, 33] width 111 height 13
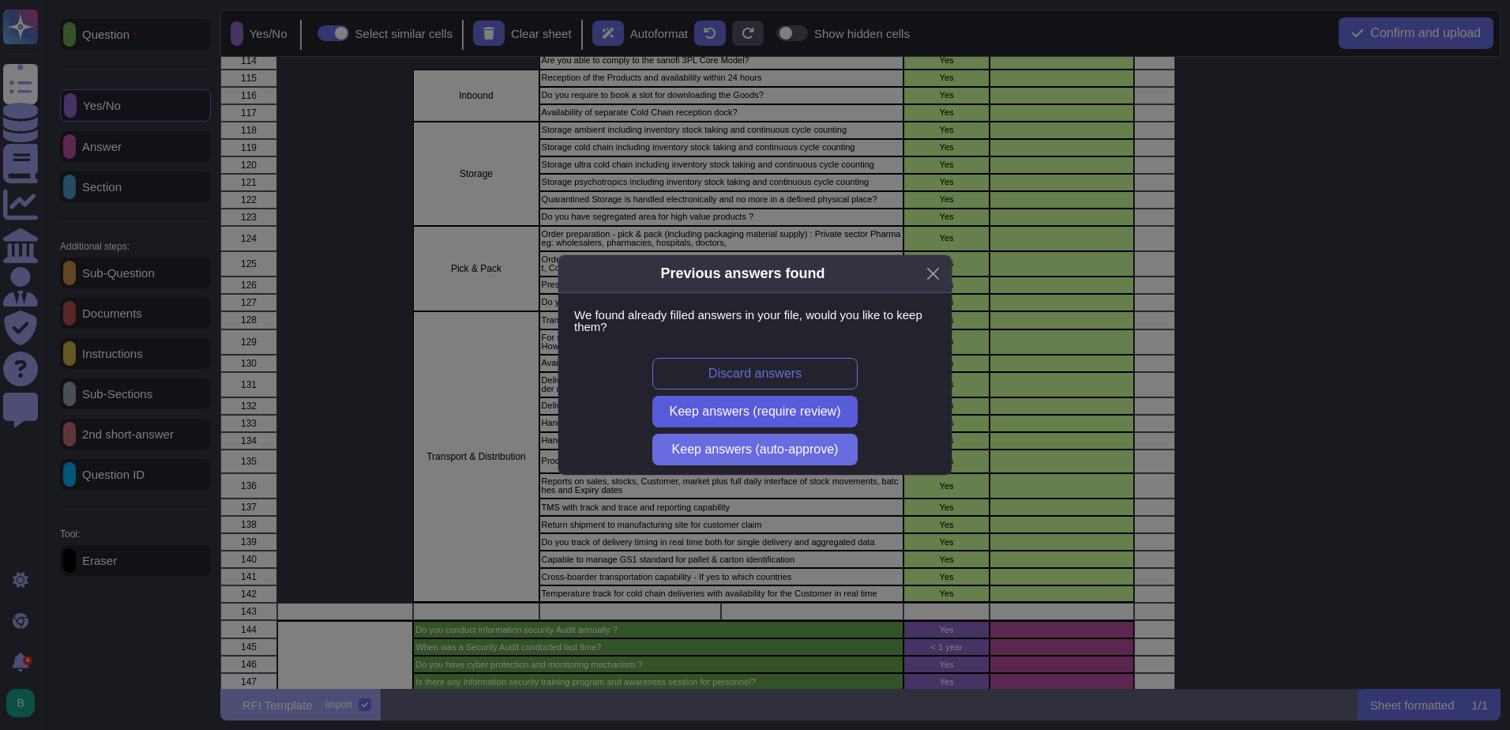
click at [793, 410] on span "Keep answers (require review)" at bounding box center [755, 411] width 171 height 13
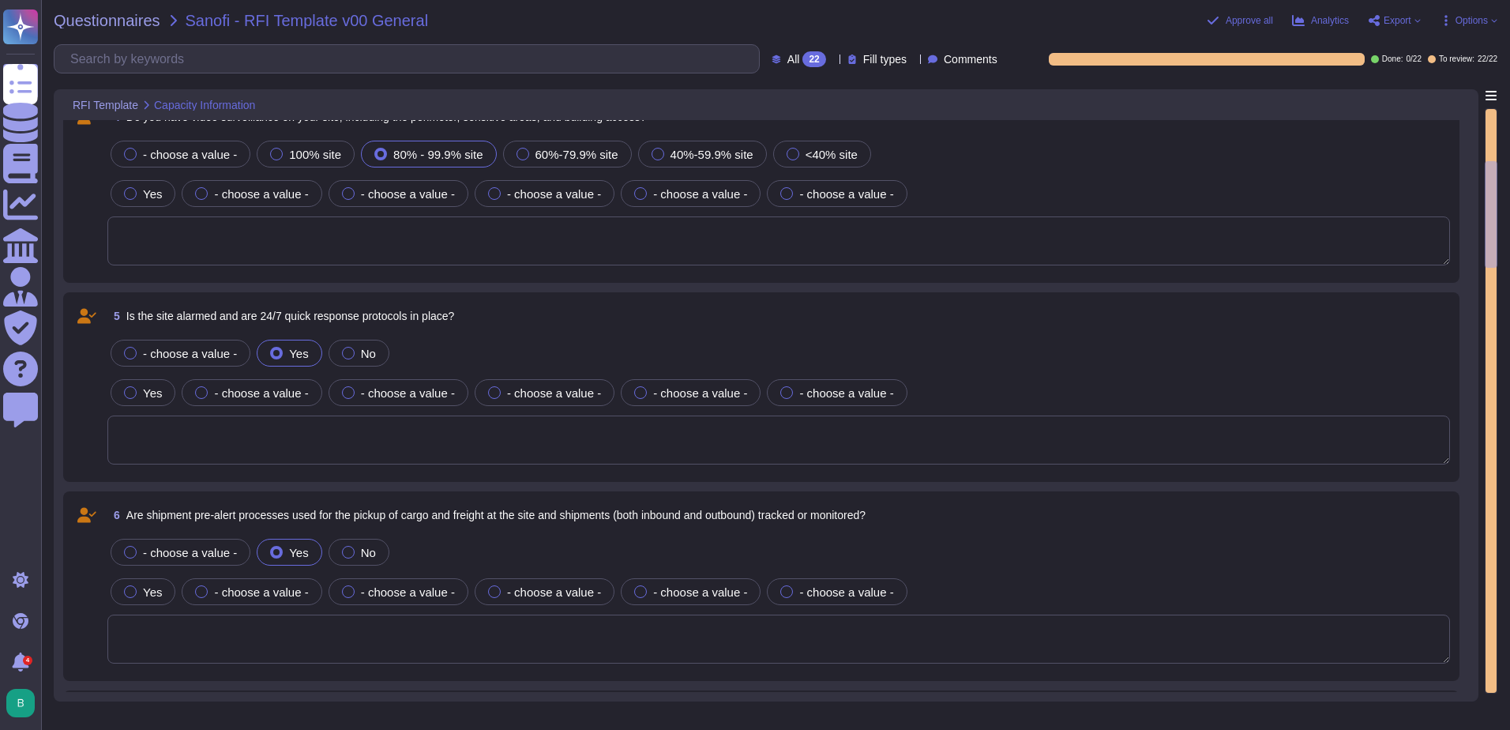
scroll to position [632, 0]
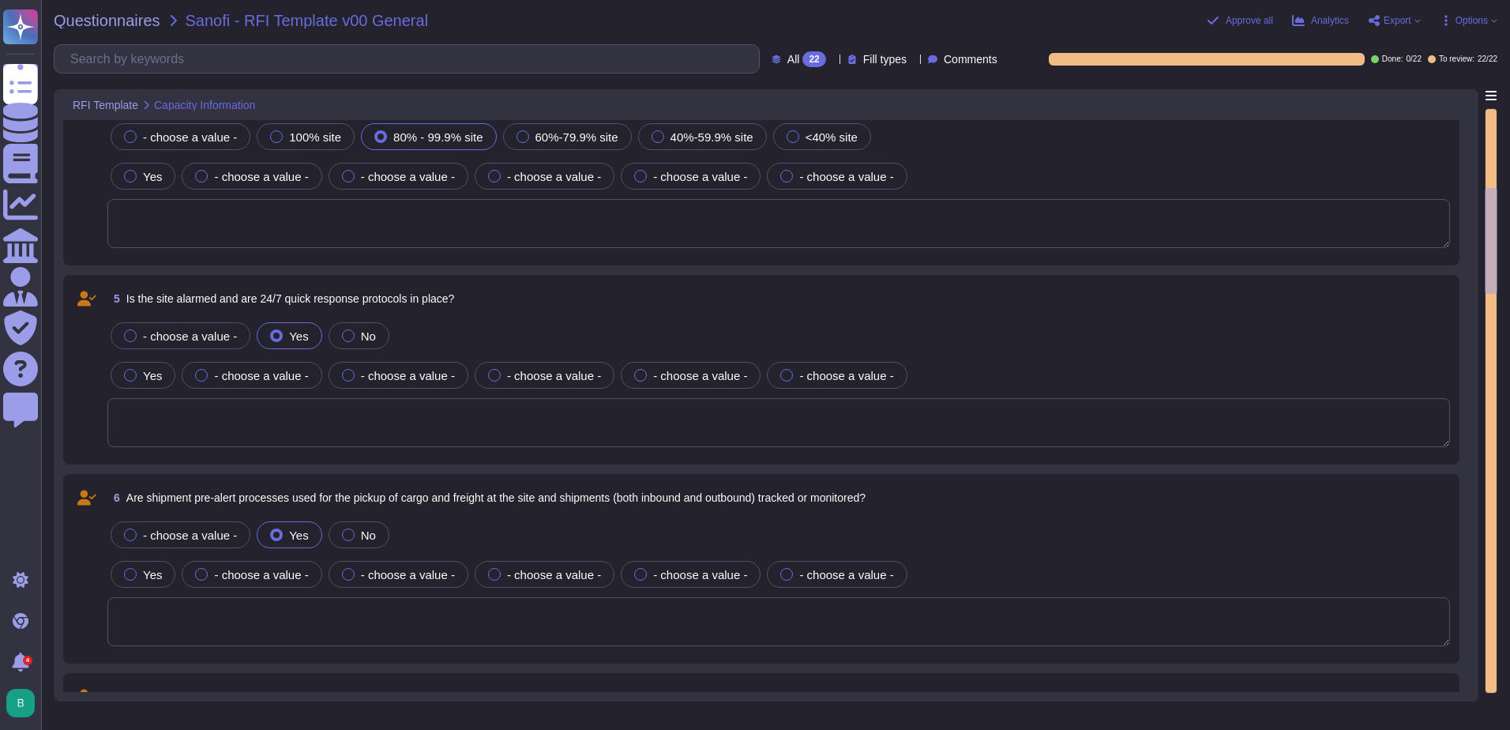
type textarea "CEVA understands the need to have robust processes in place to mitigate risk ac…"
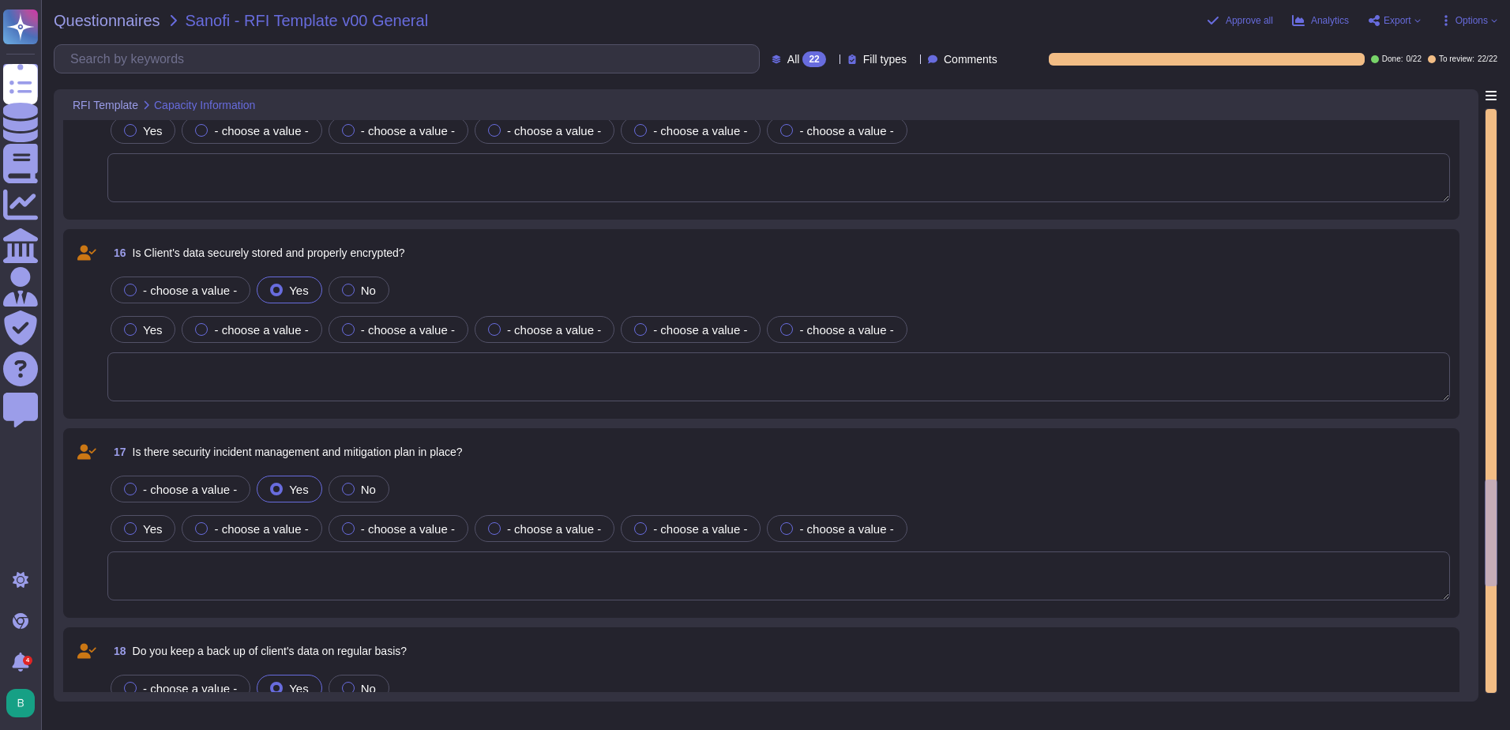
scroll to position [3002, 0]
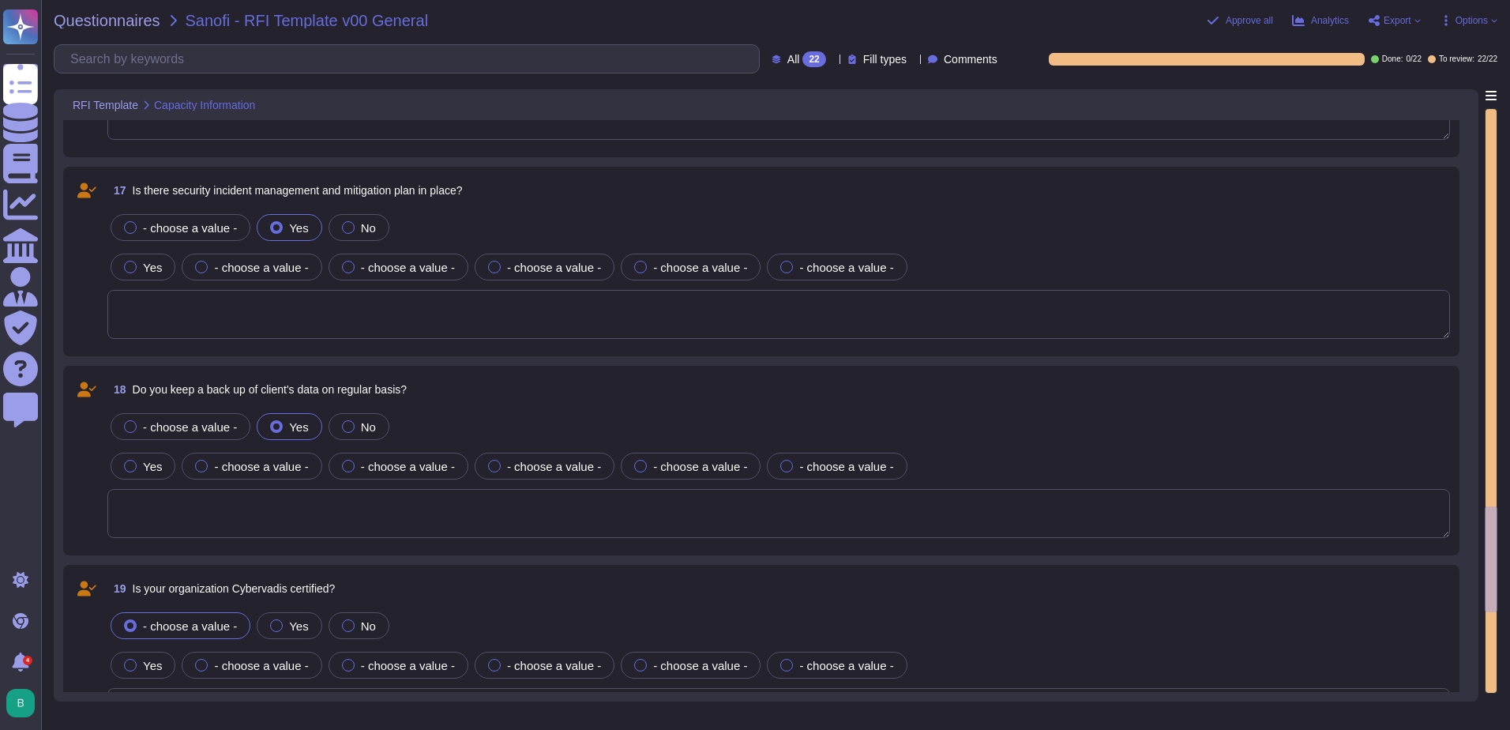
type textarea "true"
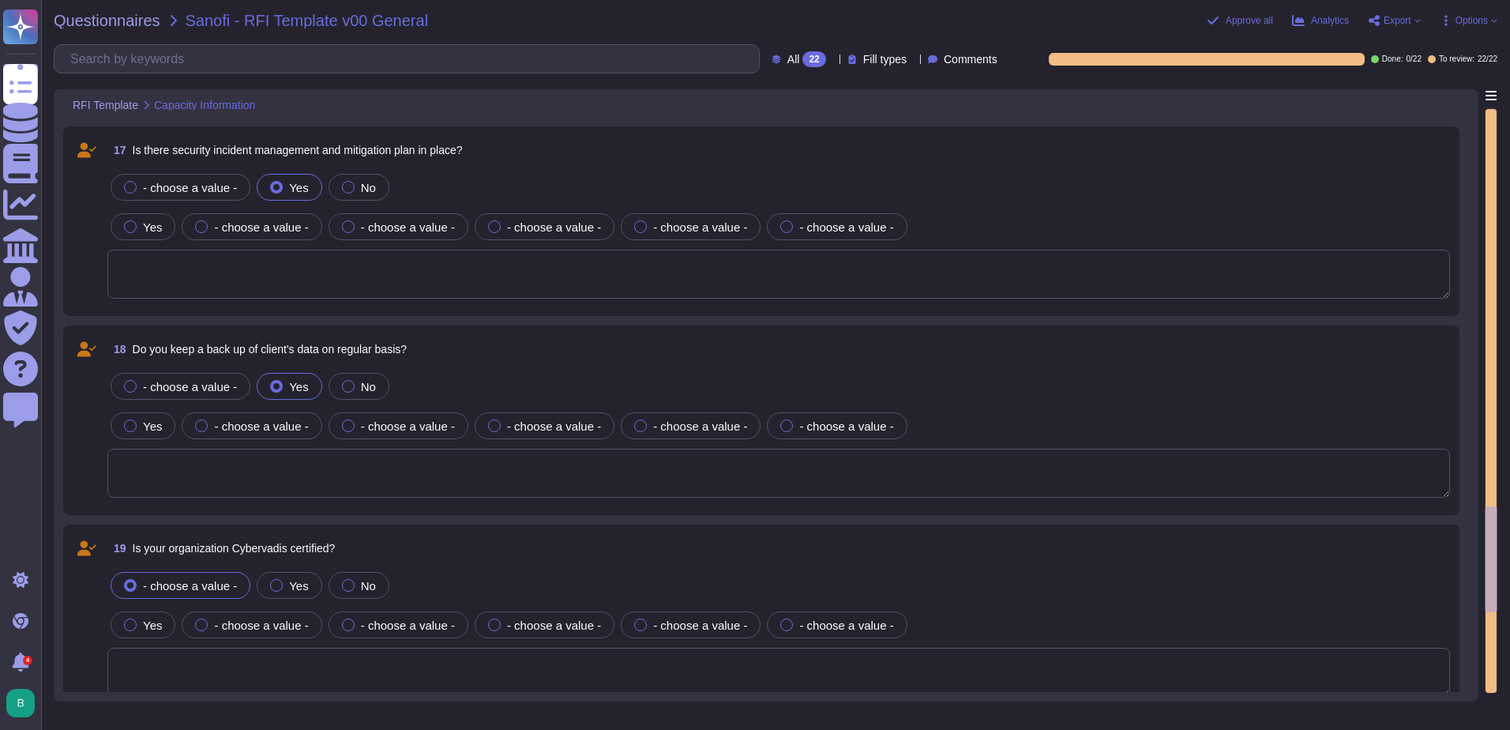
scroll to position [3239, 0]
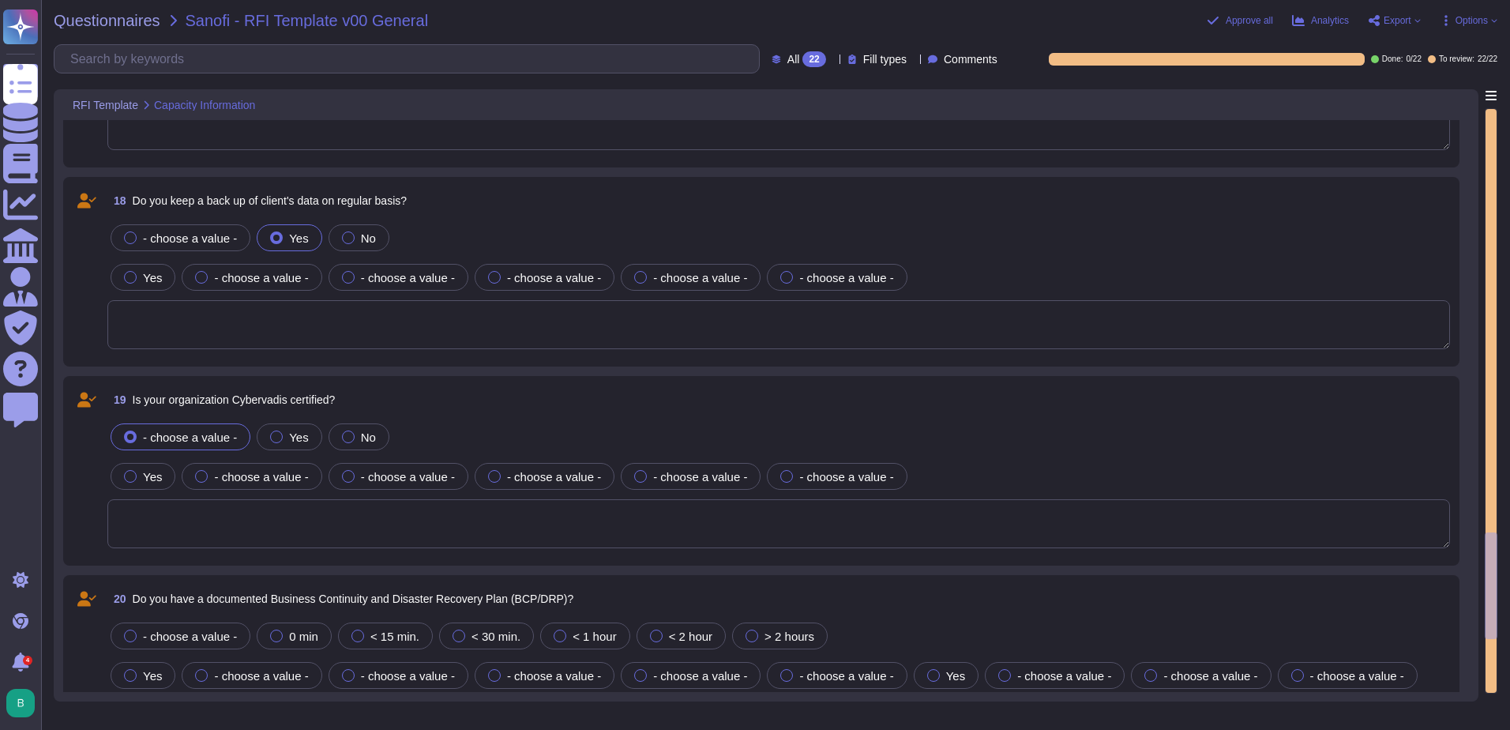
type textarea "Yes"
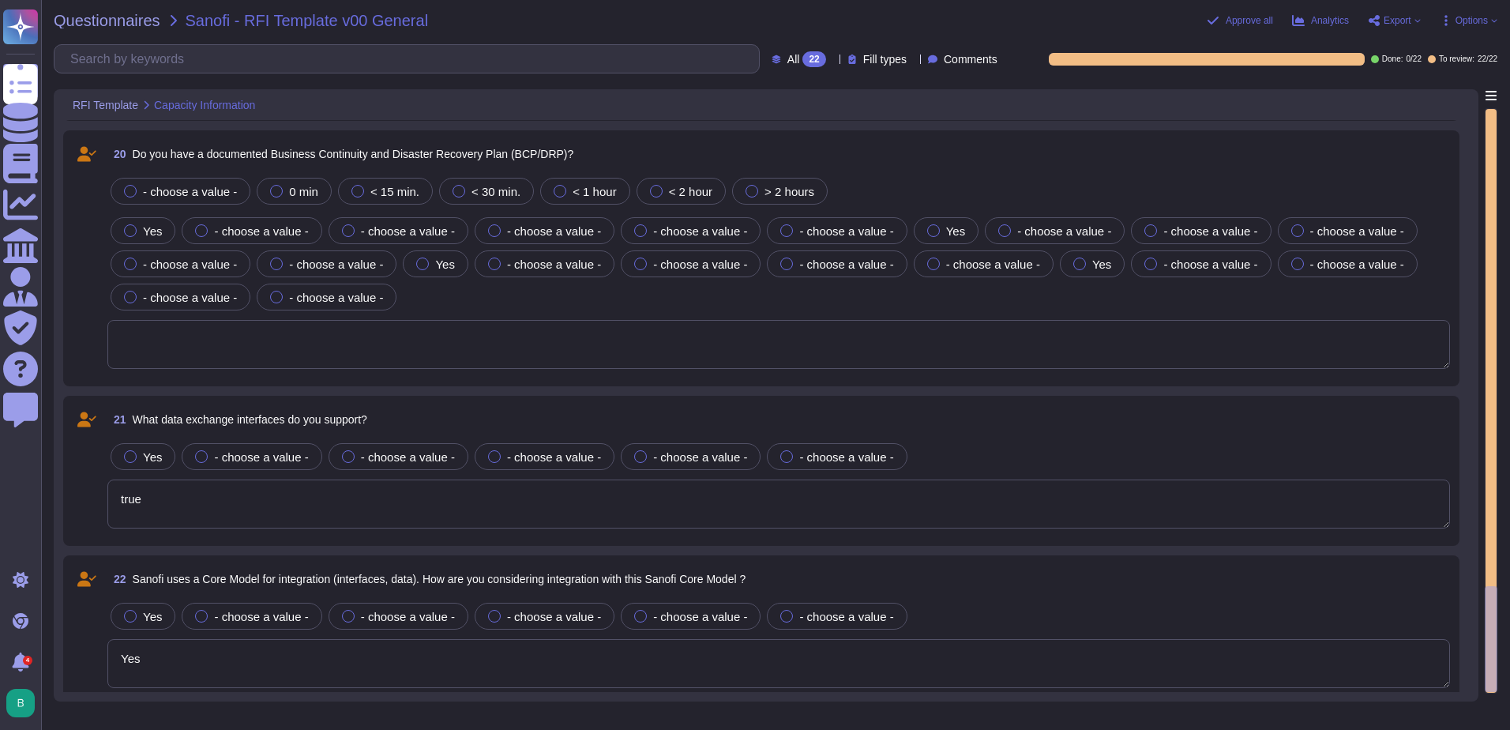
scroll to position [3769, 0]
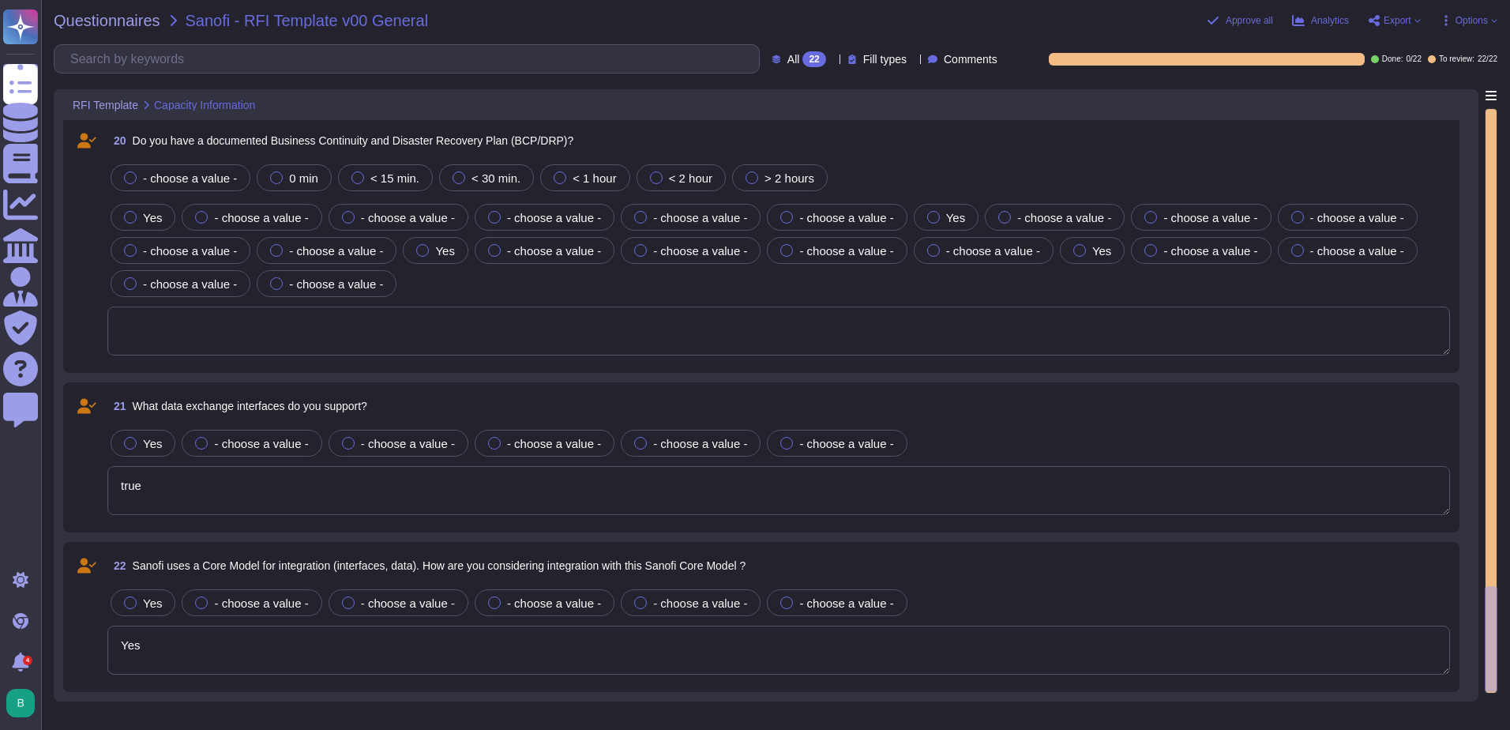
click at [1367, 402] on div "21 What data exchange interfaces do you support?" at bounding box center [778, 406] width 1343 height 28
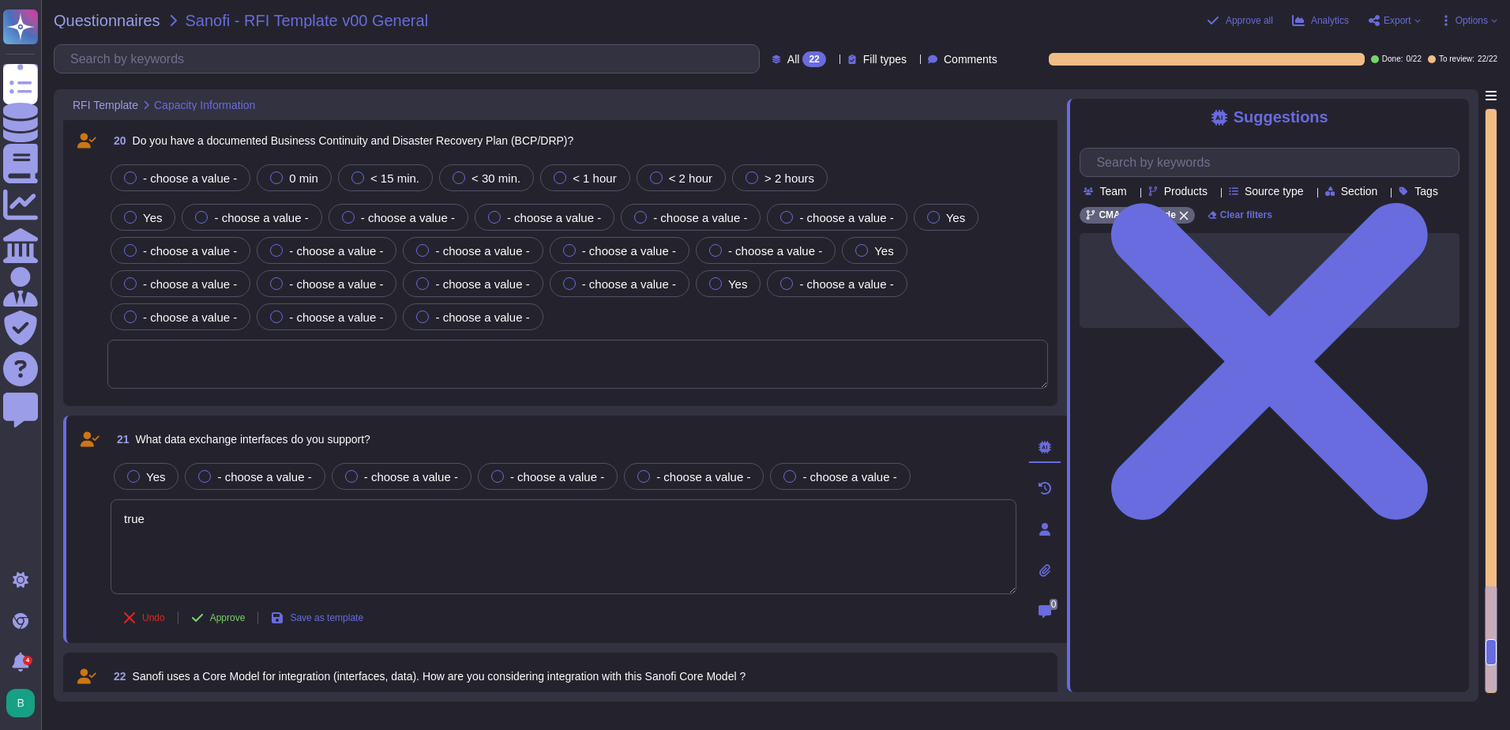
drag, startPoint x: 1366, startPoint y: 403, endPoint x: 674, endPoint y: 397, distance: 692.0
click at [675, 397] on div "20 Do you have a documented Business Continuity and Disaster Recovery Plan (BCP…" at bounding box center [560, 261] width 995 height 289
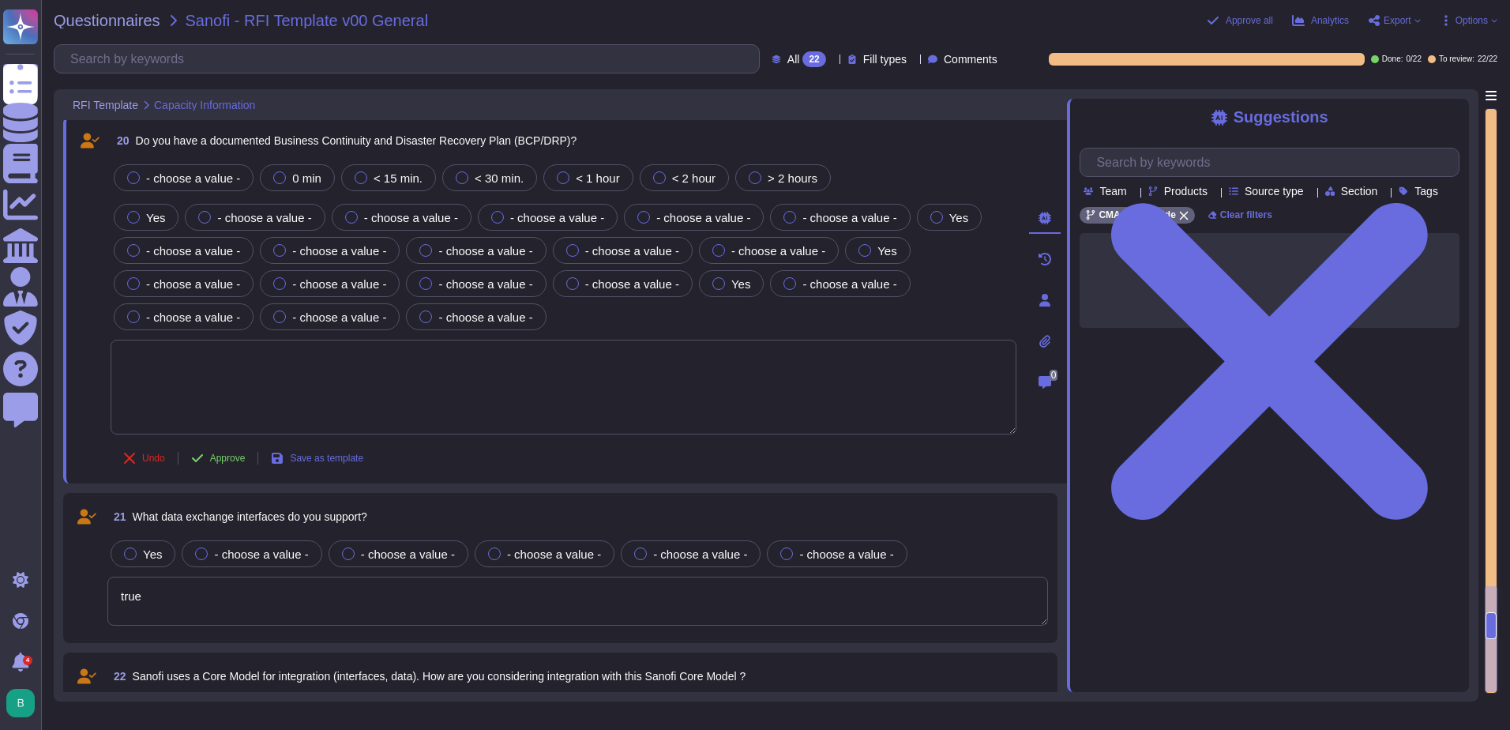
click at [277, 521] on span "What data exchange interfaces do you support?" at bounding box center [250, 516] width 235 height 13
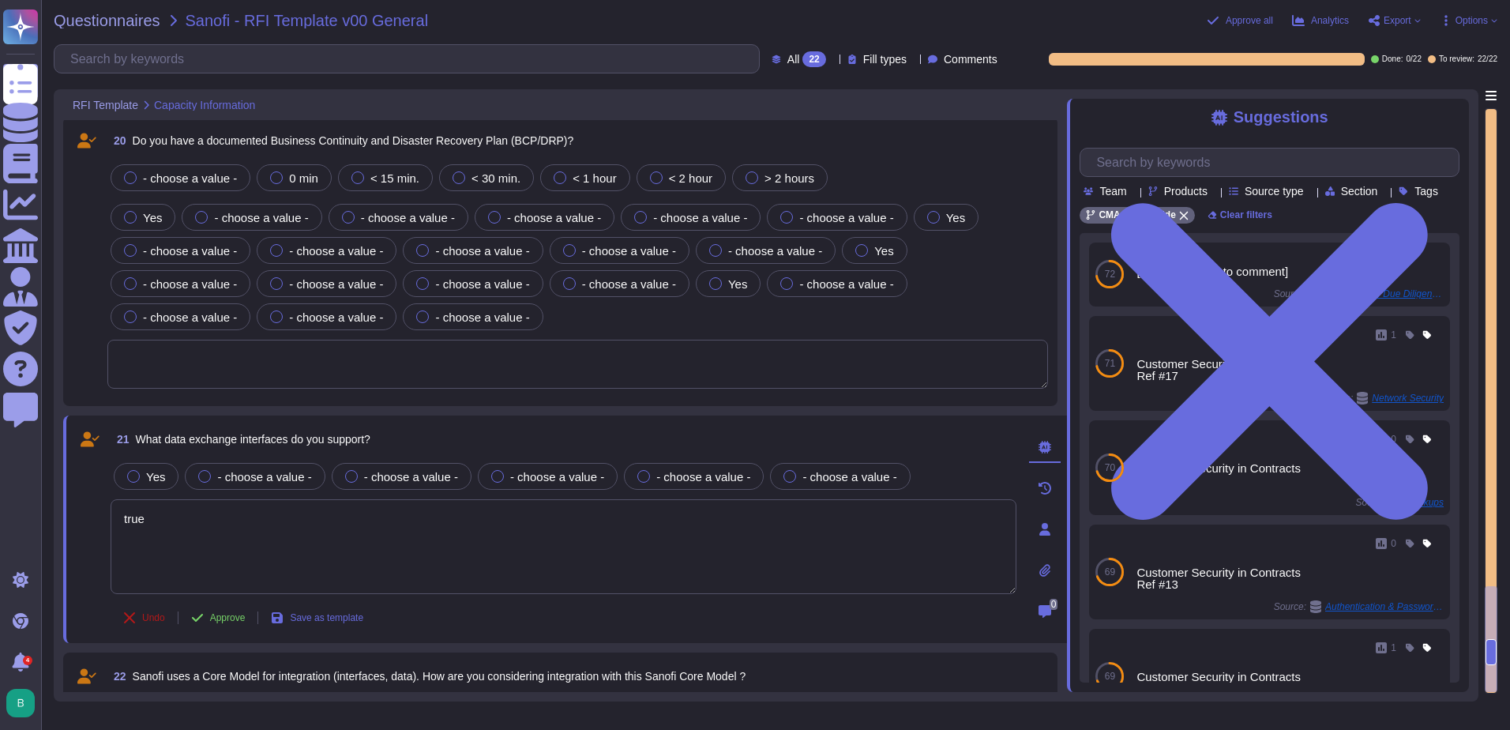
click at [142, 616] on span "Undo" at bounding box center [153, 617] width 23 height 9
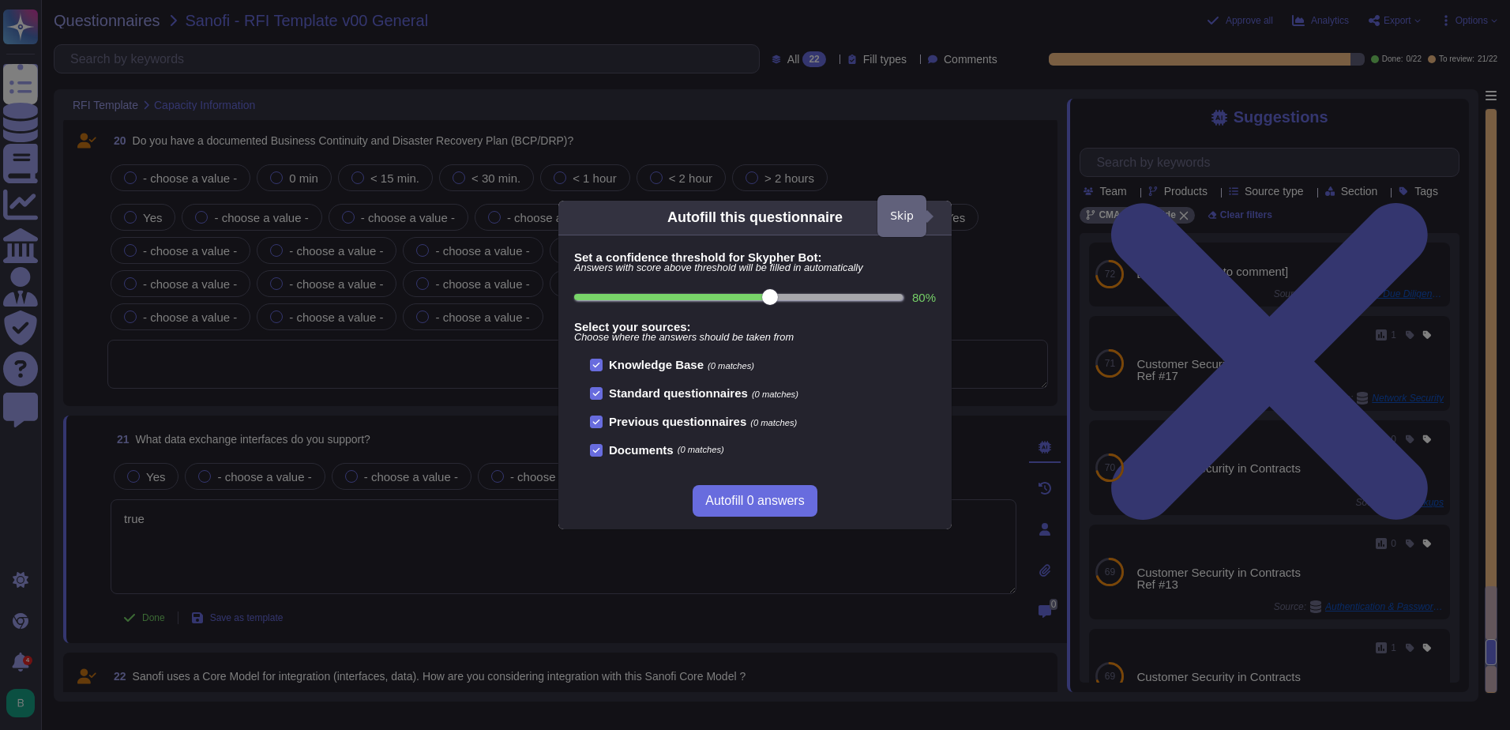
click at [942, 217] on icon at bounding box center [942, 217] width 0 height 0
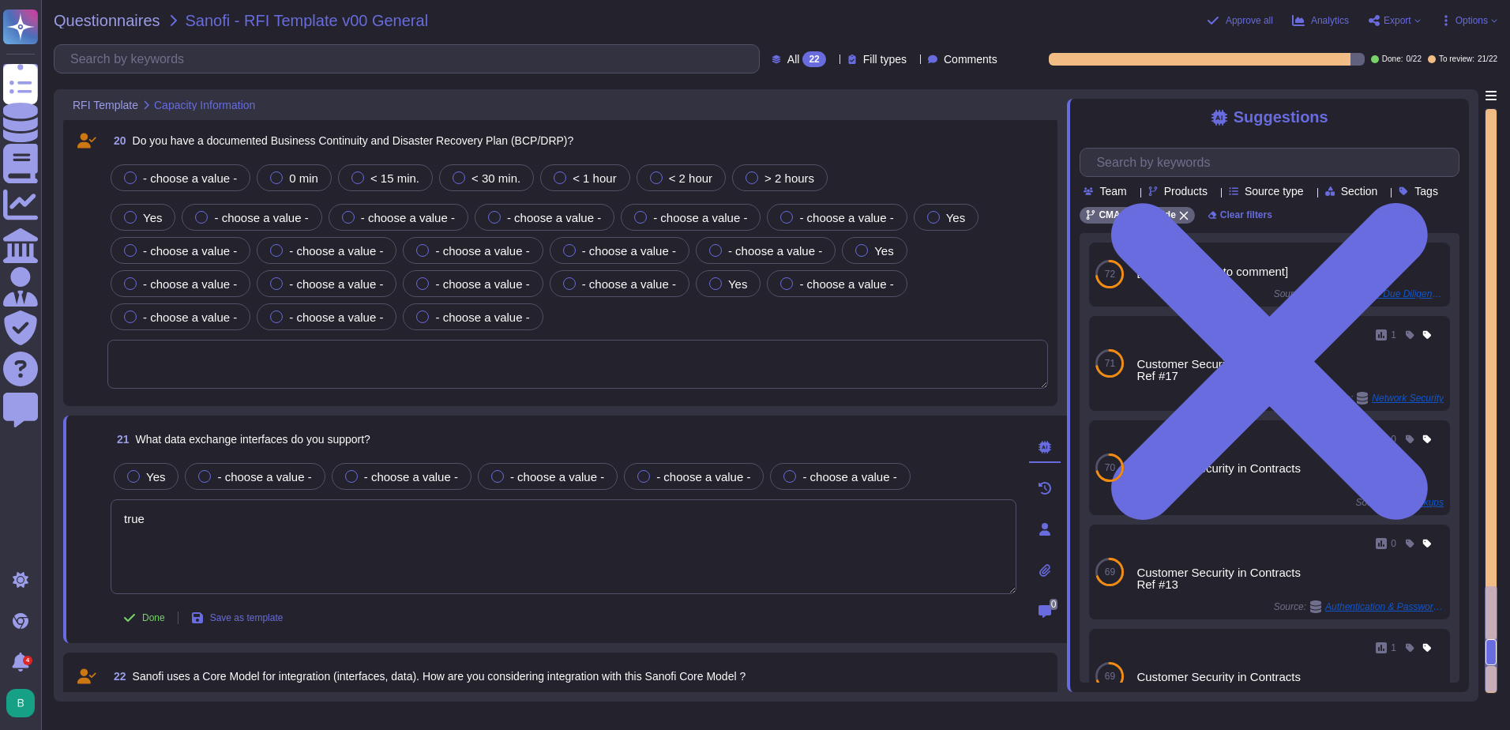
click at [1047, 535] on icon at bounding box center [1045, 529] width 11 height 13
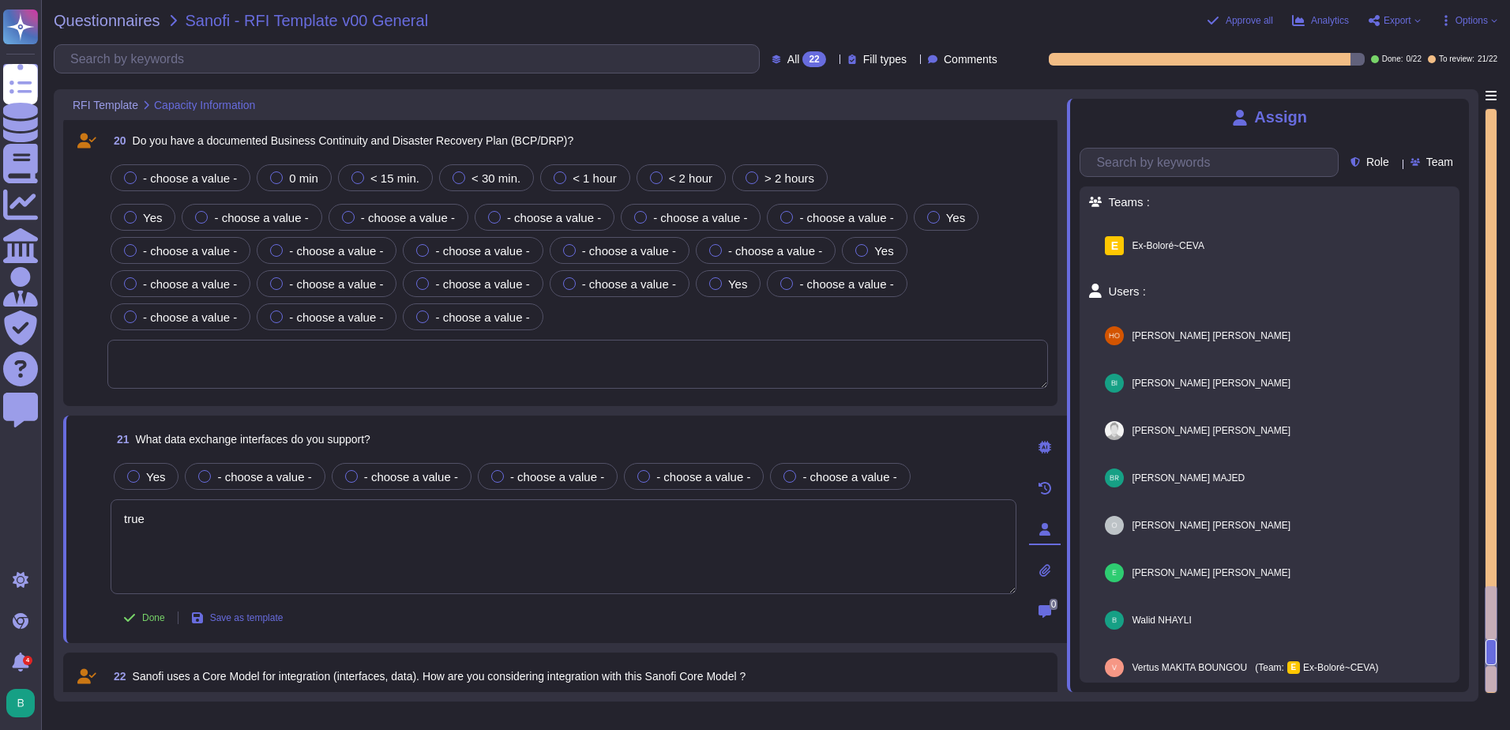
click at [1047, 496] on div at bounding box center [1045, 488] width 32 height 32
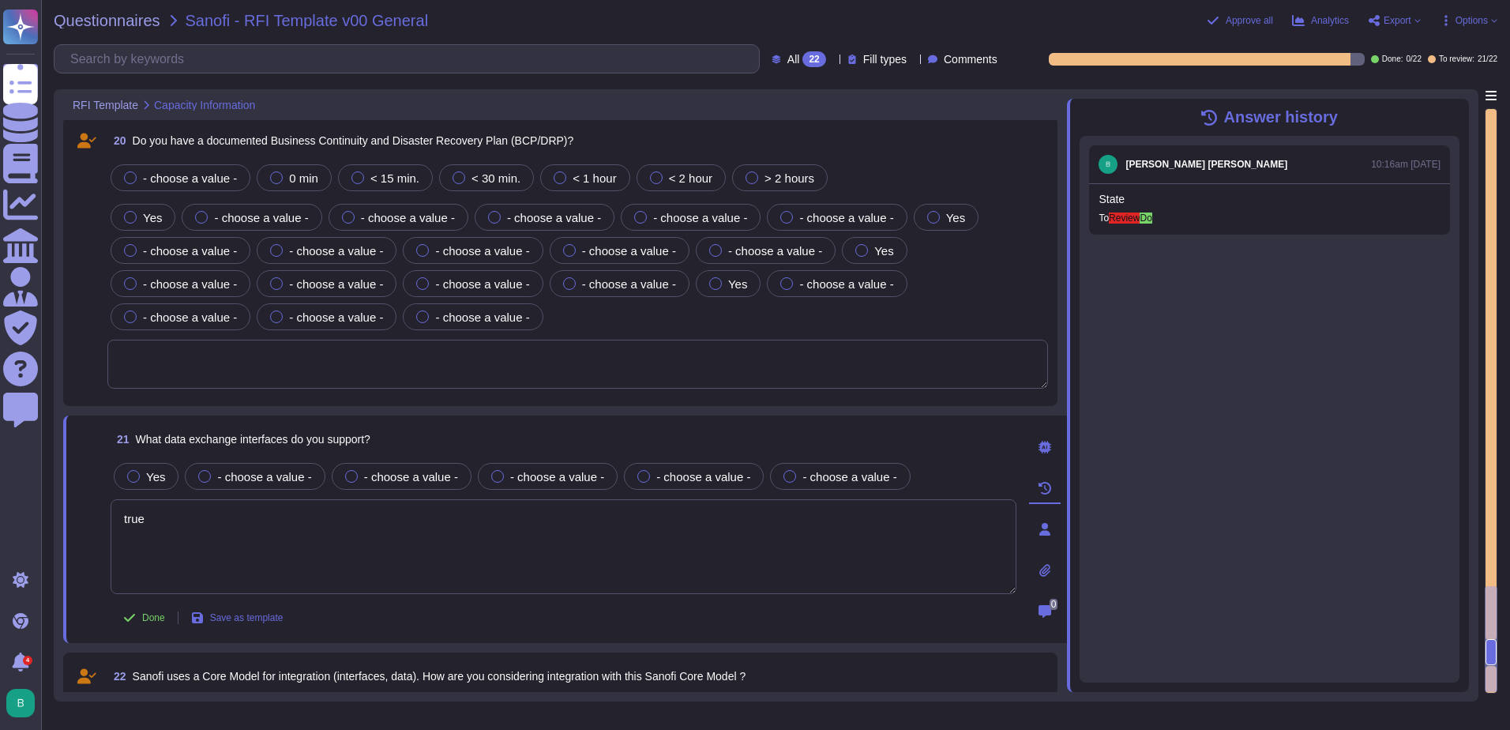
click at [1043, 452] on icon at bounding box center [1045, 447] width 13 height 13
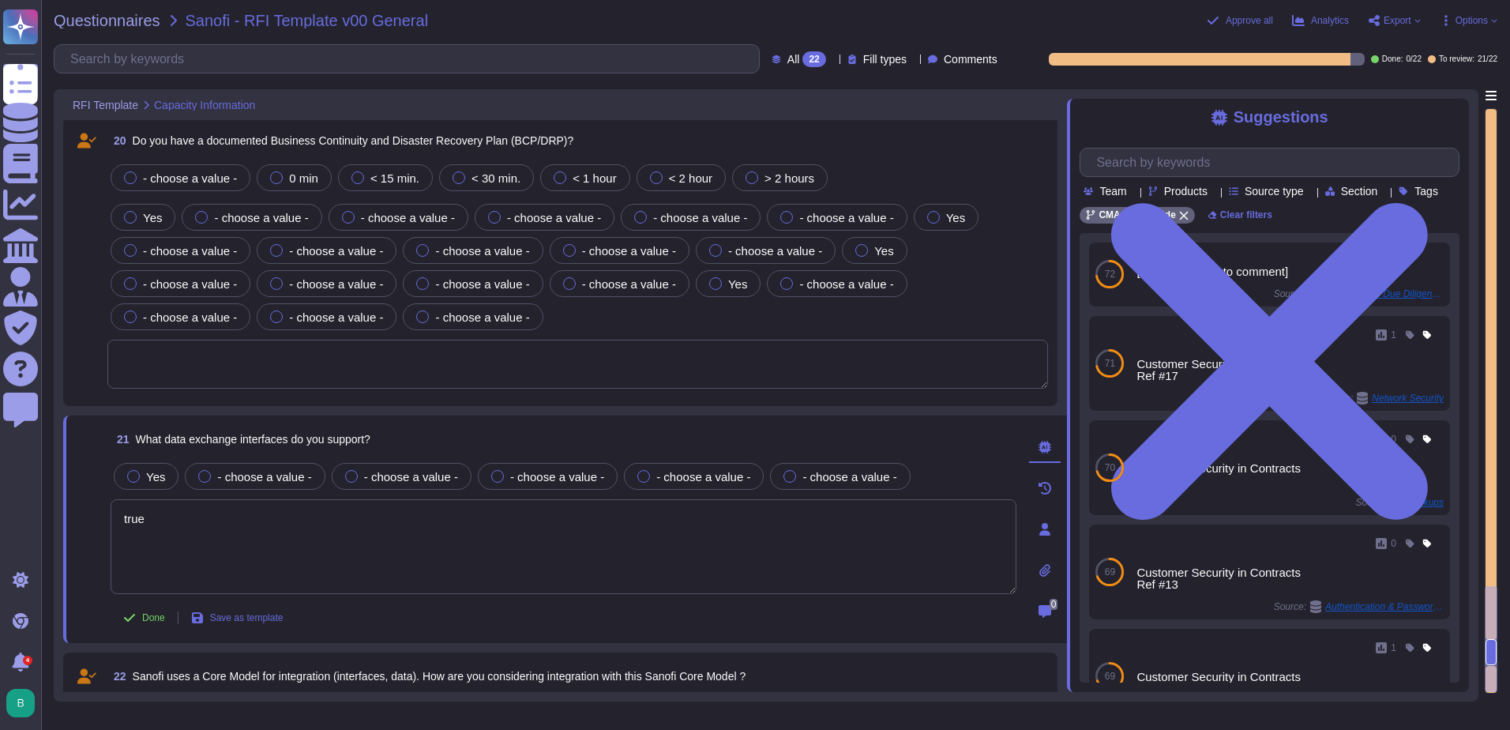
click at [975, 434] on div "21 What data exchange interfaces do you support?" at bounding box center [564, 439] width 906 height 28
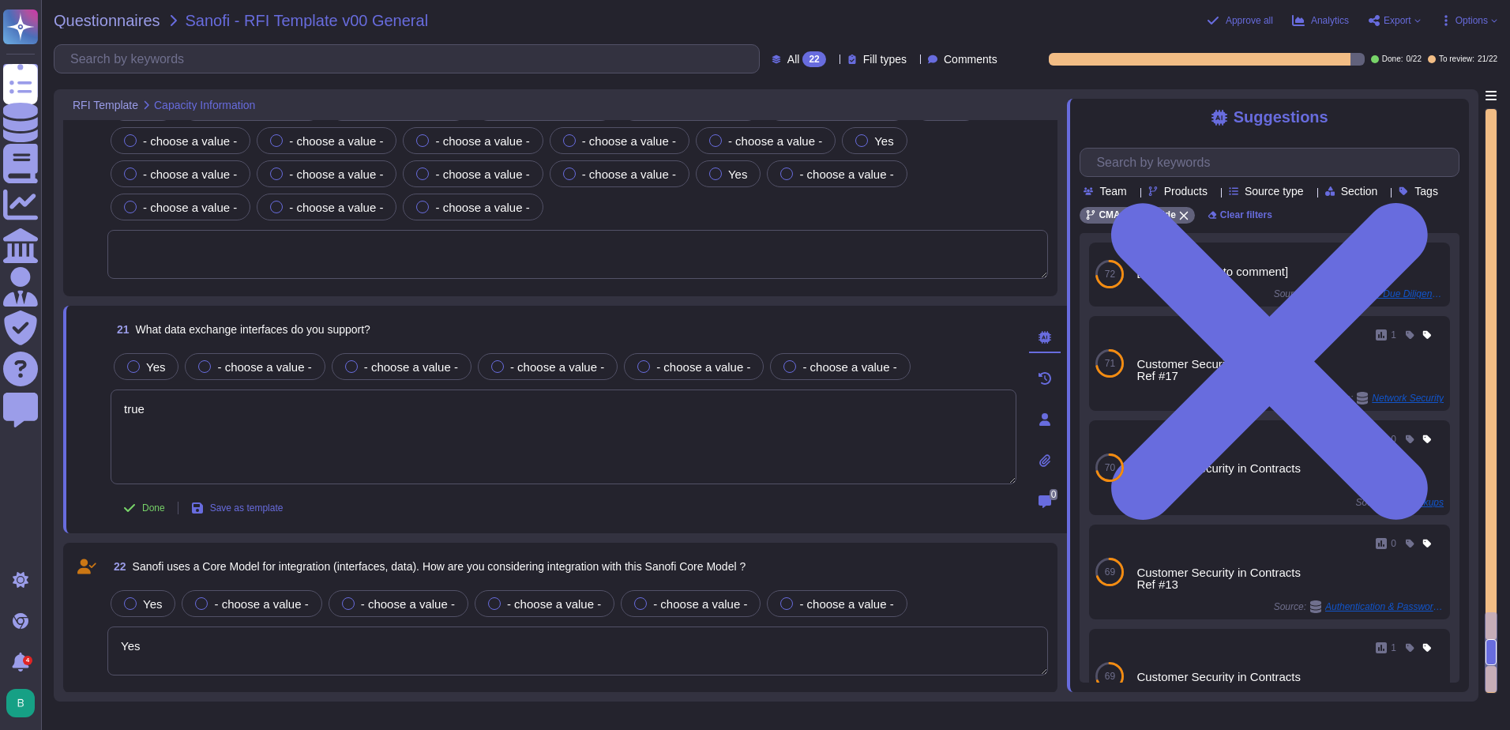
scroll to position [3879, 0]
click at [451, 514] on div "Done Save as template" at bounding box center [564, 507] width 906 height 32
click at [1224, 16] on button "Approve all" at bounding box center [1240, 20] width 66 height 13
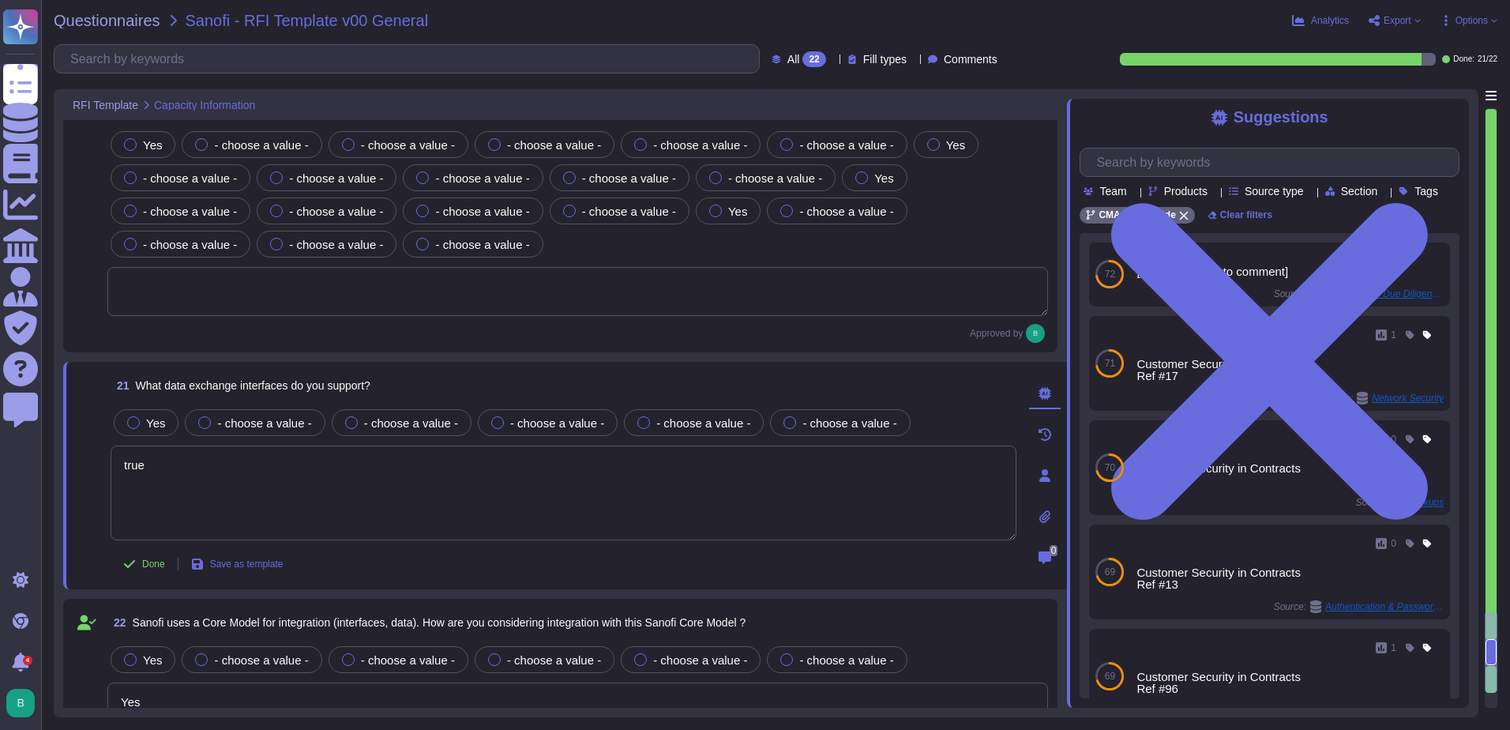
click at [1250, 17] on div "Analytics Export Options" at bounding box center [1233, 21] width 528 height 16
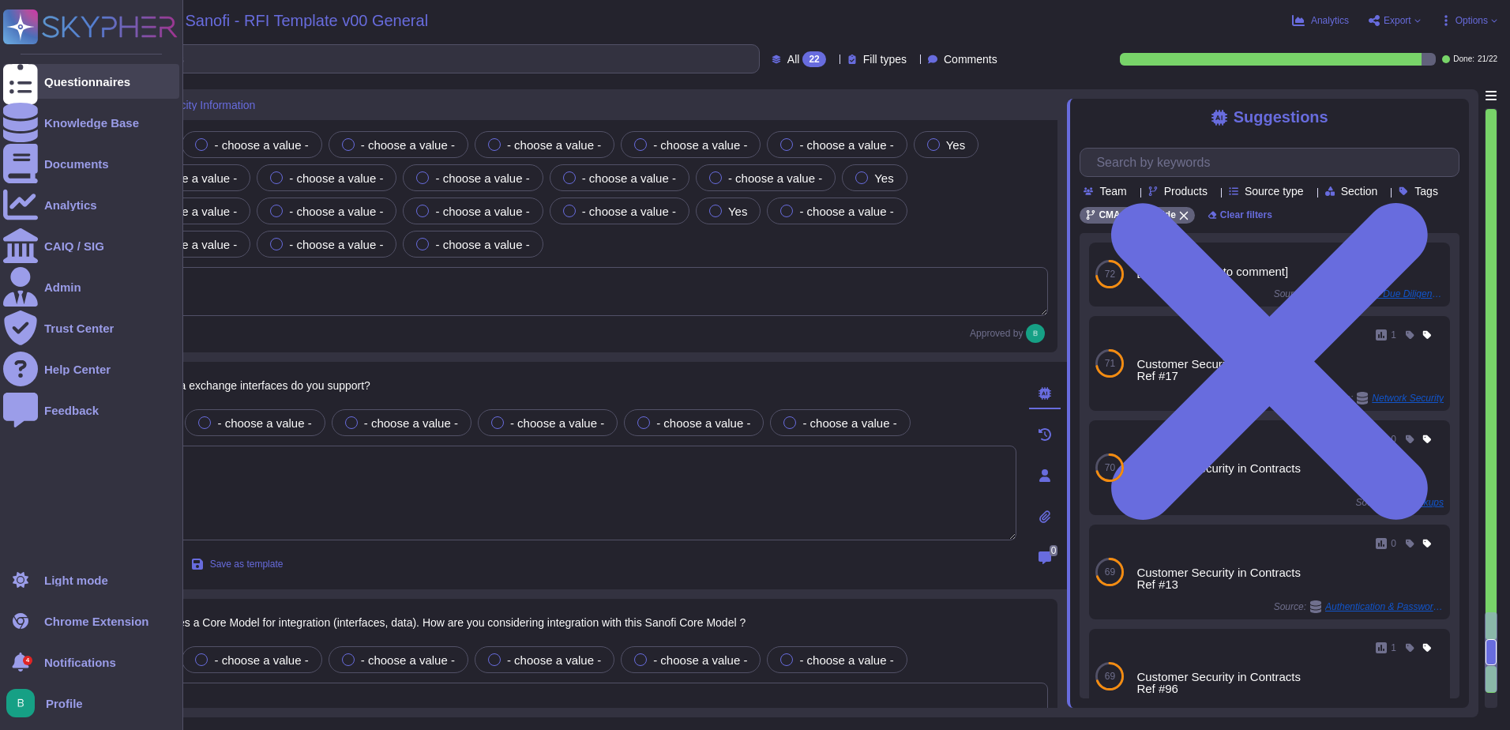
click at [35, 82] on div at bounding box center [20, 81] width 35 height 35
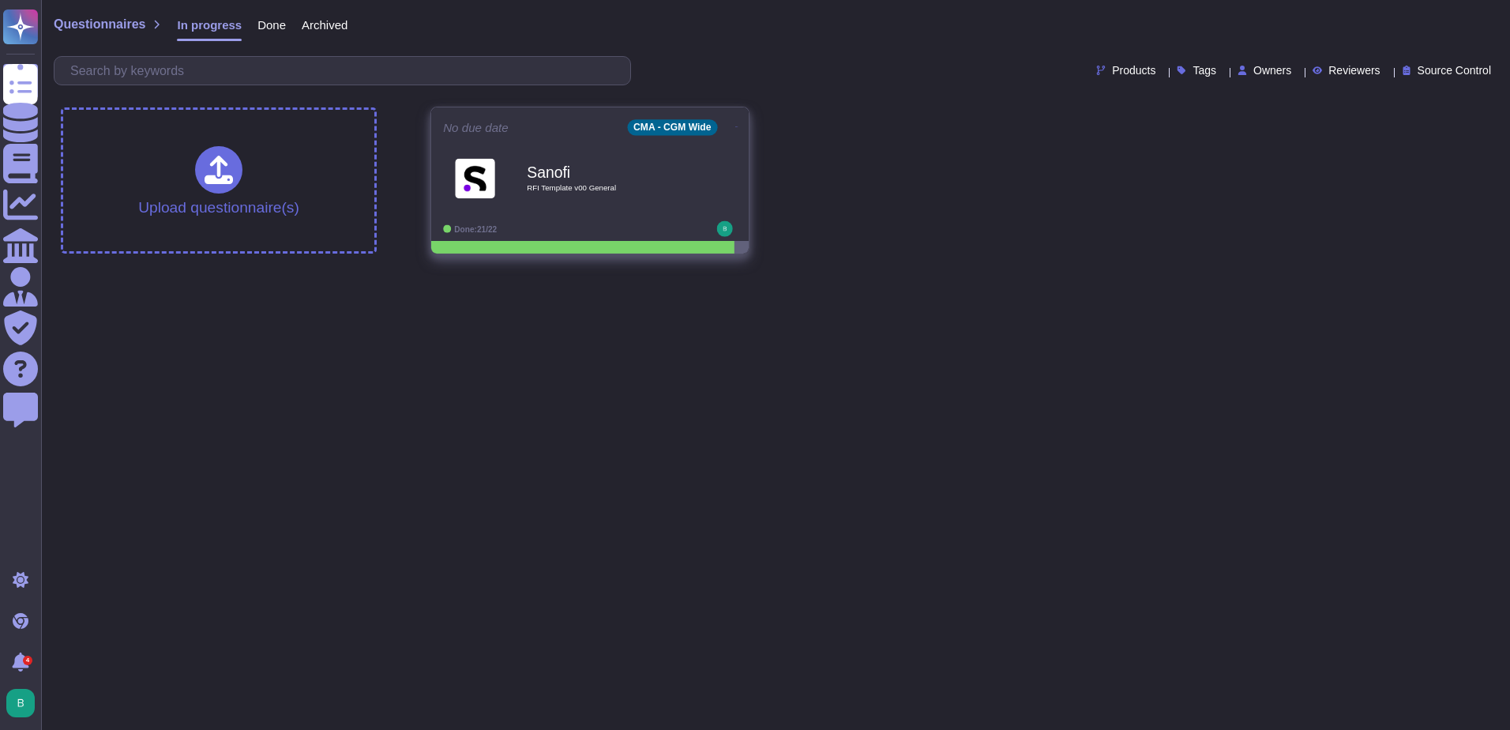
click at [735, 125] on icon at bounding box center [736, 127] width 3 height 4
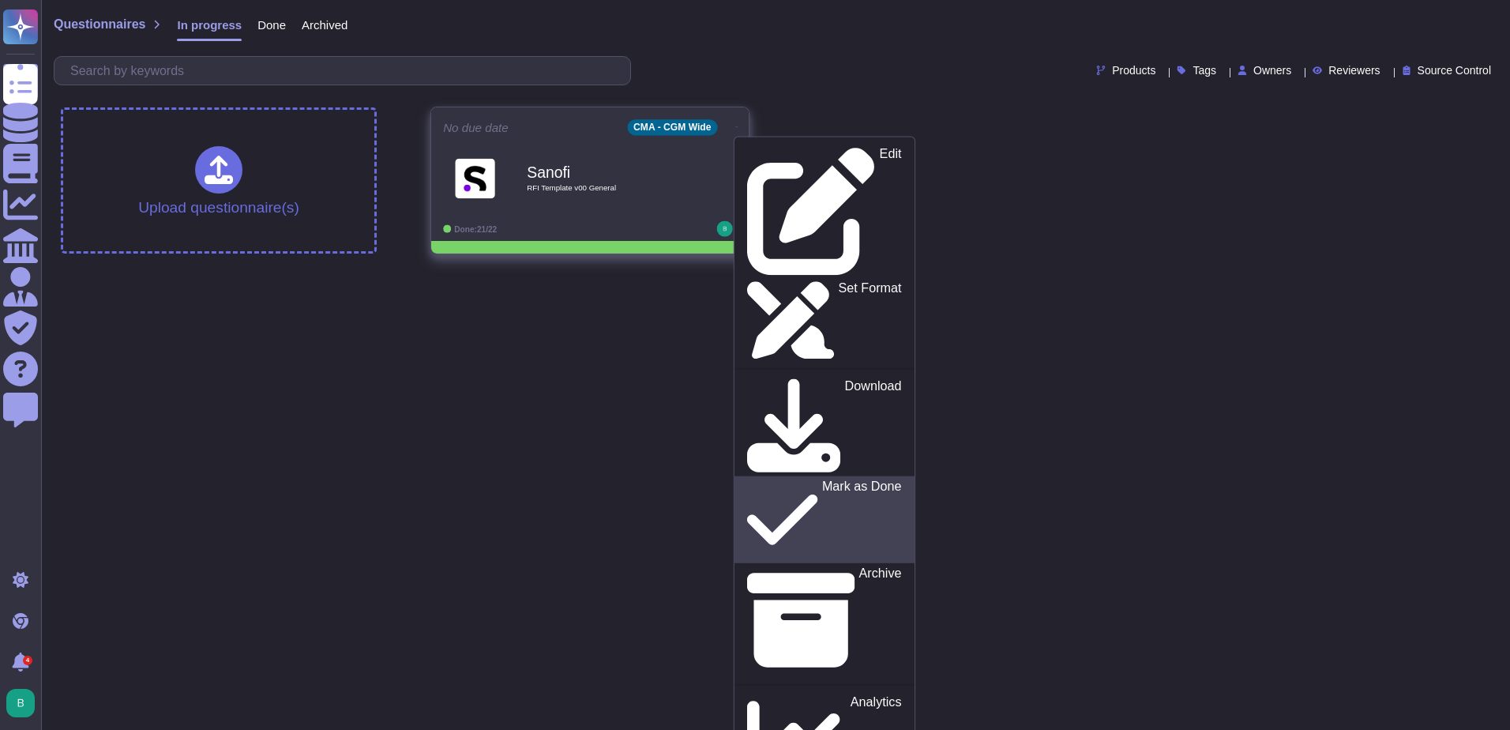
click at [822, 479] on p "Mark as Done" at bounding box center [862, 519] width 80 height 81
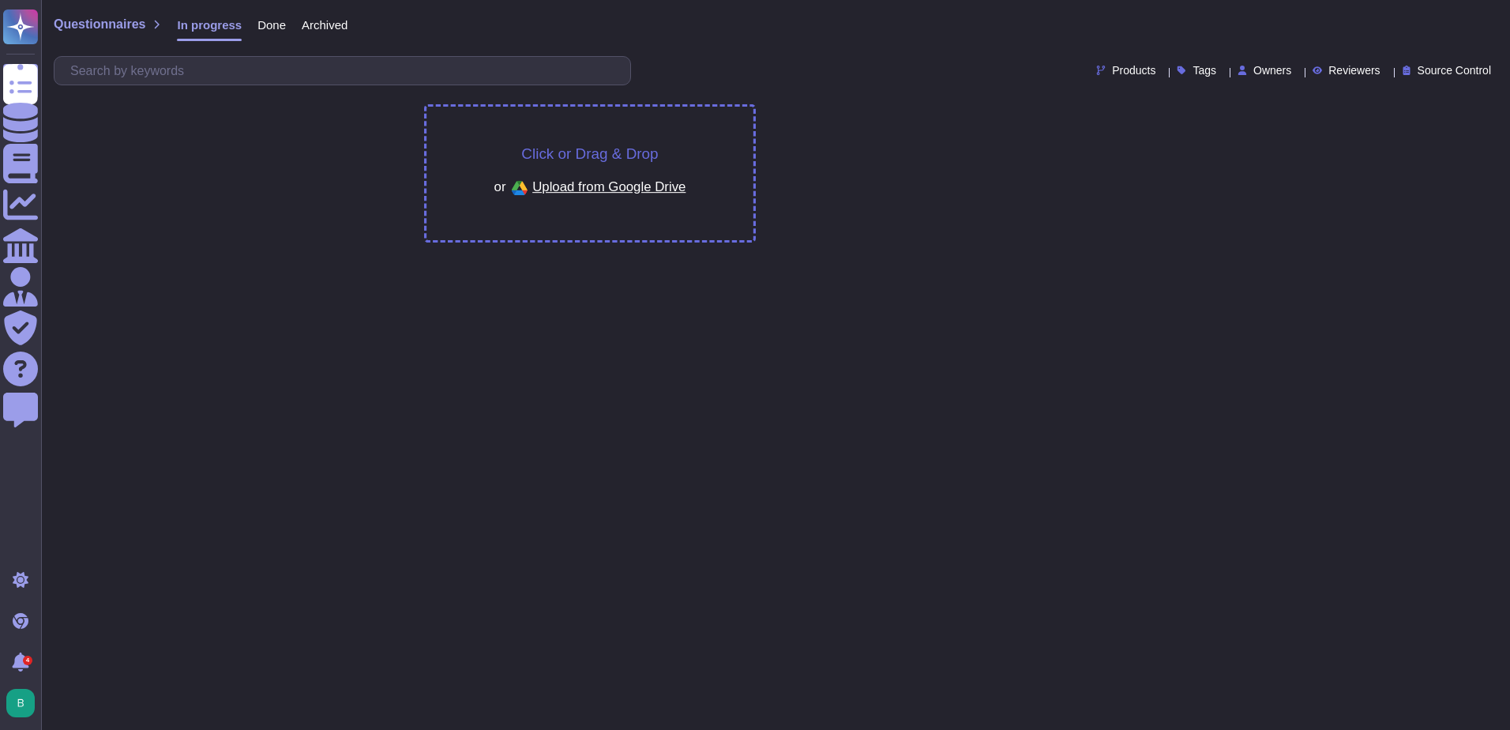
click at [570, 146] on span "Click or Drag & Drop" at bounding box center [589, 153] width 137 height 15
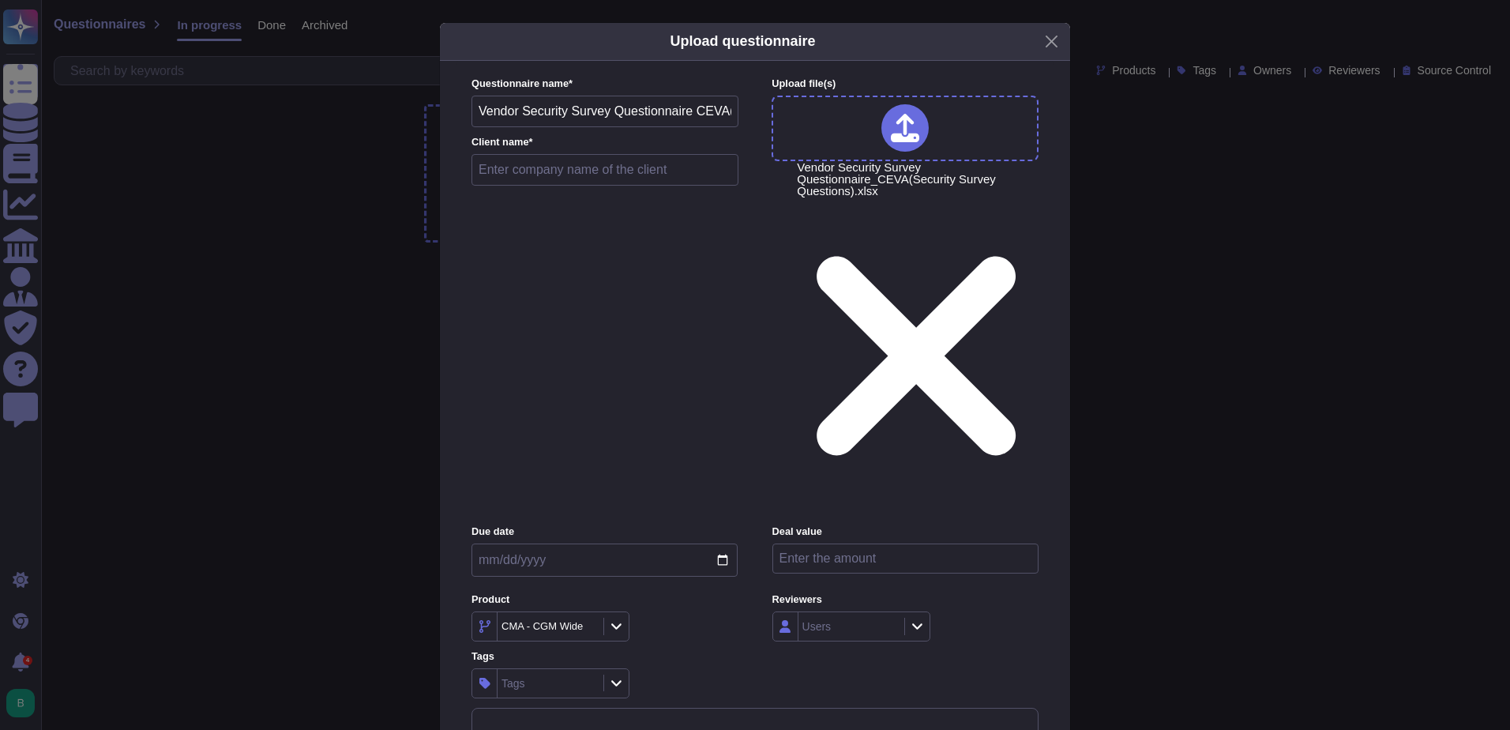
click at [560, 186] on input "text" at bounding box center [605, 170] width 267 height 32
click at [574, 186] on input "text" at bounding box center [605, 170] width 267 height 32
type input "JnJ Robotics"
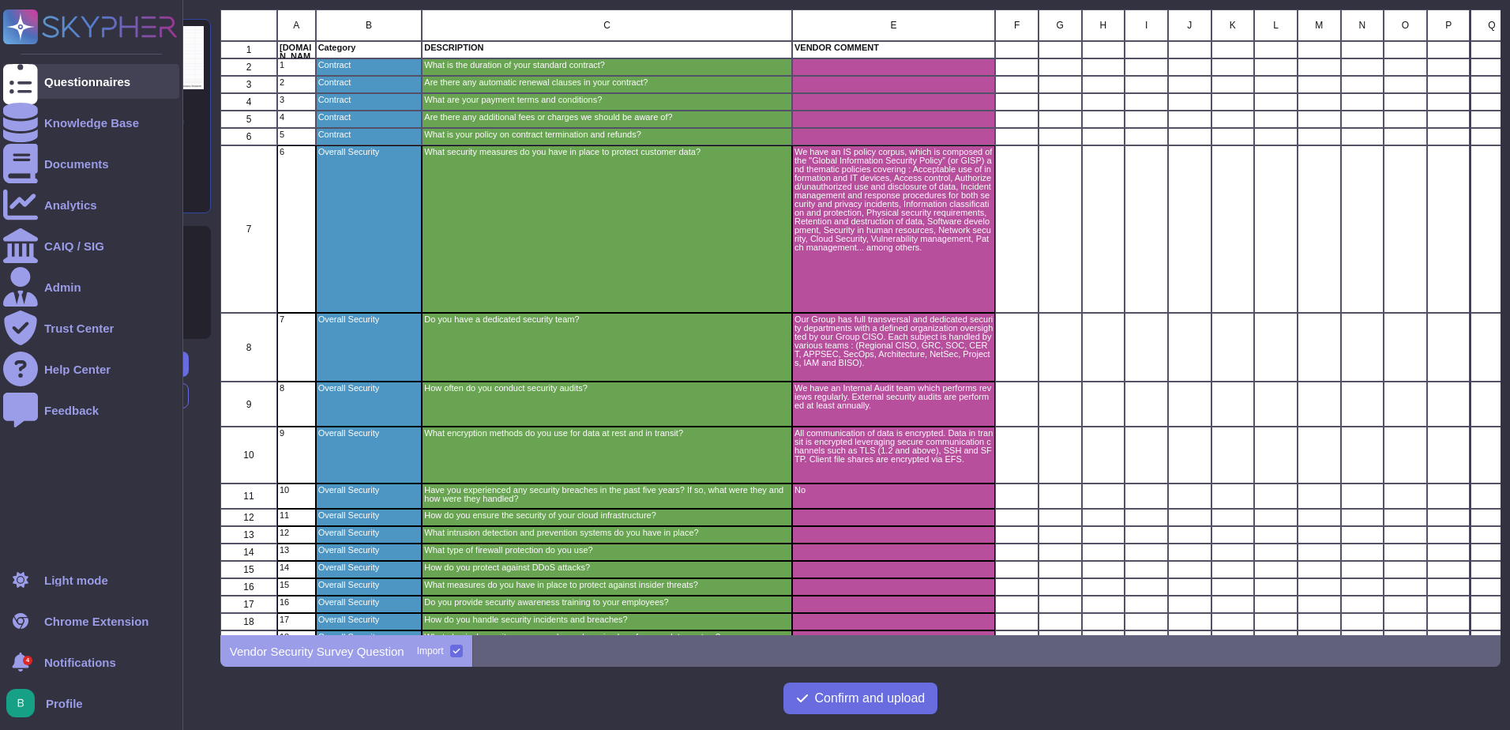
click at [74, 77] on div "Questionnaires" at bounding box center [87, 82] width 86 height 12
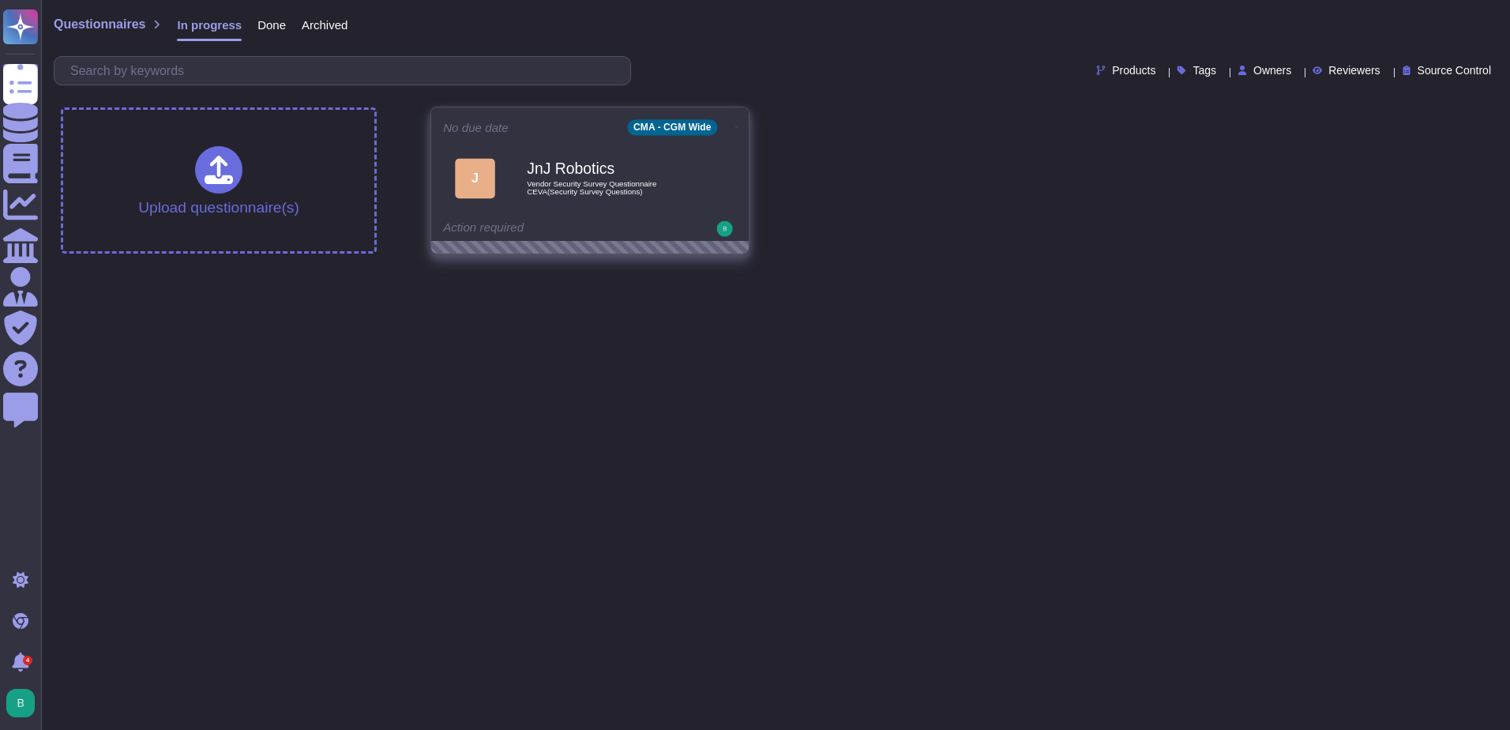
click at [735, 125] on icon at bounding box center [736, 127] width 3 height 4
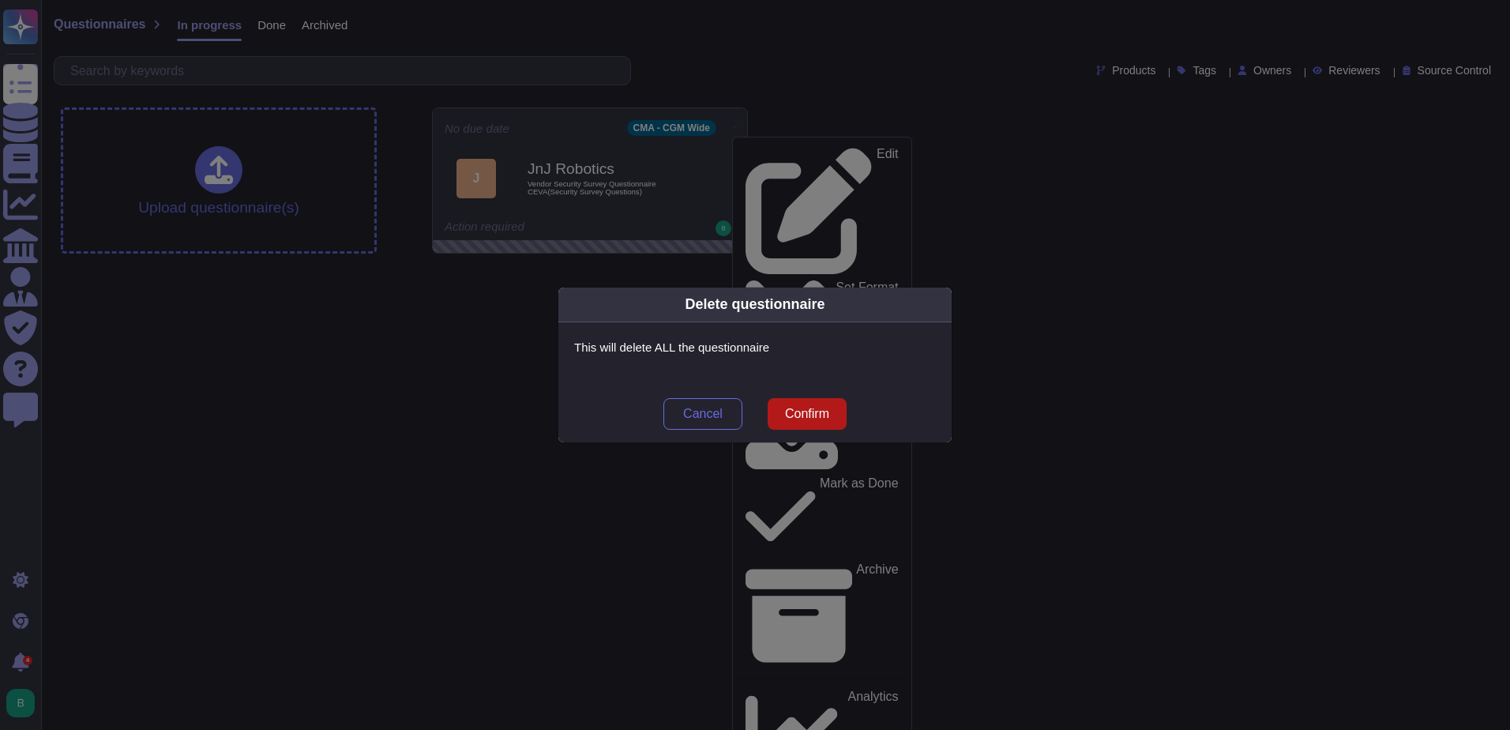
click at [805, 419] on span "Confirm" at bounding box center [807, 414] width 44 height 13
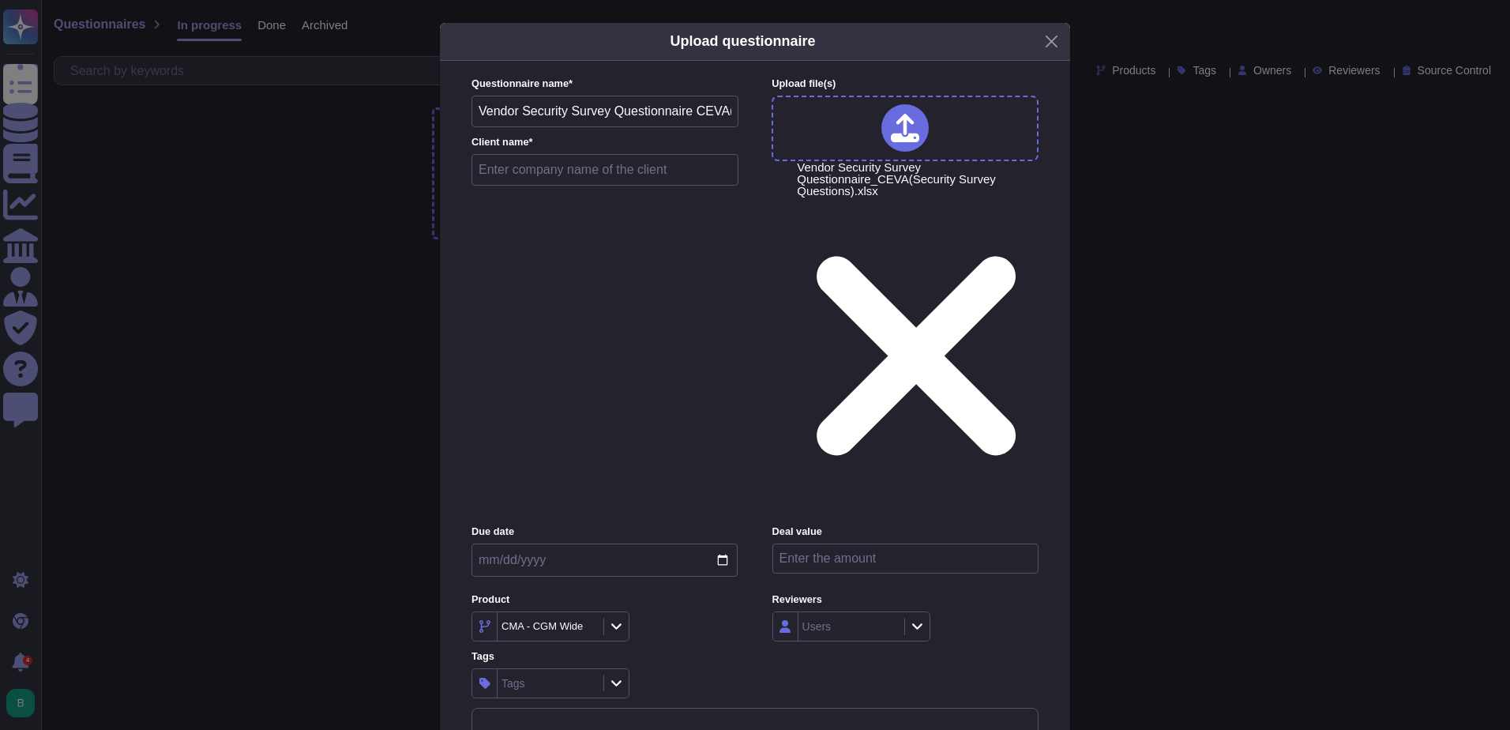
click at [582, 186] on input "text" at bounding box center [605, 170] width 267 height 32
type input "NORTAM"
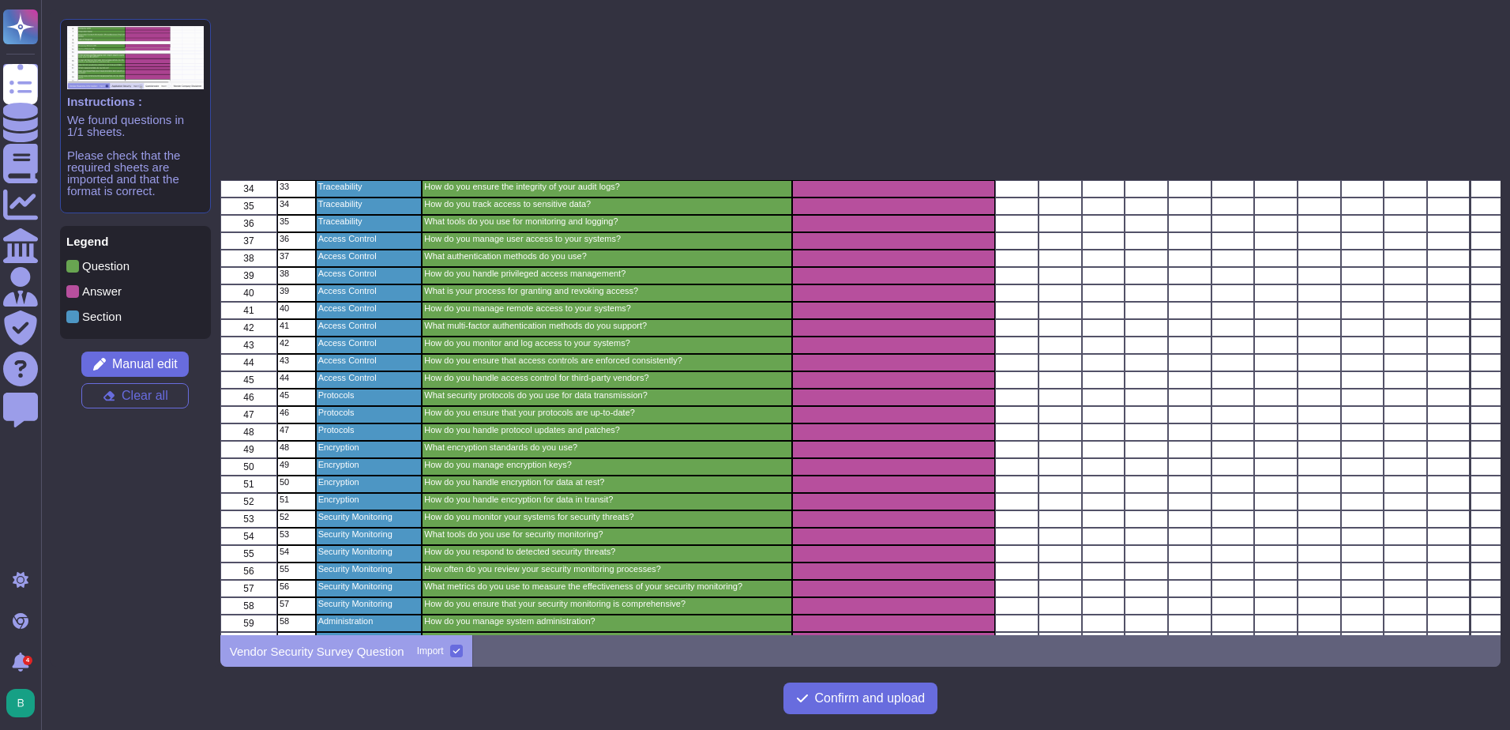
scroll to position [1058, 0]
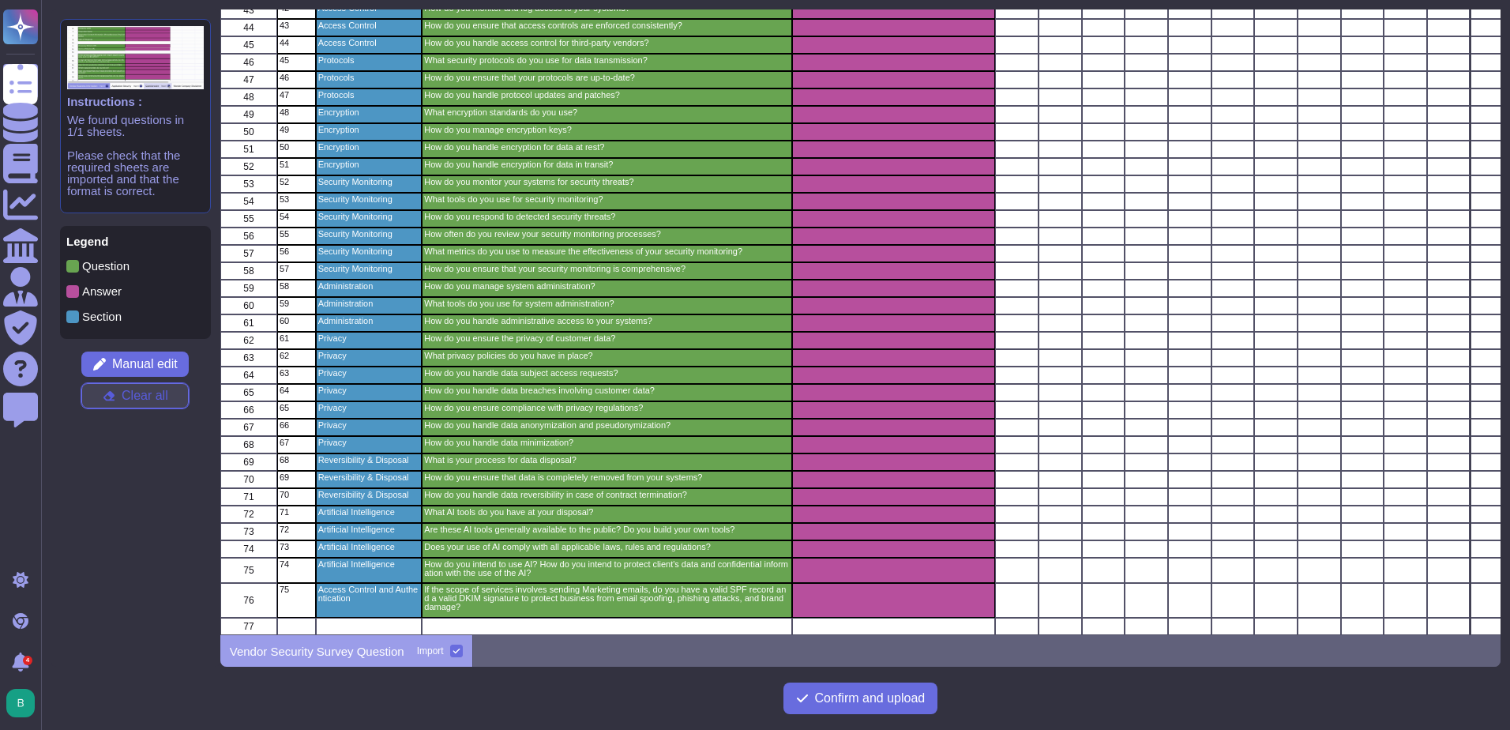
click at [122, 389] on span "Clear all" at bounding box center [145, 395] width 47 height 13
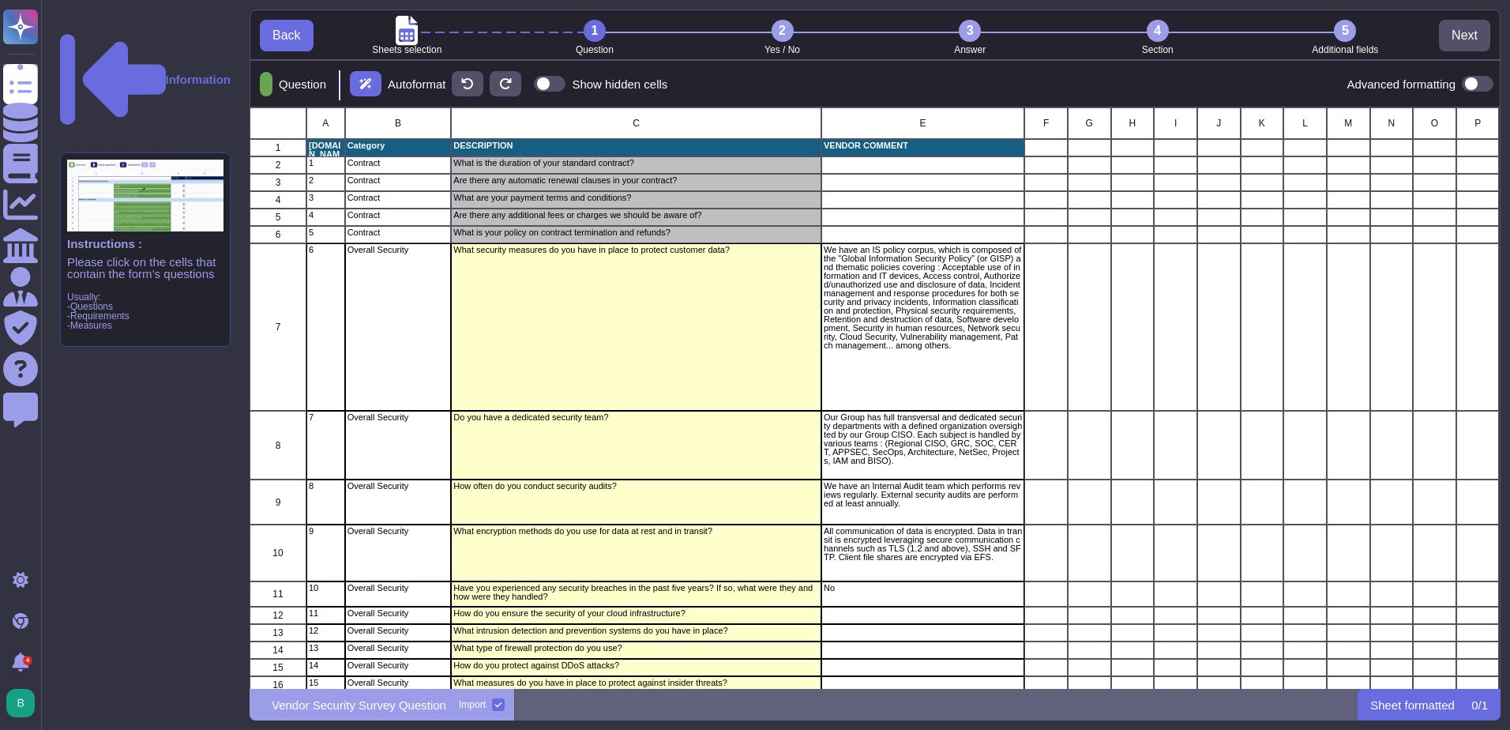
scroll to position [570, 1239]
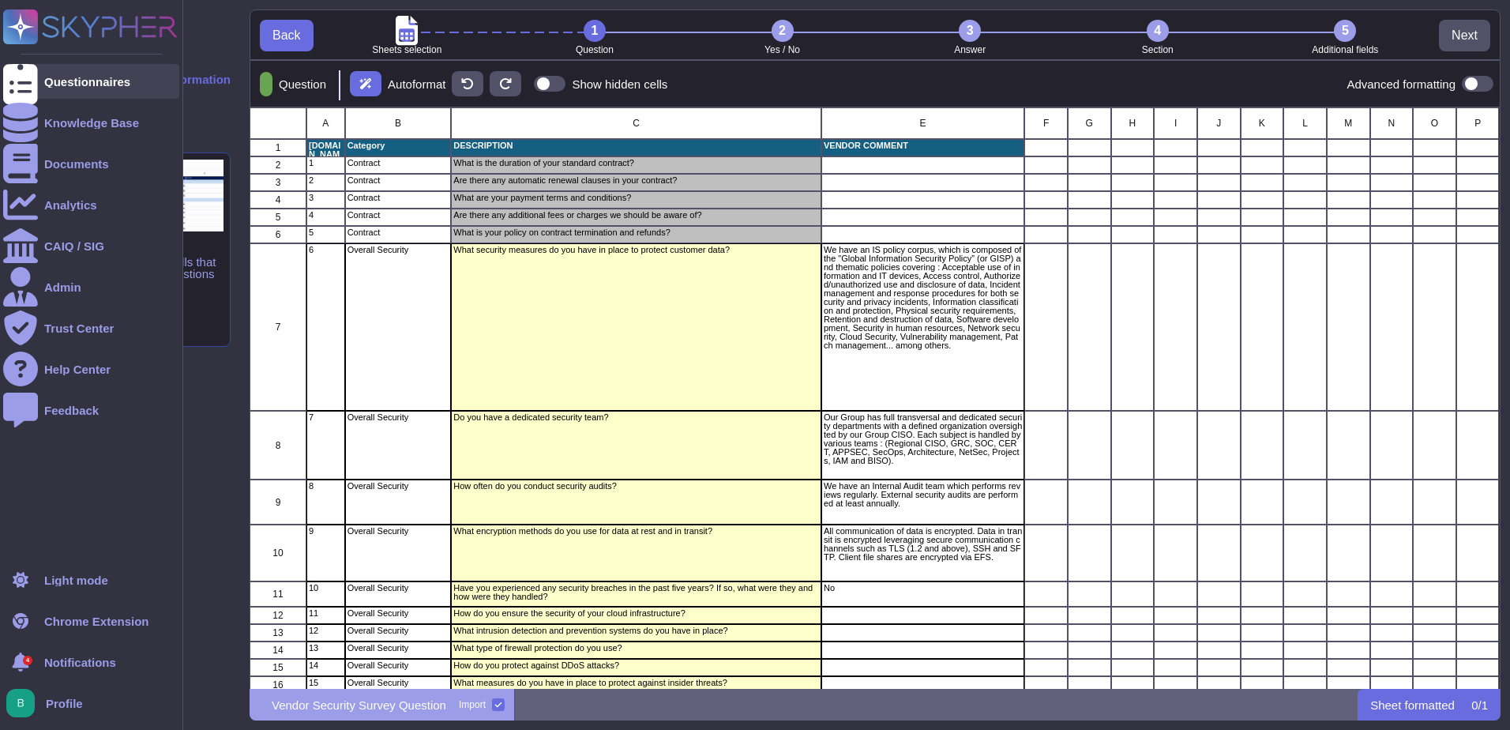
click at [49, 81] on div "Questionnaires" at bounding box center [87, 82] width 86 height 12
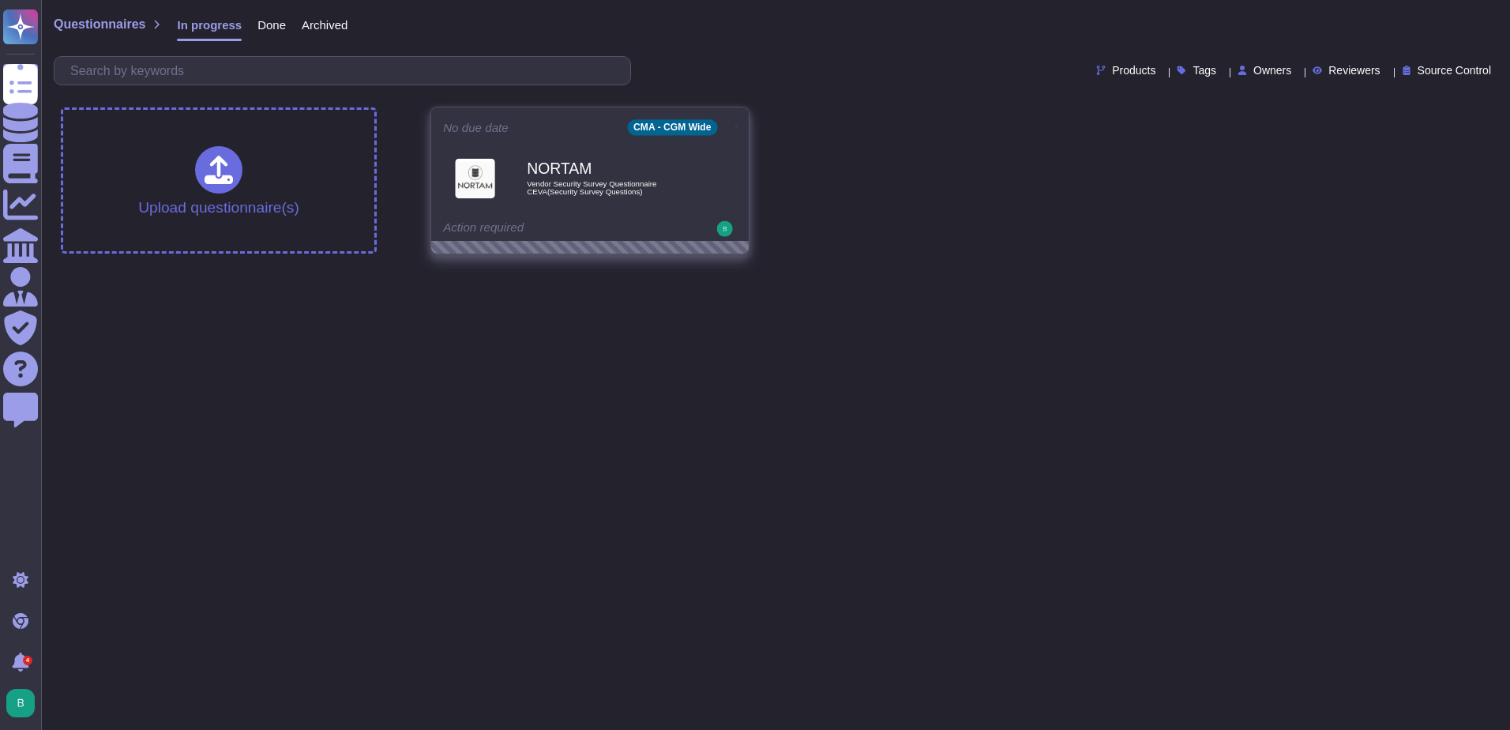
click at [735, 129] on icon at bounding box center [736, 127] width 3 height 4
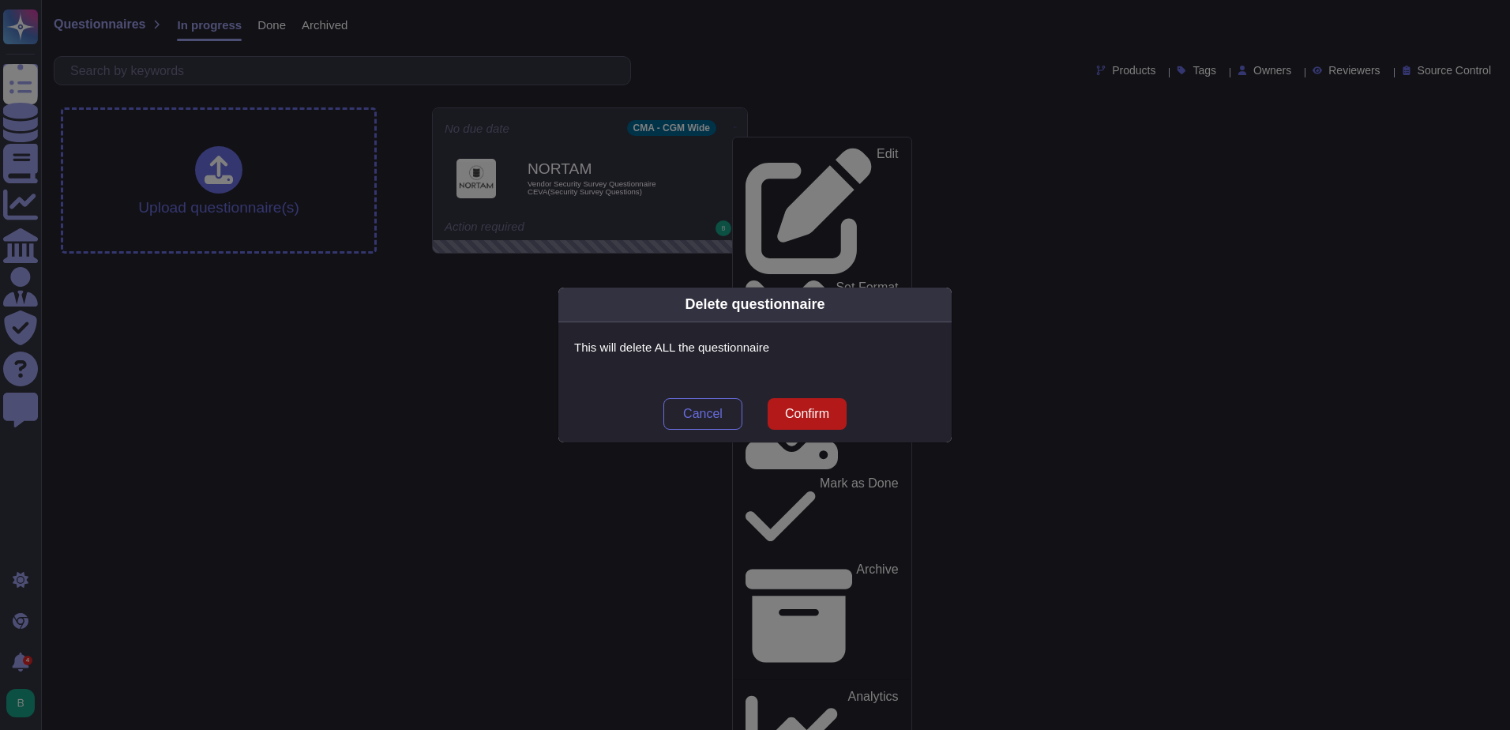
click at [807, 412] on span "Confirm" at bounding box center [807, 414] width 44 height 13
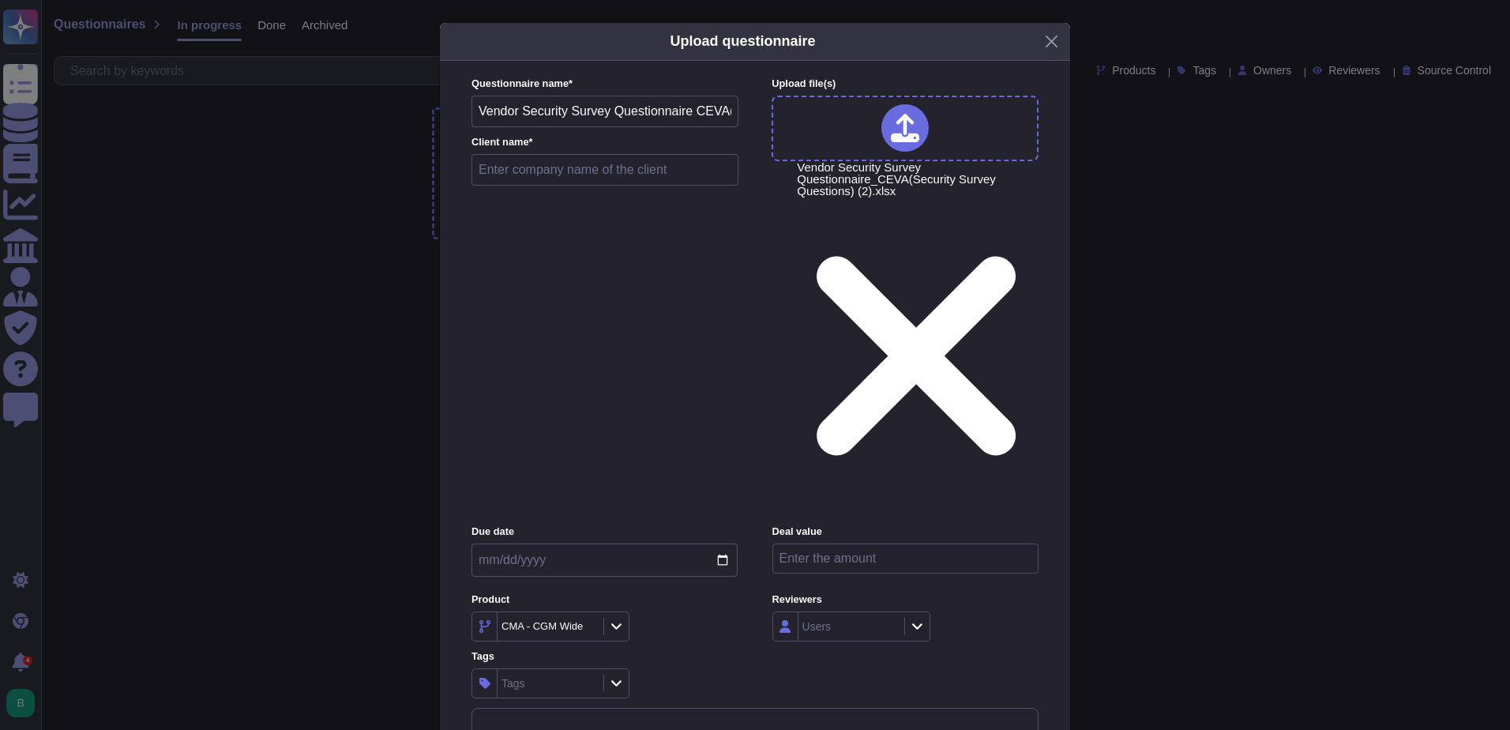
click at [553, 186] on input "text" at bounding box center [605, 170] width 267 height 32
type input "NORTAM"
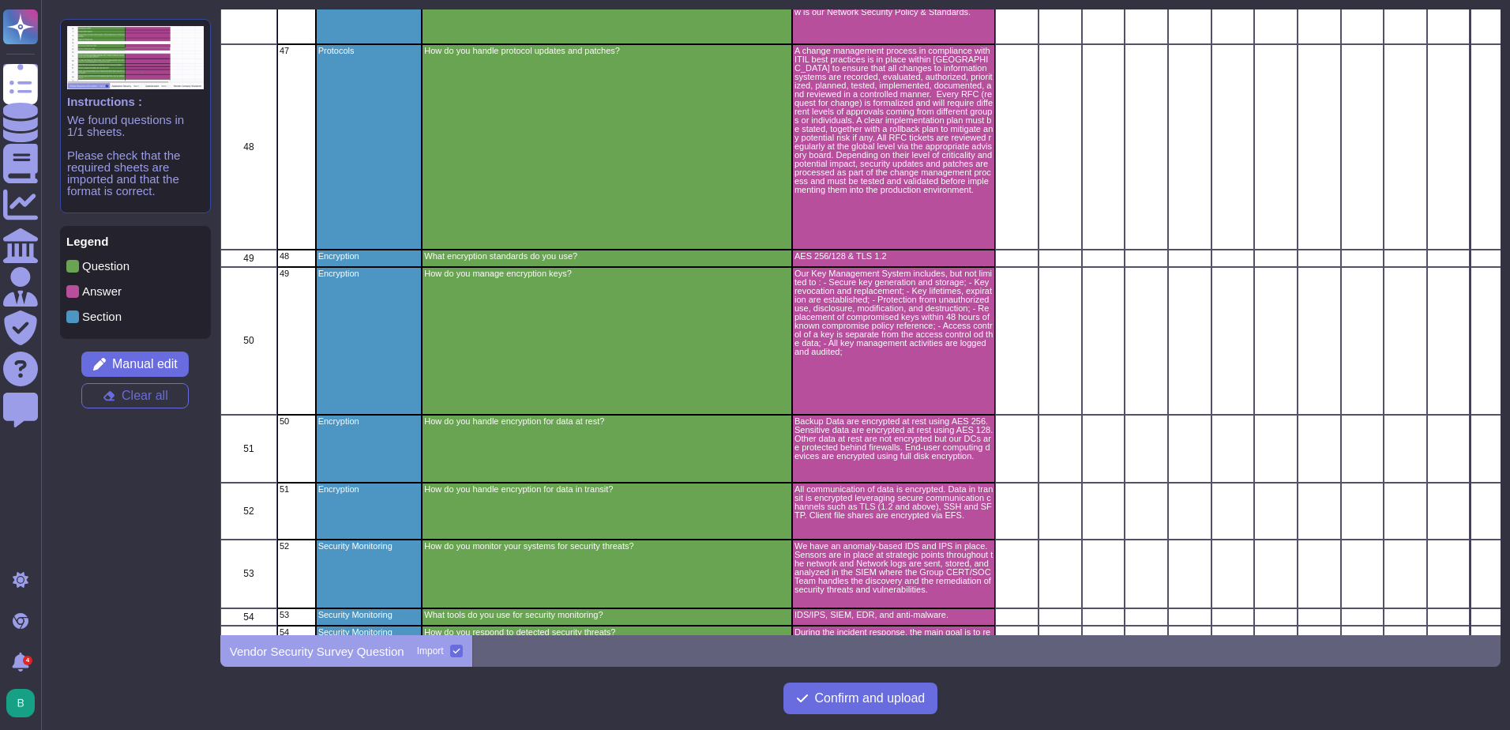
scroll to position [3318, 0]
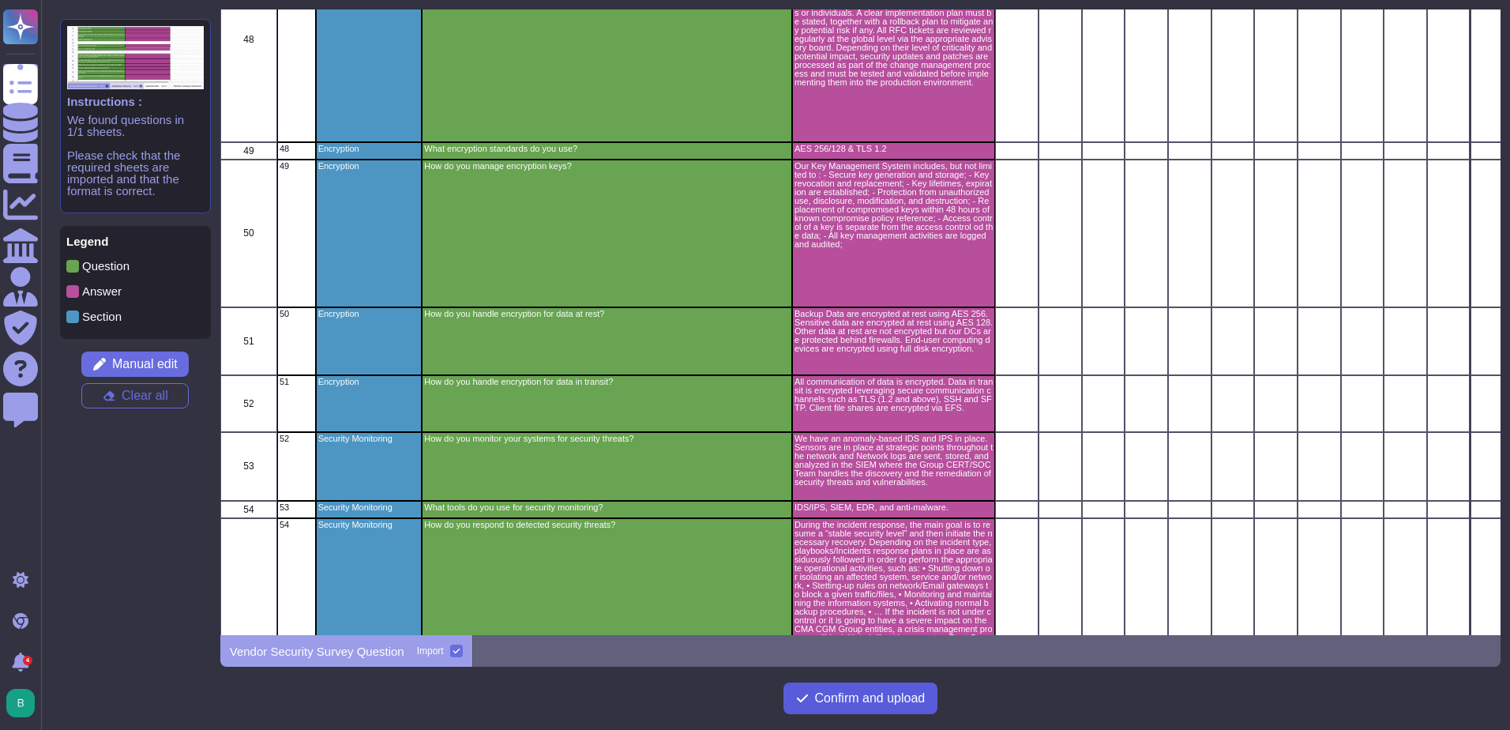
click at [825, 693] on span "Confirm and upload" at bounding box center [870, 698] width 111 height 13
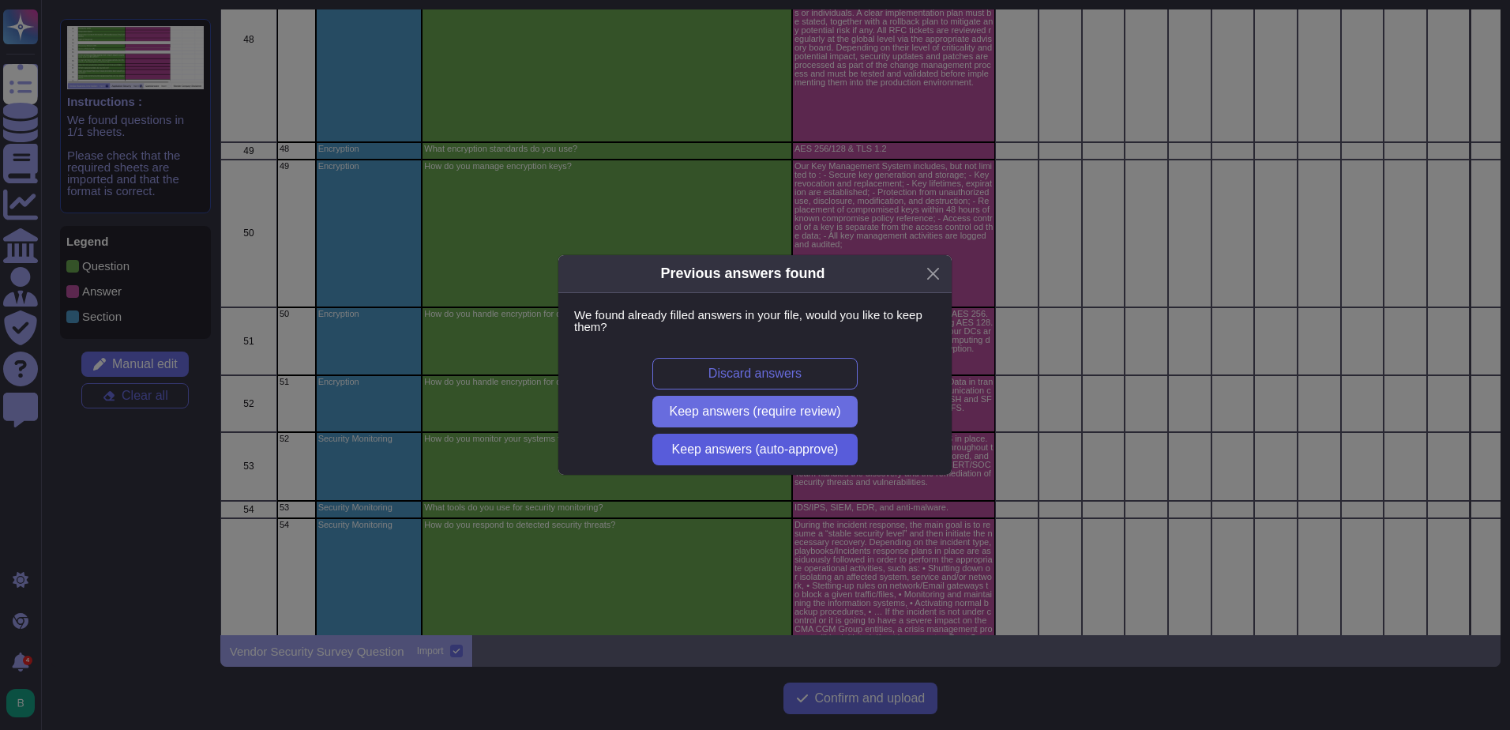
click at [758, 449] on span "Keep answers (auto-approve)" at bounding box center [755, 449] width 167 height 13
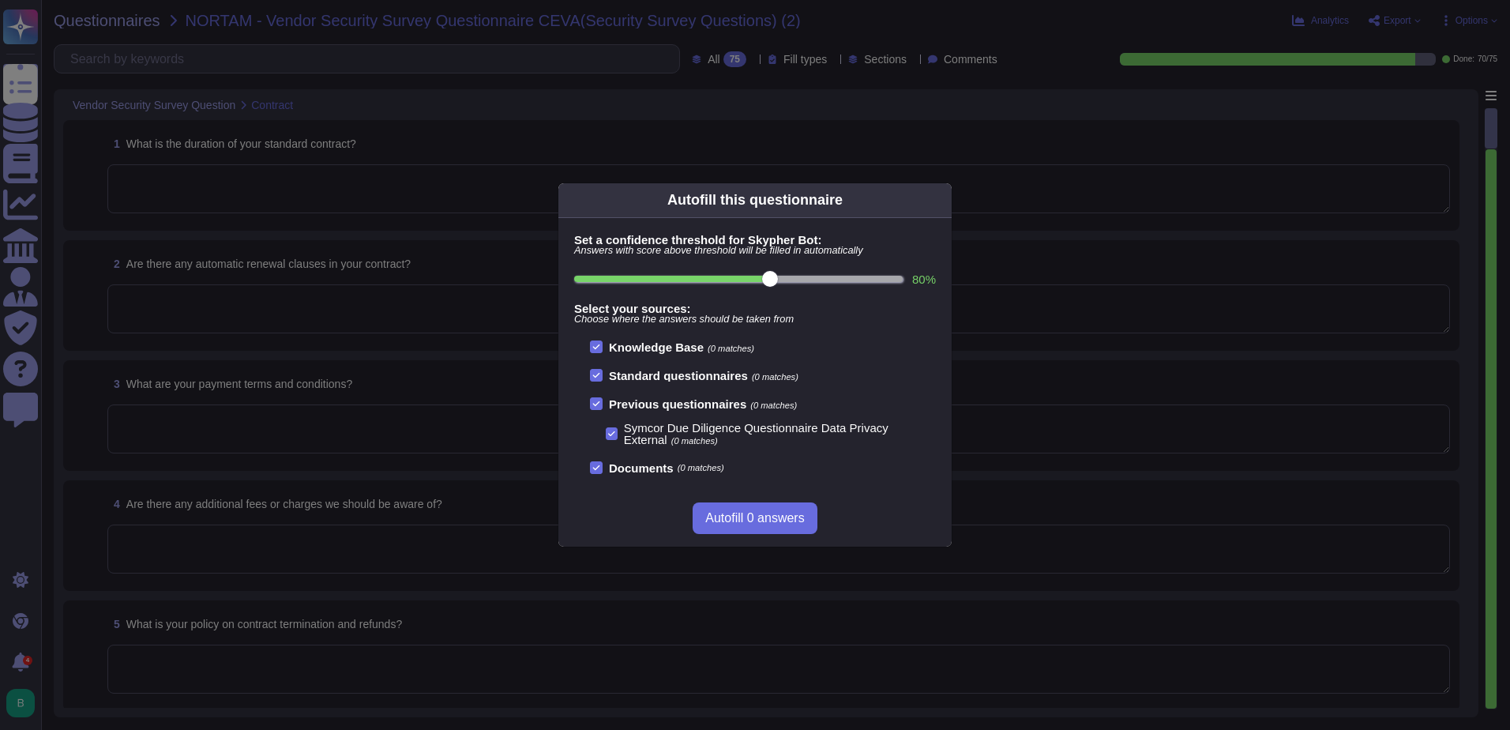
type textarea "We have an IS policy corpus, which is composed of the "Global Information Secur…"
type textarea "Our Group has full transversal and dedicated security departments with a define…"
click at [746, 518] on span "Autofill 0 answers" at bounding box center [754, 518] width 99 height 13
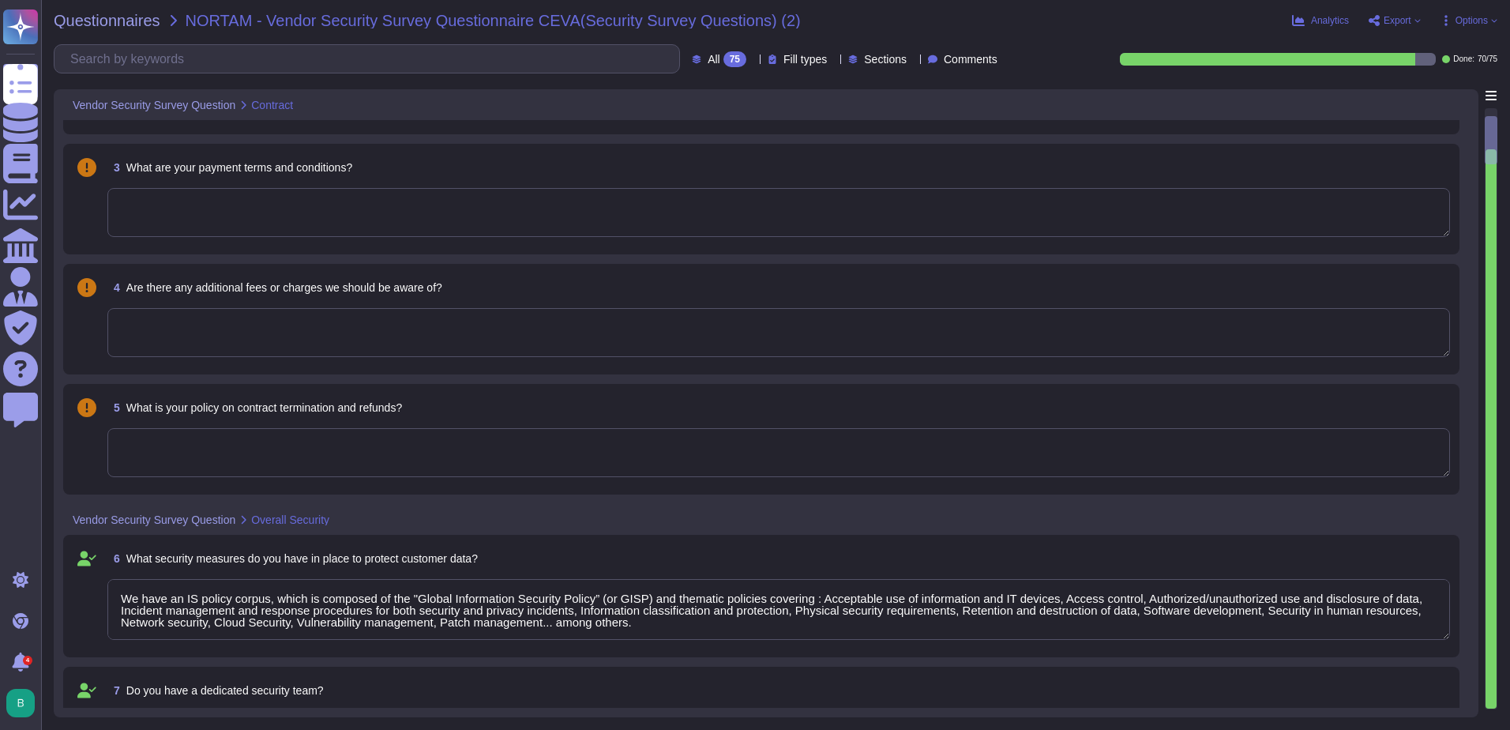
type textarea "We have an Internal Audit team which performs reviews regularly. External secur…"
type textarea "All communication of data is encrypted. Data in transit is encrypted leveraging…"
type textarea "No"
type textarea "We have an Internal Audit team which performs reviews regularly. External secur…"
type textarea "All communication of data is encrypted. Data in transit is encrypted leveraging…"
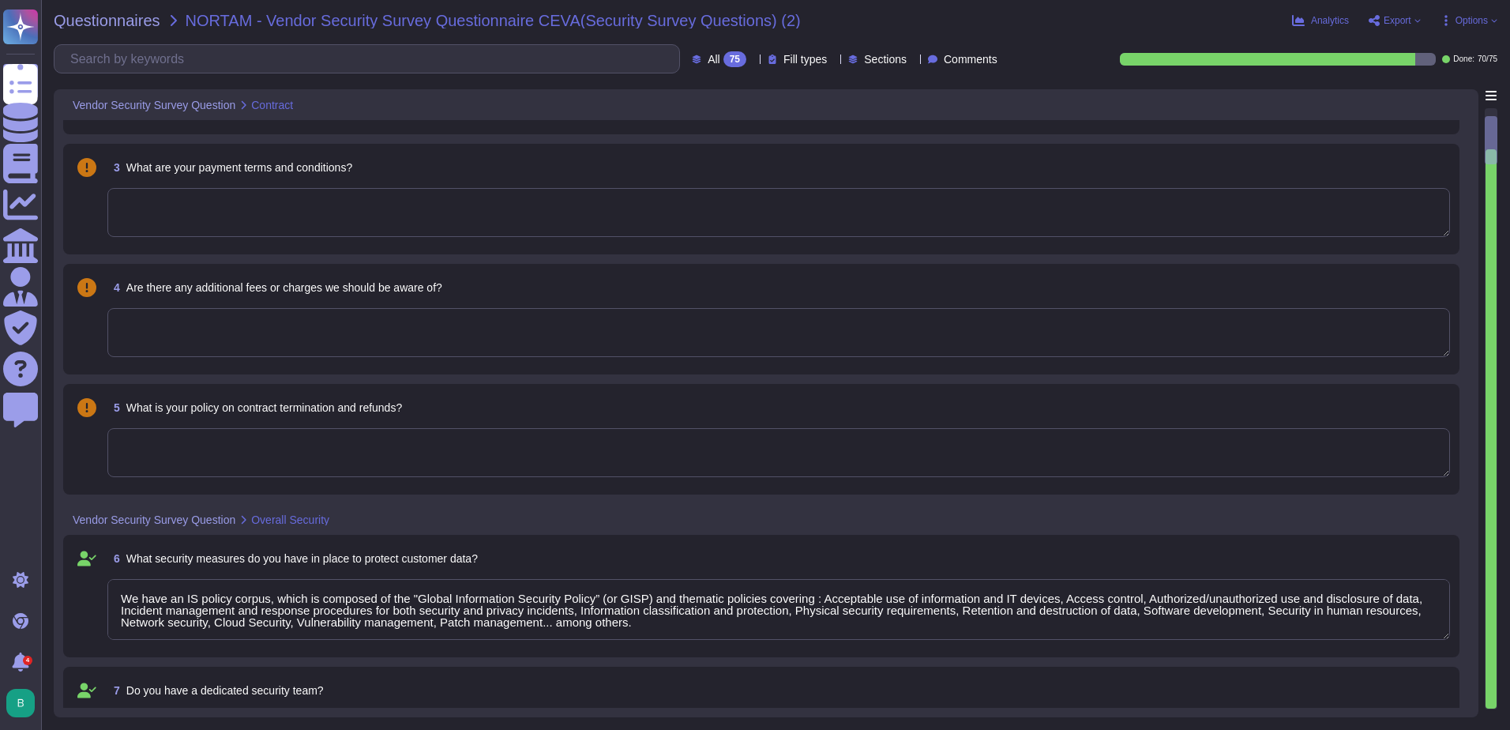
type textarea "We have an Internal Audit team which performs reviews regularly. External secur…"
type textarea "All communication of data is encrypted. Data in transit is encrypted leveraging…"
type textarea "We have an Internal Audit team which performs reviews regularly. External secur…"
type textarea "All communication of data is encrypted. Data in transit is encrypted leveraging…"
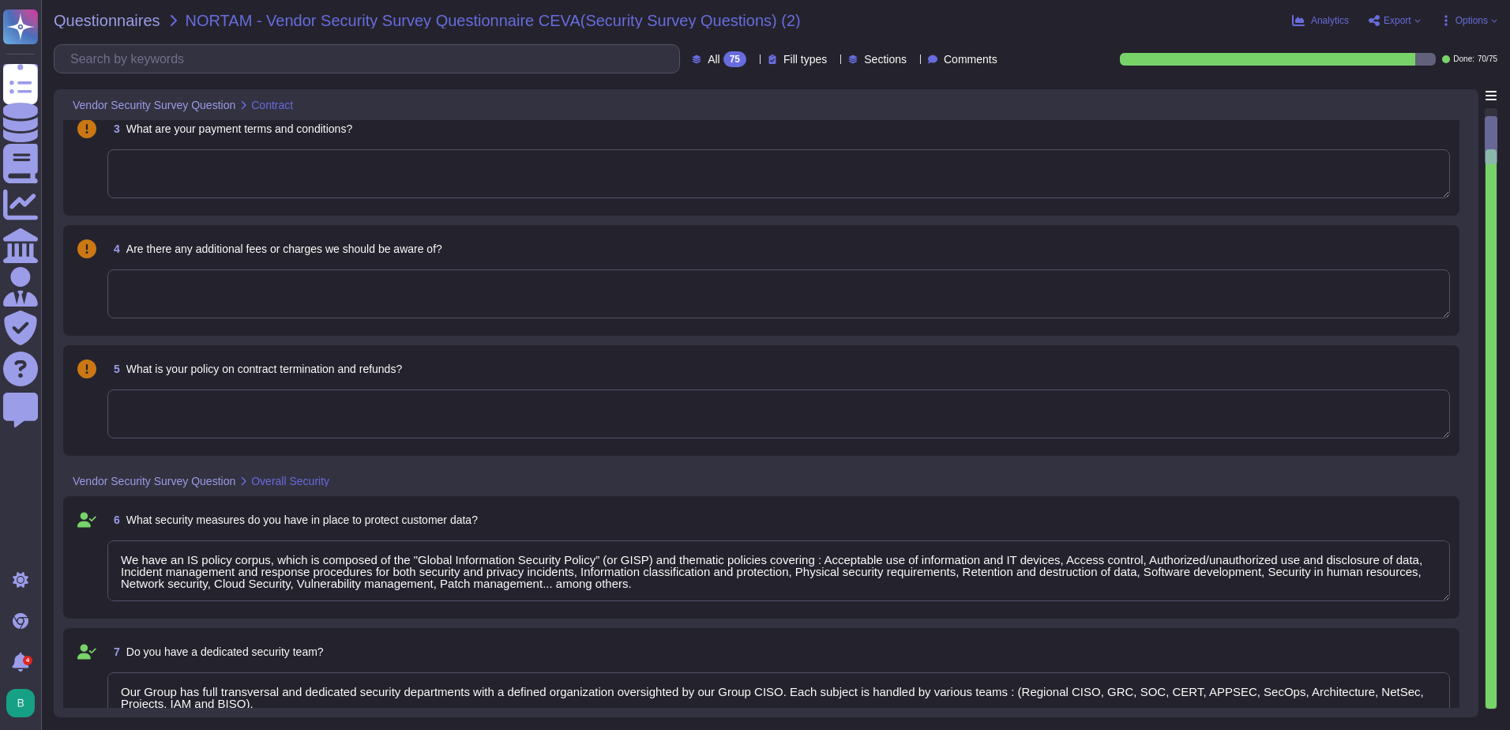
type textarea "We have an Internal Audit team which performs reviews regularly. External secur…"
type textarea "All communication of data is encrypted. Data in transit is encrypted leveraging…"
type textarea "We have an Internal Audit team which performs reviews regularly. External secur…"
type textarea "All communication of data is encrypted. Data in transit is encrypted leveraging…"
type textarea "We have an Internal Audit team which performs reviews regularly. External secur…"
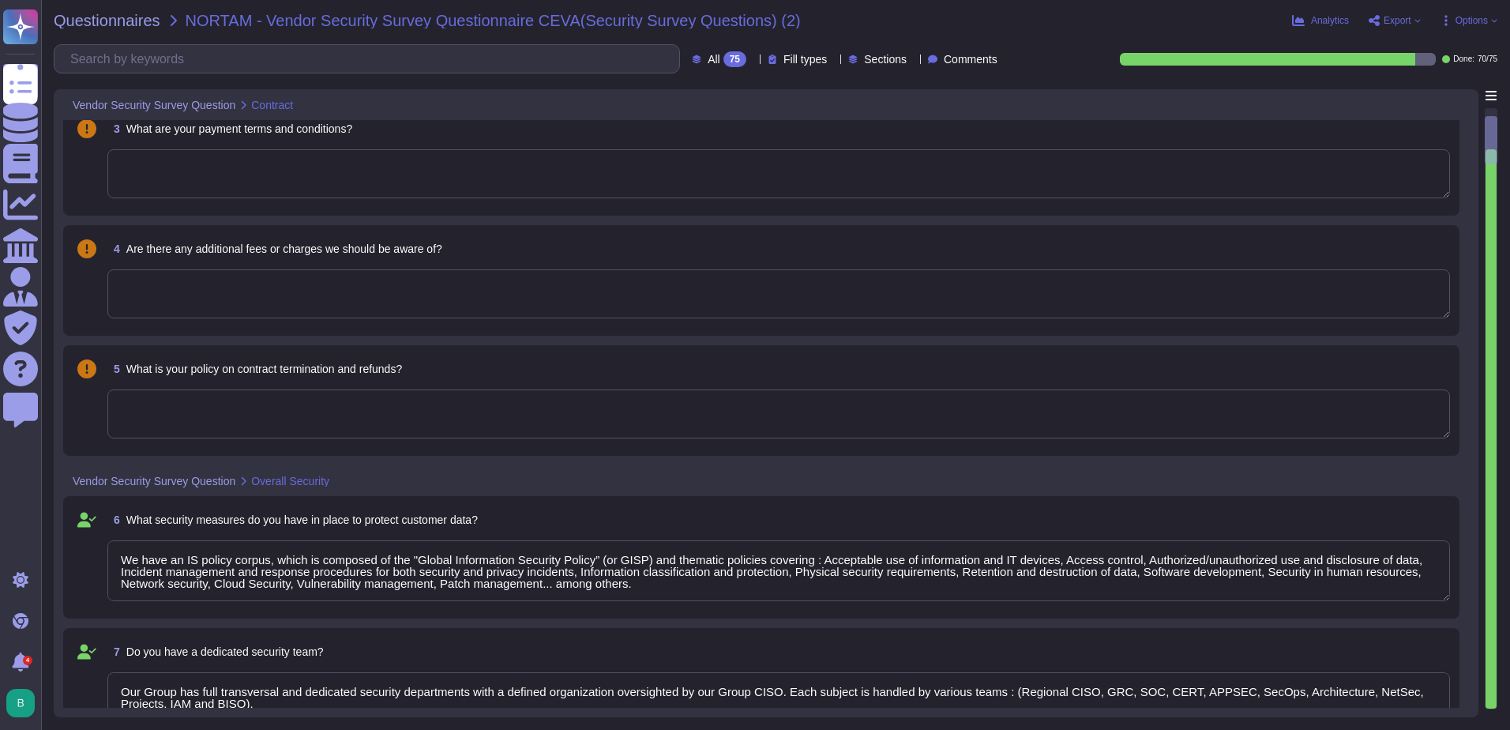
type textarea "All communication of data is encrypted. Data in transit is encrypted leveraging…"
type textarea "We have an Internal Audit team which performs reviews regularly. External secur…"
type textarea "All communication of data is encrypted. Data in transit is encrypted leveraging…"
type textarea "We have an Internal Audit team which performs reviews regularly. External secur…"
type textarea "All communication of data is encrypted. Data in transit is encrypted leveraging…"
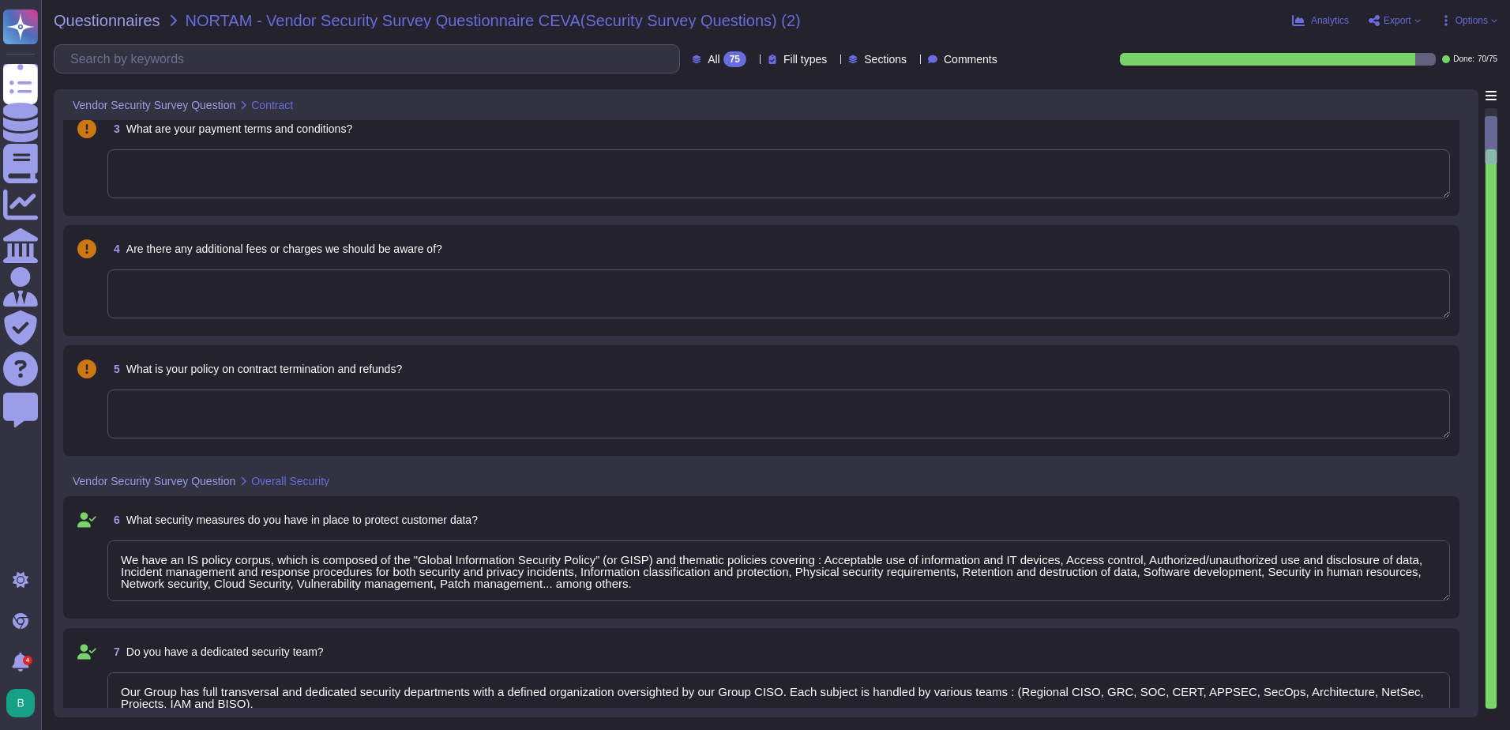
type textarea "We have an Internal Audit team which performs reviews regularly. External secur…"
type textarea "All communication of data is encrypted. Data in transit is encrypted leveraging…"
type textarea "We have an Internal Audit team which performs reviews regularly. External secur…"
type textarea "All communication of data is encrypted. Data in transit is encrypted leveraging…"
type textarea "We have an Internal Audit team which performs reviews regularly. External secur…"
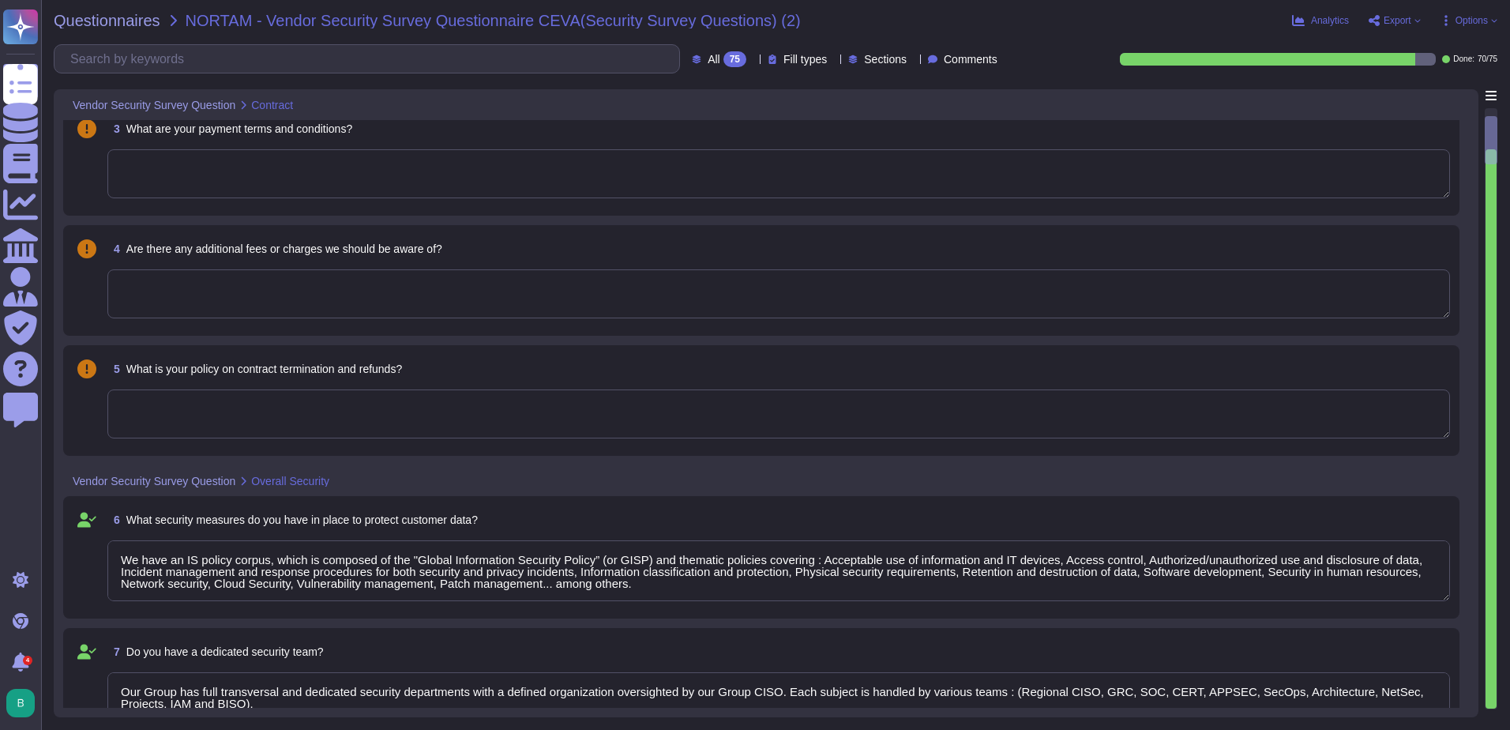
type textarea "All communication of data is encrypted. Data in transit is encrypted leveraging…"
type textarea "We have an Internal Audit team which performs reviews regularly. External secur…"
type textarea "All communication of data is encrypted. Data in transit is encrypted leveraging…"
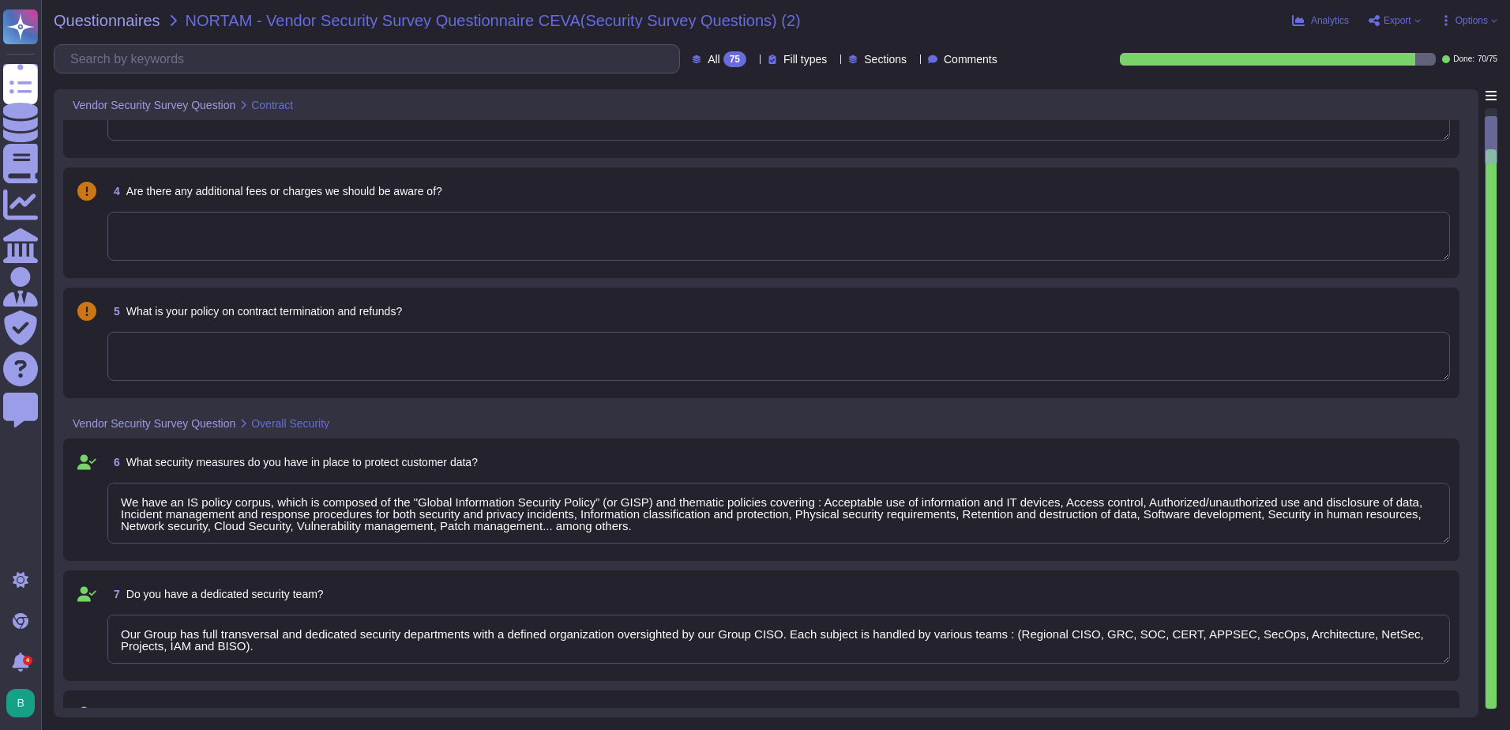
type textarea "We have an Internal Audit team which performs reviews regularly. External secur…"
type textarea "All communication of data is encrypted. Data in transit is encrypted leveraging…"
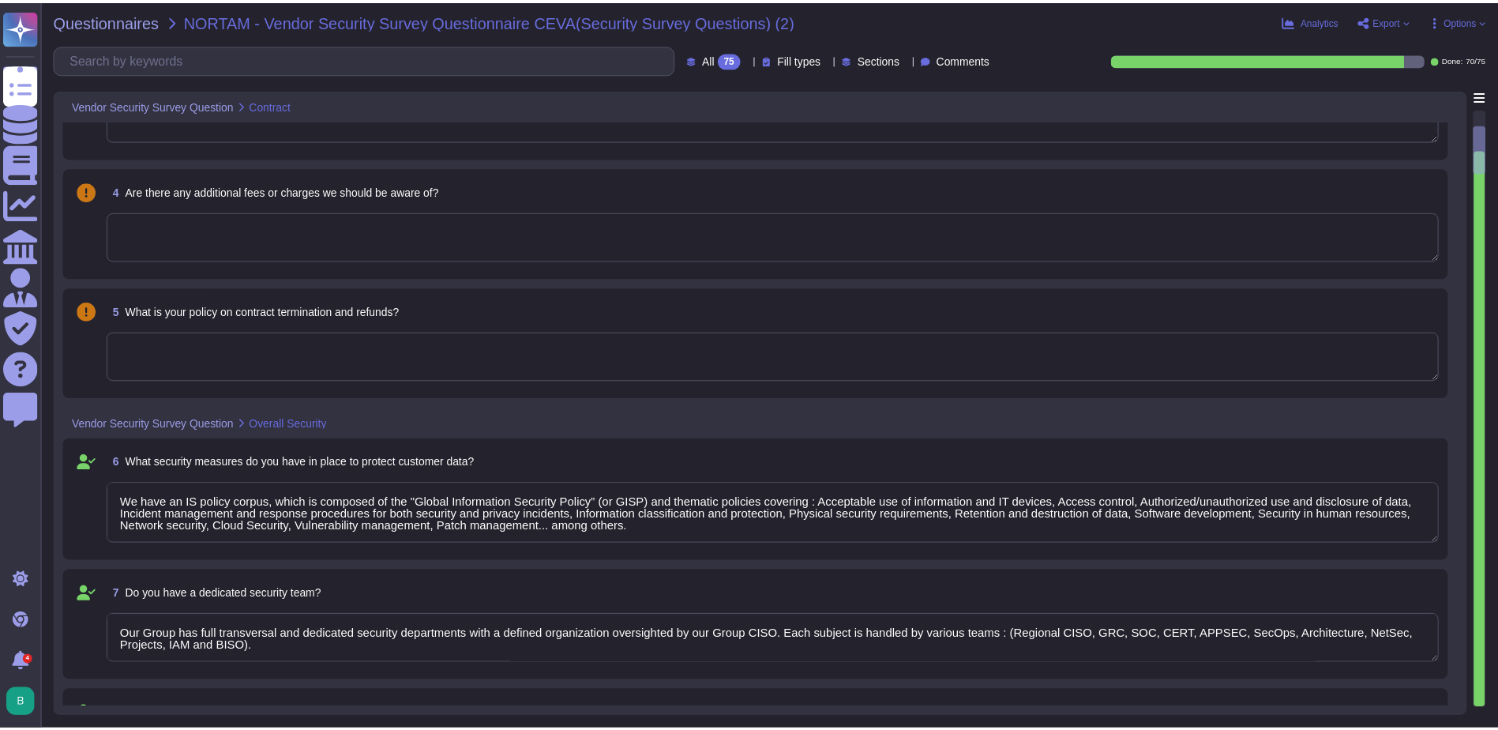
scroll to position [316, 0]
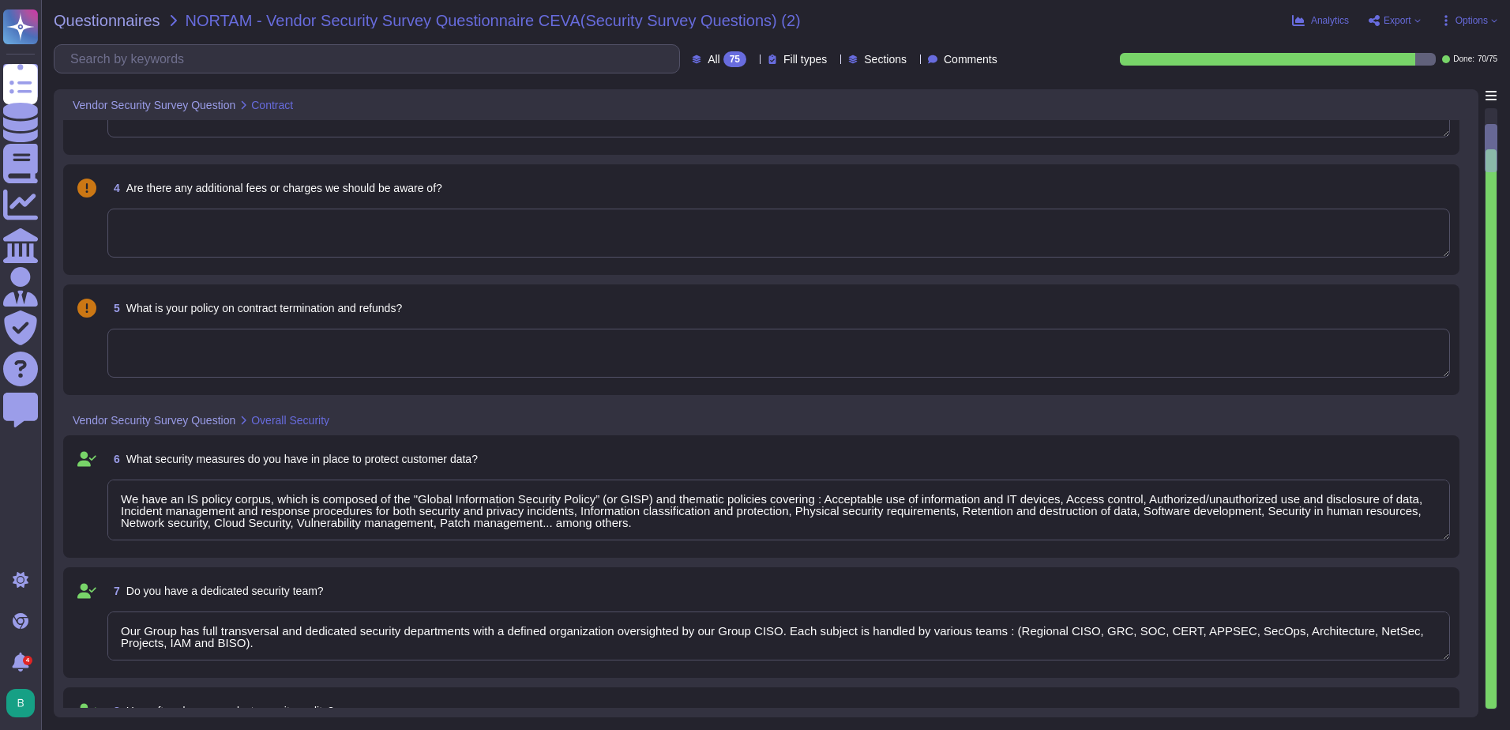
type textarea "Cloud security responsibilities are defined and reviewed as part of the Master …"
type textarea "We have an Internal Audit team which performs reviews regularly. External secur…"
type textarea "All communication of data is encrypted. Data in transit is encrypted leveraging…"
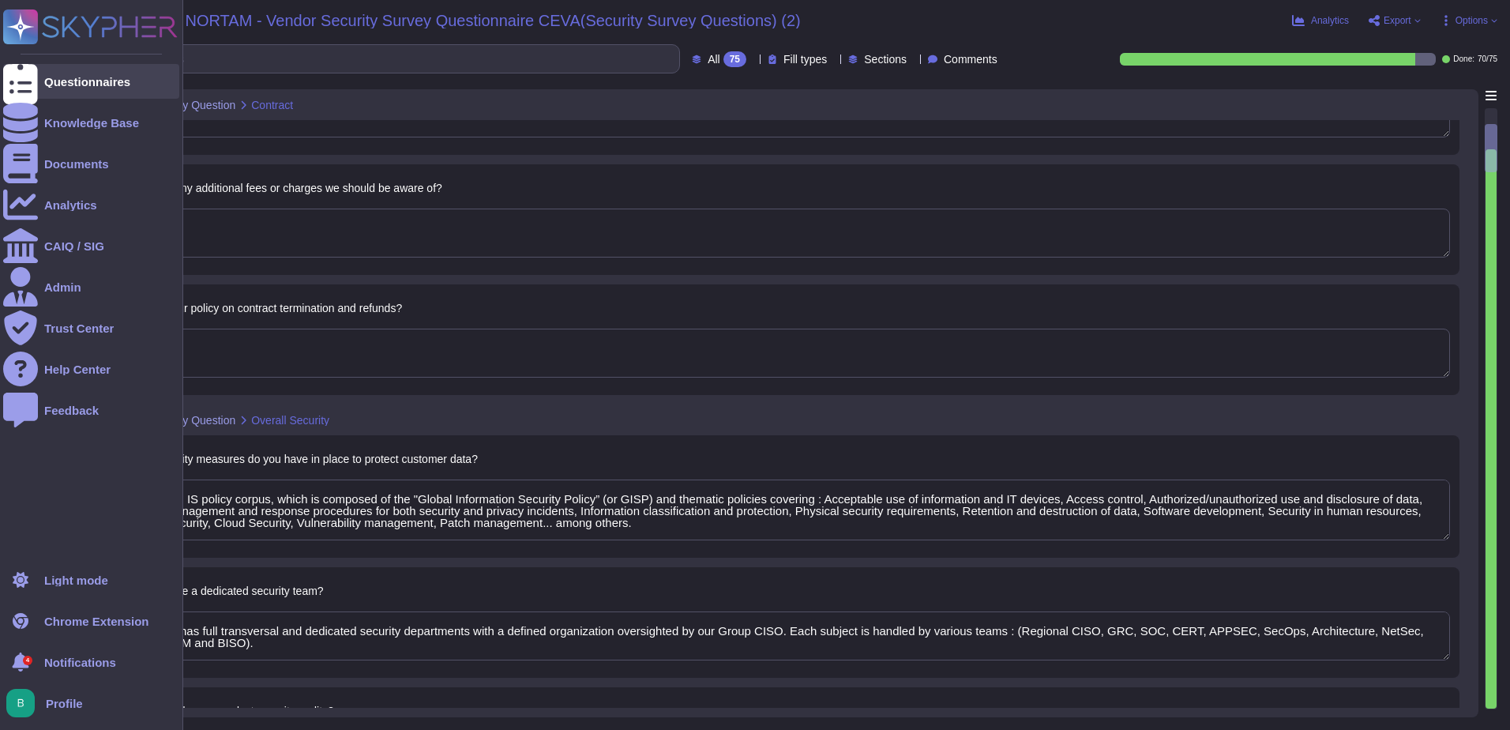
click at [71, 74] on div "Questionnaires" at bounding box center [91, 81] width 176 height 35
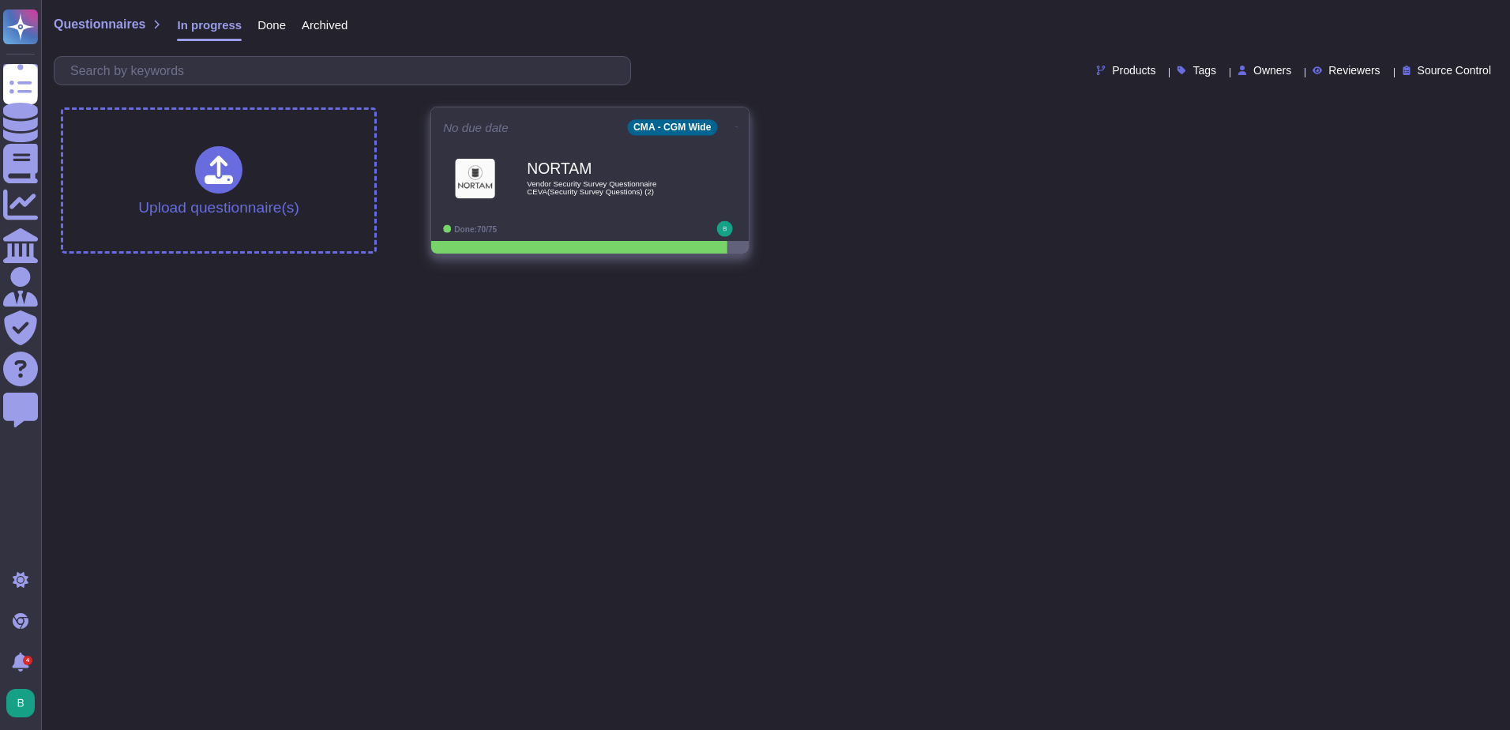
click at [735, 125] on icon at bounding box center [736, 127] width 3 height 4
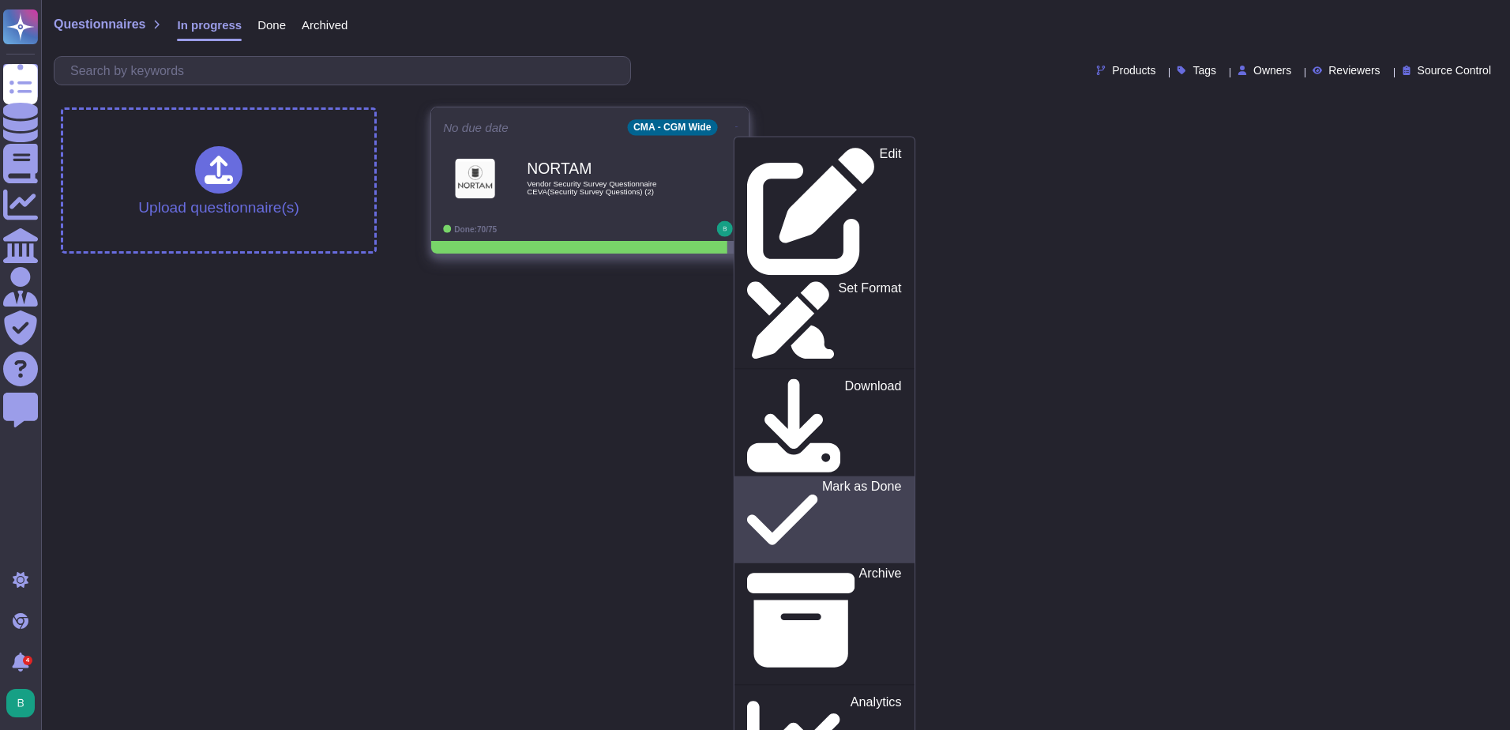
click at [822, 479] on p "Mark as Done" at bounding box center [862, 519] width 80 height 81
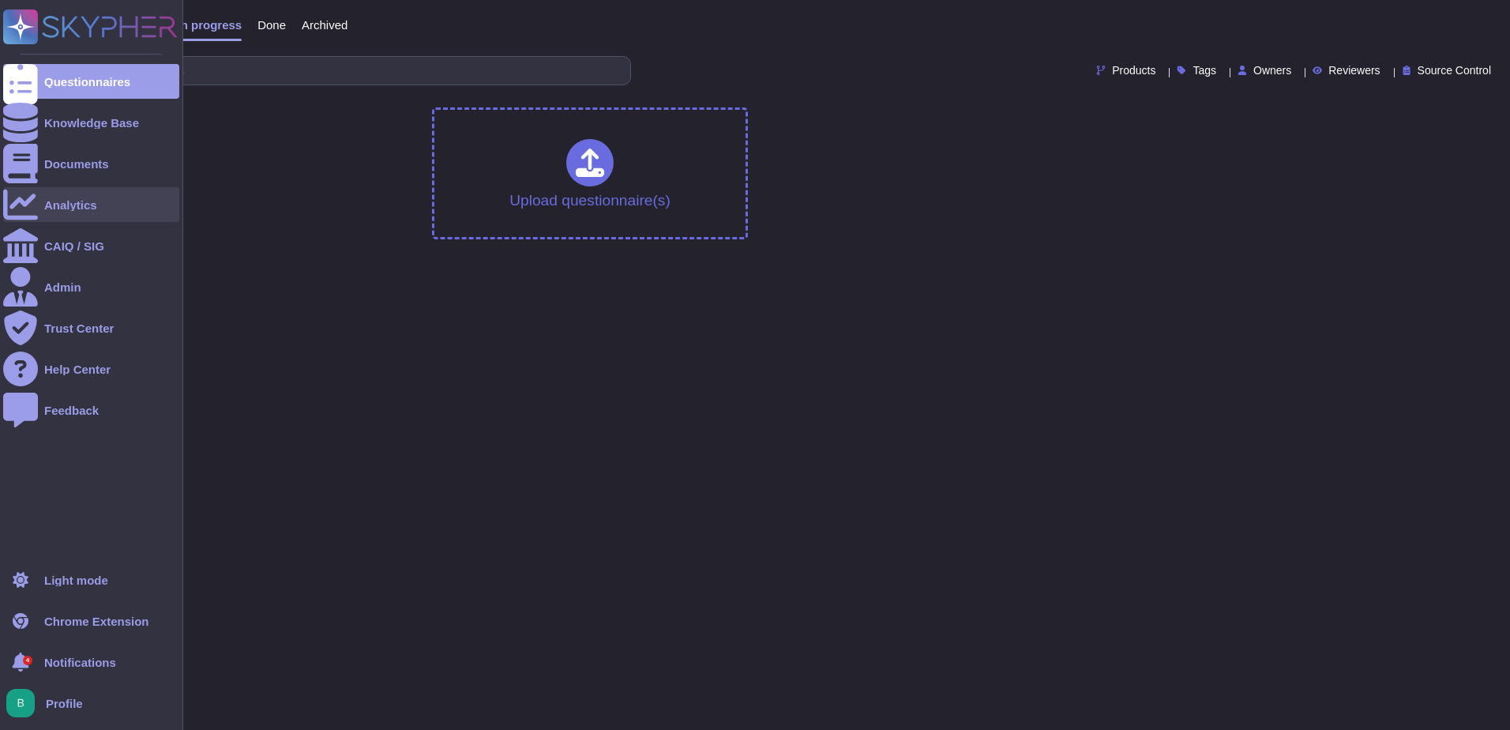
click at [55, 206] on div "Analytics" at bounding box center [70, 205] width 53 height 12
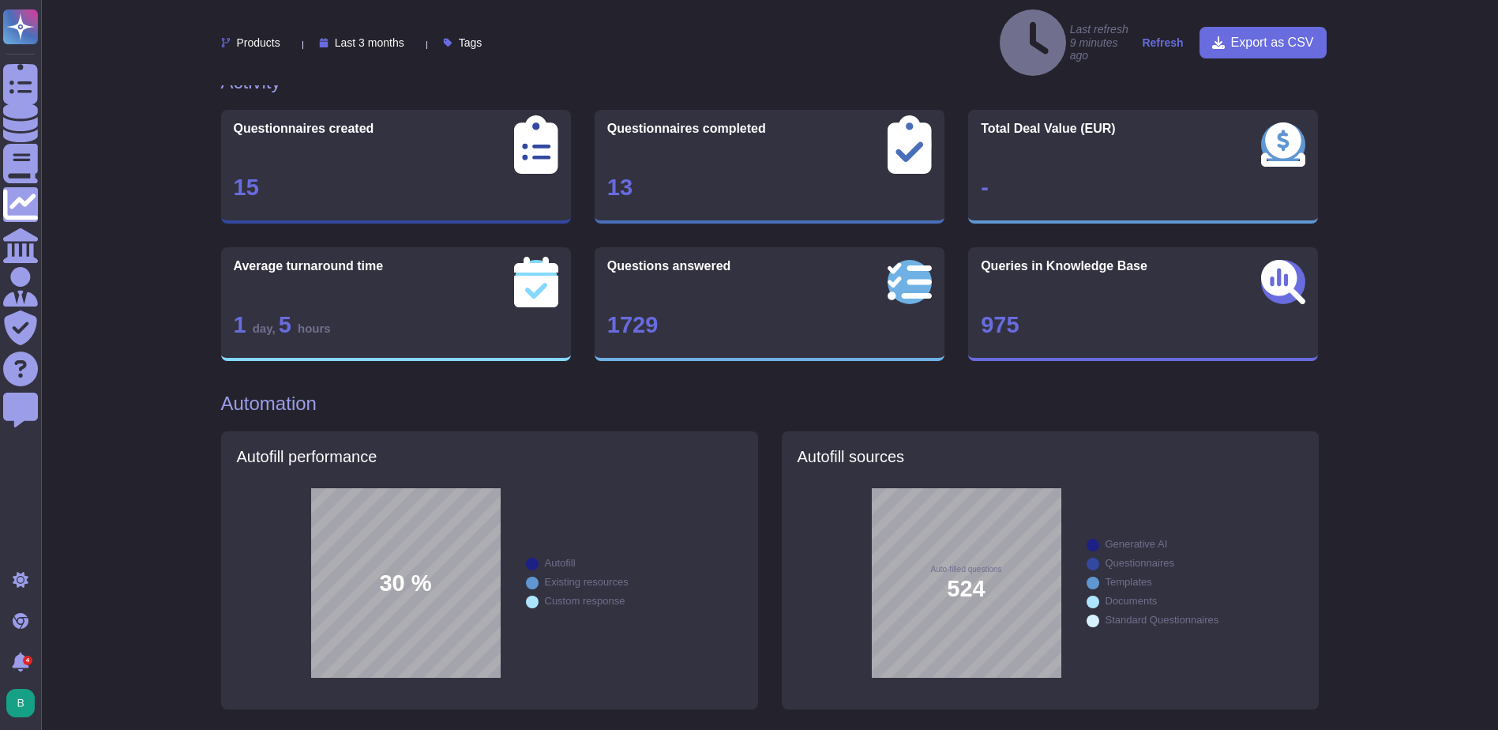
scroll to position [79, 0]
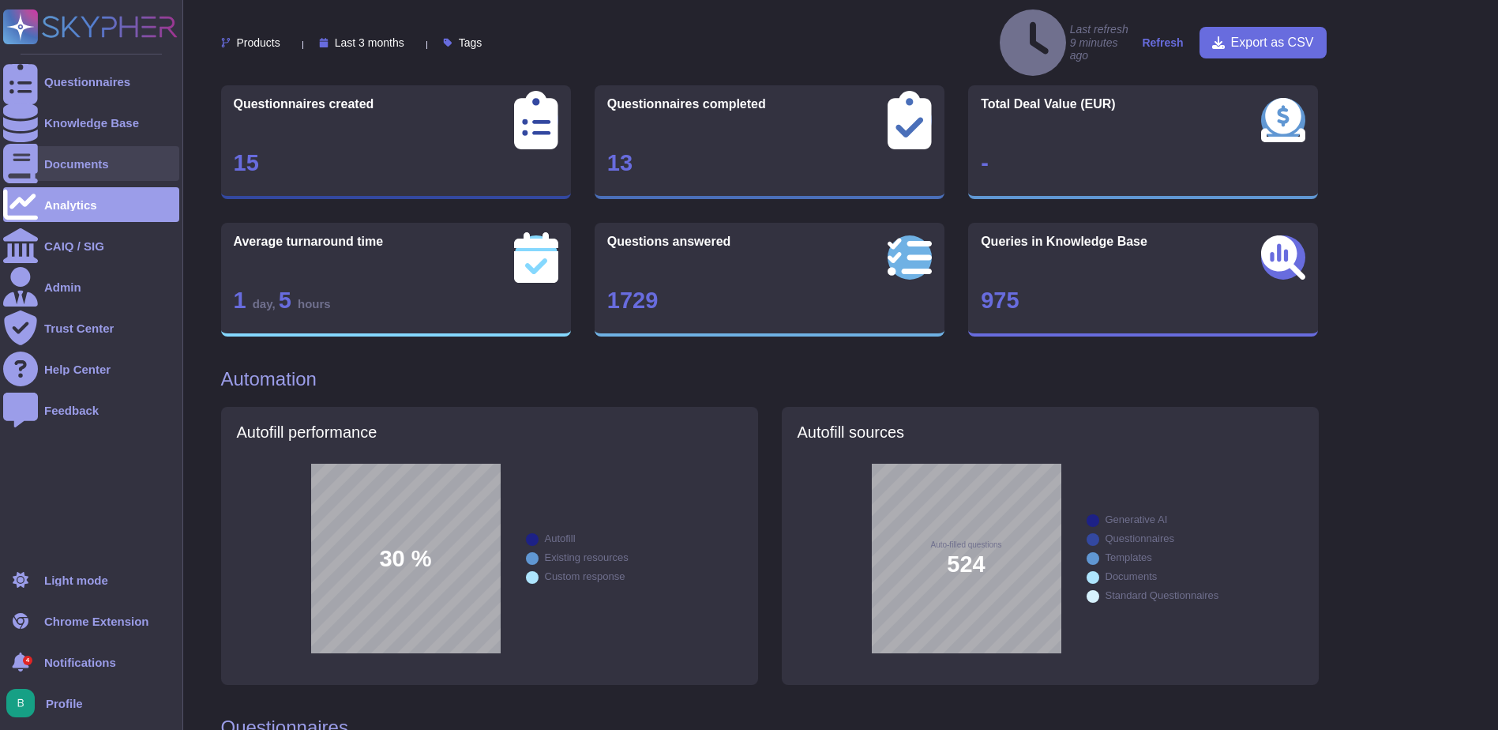
click at [67, 163] on div "Documents" at bounding box center [76, 164] width 65 height 12
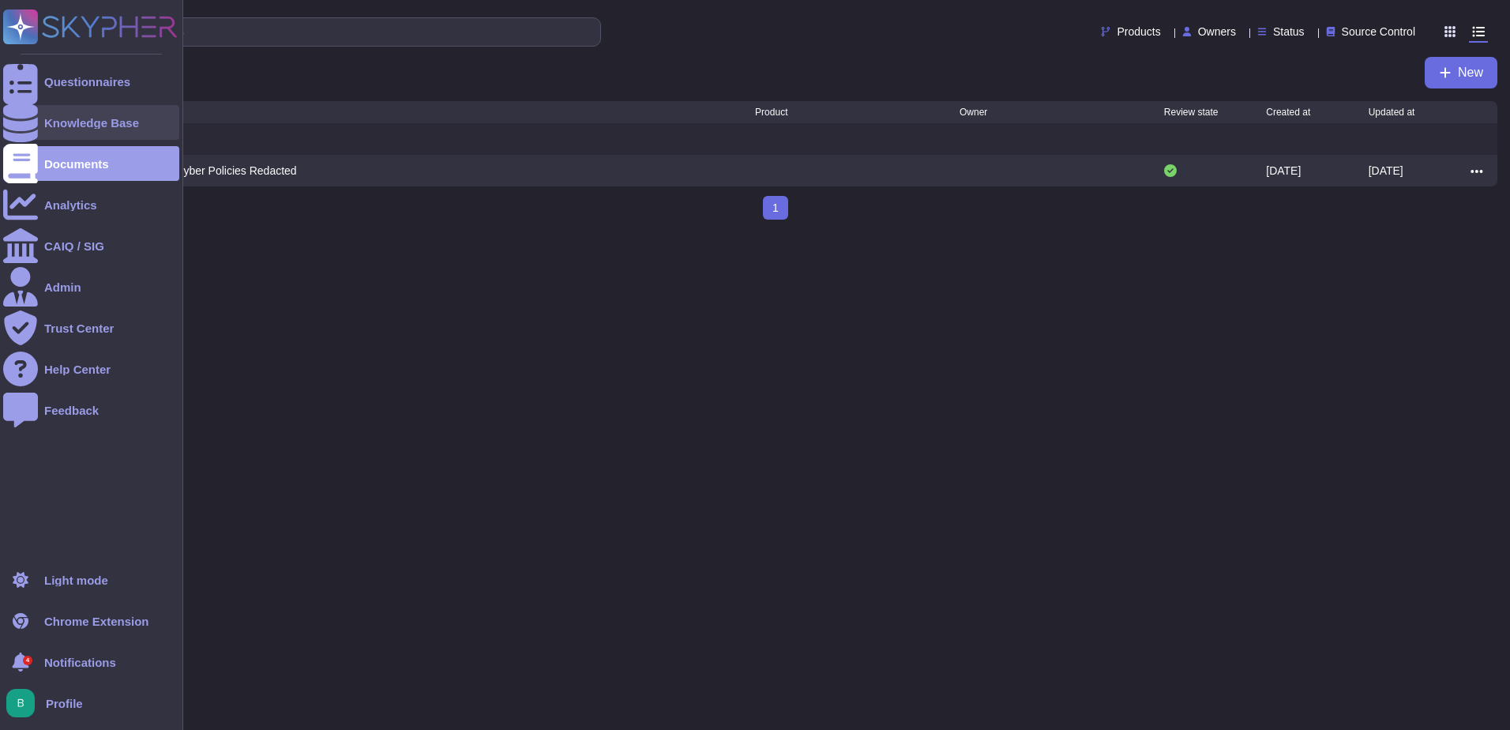
click at [27, 120] on div at bounding box center [20, 122] width 35 height 35
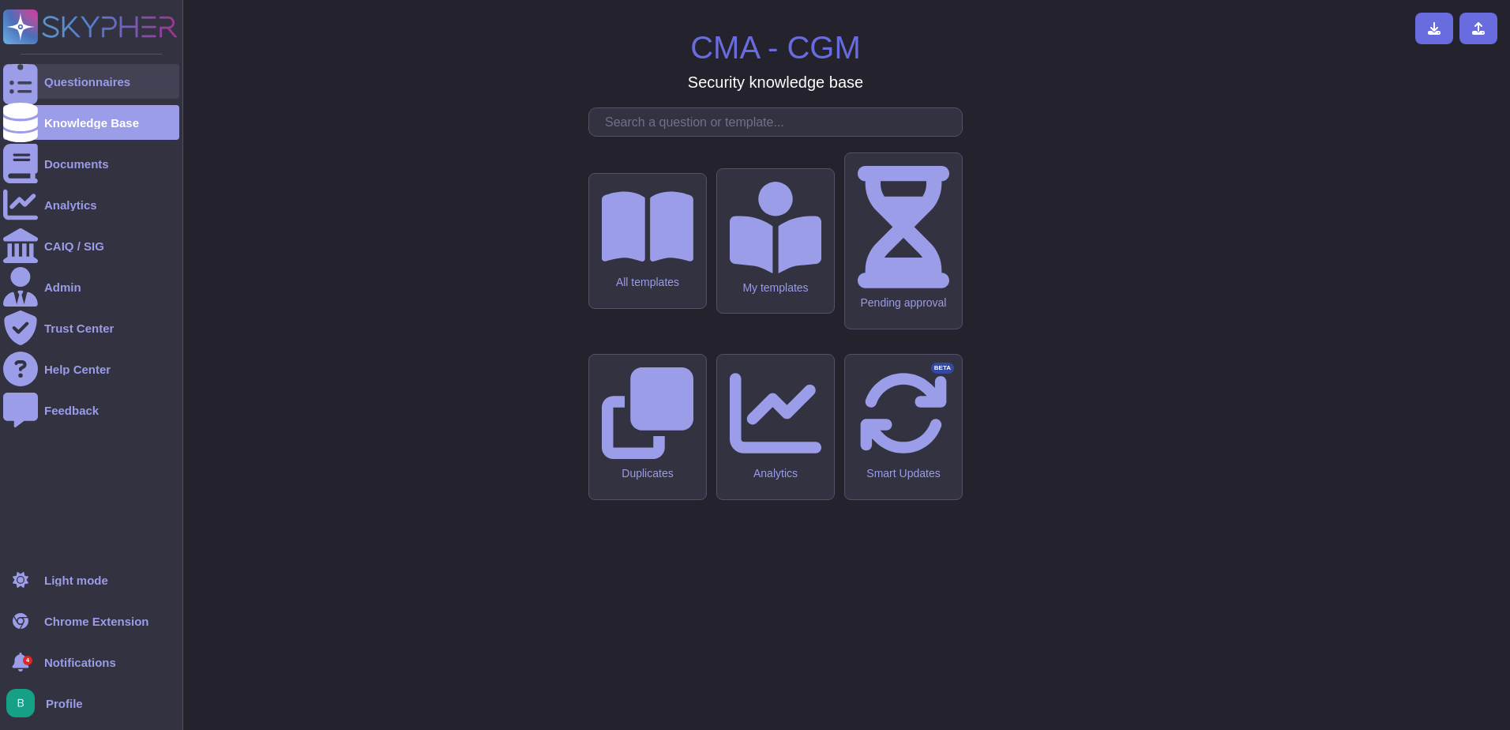
click at [63, 88] on div "Questionnaires" at bounding box center [91, 81] width 176 height 35
